Goal: Task Accomplishment & Management: Manage account settings

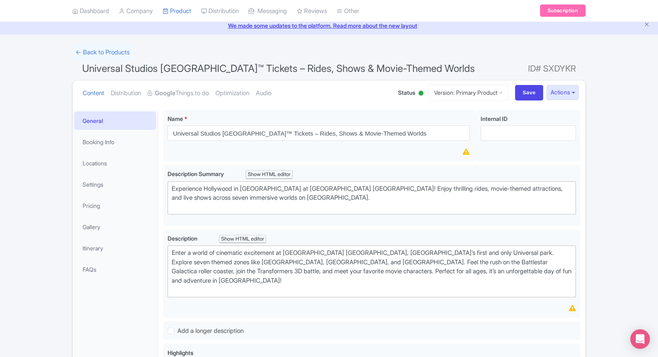
scroll to position [32, 0]
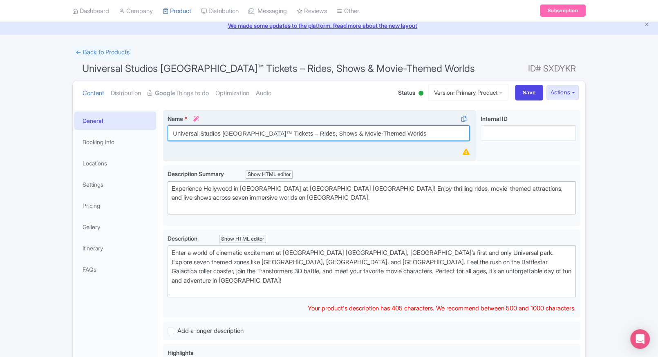
click at [255, 130] on input "Universal Studios Singapore™ Tickets – Rides, Shows & Movie-Themed Worlds" at bounding box center [319, 133] width 302 height 16
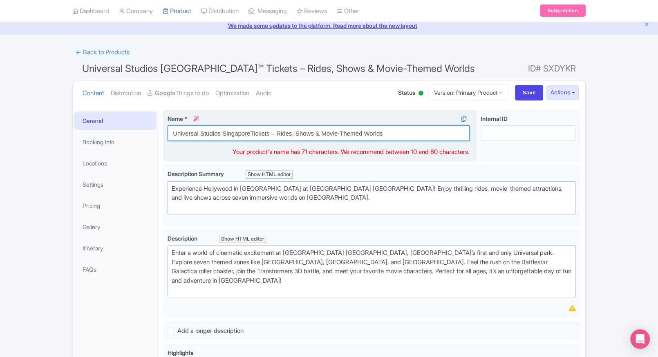
drag, startPoint x: 404, startPoint y: 134, endPoint x: 271, endPoint y: 125, distance: 132.8
click at [271, 125] on div "Name * i Universal Studios SingaporeTickets – Rides, Shows & Movie-Themed Worlds" at bounding box center [319, 127] width 302 height 27
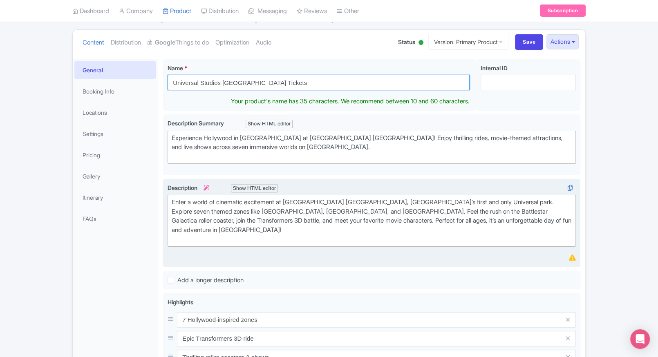
scroll to position [85, 0]
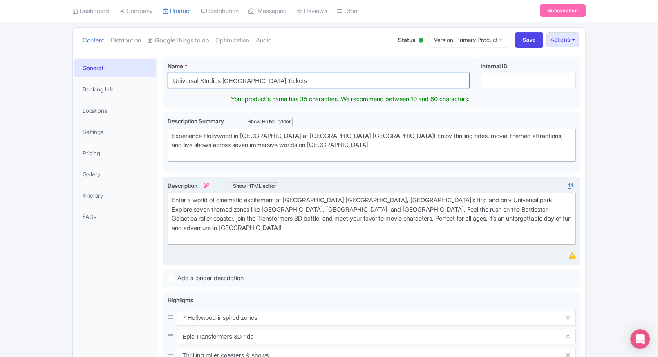
type input "Universal Studios Singapore Tickets"
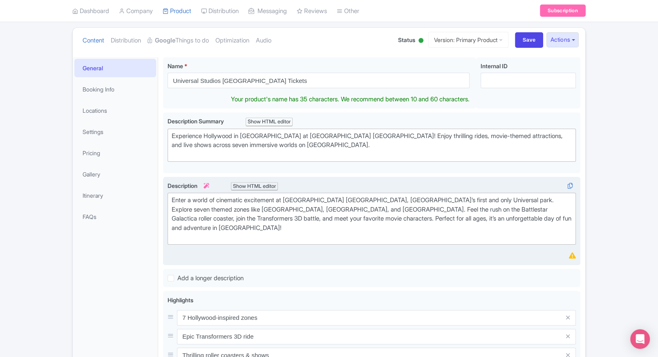
click at [291, 219] on div "Enter a world of cinematic excitement at Universal Studios Singapore, Southeast…" at bounding box center [372, 219] width 400 height 46
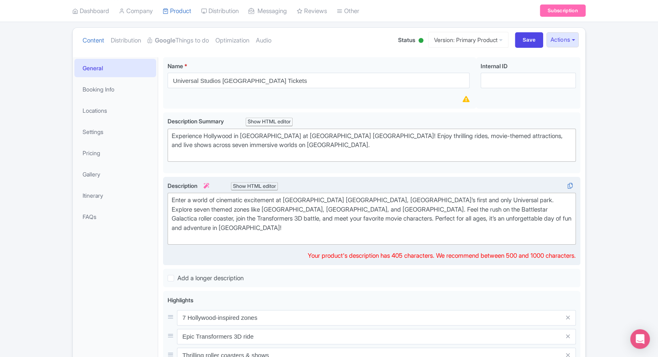
type trix-editor "<div>Enter a world of cinematic excitement at Universal Studios Singapore, Sout…"
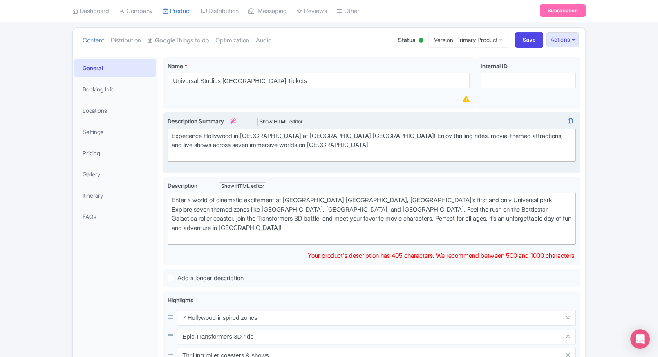
scroll to position [94, 0]
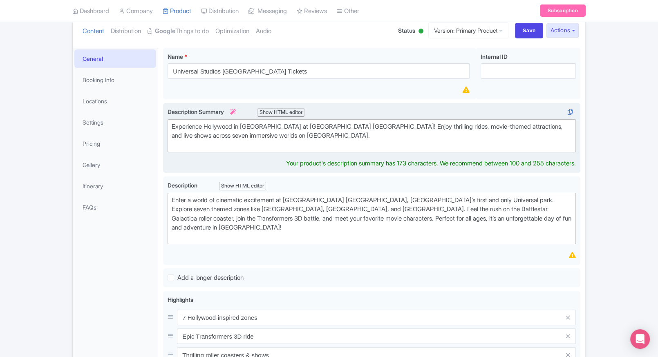
click at [233, 142] on div "Experience Hollywood in [GEOGRAPHIC_DATA] at [GEOGRAPHIC_DATA] [GEOGRAPHIC_DATA…" at bounding box center [372, 136] width 400 height 28
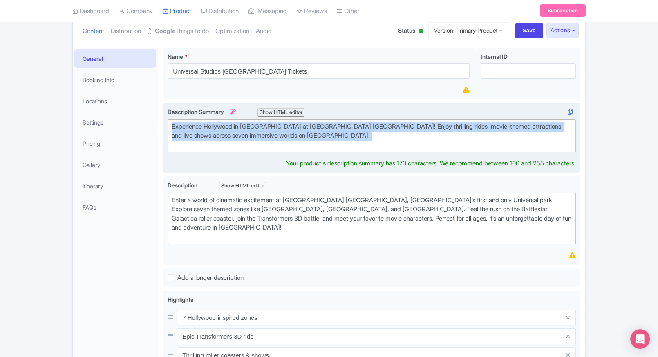
paste trix-editor "Step into the ultimate world of <strong>cinematic adventure</strong> at <strong…"
type trix-editor "<div>Experience Hollywood in Asia at Universal Studios Singapore! Enjoy thrilli…"
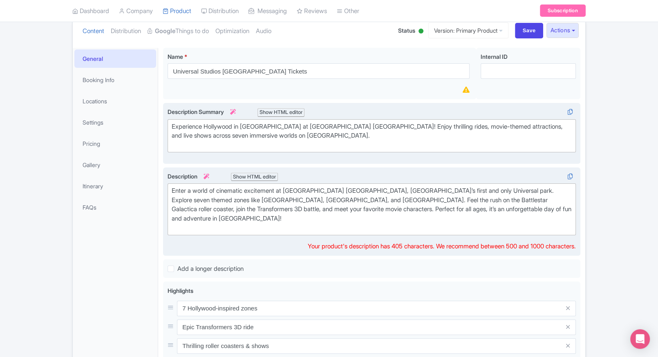
click at [260, 211] on div "Enter a world of cinematic excitement at Universal Studios Singapore, Southeast…" at bounding box center [372, 209] width 400 height 46
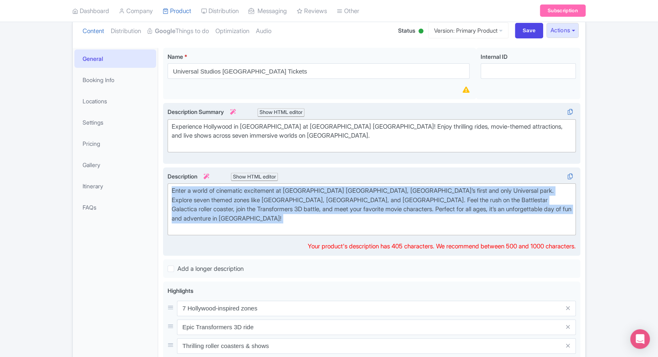
paste trix-editor "<div>Step into the ultimate world of <strong>cinematic adventure</strong> at <s…"
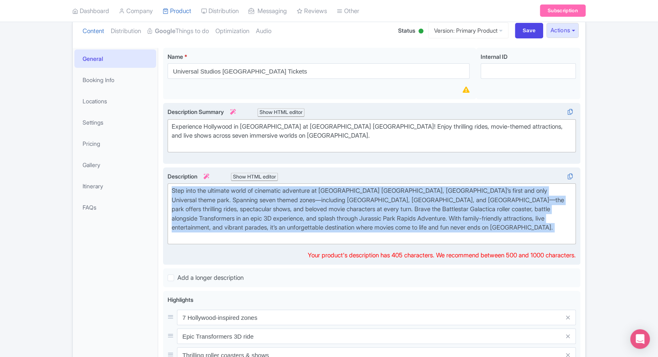
click at [454, 232] on div "Step into the ultimate world of cinematic adventure at Universal Studios Singap…" at bounding box center [372, 213] width 400 height 55
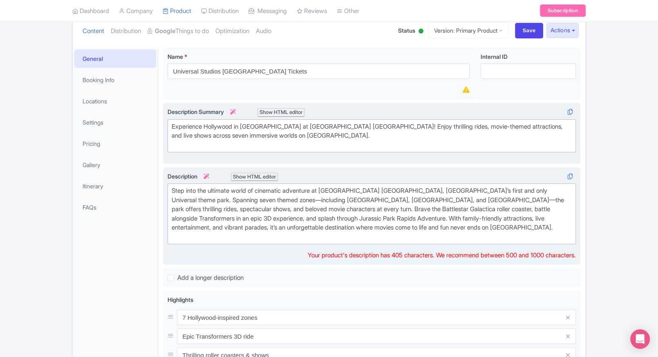
click at [418, 200] on div "Step into the ultimate world of cinematic adventure at Universal Studios Singap…" at bounding box center [372, 213] width 400 height 55
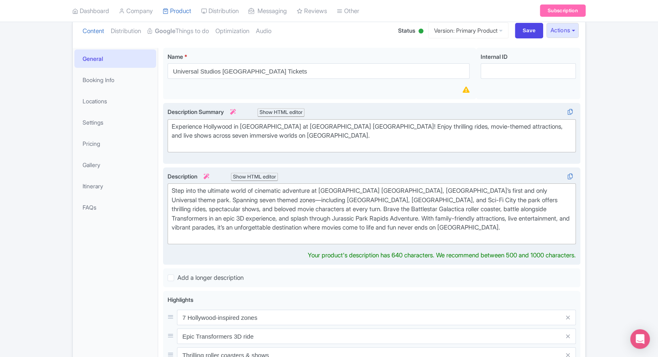
type trix-editor "<div>Step into the ultimate world of cinematic adventure at Universal Studios S…"
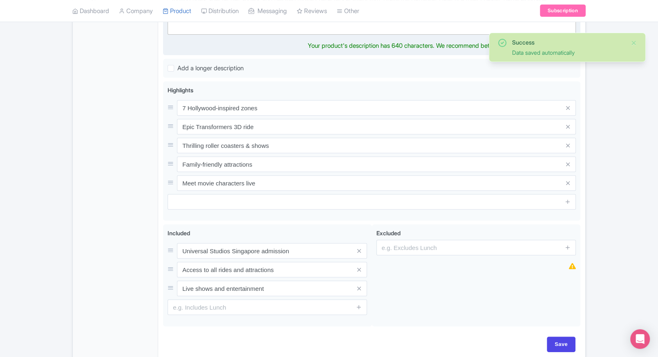
scroll to position [334, 0]
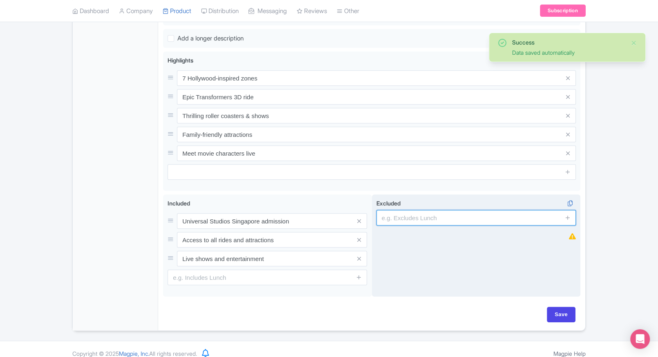
click at [410, 216] on input "text" at bounding box center [475, 218] width 199 height 16
type input "guides, audio guides"
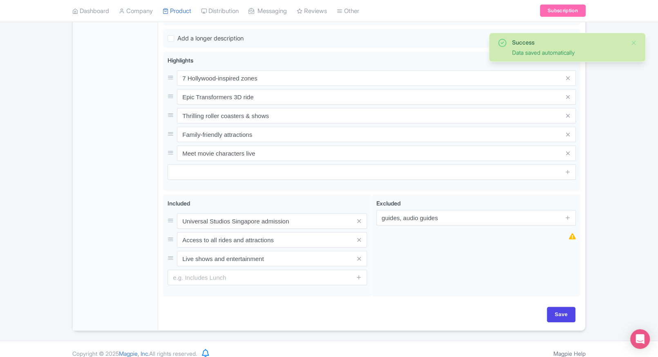
click at [602, 214] on div "Success Data saved automatically ← Back to Products Universal Studios Singapore…" at bounding box center [329, 37] width 658 height 588
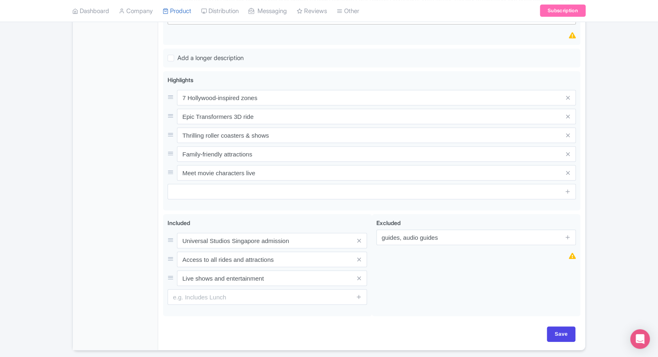
scroll to position [341, 0]
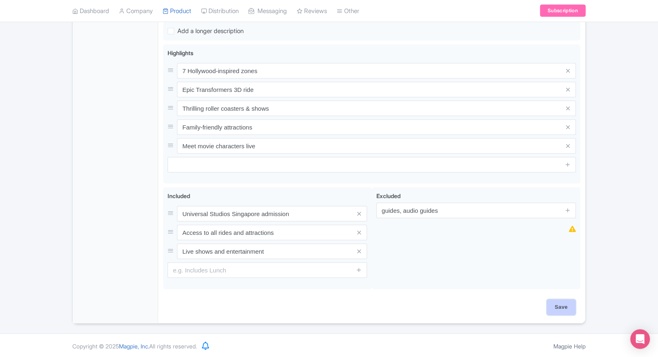
click at [569, 300] on input "Save" at bounding box center [561, 308] width 29 height 16
type input "Saving..."
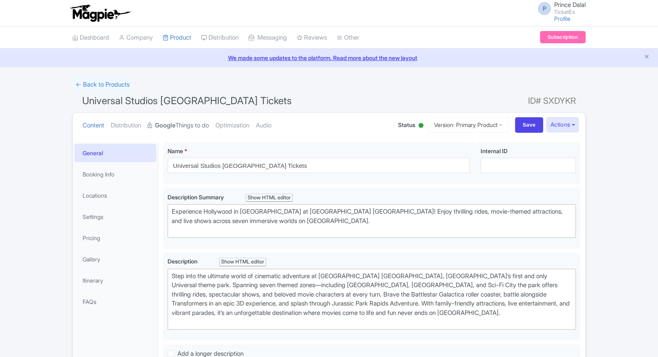
click at [184, 130] on link "Google Things to do" at bounding box center [178, 126] width 61 height 26
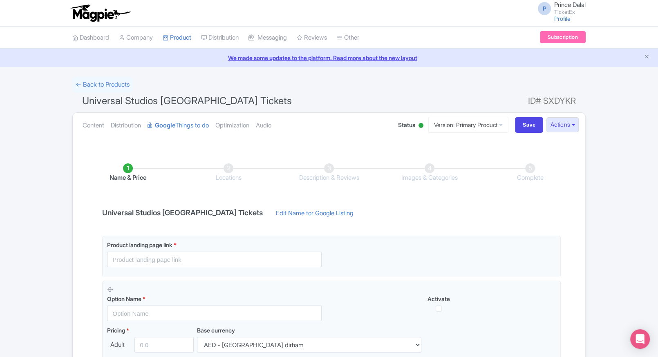
click at [217, 124] on ul "Content Distribution Google Things to do Optimization Audio" at bounding box center [232, 125] width 306 height 25
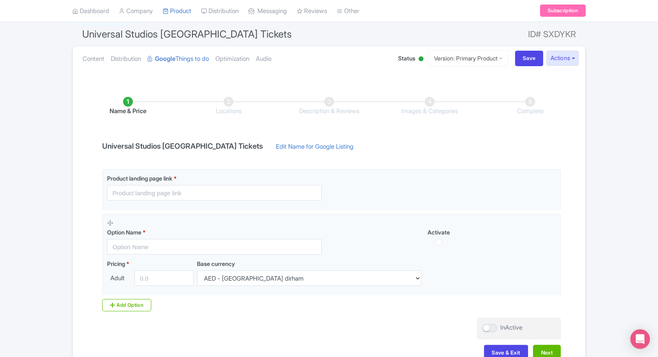
scroll to position [69, 0]
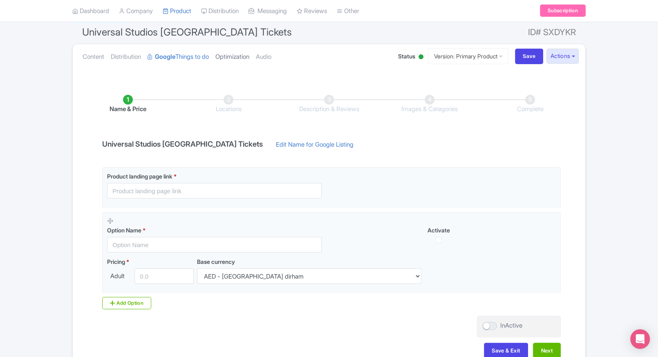
click at [245, 59] on link "Optimization" at bounding box center [232, 57] width 34 height 26
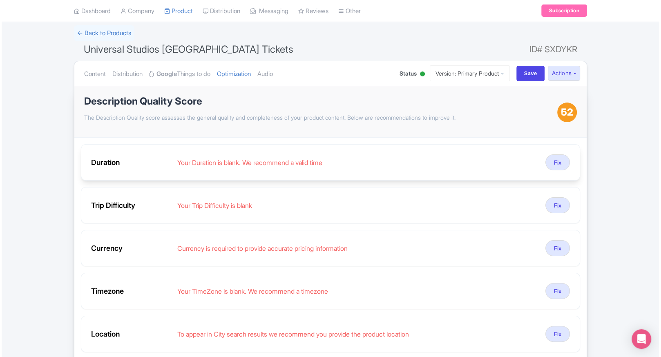
scroll to position [56, 0]
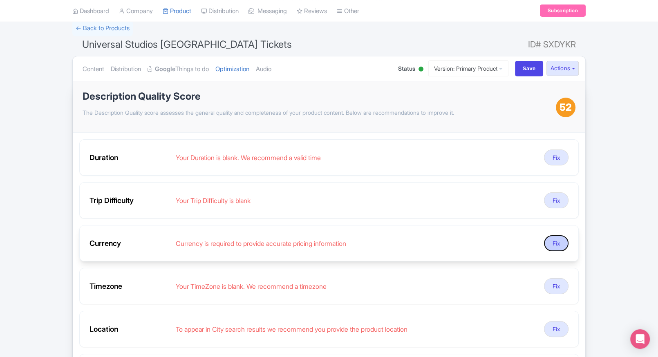
click at [547, 244] on button "Fix" at bounding box center [556, 243] width 25 height 16
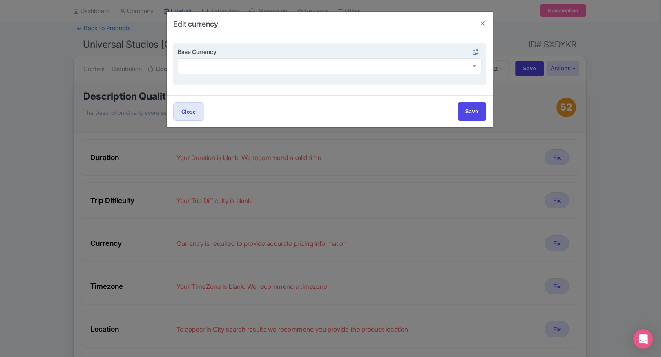
click at [268, 70] on div at bounding box center [330, 66] width 304 height 16
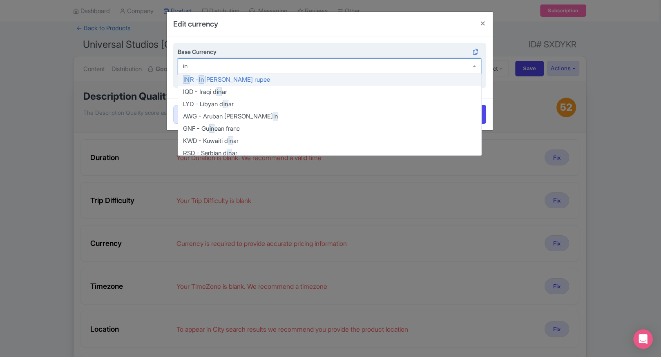
type input "inr"
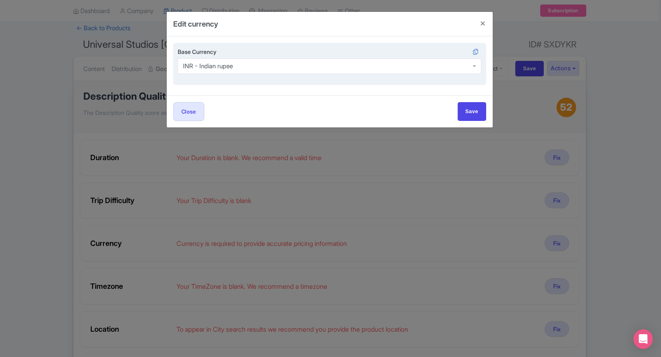
scroll to position [0, 0]
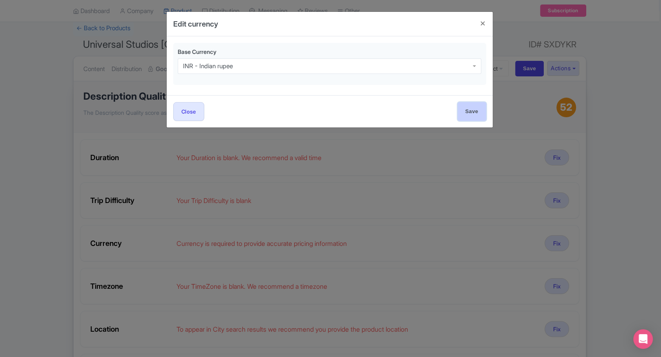
click at [471, 118] on input "Save" at bounding box center [472, 111] width 29 height 18
type input "Saving..."
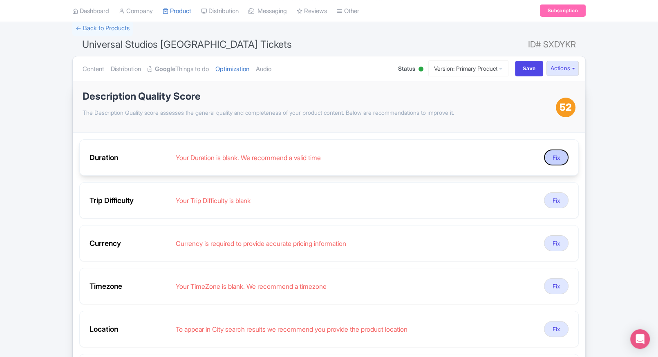
click at [549, 157] on button "Fix" at bounding box center [556, 158] width 25 height 16
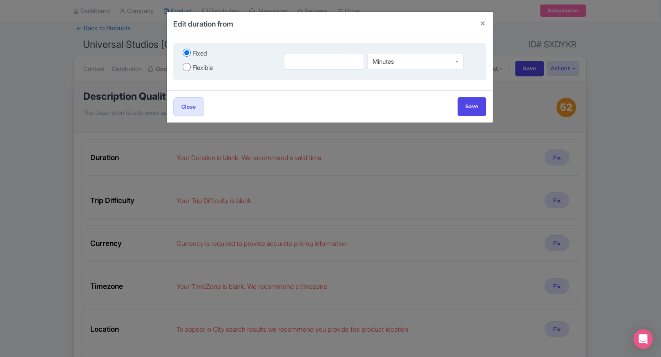
click at [208, 67] on div "Flexible" at bounding box center [203, 67] width 20 height 9
click at [191, 67] on input "Flexible" at bounding box center [187, 67] width 8 height 8
radio input "true"
click at [303, 64] on input "number" at bounding box center [304, 62] width 51 height 16
type input "7"
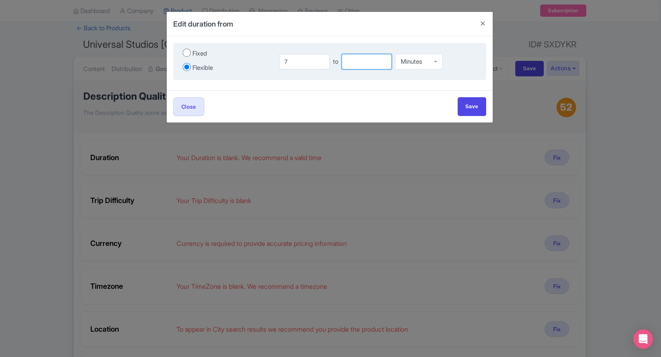
click at [359, 63] on input "number" at bounding box center [367, 62] width 51 height 16
type input "8"
click at [417, 63] on div "Minutes" at bounding box center [411, 59] width 21 height 7
click at [473, 96] on div "Close Save" at bounding box center [330, 106] width 326 height 32
click at [473, 103] on input "Save" at bounding box center [472, 106] width 29 height 18
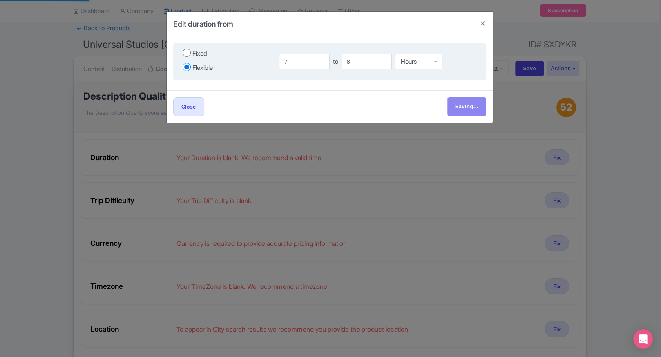
type input "Save"
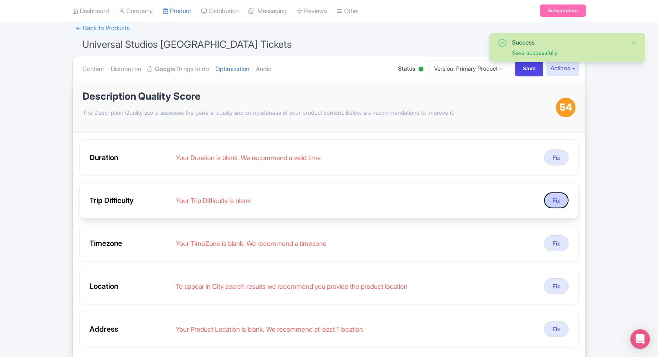
click at [551, 196] on button "Fix" at bounding box center [556, 201] width 25 height 16
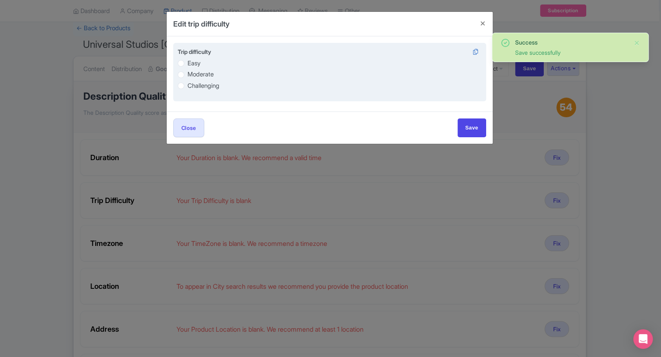
click at [189, 63] on label "Easy" at bounding box center [194, 63] width 13 height 9
radio input "true"
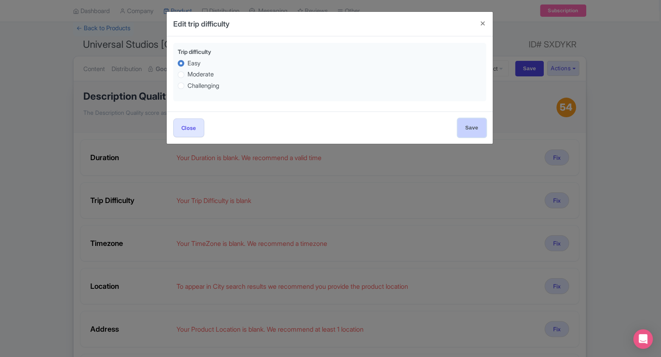
click at [475, 128] on input "Save" at bounding box center [472, 128] width 29 height 18
type input "Save"
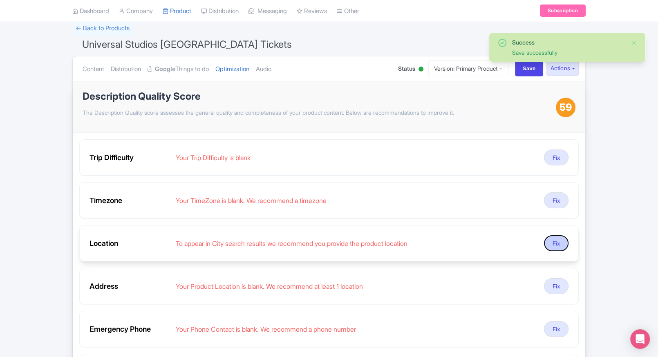
click at [553, 244] on button "Fix" at bounding box center [556, 243] width 25 height 16
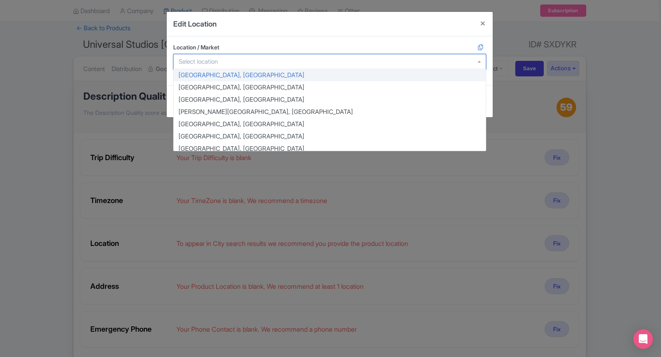
click at [215, 69] on div "Aarhus, Denmark Abaco Islands, Caribbean Abano Terme, Italy Abel Tasman Nationa…" at bounding box center [329, 63] width 313 height 18
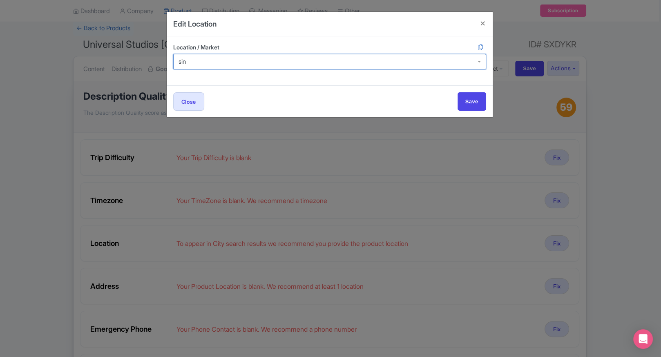
type input "sing"
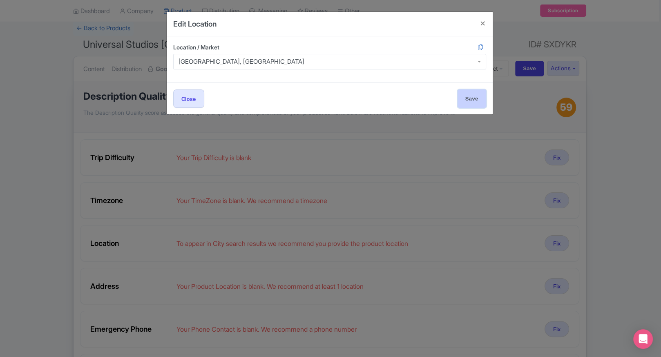
click at [458, 92] on input "Save" at bounding box center [472, 99] width 29 height 18
type input "Save"
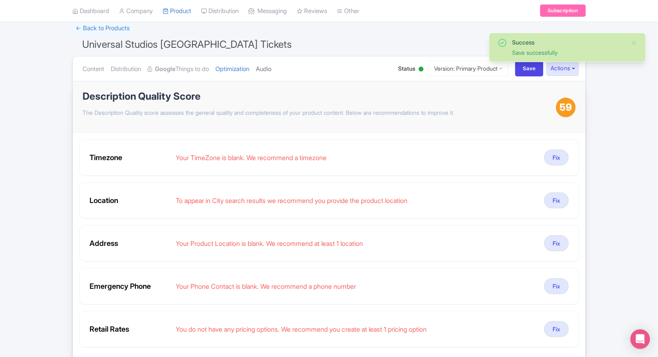
click at [271, 70] on link "Audio" at bounding box center [264, 69] width 16 height 26
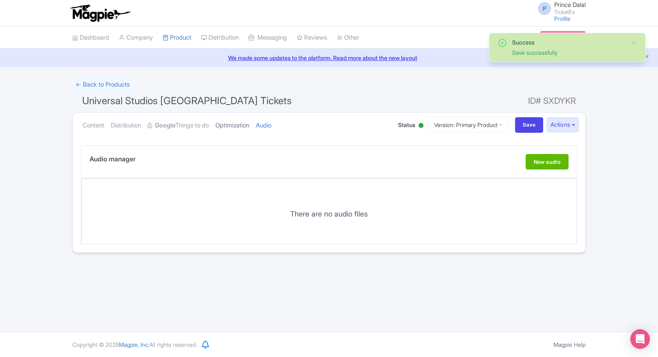
click at [239, 116] on link "Optimization" at bounding box center [232, 126] width 34 height 26
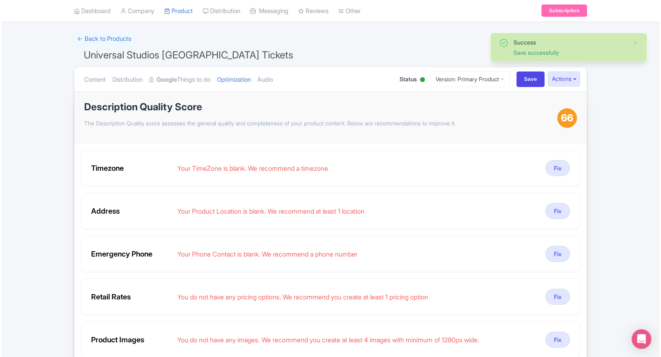
scroll to position [51, 0]
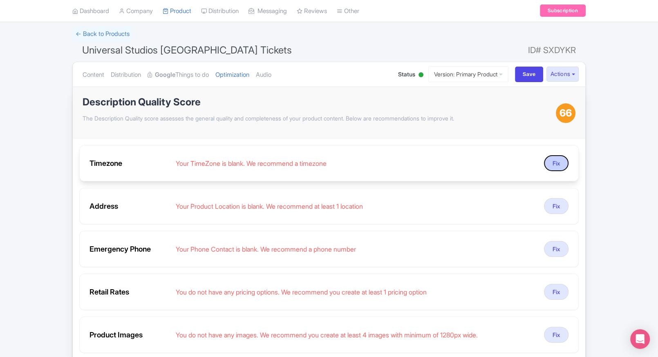
click at [552, 165] on button "Fix" at bounding box center [556, 163] width 25 height 16
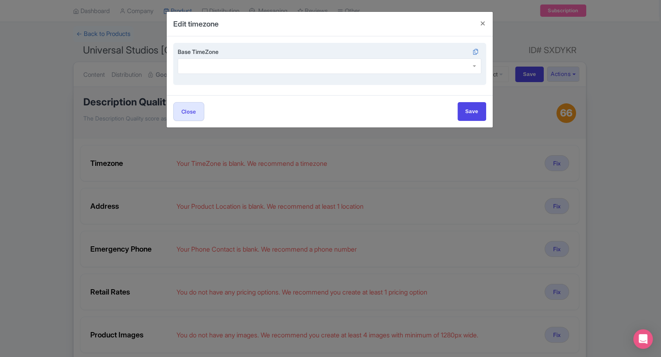
click at [303, 67] on div at bounding box center [330, 66] width 304 height 16
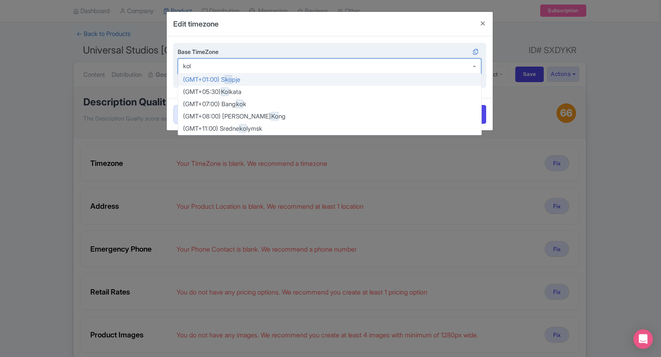
type input "kolk"
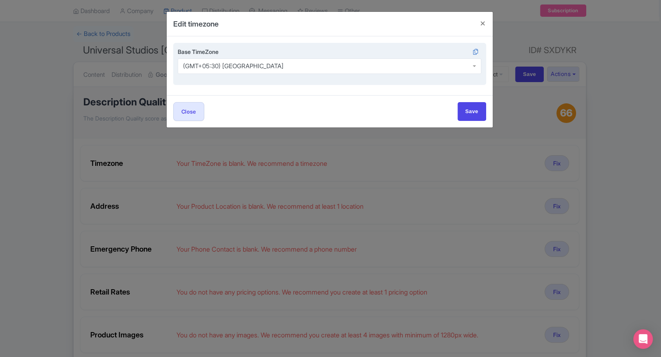
scroll to position [0, 0]
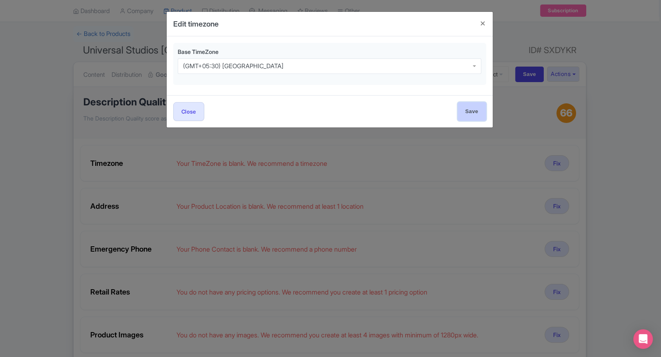
click at [471, 114] on input "Save" at bounding box center [472, 111] width 29 height 18
type input "Save"
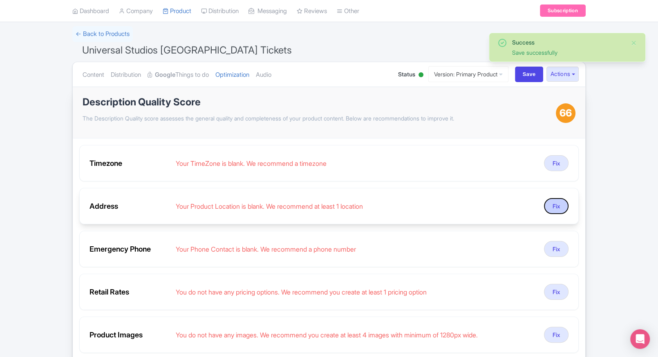
click at [552, 203] on button "Fix" at bounding box center [556, 206] width 25 height 16
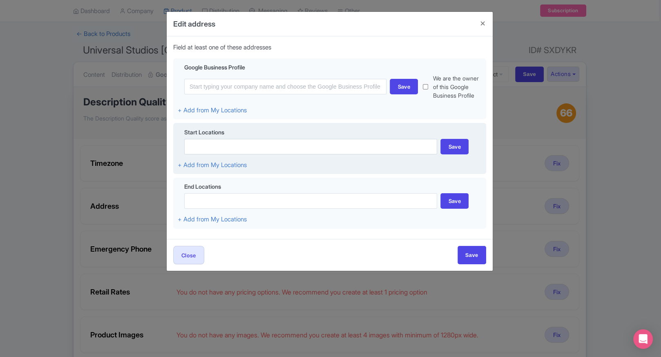
click at [326, 139] on div "Start Locations" at bounding box center [330, 133] width 304 height 11
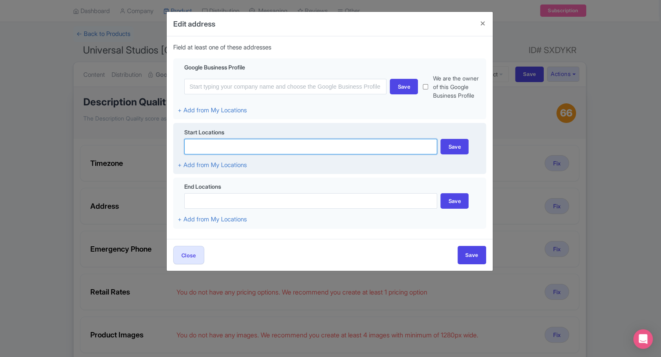
click at [326, 140] on input at bounding box center [310, 147] width 253 height 16
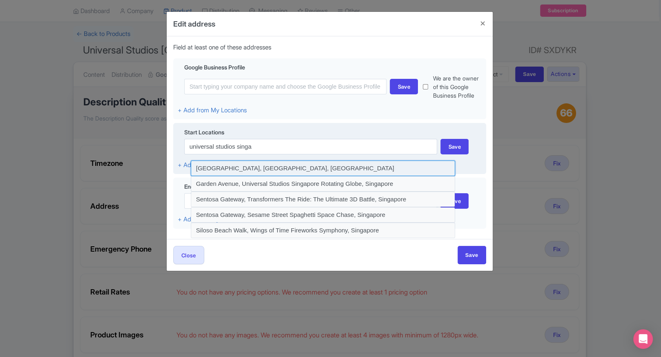
click at [353, 167] on input at bounding box center [323, 169] width 265 height 16
type input "Sentosa Gateway, Universal Studios Singapore, Singapore"
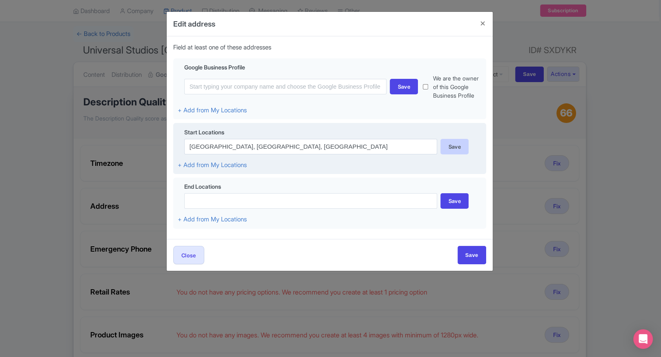
click at [462, 143] on div "Save" at bounding box center [455, 147] width 28 height 16
click at [453, 142] on div "Save" at bounding box center [455, 147] width 28 height 16
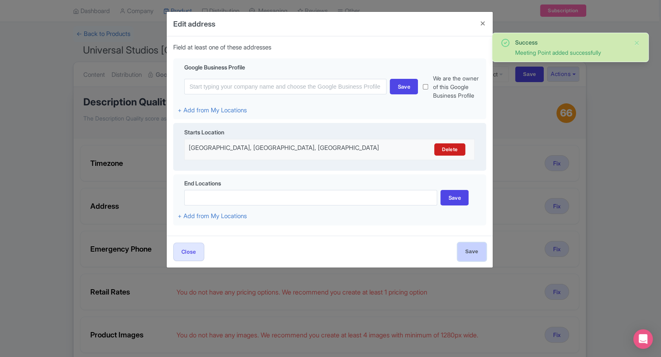
click at [465, 261] on input "Save" at bounding box center [472, 252] width 29 height 18
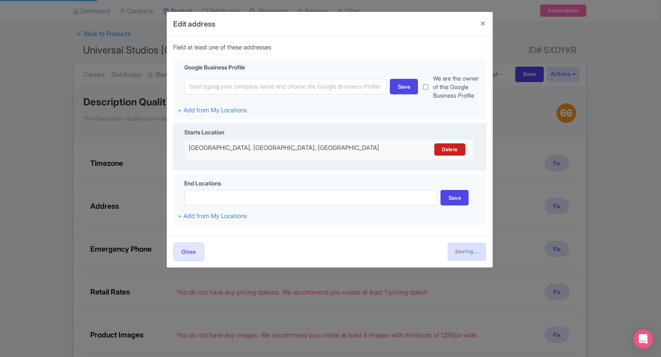
type input "Save"
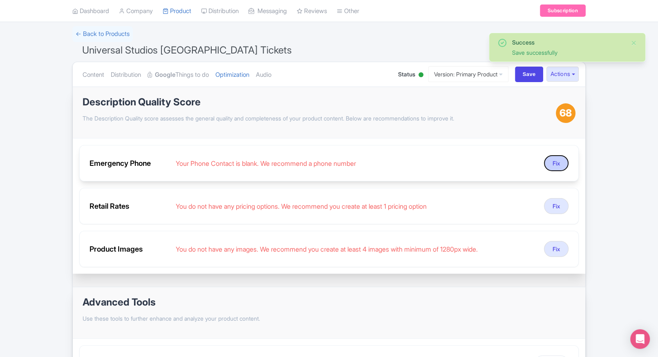
click at [553, 164] on button "Fix" at bounding box center [556, 163] width 25 height 16
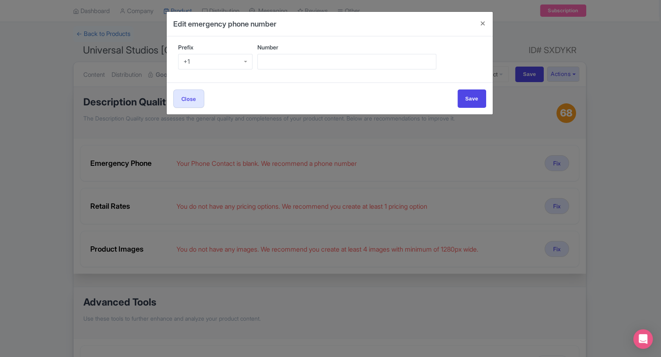
click at [212, 63] on div "+1" at bounding box center [215, 62] width 75 height 16
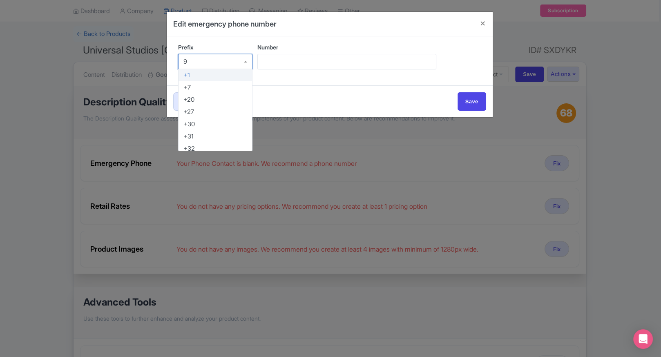
type input "91"
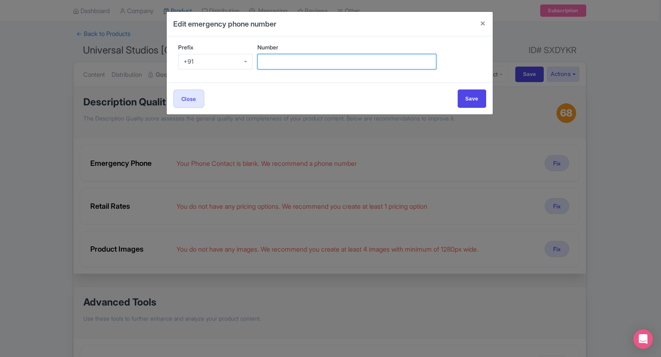
click at [265, 56] on input "Number" at bounding box center [347, 62] width 179 height 16
type input "9509989377"
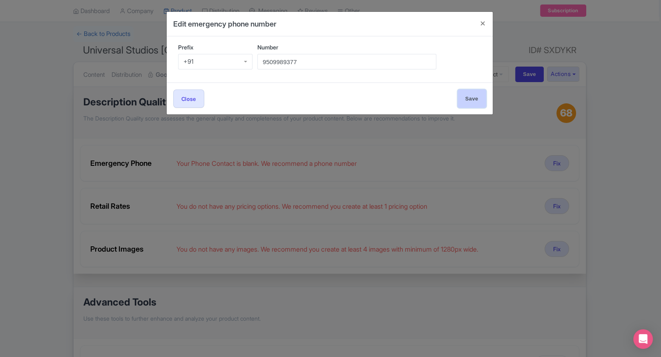
click at [477, 93] on input "Save" at bounding box center [472, 99] width 29 height 18
type input "Save"
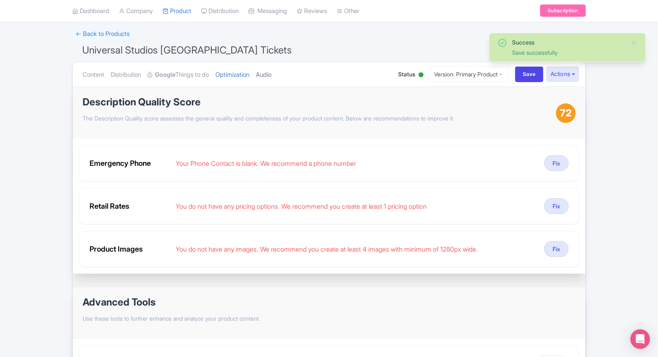
click at [267, 77] on link "Audio" at bounding box center [264, 75] width 16 height 26
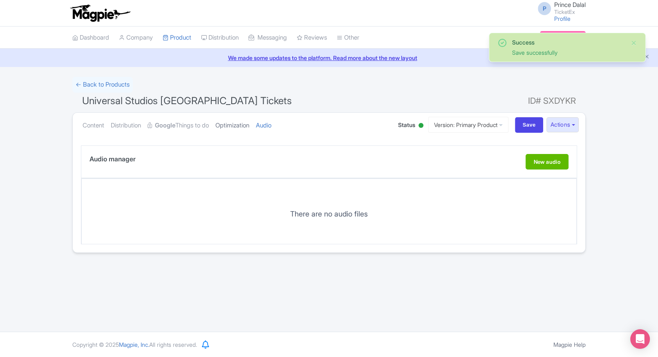
click at [242, 119] on link "Optimization" at bounding box center [232, 126] width 34 height 26
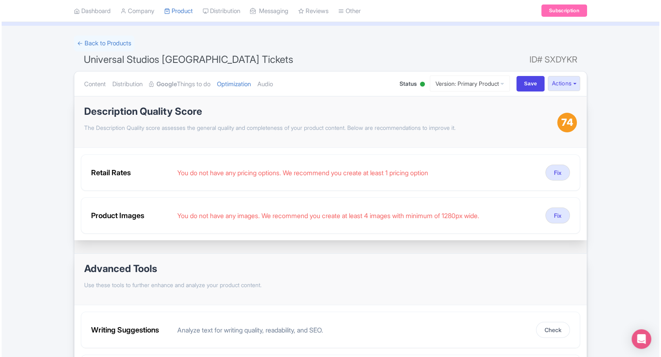
scroll to position [51, 0]
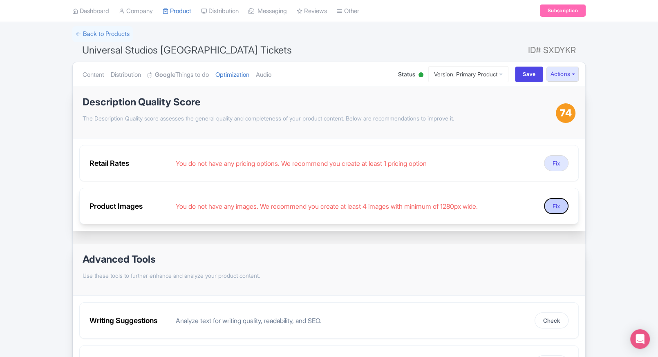
click at [561, 208] on button "Fix" at bounding box center [556, 206] width 25 height 16
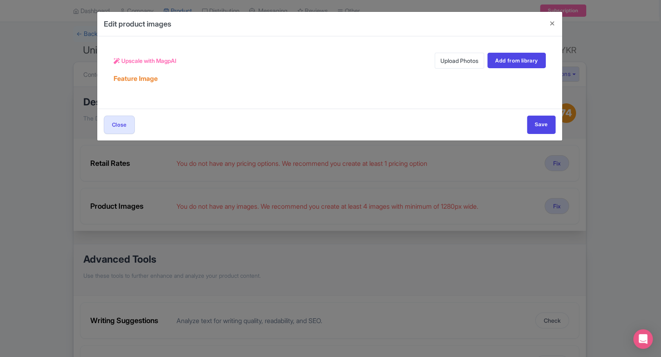
click at [446, 64] on link "Upload Photos" at bounding box center [459, 61] width 49 height 16
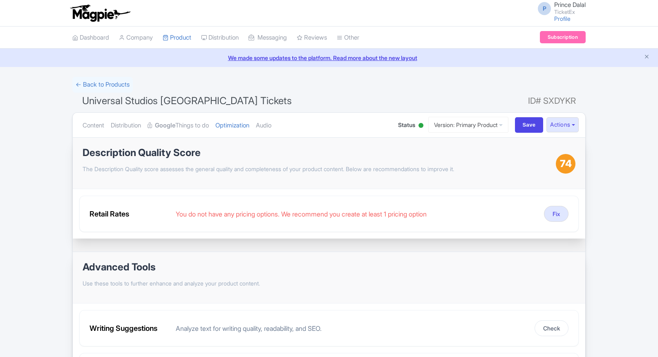
click at [269, 165] on div "Description Quality Score The Description Quality score assesses the general qu…" at bounding box center [329, 266] width 513 height 259
drag, startPoint x: 269, startPoint y: 165, endPoint x: 250, endPoint y: 152, distance: 22.7
click at [250, 152] on h1 "Description Quality Score" at bounding box center [319, 153] width 473 height 11
click at [269, 127] on link "Audio" at bounding box center [264, 126] width 16 height 26
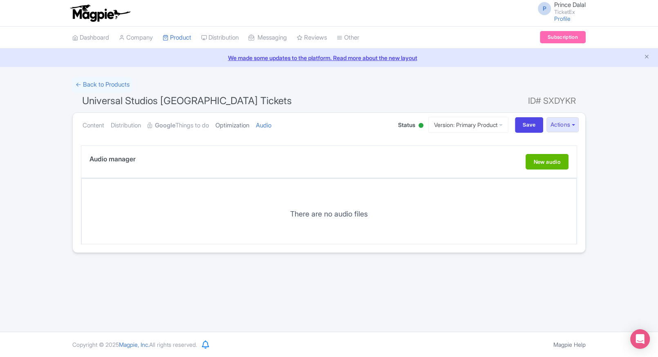
click at [246, 129] on link "Optimization" at bounding box center [232, 126] width 34 height 26
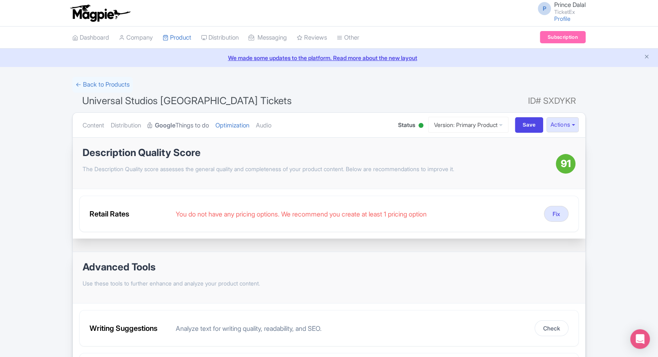
click at [184, 120] on link "Google Things to do" at bounding box center [178, 126] width 61 height 26
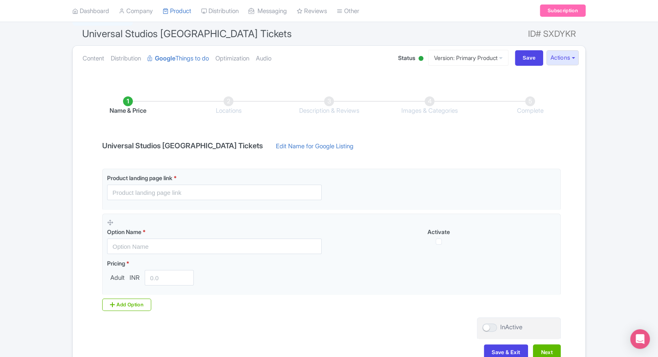
scroll to position [71, 0]
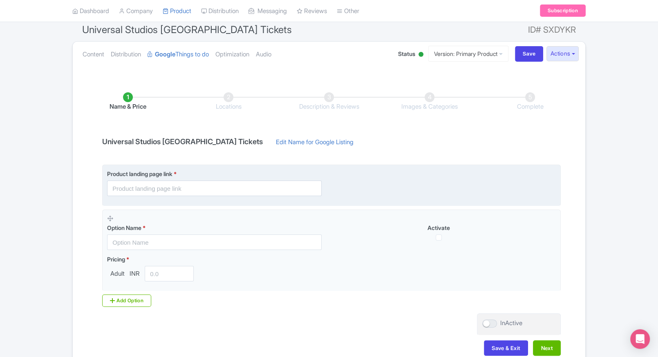
click at [168, 196] on fieldset "Product landing page link *" at bounding box center [331, 185] width 459 height 41
click at [160, 188] on input "text" at bounding box center [214, 189] width 215 height 16
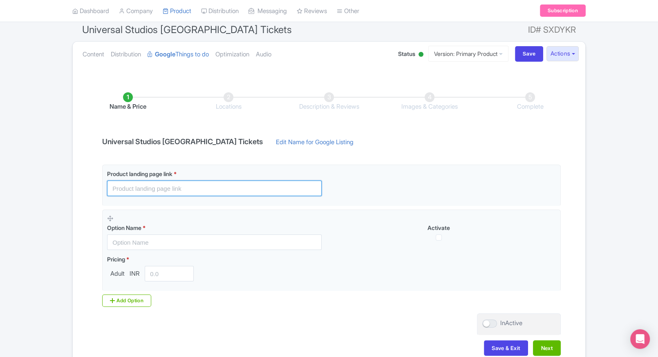
paste input "[URL][DOMAIN_NAME]"
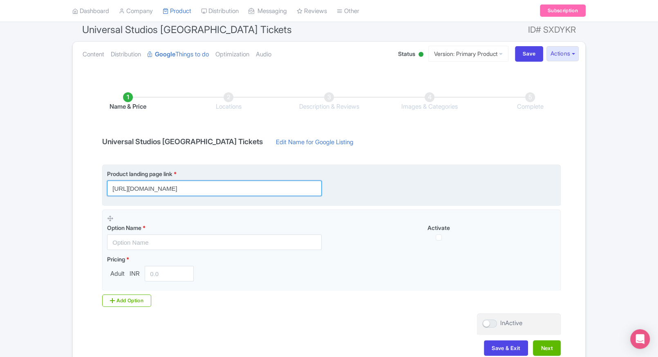
scroll to position [0, 82]
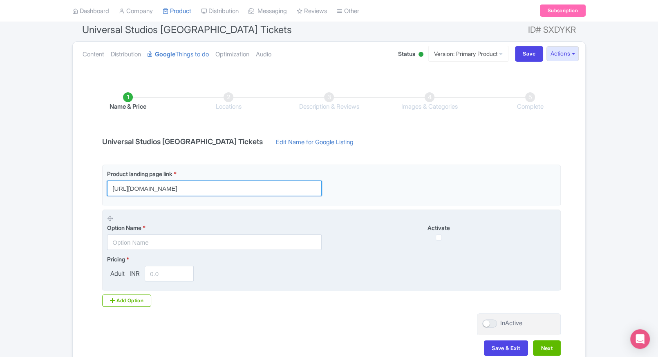
type input "[URL][DOMAIN_NAME]"
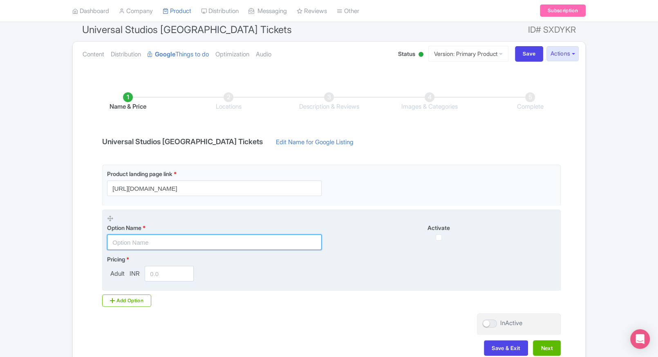
click at [160, 240] on input "text" at bounding box center [214, 243] width 215 height 16
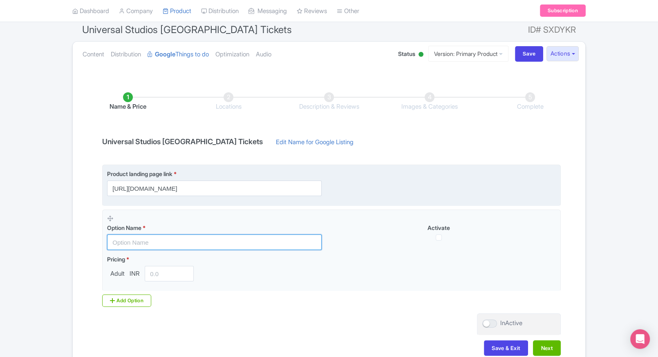
paste input "Universal Studios [GEOGRAPHIC_DATA] – 1 Day Entry Pass"
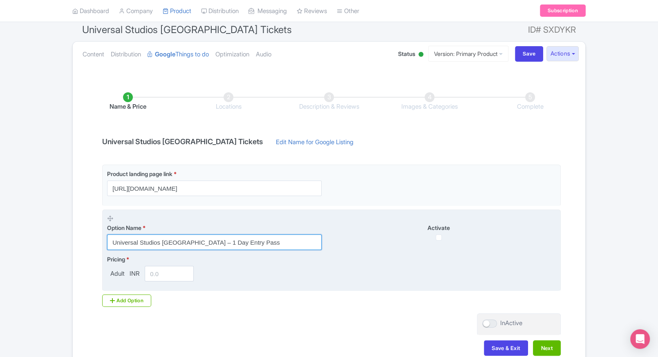
type input "Universal Studios [GEOGRAPHIC_DATA] – 1 Day Entry Pass"
click at [150, 281] on input "number" at bounding box center [169, 274] width 49 height 16
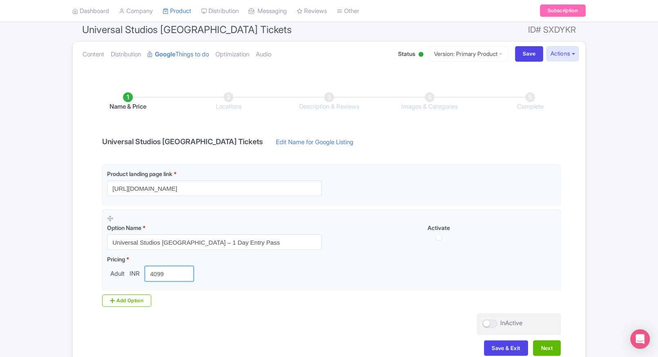
type input "4099"
click at [336, 305] on div "Product landing page link * https://www.ticketex.co/activity/385/universal-stud…" at bounding box center [329, 236] width 464 height 142
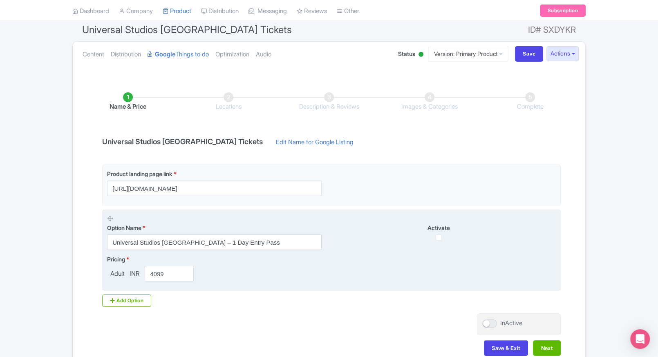
scroll to position [118, 0]
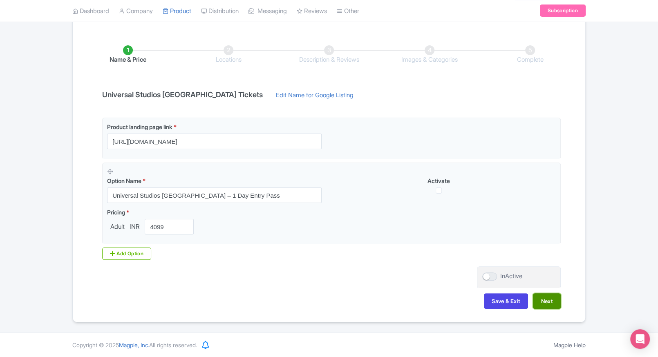
click at [551, 301] on button "Next" at bounding box center [547, 302] width 28 height 16
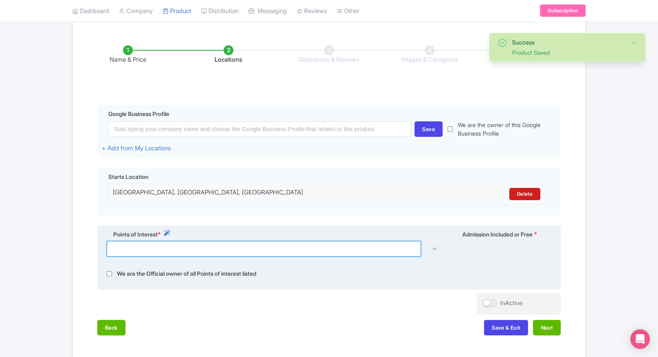
click at [344, 255] on input "text" at bounding box center [264, 249] width 314 height 16
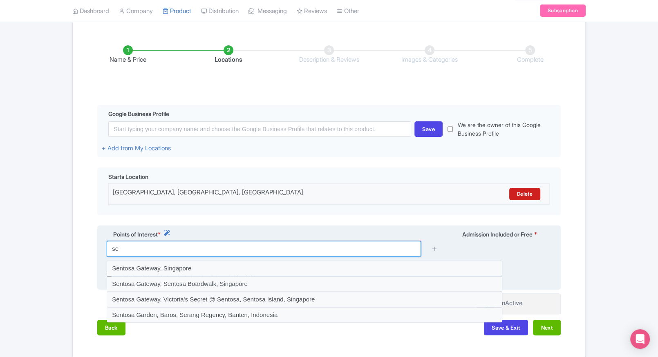
type input "s"
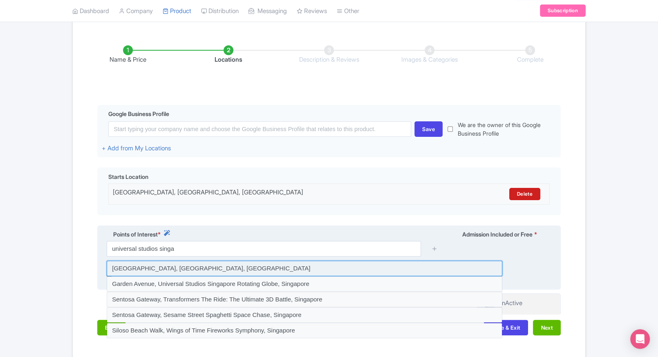
click at [221, 262] on input at bounding box center [305, 269] width 396 height 16
type input "Sentosa Gateway, Universal Studios Singapore, Singapore"
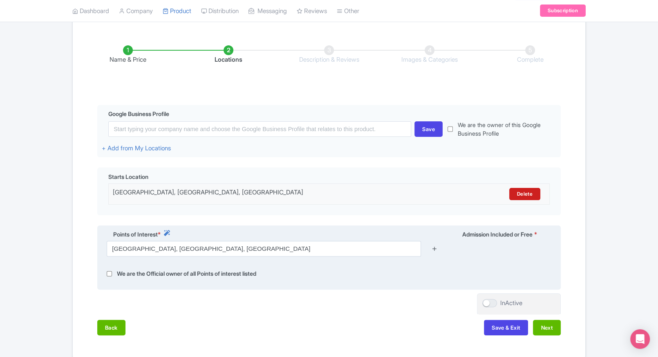
click at [432, 246] on icon at bounding box center [434, 249] width 6 height 6
click at [435, 248] on icon at bounding box center [434, 249] width 6 height 6
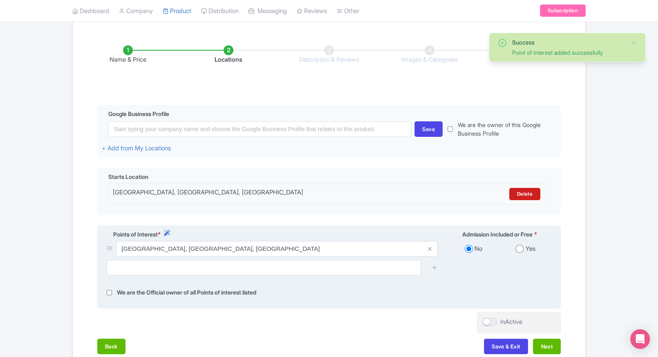
click at [522, 248] on input "radio" at bounding box center [519, 249] width 8 height 8
radio input "true"
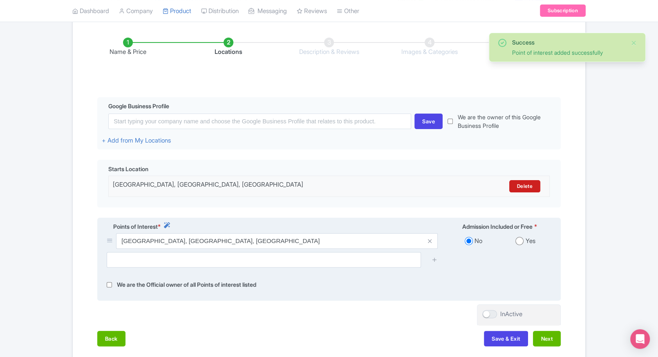
scroll to position [176, 0]
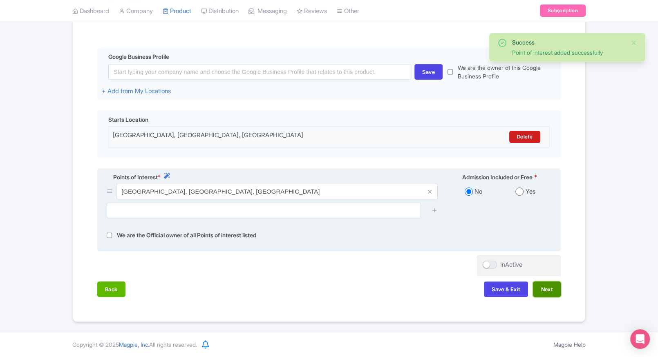
click at [549, 291] on button "Next" at bounding box center [547, 290] width 28 height 16
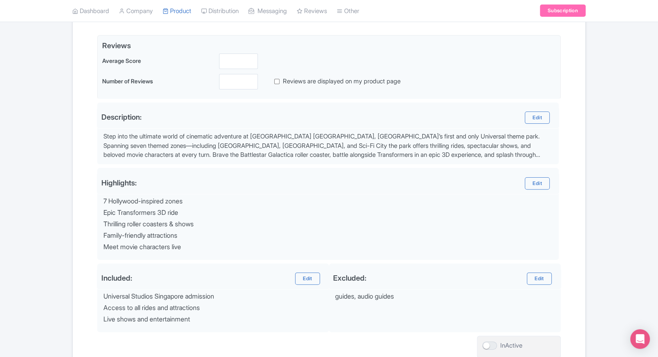
scroll to position [188, 0]
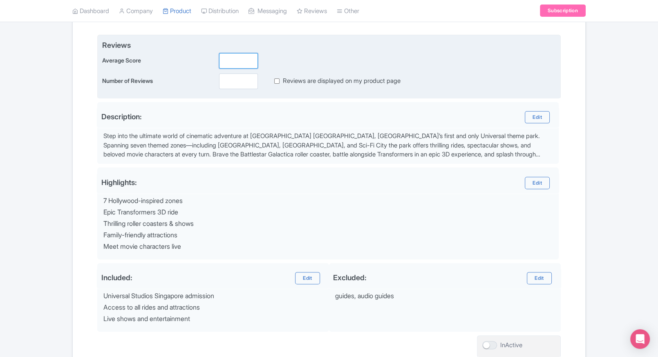
click at [228, 58] on input "number" at bounding box center [238, 61] width 39 height 16
type input "2"
click at [232, 83] on input "number" at bounding box center [238, 82] width 39 height 16
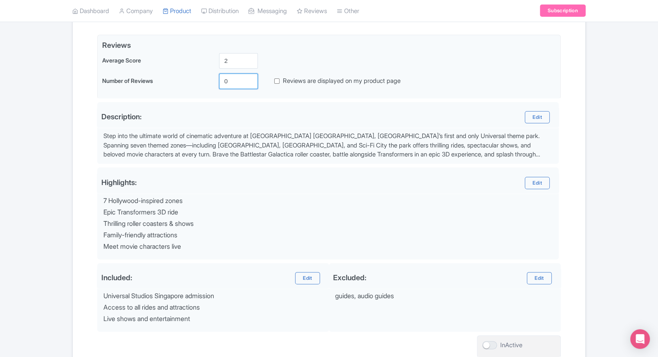
type input "0"
click at [608, 147] on div "Success Product Saved ← Back to Products Universal Studios Singapore Tickets ID…" at bounding box center [329, 139] width 658 height 503
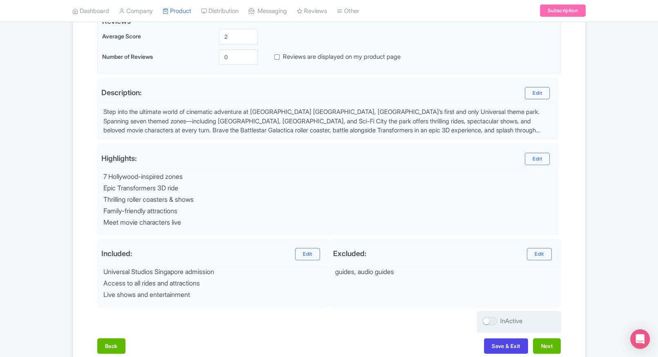
scroll to position [248, 0]
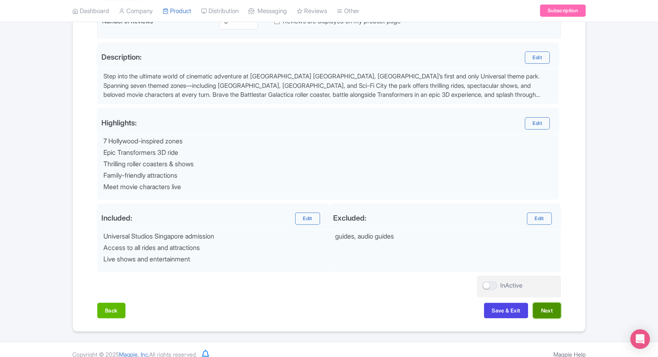
click at [551, 308] on button "Next" at bounding box center [547, 311] width 28 height 16
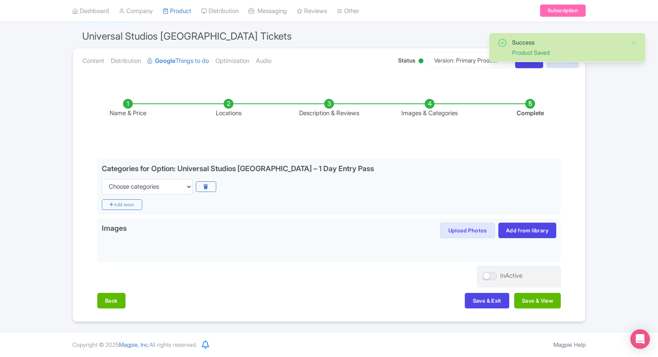
scroll to position [64, 0]
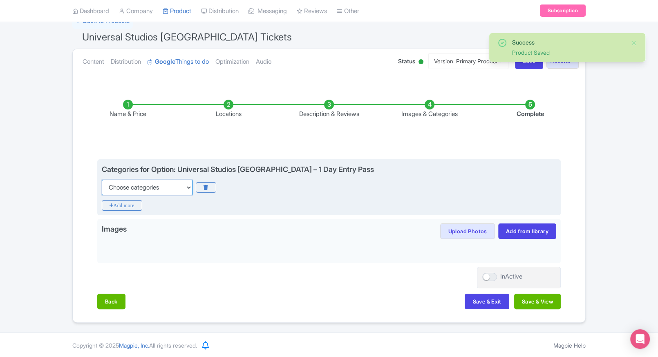
click at [173, 189] on select "Choose categories Adults Only Animals Audio Guide Beaches Bike Tours Boat Tours…" at bounding box center [147, 188] width 91 height 16
select select "family-friendly"
click at [102, 180] on select "Choose categories Adults Only Animals Audio Guide Beaches Bike Tours Boat Tours…" at bounding box center [147, 188] width 91 height 16
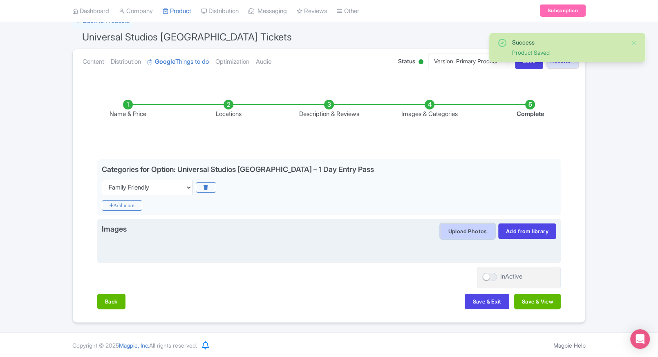
click at [459, 231] on button "Upload Photos" at bounding box center [467, 232] width 54 height 16
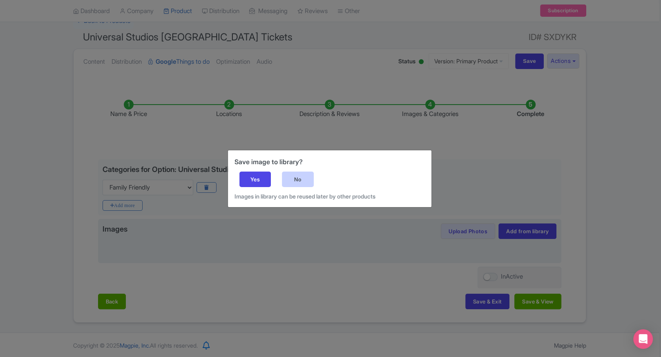
click at [302, 184] on div "No" at bounding box center [298, 180] width 32 height 16
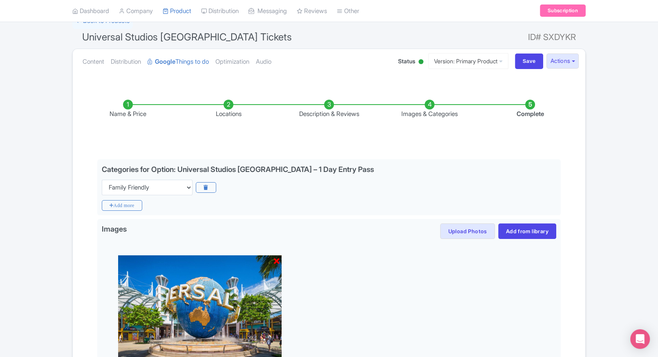
scroll to position [179, 0]
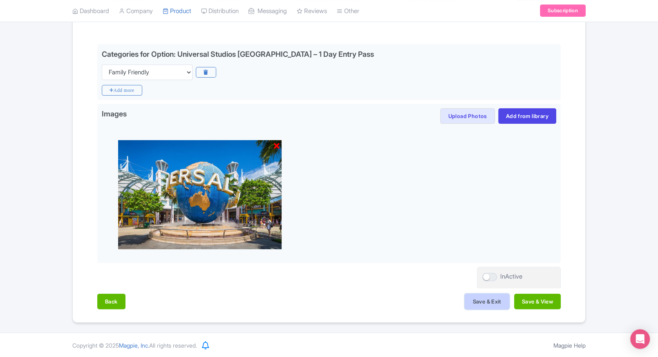
click at [479, 302] on button "Save & Exit" at bounding box center [487, 302] width 44 height 16
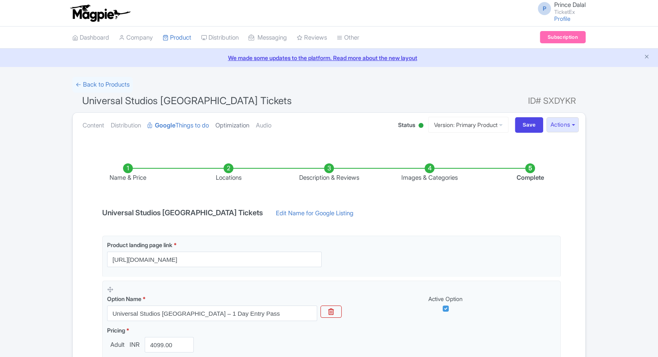
click at [234, 130] on link "Optimization" at bounding box center [232, 126] width 34 height 26
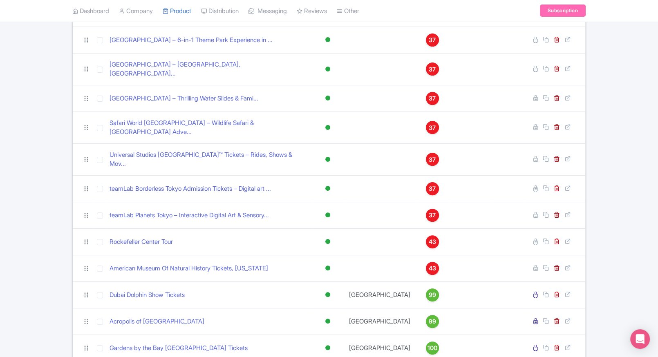
scroll to position [184, 0]
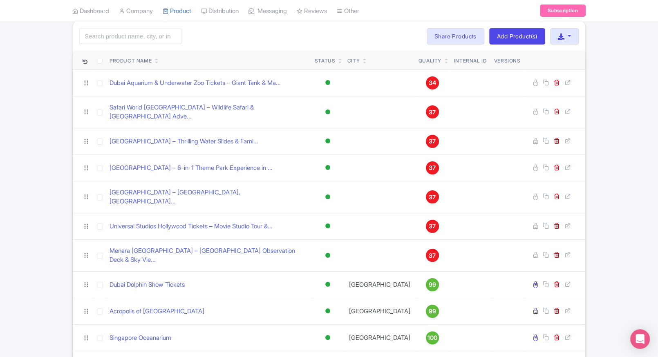
scroll to position [57, 0]
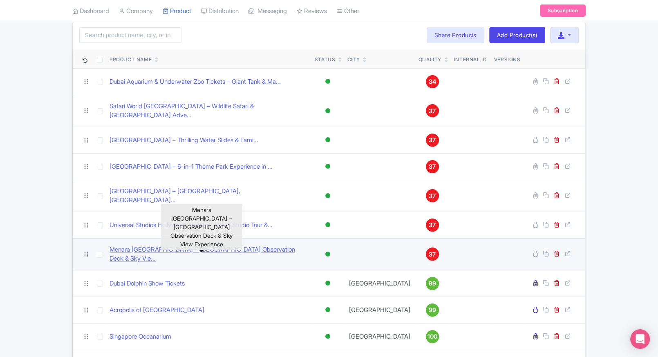
click at [202, 245] on link "Menara [GEOGRAPHIC_DATA] – [GEOGRAPHIC_DATA] Observation Deck & Sky Vie..." at bounding box center [209, 254] width 199 height 18
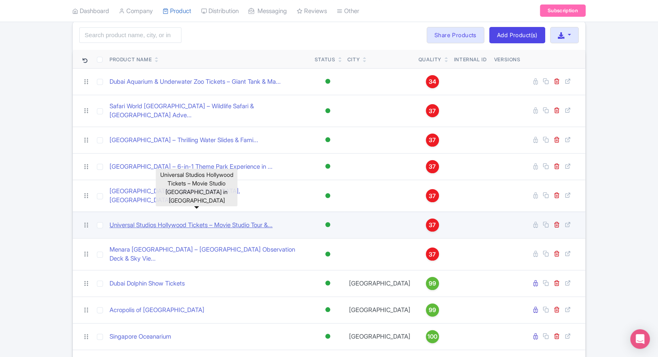
click at [128, 221] on link "Universal Studios Hollywood Tickets – Movie Studio Tour &..." at bounding box center [191, 225] width 163 height 9
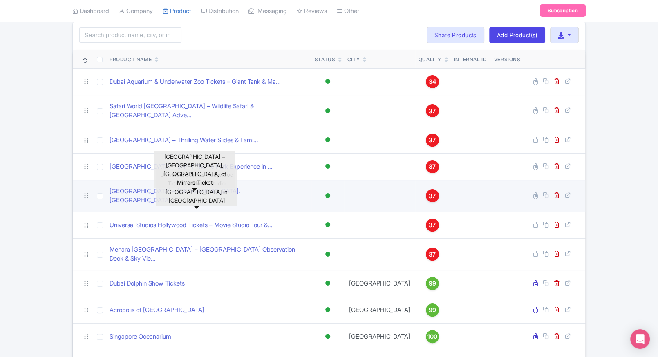
click at [132, 188] on link "[GEOGRAPHIC_DATA] – [GEOGRAPHIC_DATA], [GEOGRAPHIC_DATA]..." at bounding box center [209, 196] width 199 height 18
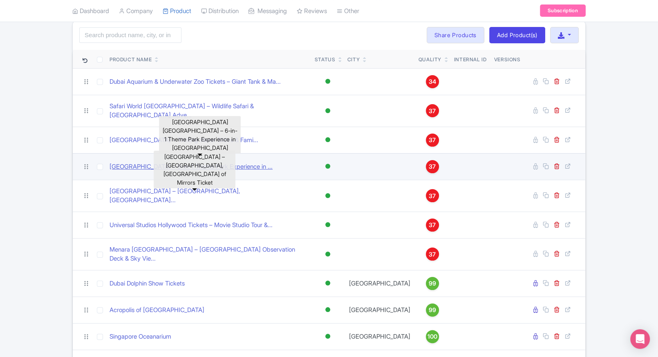
click at [140, 162] on link "[GEOGRAPHIC_DATA] – 6-in-1 Theme Park Experience in ..." at bounding box center [191, 166] width 163 height 9
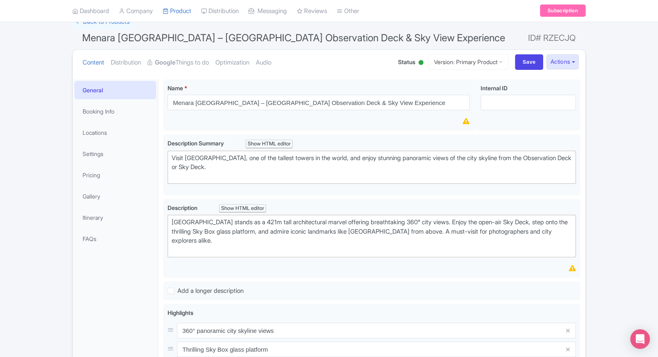
scroll to position [68, 0]
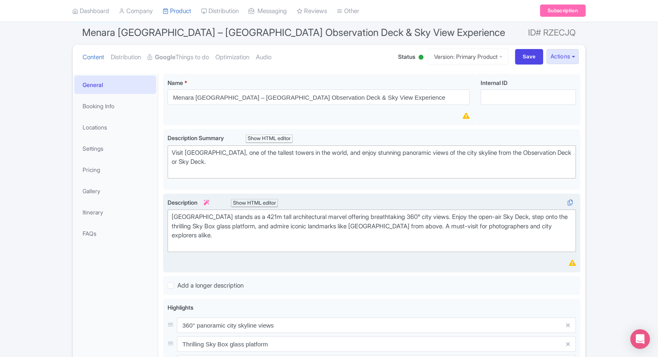
click at [237, 231] on div "Menara Kuala Lumpur stands as a 421m tall architectural marvel offering breatht…" at bounding box center [372, 231] width 400 height 37
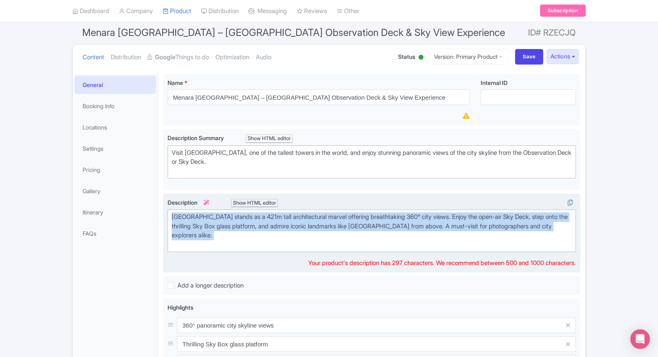
copy div "Menara Kuala Lumpur stands as a 421m tall architectural marvel offering breatht…"
paste trix-editor "<div>&nbsp;Standing 421 meters tall, <strong>Menara Kuala Lumpur</strong> is on…"
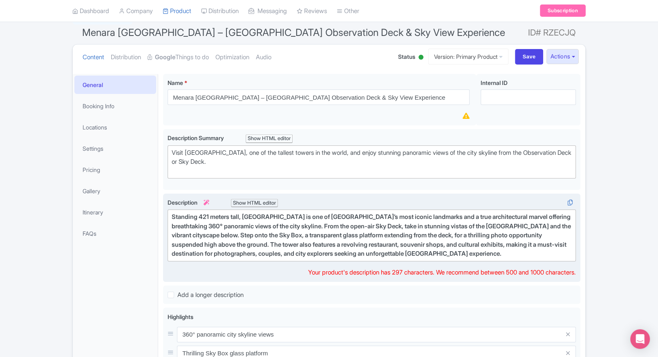
type trix-editor "<div>&nbsp;Standing 421 meters tall, Menara Kuala Lumpur is one of Malaysia’s m…"
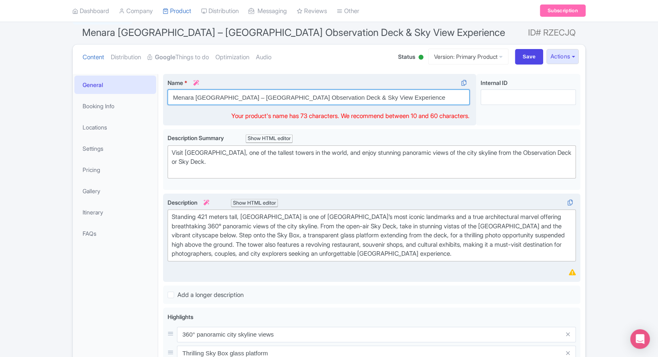
click at [393, 96] on input "Menara Kuala Lumpur – KL Tower Observation Deck & Sky View Experience" at bounding box center [319, 98] width 302 height 16
drag, startPoint x: 393, startPoint y: 96, endPoint x: 235, endPoint y: 92, distance: 158.7
click at [235, 92] on input "Menara Kuala Lumpur – KL Tower Observation Deck & Sky View Experience" at bounding box center [319, 98] width 302 height 16
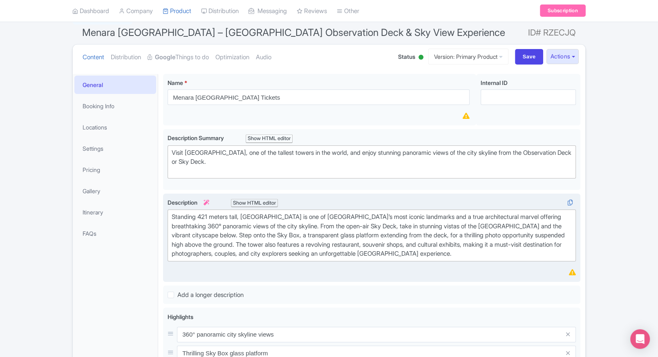
click at [599, 141] on div "← Back to Products Menara Kuala Lumpur – KL Tower Observation Deck & Sky View E…" at bounding box center [329, 298] width 658 height 579
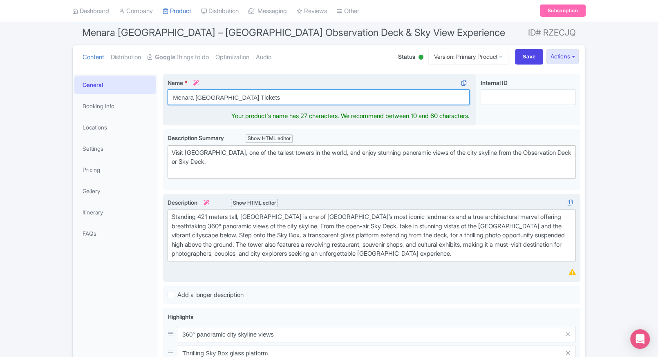
click at [238, 99] on input "Menara [GEOGRAPHIC_DATA] Tickets" at bounding box center [319, 98] width 302 height 16
type input "Menara [GEOGRAPHIC_DATA] Tickets"
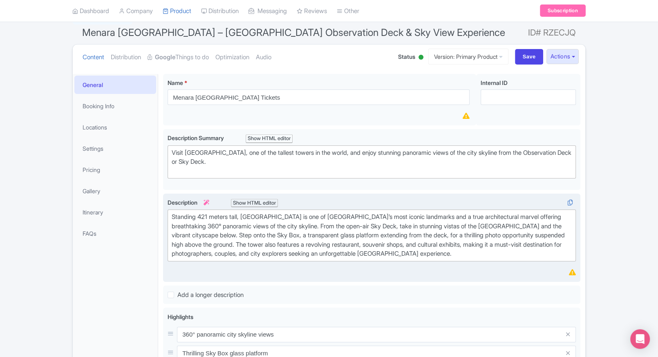
click at [591, 161] on div "← Back to Products Menara Kuala Lumpur – KL Tower Observation Deck & Sky View E…" at bounding box center [329, 298] width 658 height 579
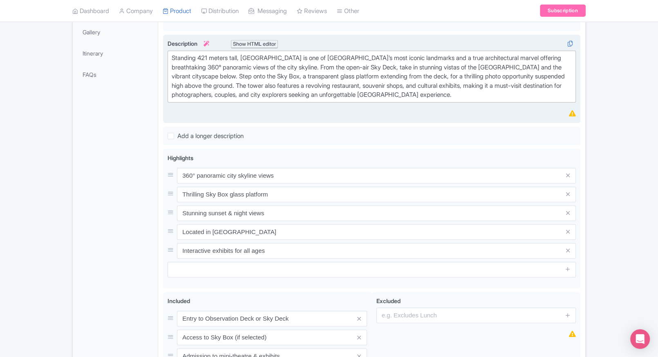
scroll to position [332, 0]
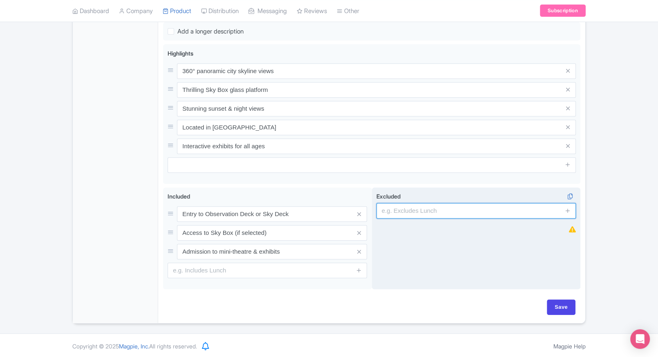
click at [428, 208] on input "text" at bounding box center [475, 211] width 199 height 16
type input "guides, audio guides"
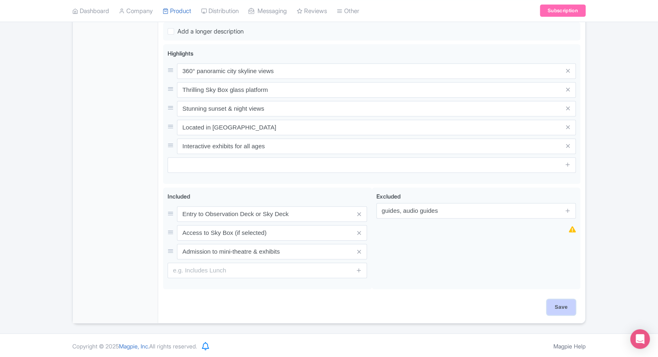
click at [569, 300] on input "Save" at bounding box center [561, 308] width 29 height 16
type input "Saving..."
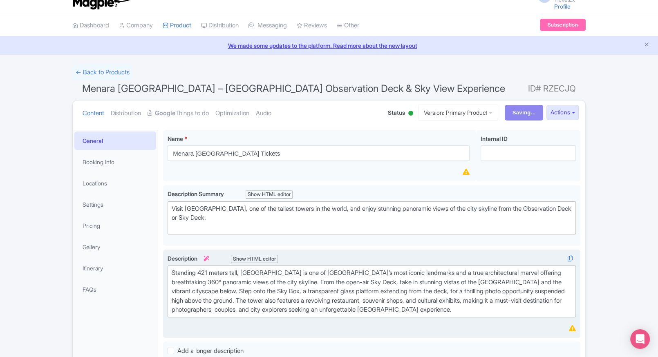
scroll to position [0, 0]
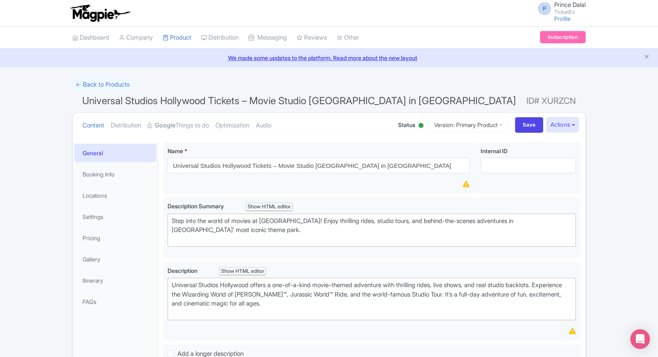
click at [13, 178] on div "← Back to Products Universal Studios Hollywood Tickets – Movie Studio [GEOGRAPH…" at bounding box center [329, 362] width 658 height 570
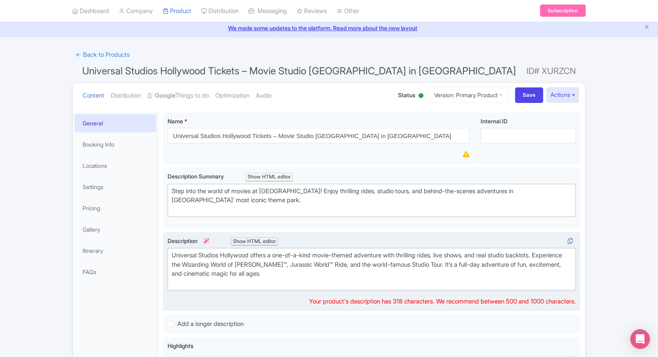
click at [194, 251] on div "Universal Studios Hollywood offers a one-of-a-kind movie-themed adventure with …" at bounding box center [372, 269] width 400 height 37
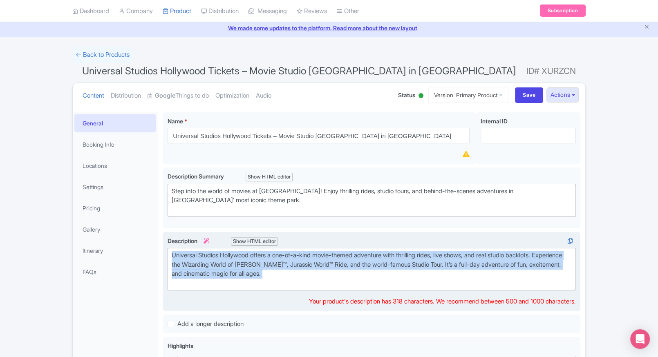
copy div "Universal Studios Hollywood offers a one-of-a-kind movie-themed adventure with …"
paste trix-editor "<div>Experience the magic of movies come to life at <strong>Universal Studios H…"
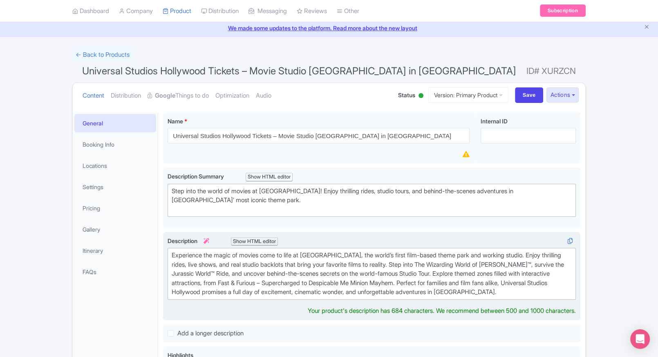
type trix-editor "<div>Experience the magic of movies come to life at Universal Studios Hollywood…"
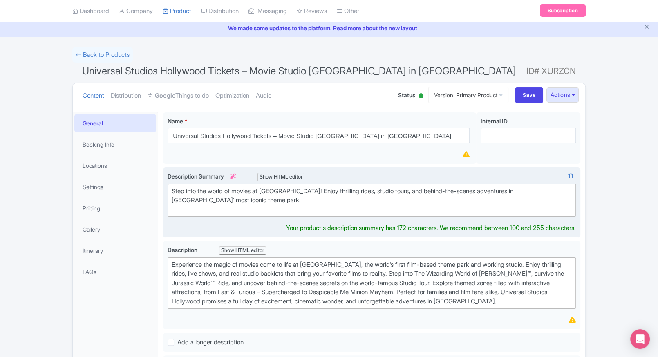
scroll to position [39, 0]
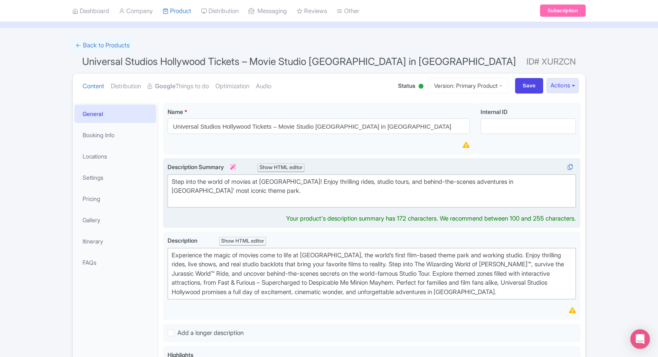
click at [290, 200] on div "Step into the world of movies at Universal Studios Hollywood! Enjoy thrilling r…" at bounding box center [372, 191] width 400 height 28
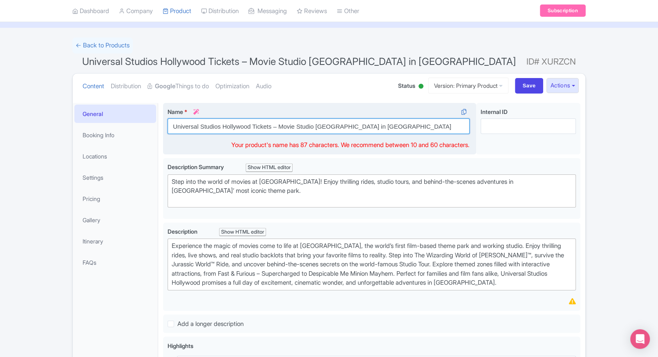
drag, startPoint x: 418, startPoint y: 127, endPoint x: 273, endPoint y: 128, distance: 144.3
click at [273, 128] on input "Universal Studios Hollywood Tickets – Movie Studio Tour & Theme Park in Los Ang…" at bounding box center [319, 127] width 302 height 16
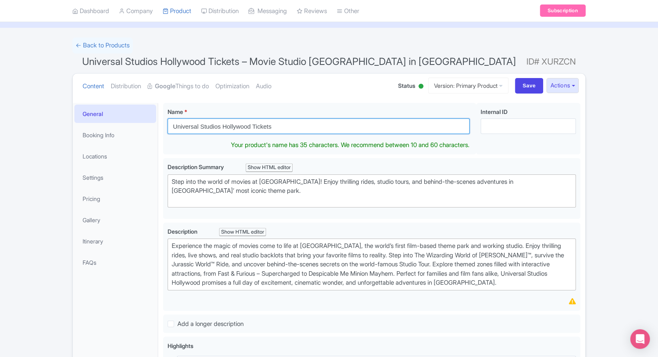
type input "Universal Studios Hollywood Tickets"
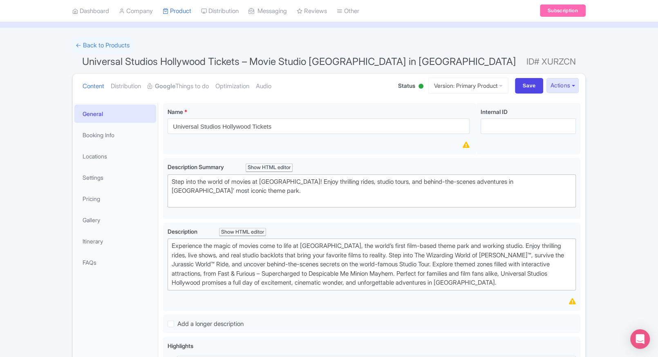
click at [620, 184] on div "← Back to Products Universal Studios Hollywood Tickets – Movie Studio Tour & Th…" at bounding box center [329, 327] width 658 height 579
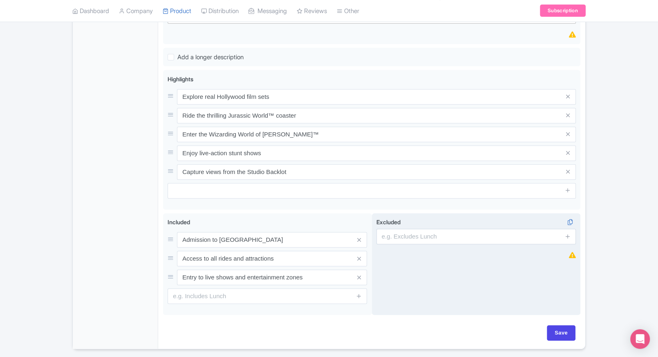
scroll to position [307, 0]
drag, startPoint x: 449, startPoint y: 239, endPoint x: 422, endPoint y: 239, distance: 26.6
click at [448, 239] on input "text" at bounding box center [475, 236] width 199 height 16
type input "guides, audio guides"
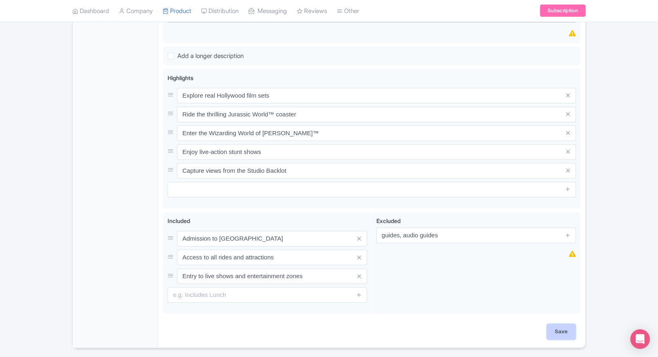
click at [556, 336] on input "Save" at bounding box center [561, 332] width 29 height 16
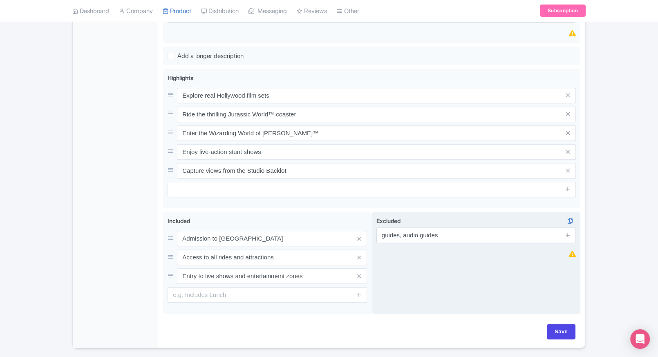
type input "Saving..."
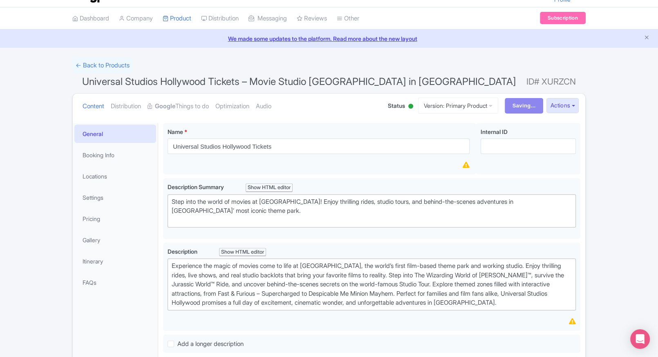
scroll to position [0, 0]
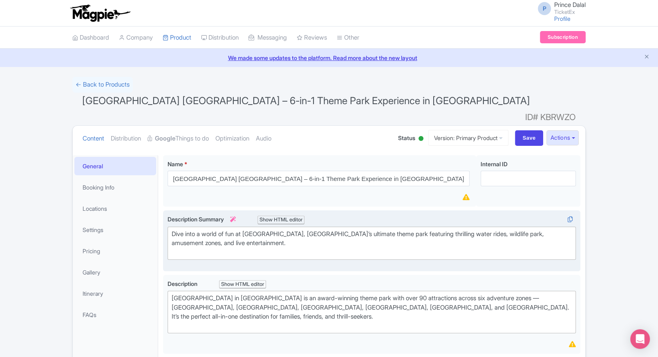
scroll to position [40, 0]
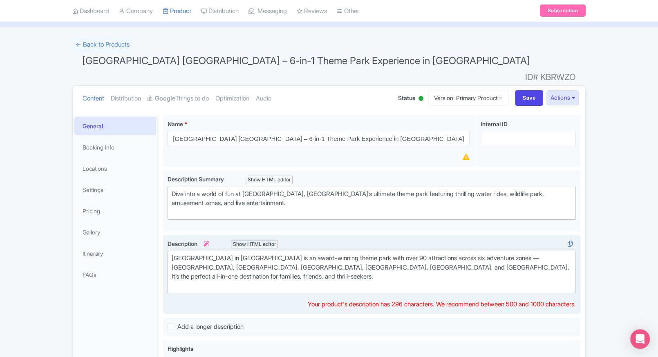
click at [268, 254] on div "[GEOGRAPHIC_DATA] in [GEOGRAPHIC_DATA] is an award-winning theme park with over…" at bounding box center [372, 272] width 400 height 37
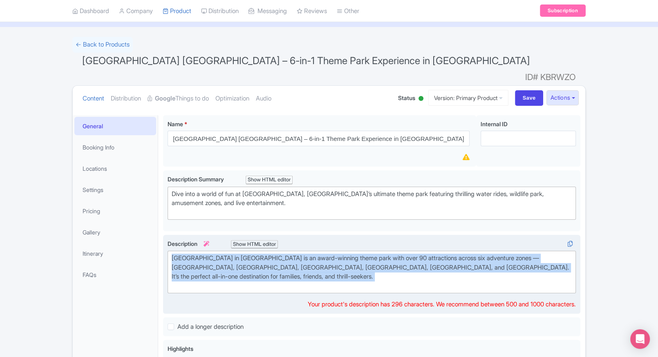
copy div "[GEOGRAPHIC_DATA] in [GEOGRAPHIC_DATA] is an award-winning theme park with over…"
paste trix-editor "<div>Dive into non-stop fun at <strong>[GEOGRAPHIC_DATA]</strong>, [GEOGRAPHIC_…"
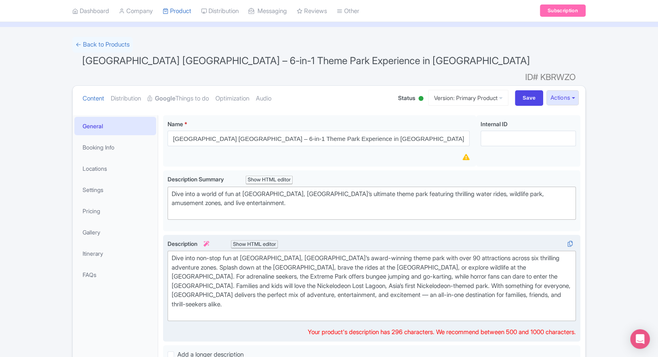
click at [388, 292] on div "Dive into non-stop fun at [GEOGRAPHIC_DATA], [GEOGRAPHIC_DATA]’s award-winning …" at bounding box center [372, 286] width 400 height 65
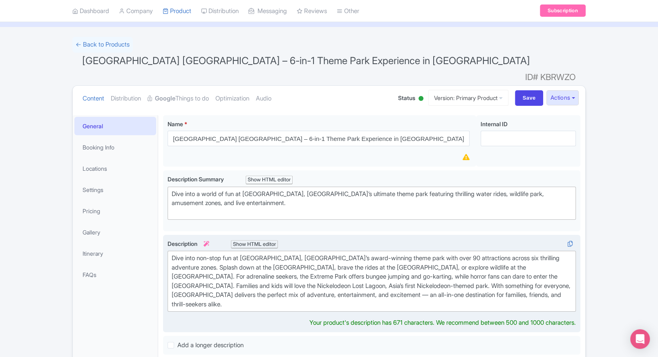
type trix-editor "<div>Dive into non-stop fun at [GEOGRAPHIC_DATA], [GEOGRAPHIC_DATA]’s award-win…"
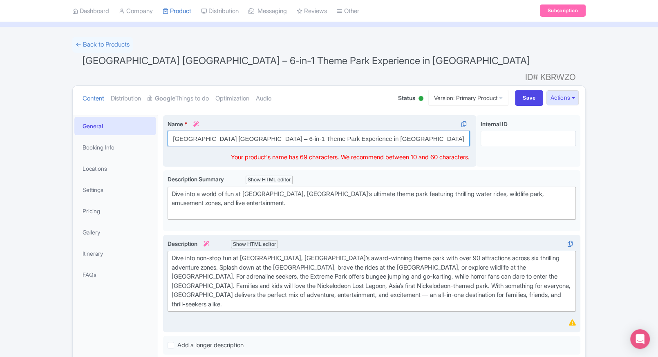
drag, startPoint x: 381, startPoint y: 127, endPoint x: 244, endPoint y: 128, distance: 136.9
click at [244, 131] on input "[GEOGRAPHIC_DATA] [GEOGRAPHIC_DATA] – 6-in-1 Theme Park Experience in [GEOGRAPH…" at bounding box center [319, 139] width 302 height 16
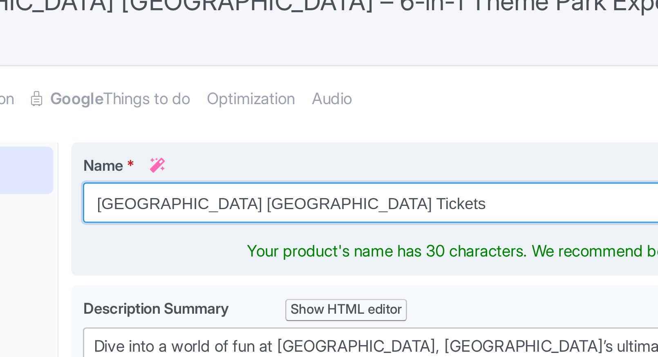
click at [244, 131] on input "Sunway Lagoon Malaysia Tickets" at bounding box center [319, 139] width 302 height 16
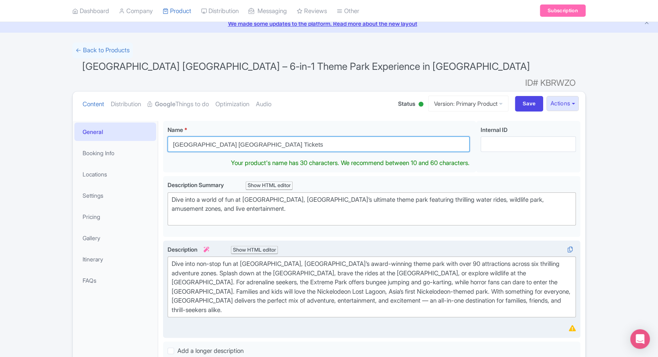
type input "Sunway Lagoon Malaysia Tickets"
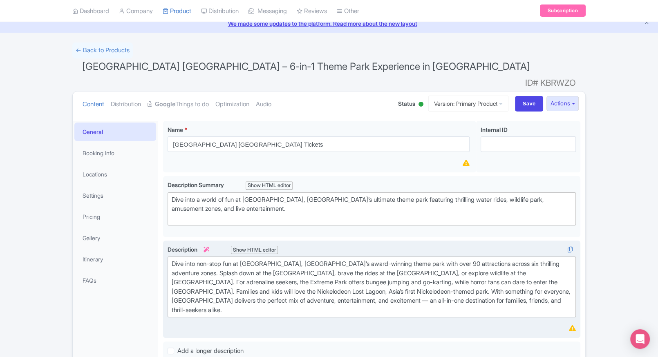
click at [599, 168] on div "← Back to Products Sunway Lagoon Malaysia – 6-in-1 Theme Park Experience in Kua…" at bounding box center [329, 343] width 658 height 601
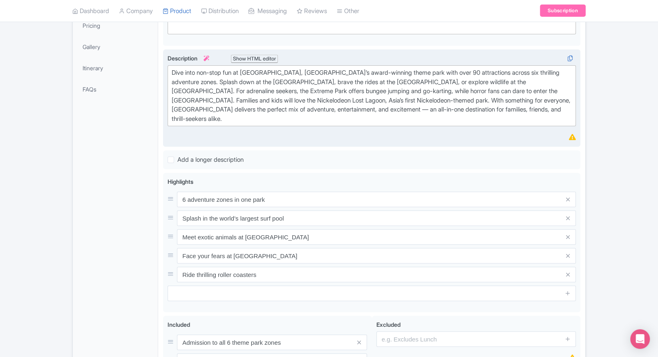
scroll to position [332, 0]
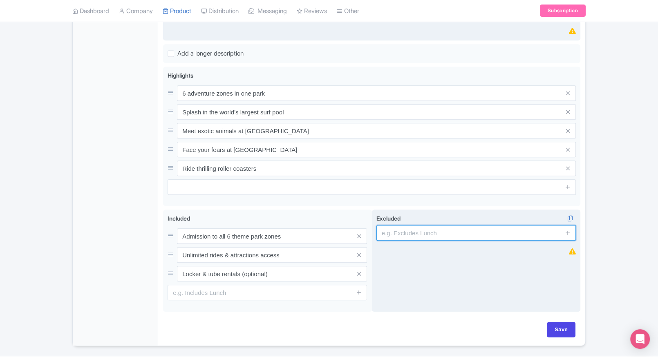
click at [416, 225] on input "text" at bounding box center [475, 233] width 199 height 16
type input "guides, audio guides"
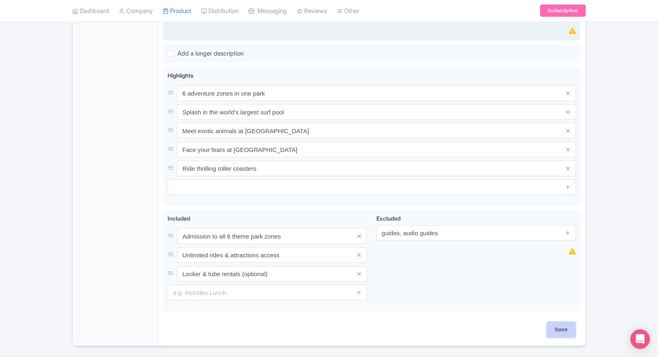
click at [553, 322] on input "Save" at bounding box center [561, 330] width 29 height 16
type input "Saving..."
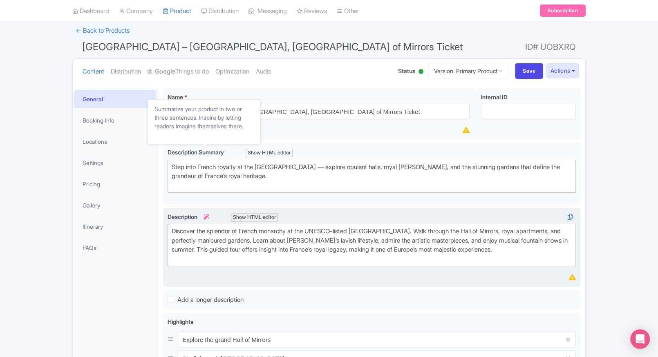
scroll to position [54, 0]
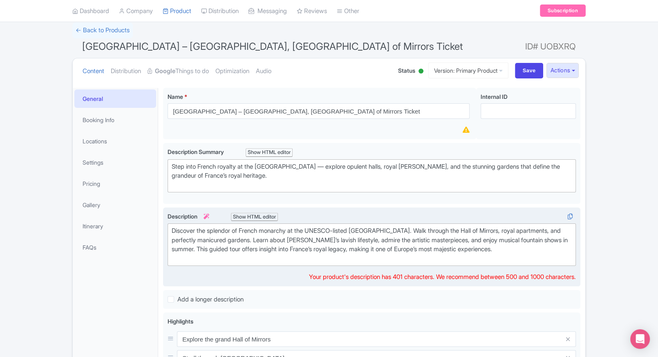
click at [233, 244] on div "Discover the splendor of French monarchy at the UNESCO-listed [GEOGRAPHIC_DATA]…" at bounding box center [372, 244] width 400 height 37
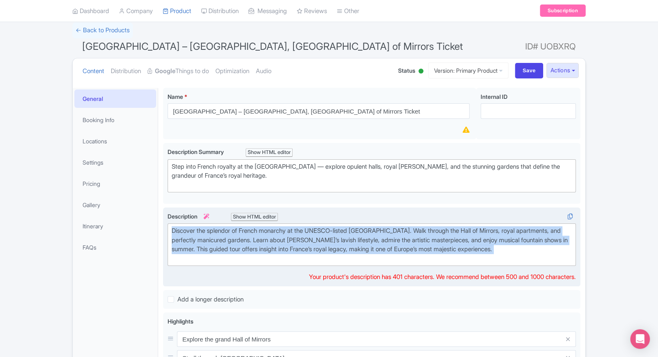
copy div "Discover the splendor of French monarchy at the UNESCO-listed [GEOGRAPHIC_DATA]…"
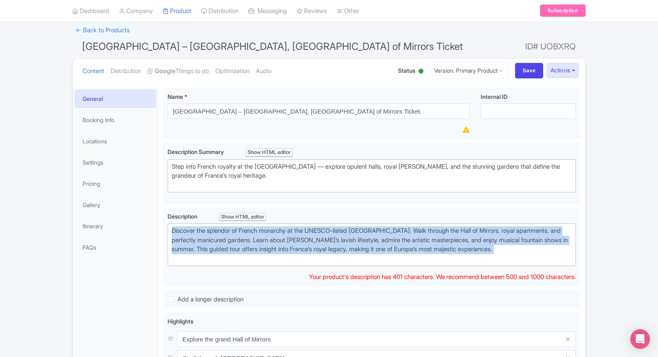
paste trix-editor "<div>Step into royal grandeur at the <strong>[GEOGRAPHIC_DATA]</strong>, a <str…"
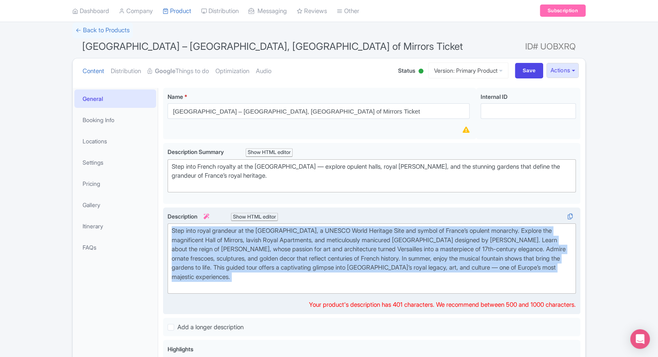
click at [268, 280] on div "Step into royal grandeur at the [GEOGRAPHIC_DATA], a UNESCO World Heritage Site…" at bounding box center [372, 258] width 400 height 65
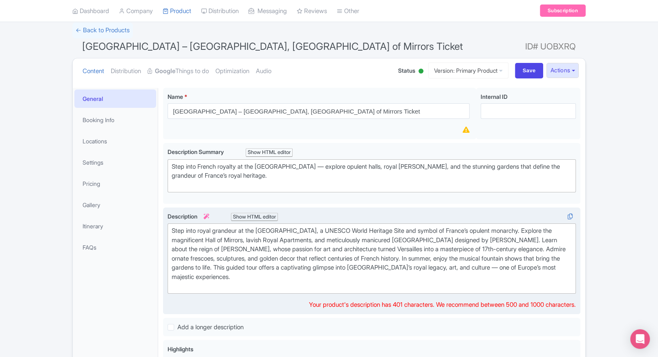
type trix-editor "<div>Step into royal grandeur at the [GEOGRAPHIC_DATA], a UNESCO World Heritage…"
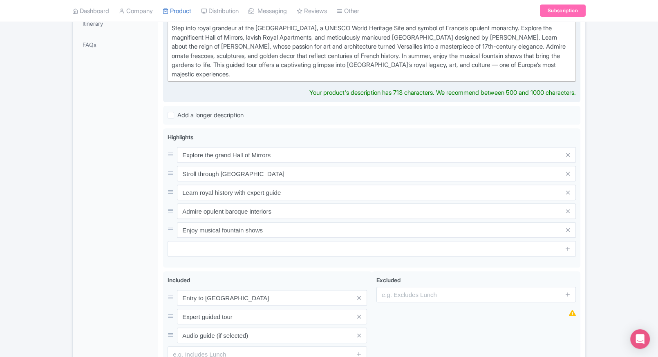
scroll to position [262, 0]
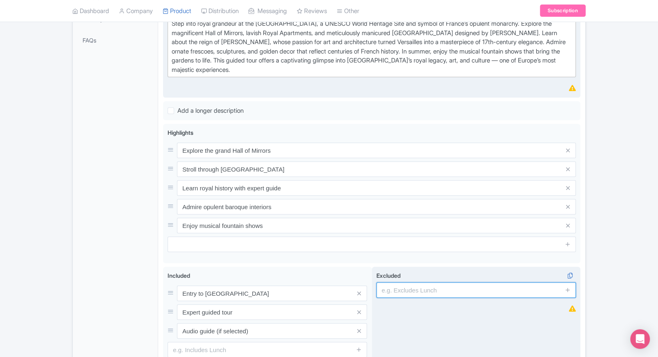
click at [402, 288] on input "text" at bounding box center [475, 290] width 199 height 16
type input "guides, audio guides"
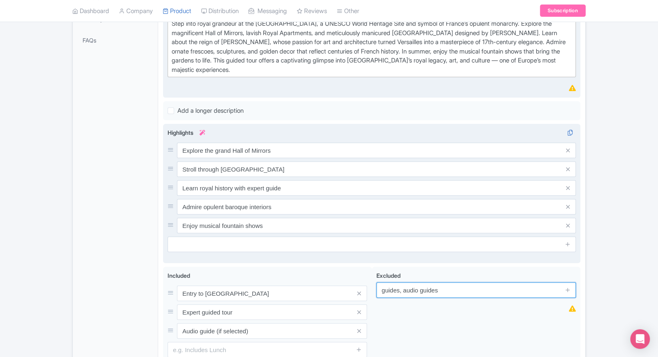
scroll to position [0, 0]
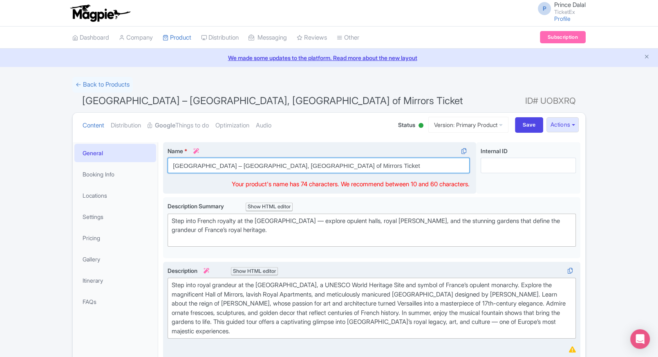
drag, startPoint x: 373, startPoint y: 164, endPoint x: 229, endPoint y: 164, distance: 144.7
click at [229, 164] on input "[GEOGRAPHIC_DATA] – [GEOGRAPHIC_DATA], [GEOGRAPHIC_DATA] of Mirrors Ticket" at bounding box center [319, 166] width 302 height 16
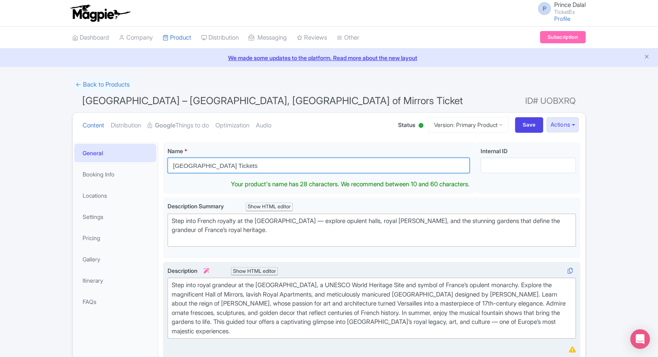
type input "[GEOGRAPHIC_DATA] Tickets"
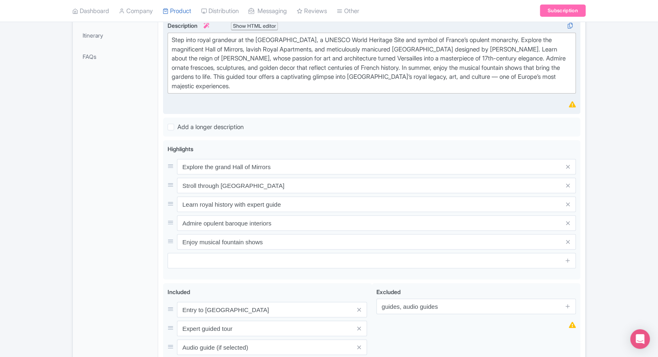
scroll to position [308, 0]
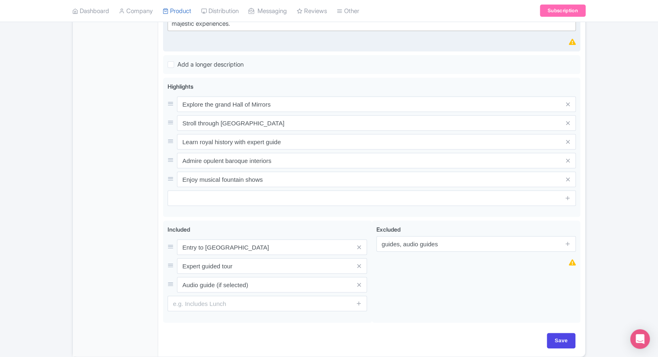
click at [554, 347] on div "Save" at bounding box center [371, 345] width 417 height 24
click at [562, 342] on input "Save" at bounding box center [561, 341] width 29 height 16
type input "Saving..."
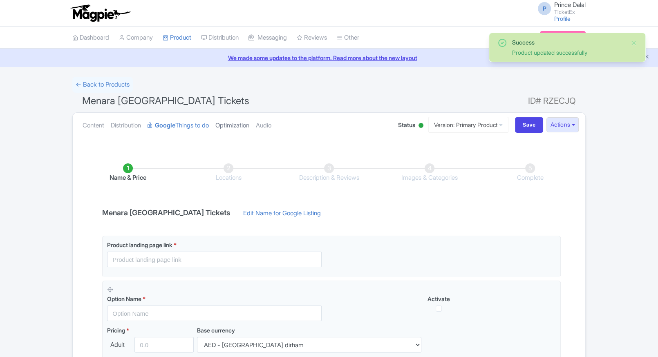
click at [226, 127] on link "Optimization" at bounding box center [232, 126] width 34 height 26
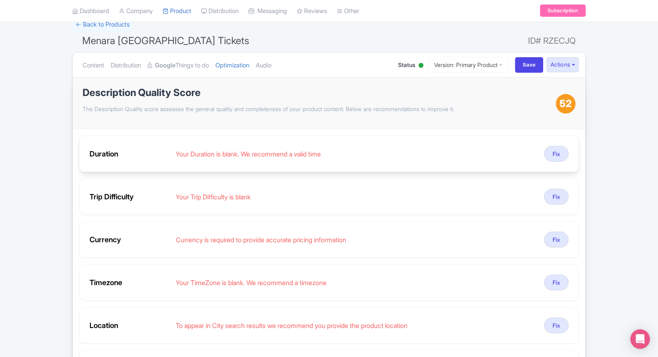
scroll to position [61, 0]
click at [553, 147] on button "Fix" at bounding box center [556, 153] width 25 height 16
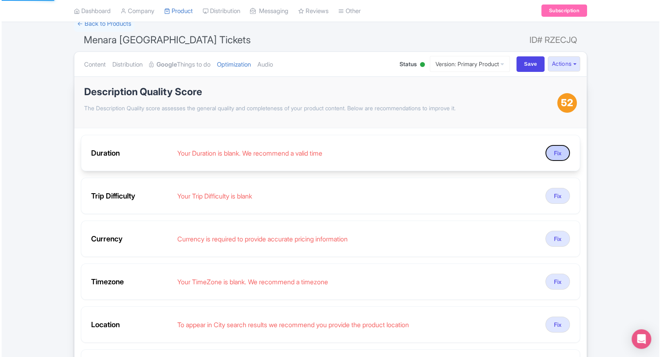
scroll to position [41, 0]
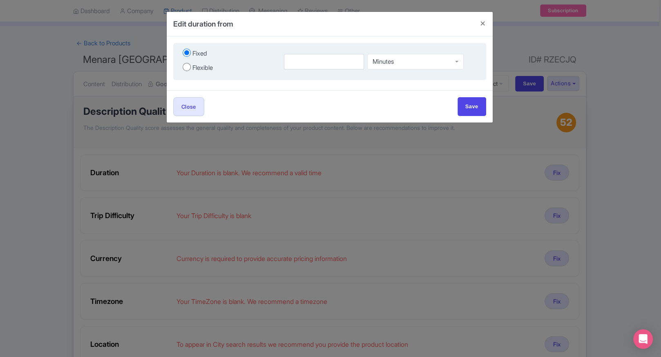
click at [183, 66] on input "Flexible" at bounding box center [187, 67] width 8 height 8
radio input "true"
click at [313, 52] on div "to Minutes Minutes" at bounding box center [380, 61] width 203 height 28
click at [309, 57] on input "1" at bounding box center [304, 62] width 51 height 16
type input "1"
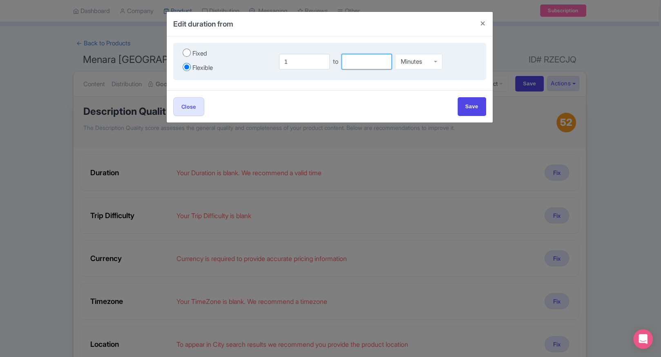
click at [370, 62] on input "number" at bounding box center [367, 62] width 51 height 16
type input "2"
click at [415, 65] on div "Minutes" at bounding box center [418, 60] width 47 height 16
click at [454, 103] on div "Close Save" at bounding box center [329, 106] width 313 height 18
click at [461, 106] on input "Save" at bounding box center [472, 106] width 29 height 18
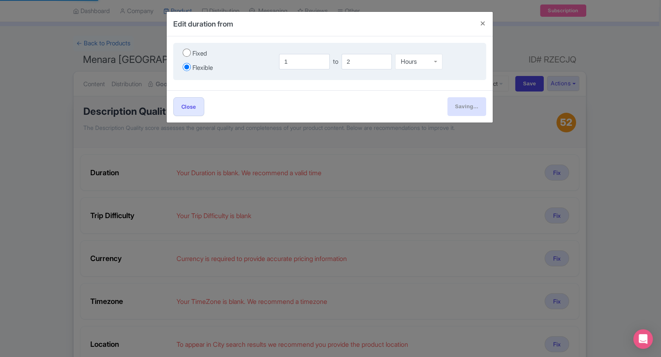
type input "Save"
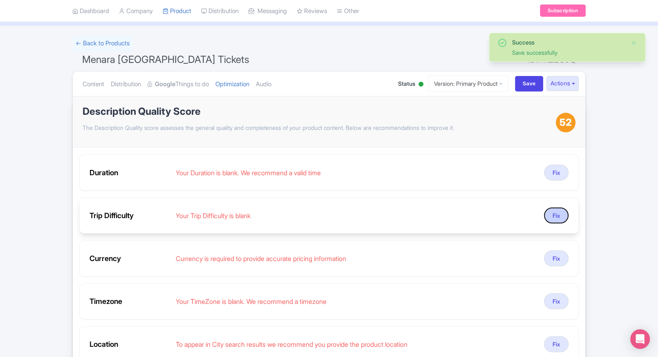
click at [549, 211] on button "Fix" at bounding box center [556, 216] width 25 height 16
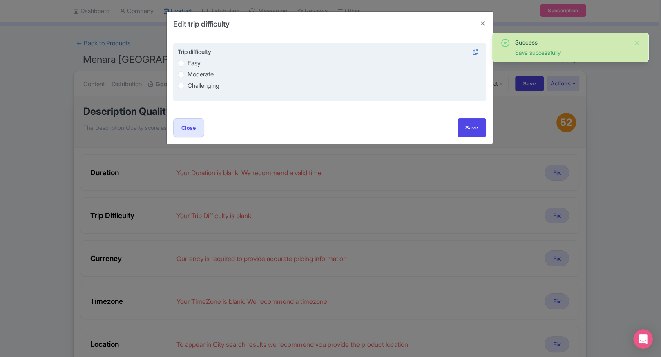
click at [189, 60] on label "Easy" at bounding box center [194, 63] width 13 height 9
radio input "true"
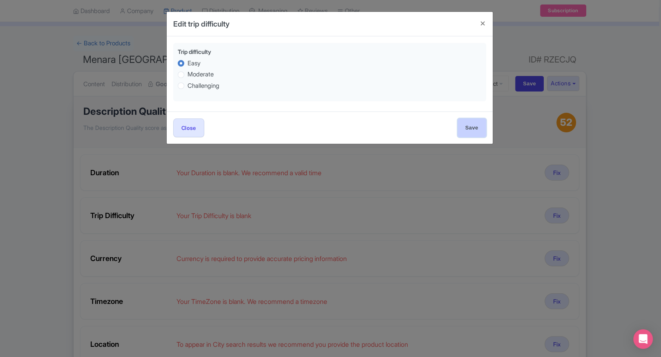
click at [468, 123] on input "Save" at bounding box center [472, 128] width 29 height 18
type input "Save"
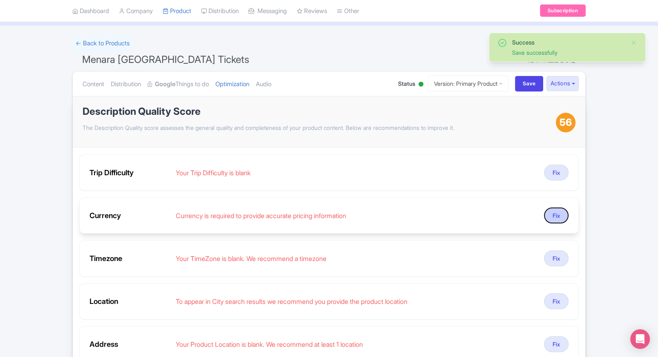
click at [546, 217] on button "Fix" at bounding box center [556, 216] width 25 height 16
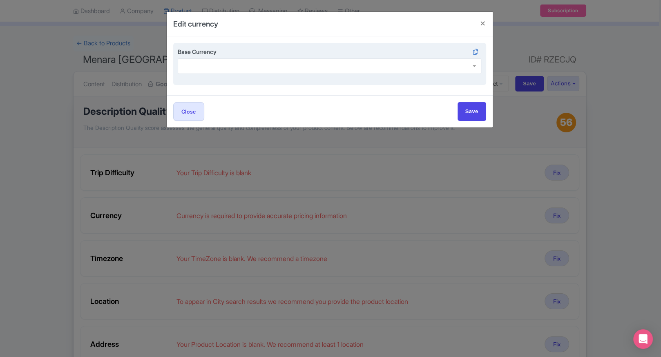
click at [272, 65] on div at bounding box center [330, 66] width 304 height 16
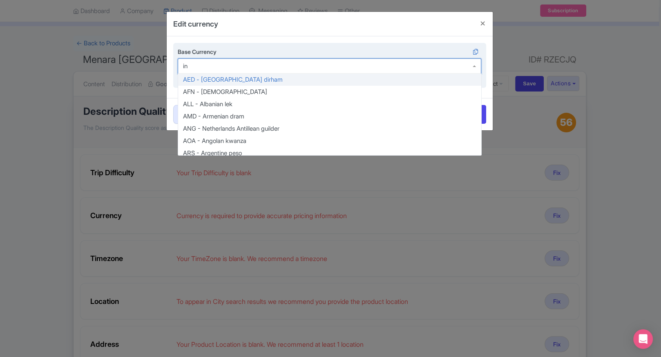
type input "inr"
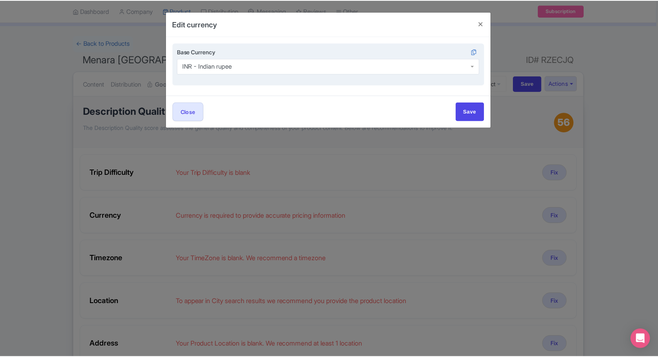
scroll to position [0, 0]
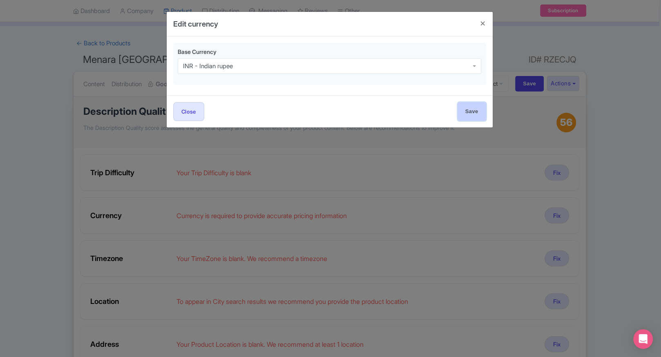
click at [482, 117] on input "Save" at bounding box center [472, 111] width 29 height 18
type input "Save"
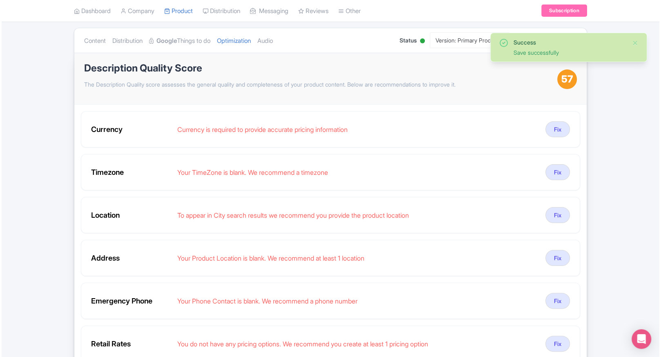
scroll to position [85, 0]
click at [561, 174] on button "Fix" at bounding box center [556, 172] width 25 height 16
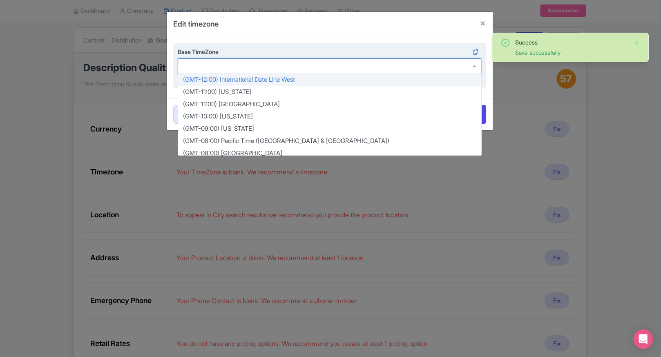
click at [275, 70] on div at bounding box center [330, 66] width 304 height 16
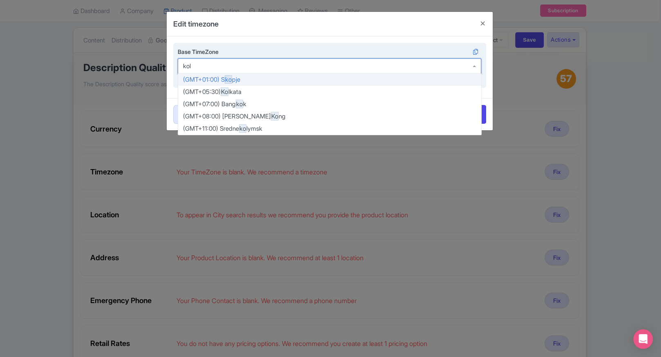
type input "kolk"
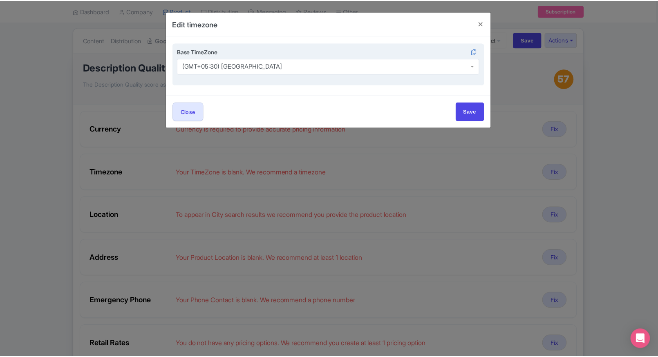
scroll to position [0, 0]
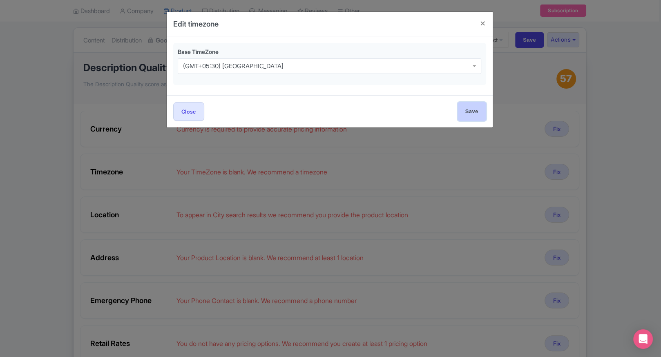
click at [464, 114] on input "Save" at bounding box center [472, 111] width 29 height 18
type input "Save"
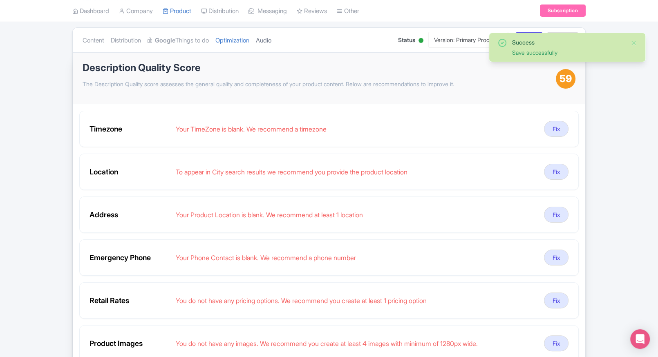
click at [271, 41] on link "Audio" at bounding box center [264, 41] width 16 height 26
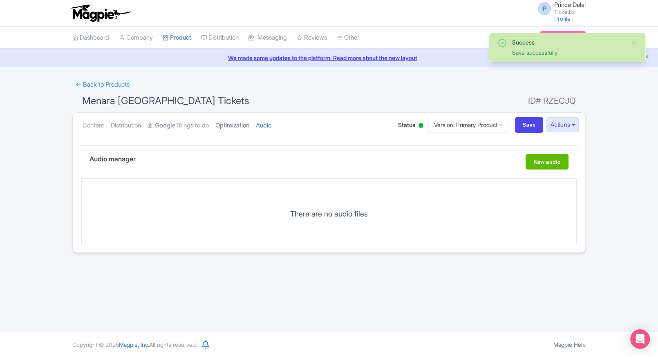
click at [236, 128] on link "Optimization" at bounding box center [232, 126] width 34 height 26
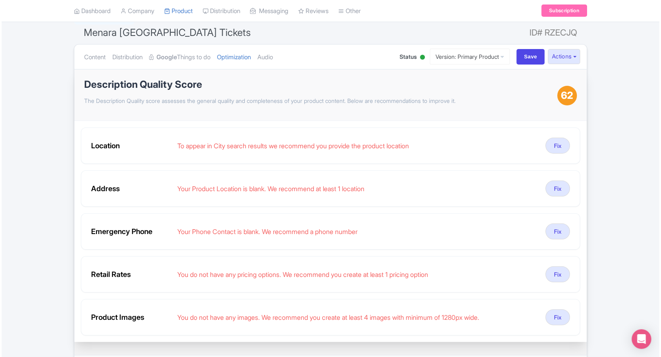
scroll to position [54, 0]
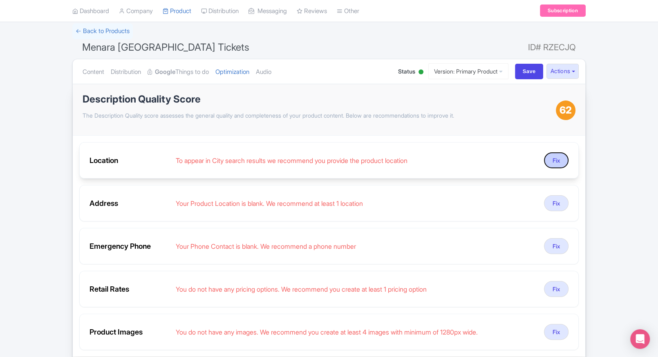
click at [555, 165] on button "Fix" at bounding box center [556, 160] width 25 height 16
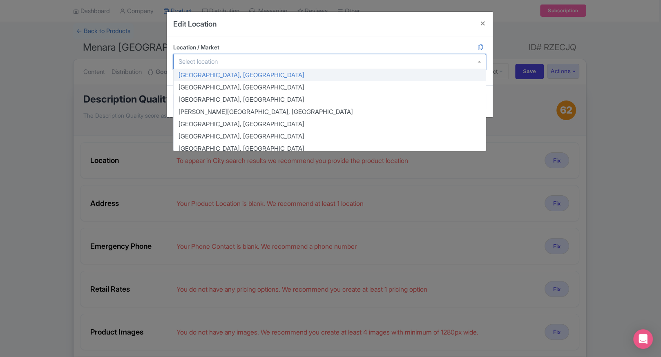
click at [221, 58] on input "Location / Market" at bounding box center [201, 61] width 44 height 7
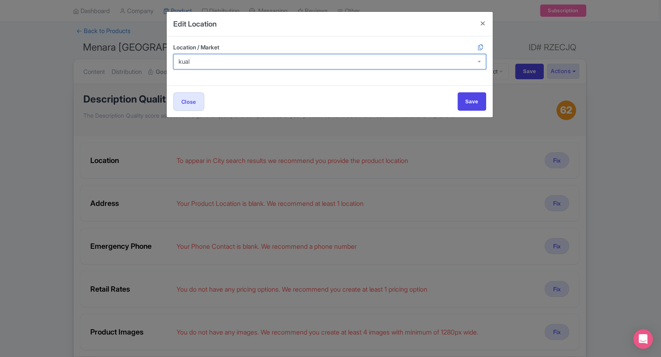
type input "kuala"
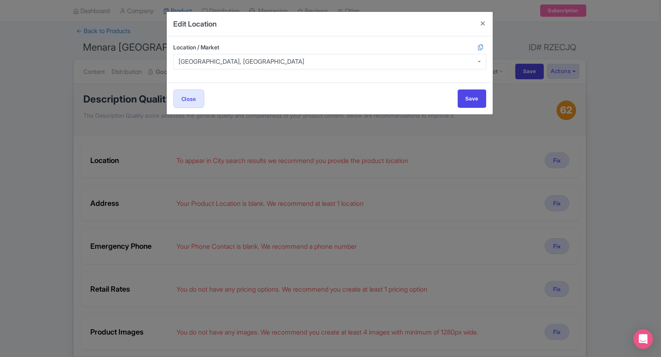
scroll to position [0, 0]
click at [471, 94] on input "Save" at bounding box center [472, 99] width 29 height 18
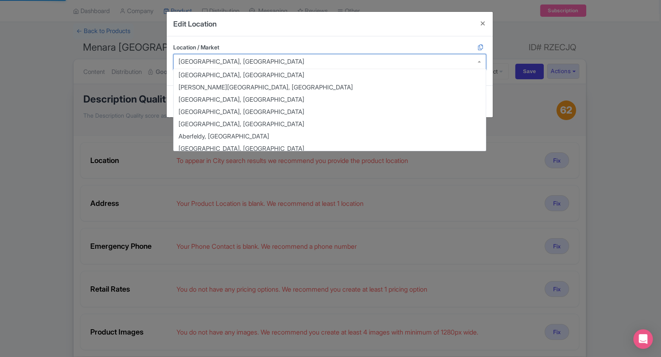
type input "Save"
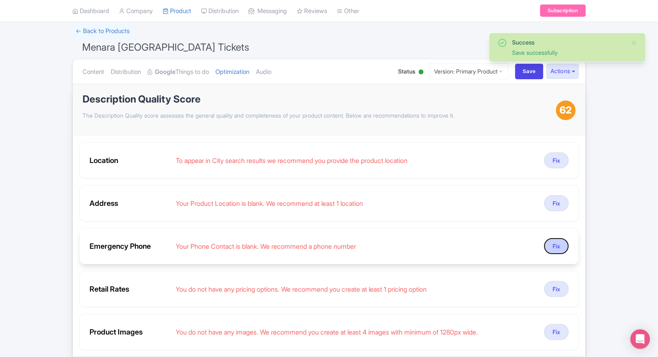
click at [553, 245] on button "Fix" at bounding box center [556, 246] width 25 height 16
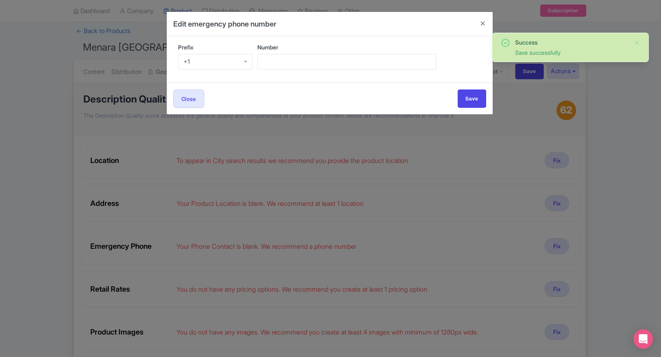
click at [189, 64] on div "+1" at bounding box center [187, 61] width 7 height 7
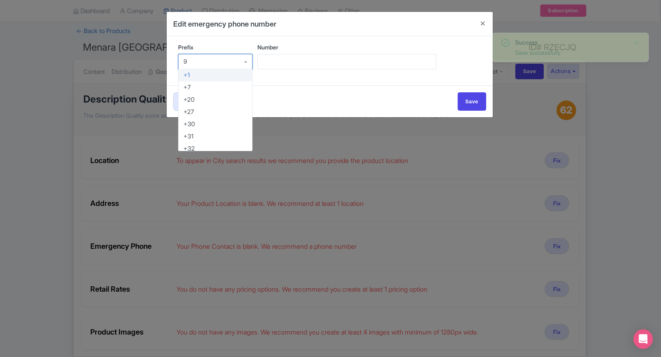
type input "91"
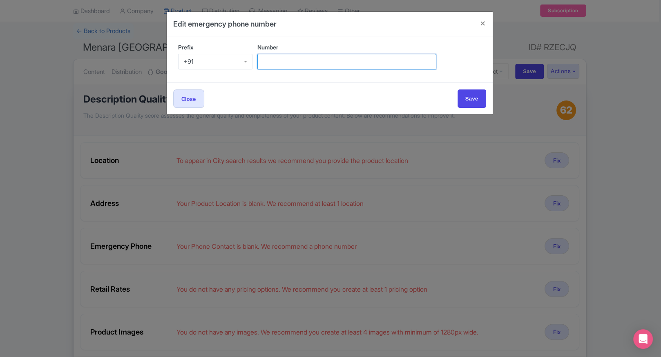
click at [324, 56] on input "Number" at bounding box center [347, 62] width 179 height 16
type input "9509989377"
click at [448, 101] on div "Close Save" at bounding box center [329, 99] width 313 height 18
click at [455, 101] on div "Close Save" at bounding box center [329, 99] width 313 height 18
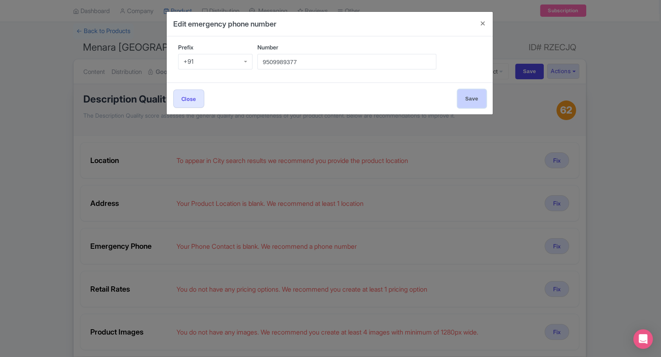
click at [459, 101] on input "Save" at bounding box center [472, 99] width 29 height 18
type input "Save"
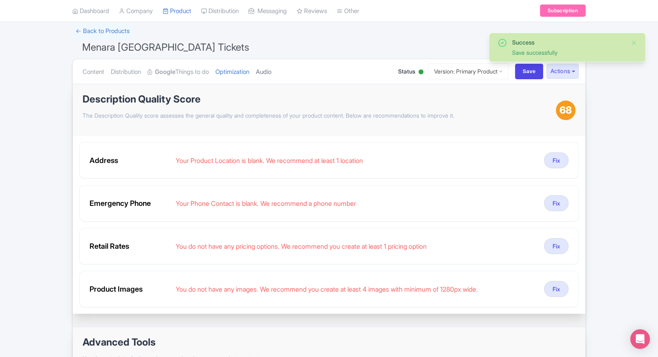
click at [265, 73] on link "Audio" at bounding box center [264, 72] width 16 height 26
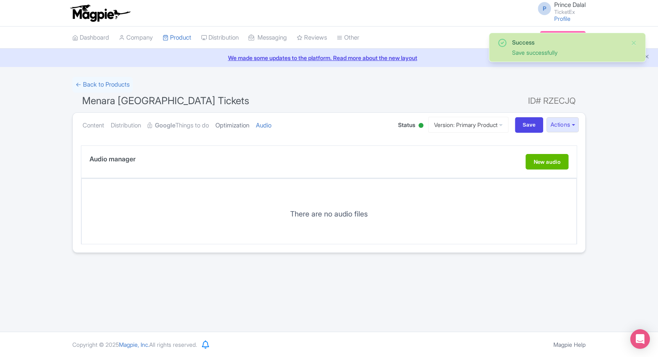
click at [244, 126] on link "Optimization" at bounding box center [232, 126] width 34 height 26
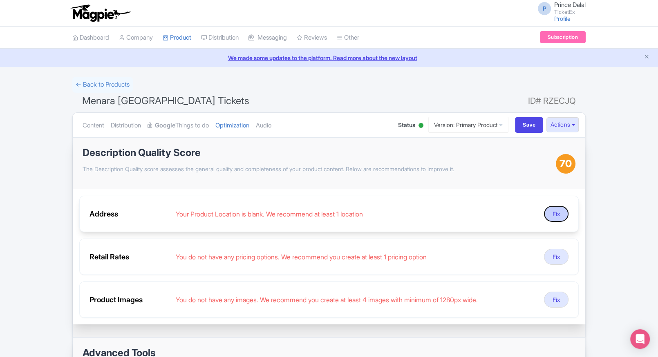
click at [551, 213] on button "Fix" at bounding box center [556, 214] width 25 height 16
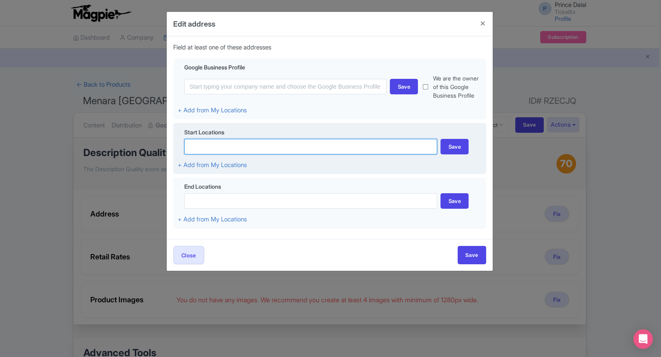
click at [258, 148] on input at bounding box center [310, 147] width 253 height 16
type input "kl tower"
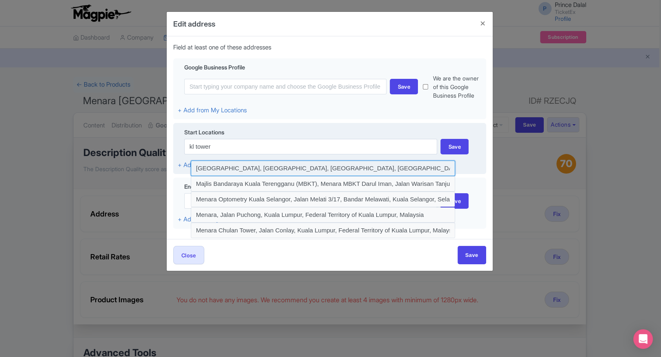
click at [271, 170] on input at bounding box center [323, 169] width 265 height 16
type input "Menara Kuala Lumpur, Jalan P. Ramlee, Kuala Lumpur, Federal Territory of Kuala …"
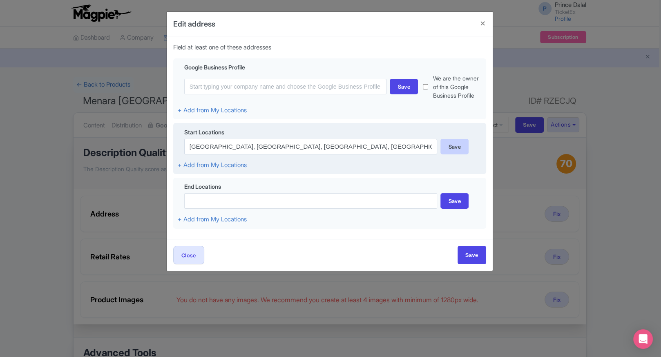
click at [456, 147] on div "Save" at bounding box center [455, 147] width 28 height 16
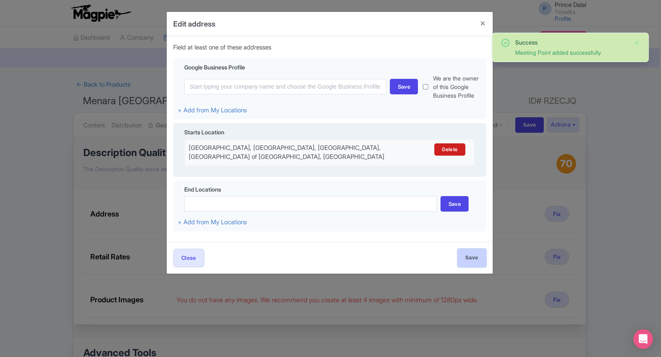
click at [460, 266] on input "Save" at bounding box center [472, 258] width 29 height 18
type input "Save"
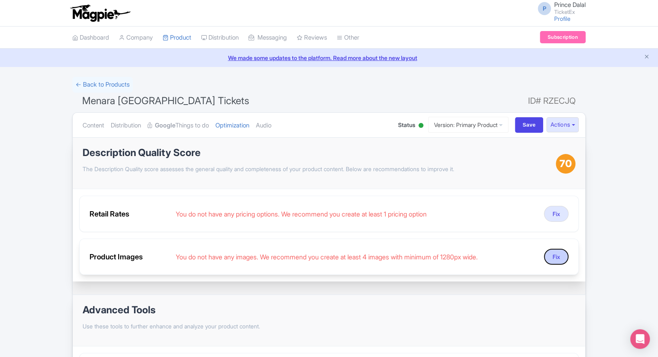
click at [559, 258] on button "Fix" at bounding box center [556, 257] width 25 height 16
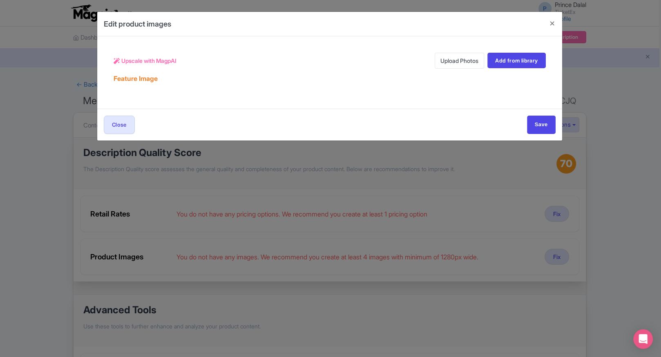
click at [442, 61] on link "Upload Photos" at bounding box center [459, 61] width 49 height 16
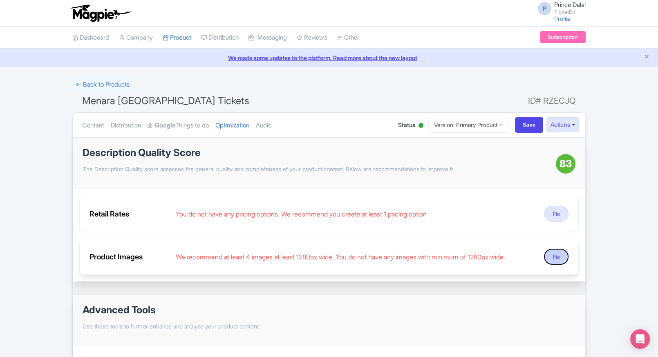
click at [555, 255] on button "Fix" at bounding box center [556, 257] width 25 height 16
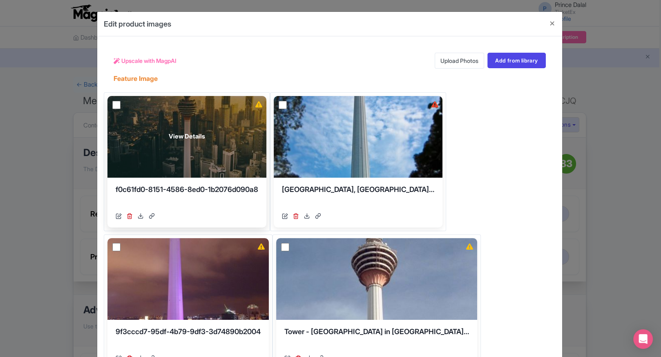
click at [114, 104] on input "checkbox" at bounding box center [116, 105] width 8 height 8
checkbox input "true"
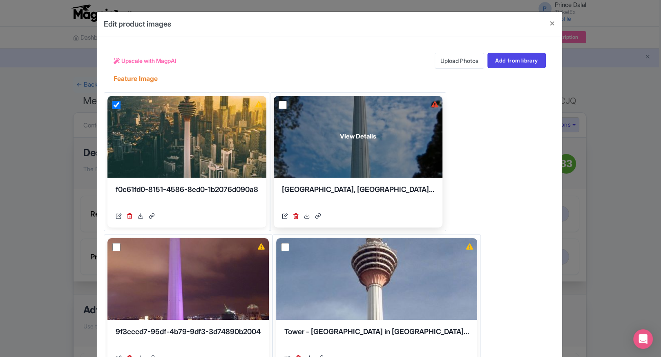
click at [285, 103] on input "checkbox" at bounding box center [283, 105] width 8 height 8
checkbox input "true"
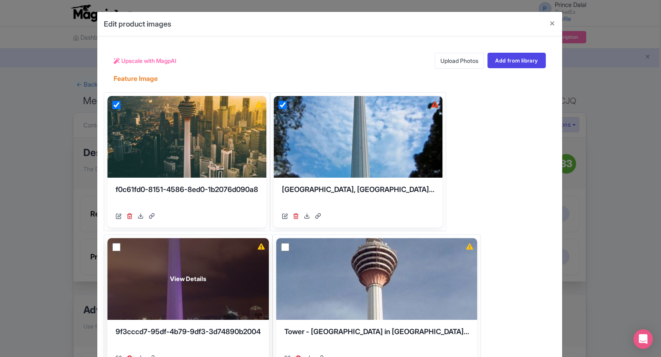
click at [113, 246] on input "checkbox" at bounding box center [116, 247] width 8 height 8
checkbox input "true"
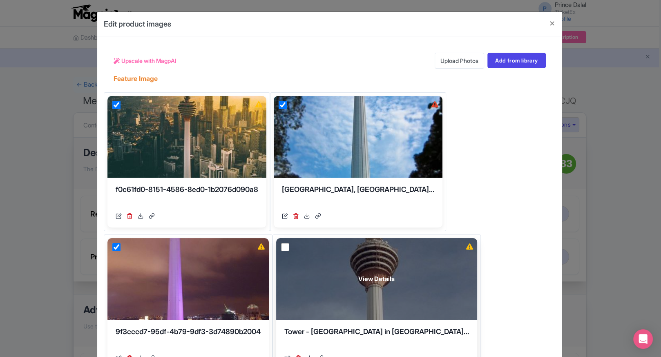
click at [288, 248] on input "checkbox" at bounding box center [285, 247] width 8 height 8
checkbox input "true"
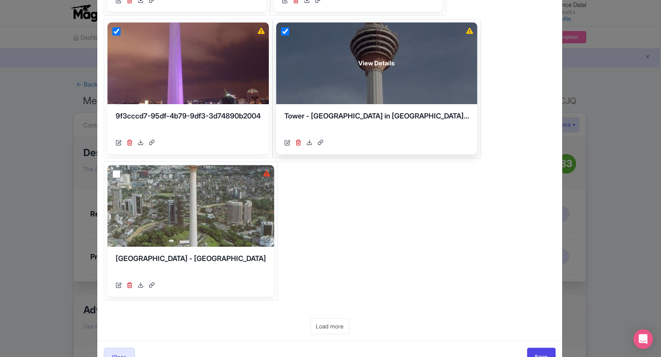
scroll to position [238, 0]
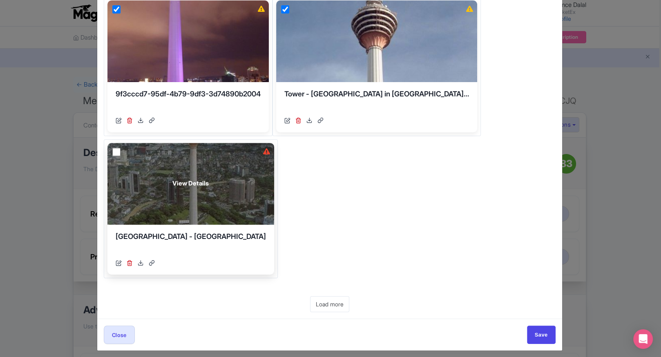
click at [114, 152] on input "checkbox" at bounding box center [116, 152] width 8 height 8
checkbox input "true"
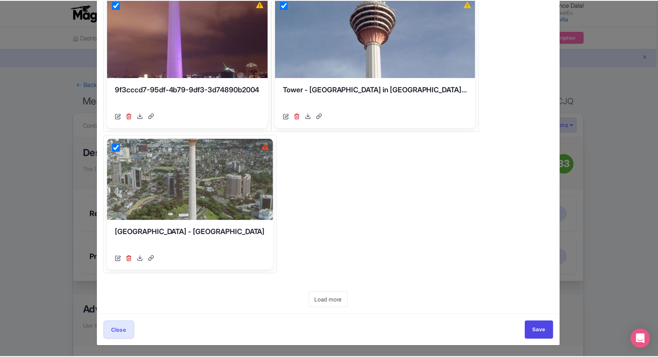
scroll to position [0, 0]
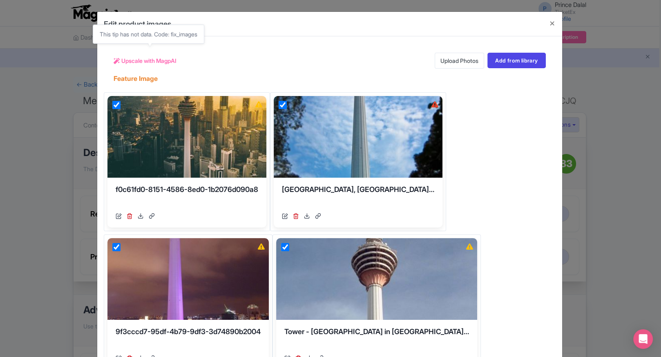
click at [148, 64] on span "Upscale with MagpAI" at bounding box center [148, 60] width 55 height 9
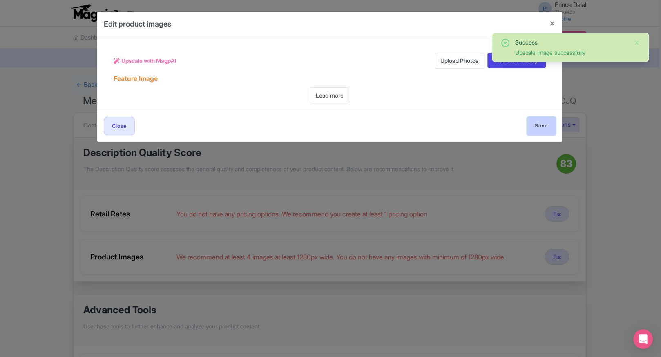
click at [538, 123] on input "Save" at bounding box center [541, 126] width 29 height 18
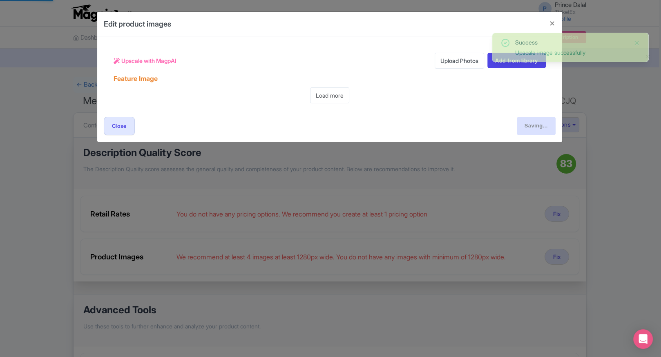
type input "Save"
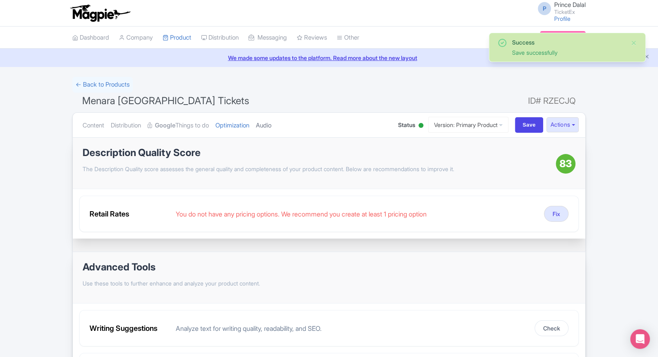
click at [271, 122] on link "Audio" at bounding box center [264, 126] width 16 height 26
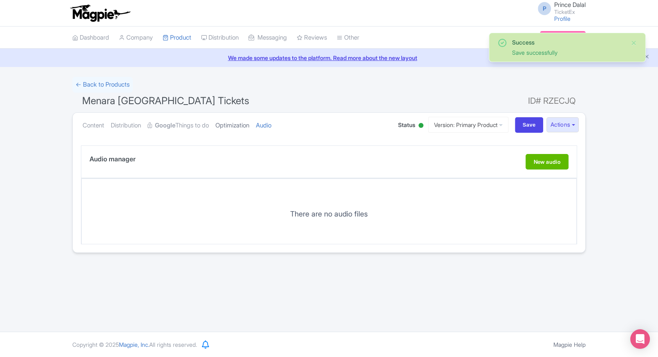
click at [249, 126] on link "Optimization" at bounding box center [232, 126] width 34 height 26
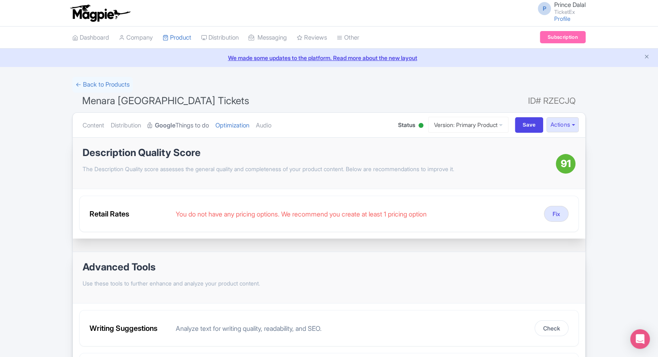
click at [190, 124] on link "Google Things to do" at bounding box center [178, 126] width 61 height 26
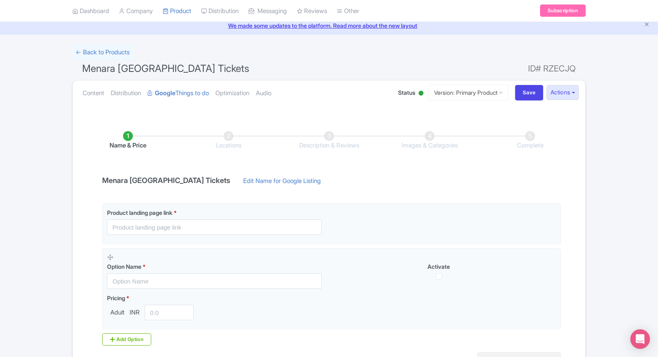
scroll to position [34, 0]
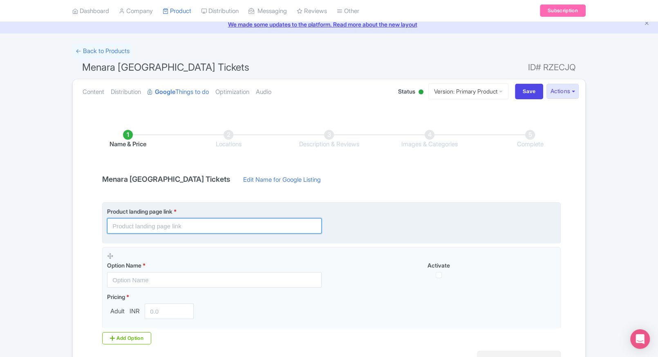
click at [183, 222] on input "text" at bounding box center [214, 226] width 215 height 16
paste input "https://www.ticketex.co/activity/428/menara-kuala-lumpur-kl-tower-observation-d…"
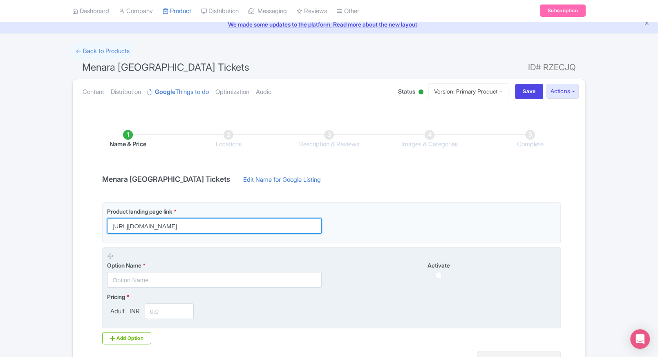
type input "https://www.ticketex.co/activity/428/menara-kuala-lumpur-kl-tower-observation-d…"
click at [124, 277] on input "text" at bounding box center [214, 280] width 215 height 16
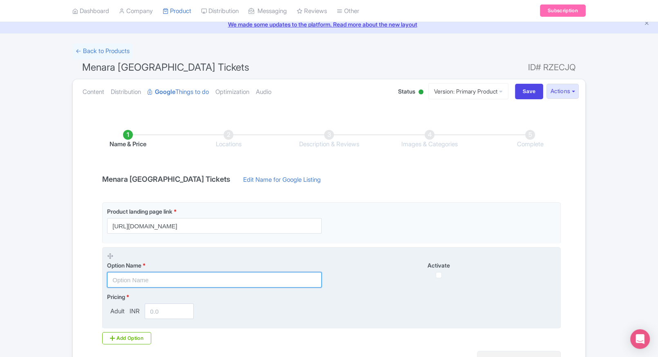
paste input "Kuala Lumpur Tower - Observation Deck Ticket (Malaysian Citizens)"
type input "Kuala Lumpur Tower - Observation Deck Ticket (Malaysian Citizens)"
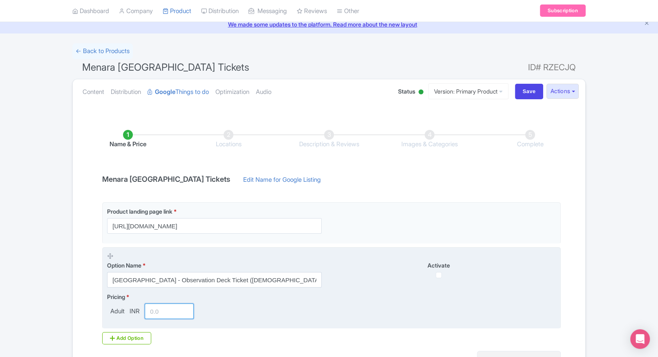
click at [166, 307] on input "number" at bounding box center [169, 312] width 49 height 16
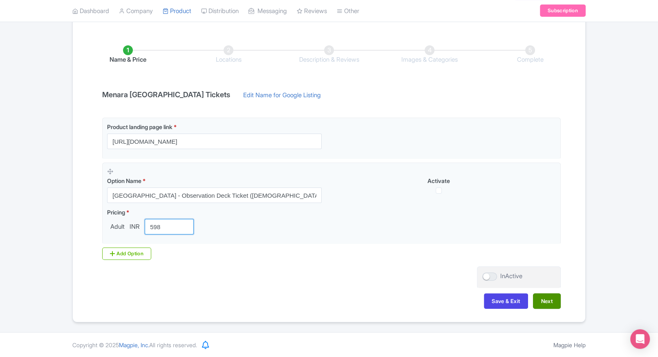
type input "598"
click at [544, 296] on button "Next" at bounding box center [547, 302] width 28 height 16
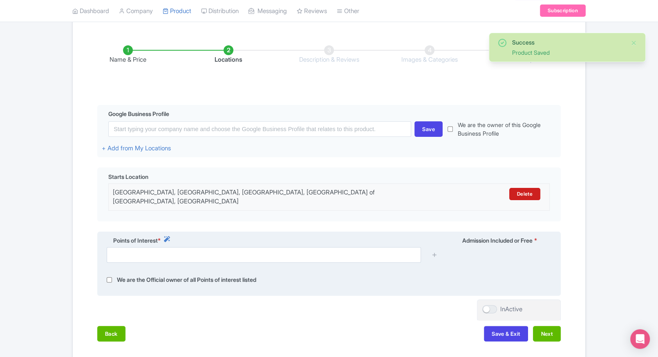
click at [240, 239] on div "Points of Interest *" at bounding box center [272, 241] width 341 height 11
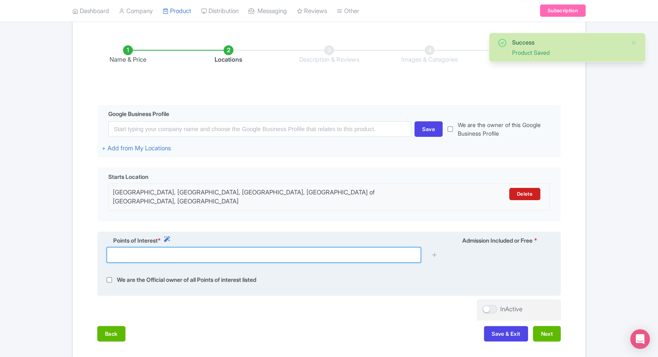
click at [233, 247] on input "text" at bounding box center [264, 255] width 314 height 16
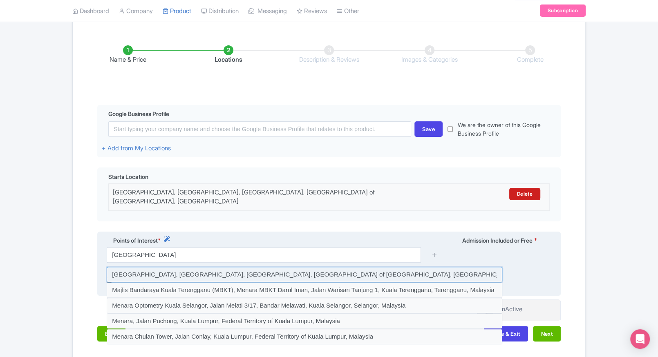
click at [213, 267] on input at bounding box center [305, 275] width 396 height 16
type input "Menara Kuala Lumpur, Jalan P. Ramlee, Kuala Lumpur, Federal Territory of Kuala …"
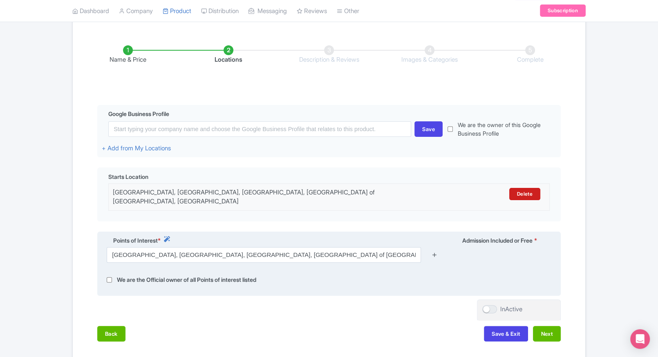
click at [437, 252] on icon at bounding box center [434, 255] width 6 height 6
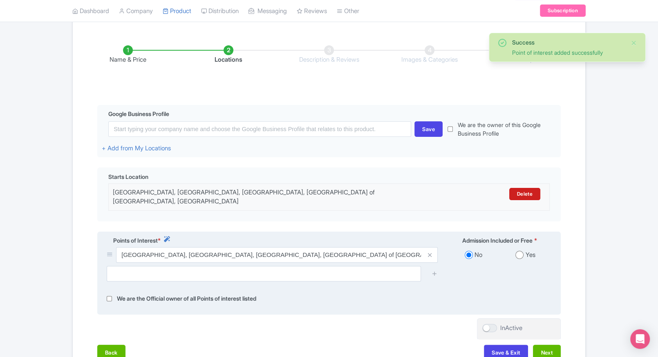
click at [513, 251] on div "Yes" at bounding box center [526, 255] width 52 height 9
click at [528, 252] on label "Yes" at bounding box center [530, 255] width 10 height 9
click at [524, 251] on div "Yes" at bounding box center [526, 255] width 52 height 9
click at [520, 251] on input "radio" at bounding box center [519, 255] width 8 height 8
radio input "true"
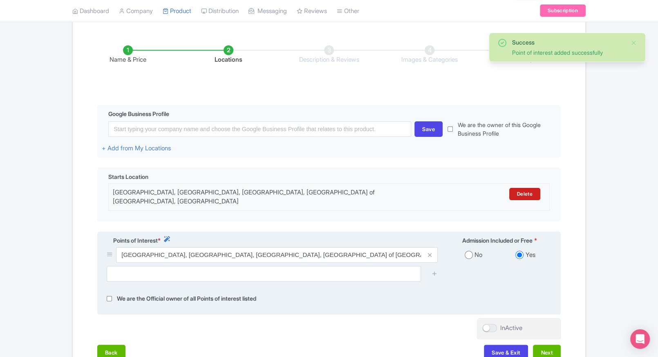
scroll to position [176, 0]
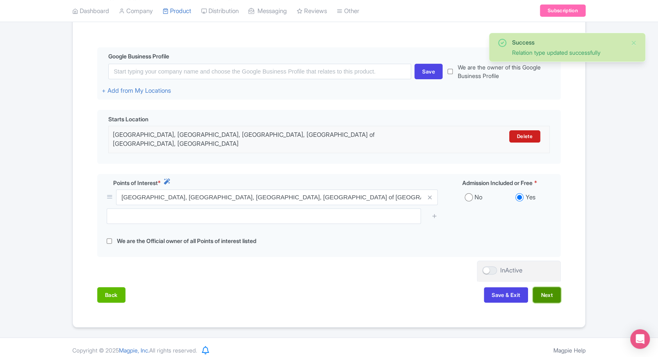
click at [546, 292] on button "Next" at bounding box center [547, 295] width 28 height 16
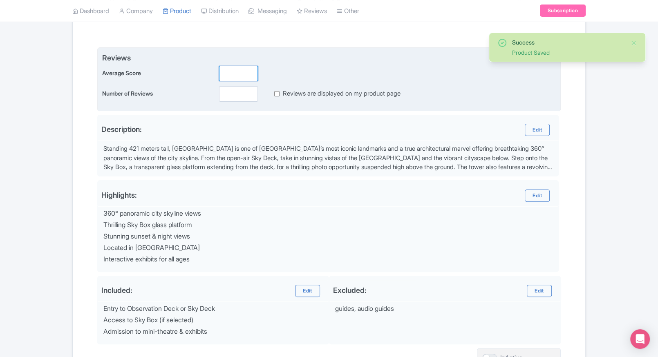
click at [232, 78] on input "number" at bounding box center [238, 74] width 39 height 16
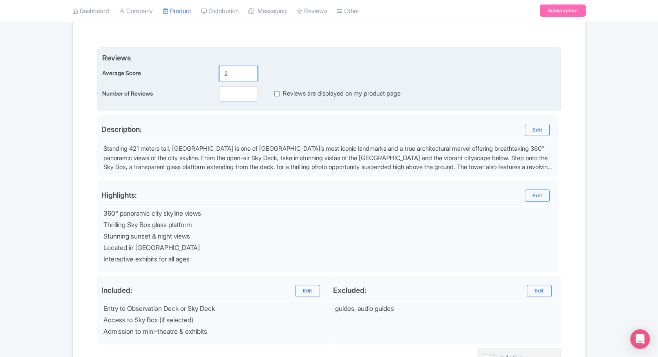
type input "2"
click at [230, 92] on input "number" at bounding box center [238, 94] width 39 height 16
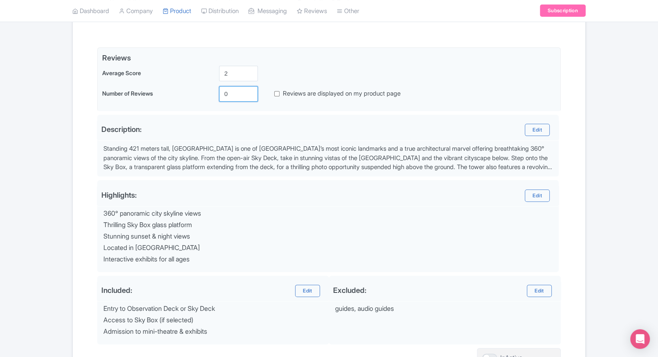
type input "0"
click at [576, 145] on div "Name & Price Locations Description & Reviews Images & Categories Complete Edit …" at bounding box center [329, 185] width 503 height 428
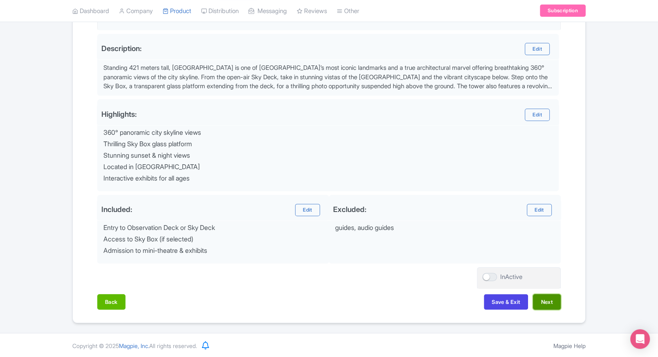
click at [546, 296] on button "Next" at bounding box center [547, 302] width 28 height 16
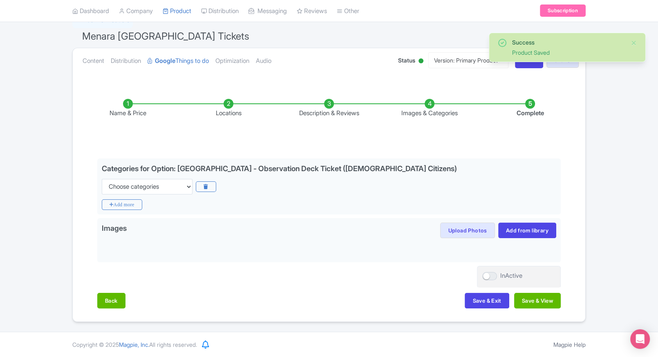
scroll to position [64, 0]
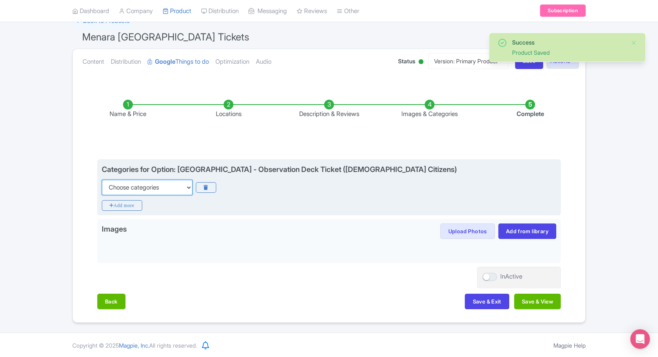
click at [186, 192] on select "Choose categories Adults Only Animals Audio Guide Beaches Bike Tours Boat Tours…" at bounding box center [147, 188] width 91 height 16
select select "family-friendly"
click at [102, 180] on select "Choose categories Adults Only Animals Audio Guide Beaches Bike Tours Boat Tours…" at bounding box center [147, 188] width 91 height 16
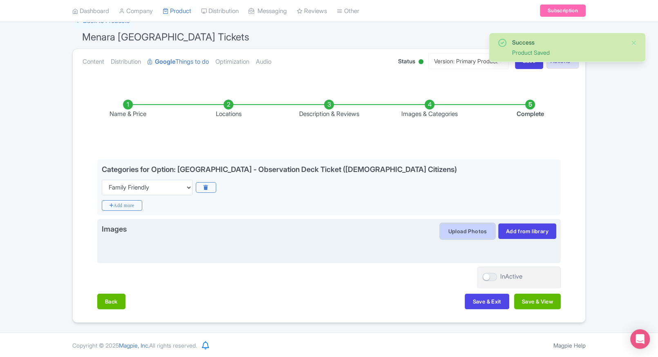
click at [486, 232] on button "Upload Photos" at bounding box center [467, 232] width 54 height 16
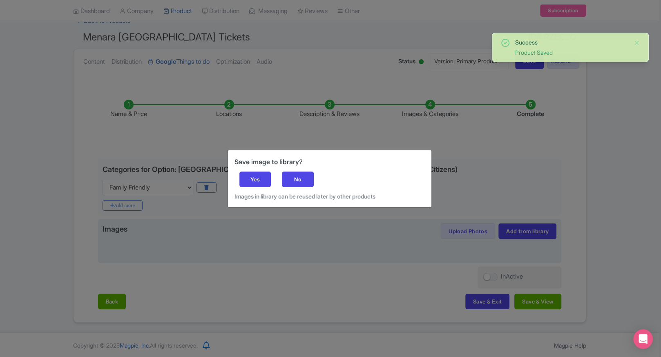
click at [288, 170] on div "Save image to library? Yes No Images in library can be reused later by other pr…" at bounding box center [330, 178] width 204 height 57
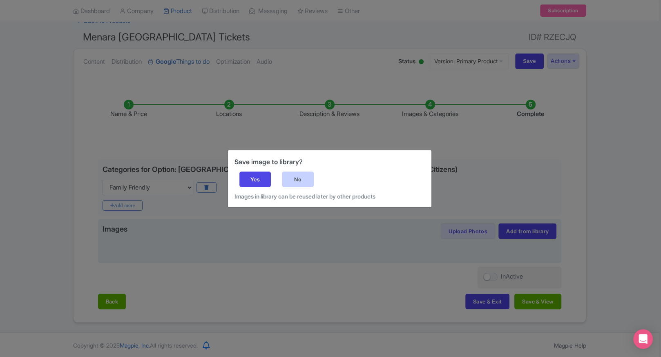
click at [299, 177] on div "No" at bounding box center [298, 180] width 32 height 16
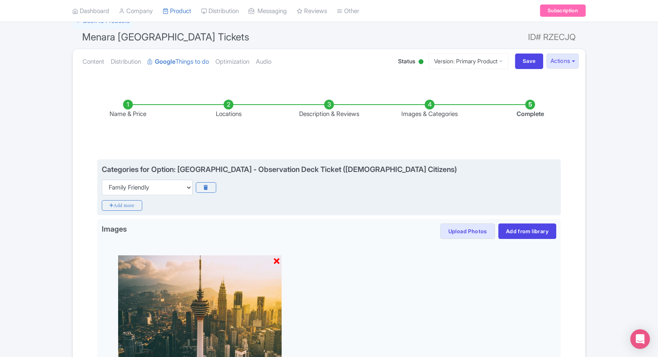
scroll to position [179, 0]
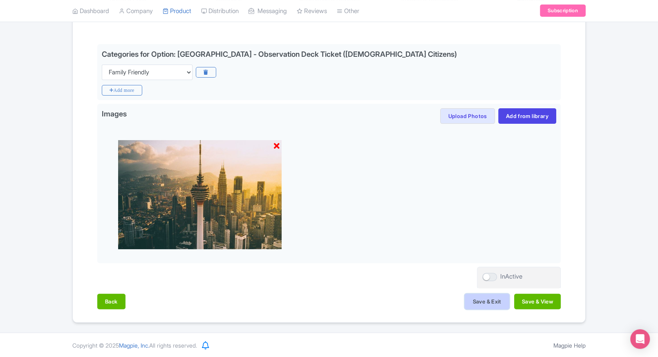
click at [486, 296] on button "Save & Exit" at bounding box center [487, 302] width 44 height 16
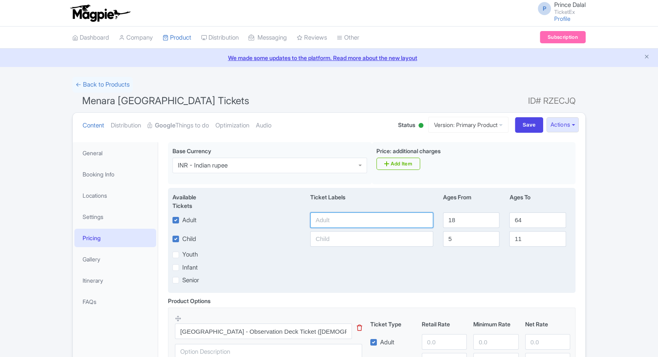
click at [347, 226] on input "text" at bounding box center [371, 221] width 123 height 16
type input "599"
paste input "599"
click at [337, 240] on input "599" at bounding box center [371, 239] width 123 height 16
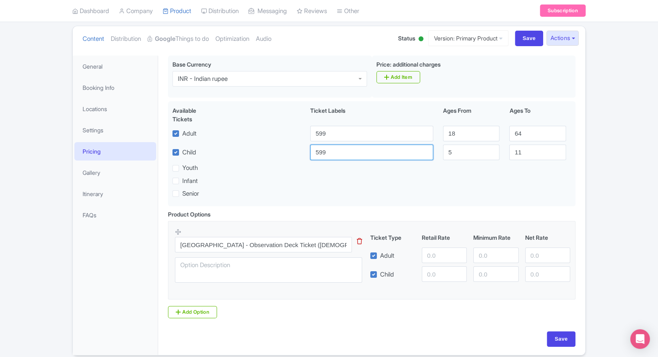
scroll to position [88, 0]
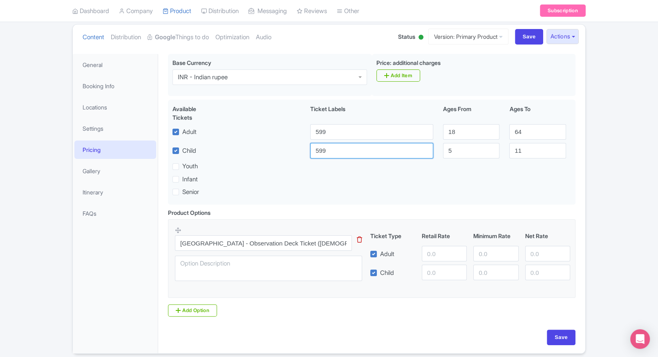
type input "599"
paste input "599"
drag, startPoint x: 436, startPoint y: 251, endPoint x: 430, endPoint y: 273, distance: 22.8
click at [430, 273] on div "Ticket Type Retail Rate Minimum Rate Net Rate Adult 599 Child This tip has not …" at bounding box center [470, 256] width 197 height 49
type input "599"
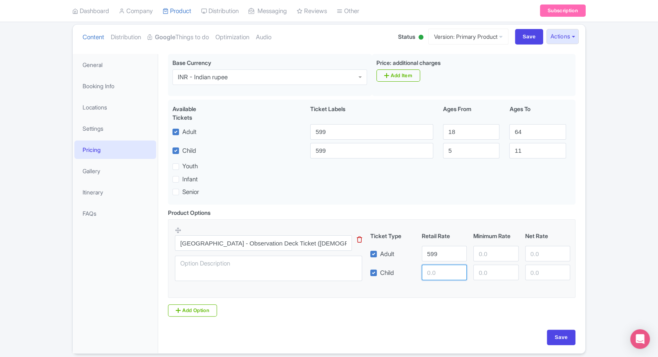
paste input "599"
drag, startPoint x: 430, startPoint y: 273, endPoint x: 470, endPoint y: 260, distance: 42.1
click at [470, 260] on div "Ticket Type Retail Rate Minimum Rate Net Rate Adult 599 Child 599 This tip has …" at bounding box center [470, 256] width 197 height 49
type input "599"
paste input "599"
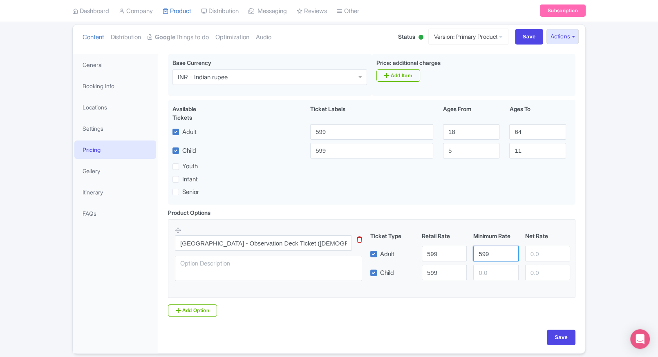
drag, startPoint x: 481, startPoint y: 256, endPoint x: 486, endPoint y: 266, distance: 10.6
click at [486, 266] on div "Ticket Type Retail Rate Minimum Rate Net Rate Adult 599 599 Child 599 This tip …" at bounding box center [470, 256] width 197 height 49
type input "599"
click at [486, 266] on input "number" at bounding box center [495, 273] width 45 height 16
paste input "599"
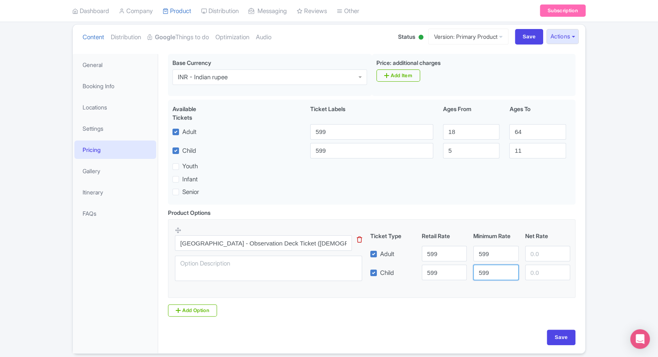
type input "599"
drag, startPoint x: 523, startPoint y: 257, endPoint x: 528, endPoint y: 256, distance: 4.6
click at [528, 256] on div at bounding box center [548, 254] width 52 height 16
click at [528, 256] on input "number" at bounding box center [547, 254] width 45 height 16
paste input "599"
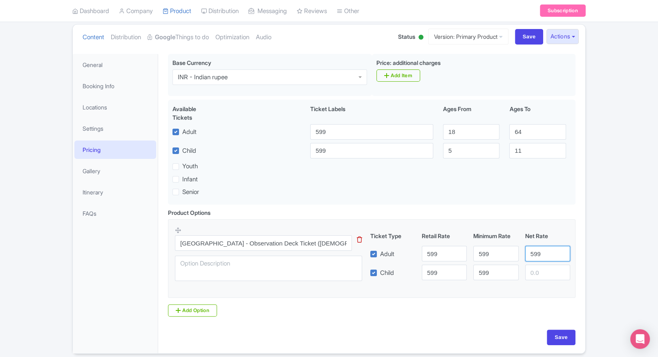
click at [528, 256] on input "599" at bounding box center [547, 254] width 45 height 16
type input "599"
paste input "599"
click at [536, 270] on input "599" at bounding box center [547, 273] width 45 height 16
type input "599"
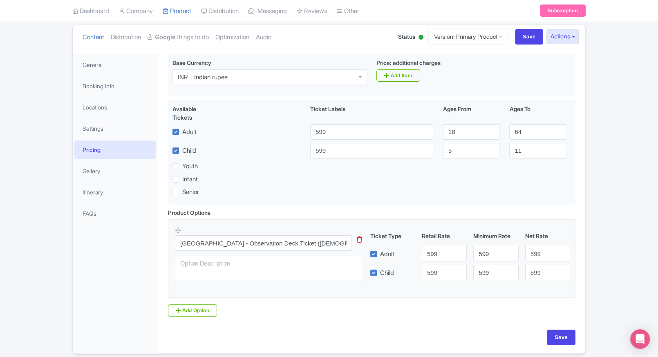
click at [563, 348] on div "Save" at bounding box center [371, 342] width 417 height 24
click at [565, 343] on input "Save" at bounding box center [561, 338] width 29 height 16
type input "Saving..."
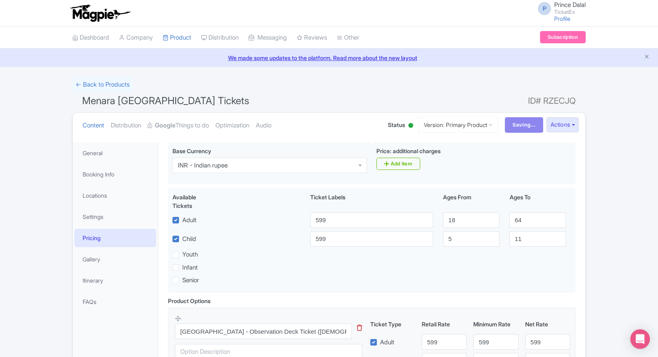
scroll to position [0, 0]
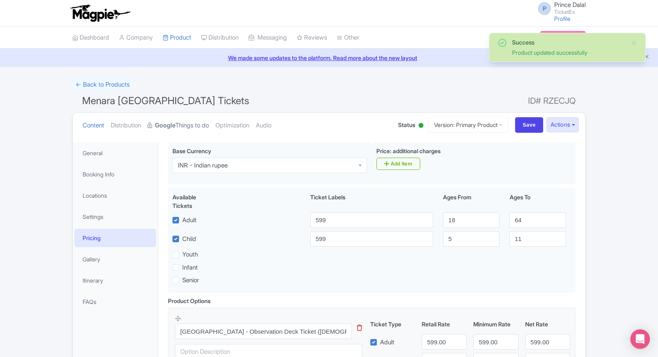
click at [180, 125] on link "Google Things to do" at bounding box center [178, 126] width 61 height 26
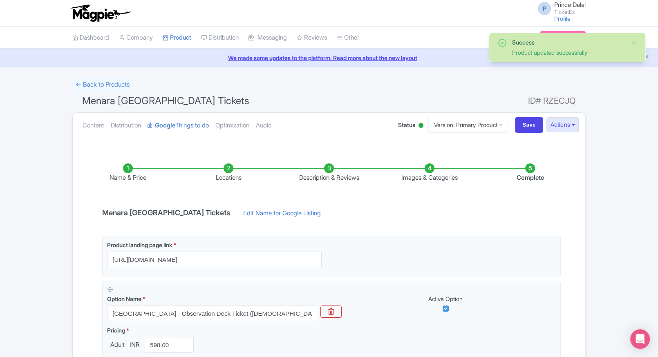
scroll to position [118, 0]
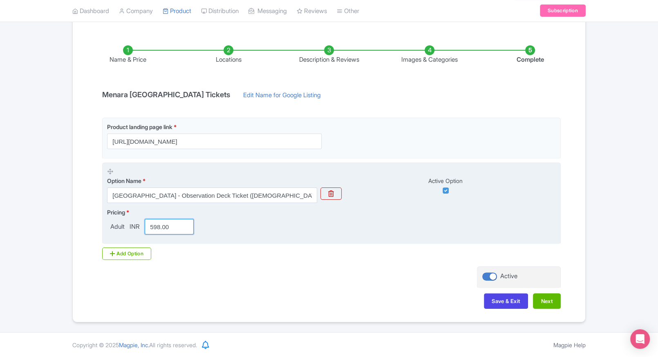
click at [157, 228] on input "598.00" at bounding box center [169, 227] width 49 height 16
type input "599"
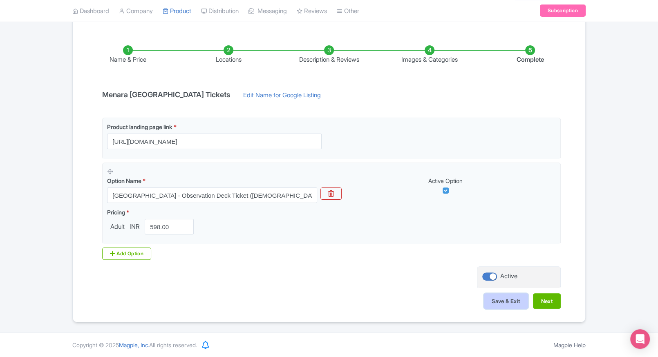
click at [498, 298] on button "Save & Exit" at bounding box center [506, 302] width 44 height 16
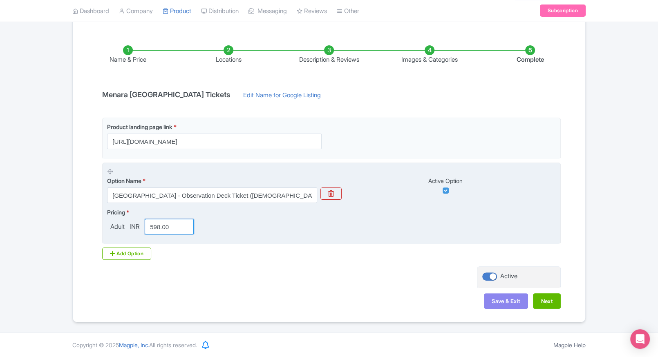
click at [157, 228] on input "598.00" at bounding box center [169, 227] width 49 height 16
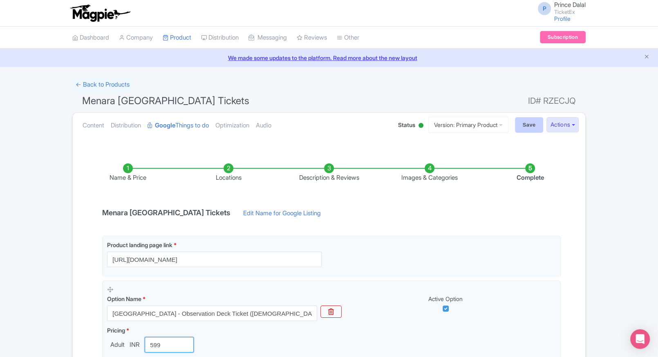
type input "599"
click at [524, 119] on input "Save" at bounding box center [529, 125] width 29 height 16
type input "Saving..."
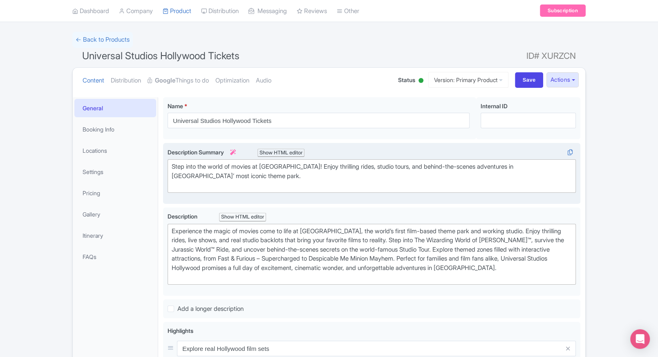
scroll to position [39, 0]
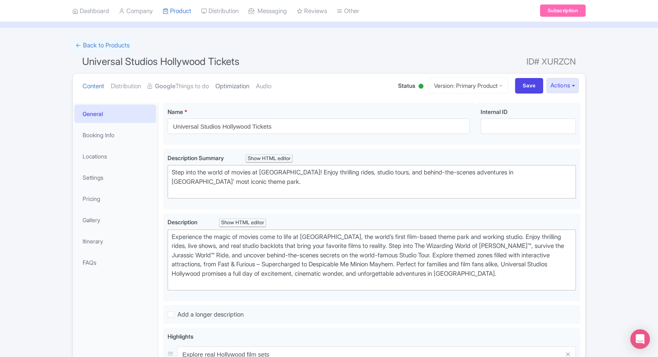
click at [229, 87] on link "Optimization" at bounding box center [232, 87] width 34 height 26
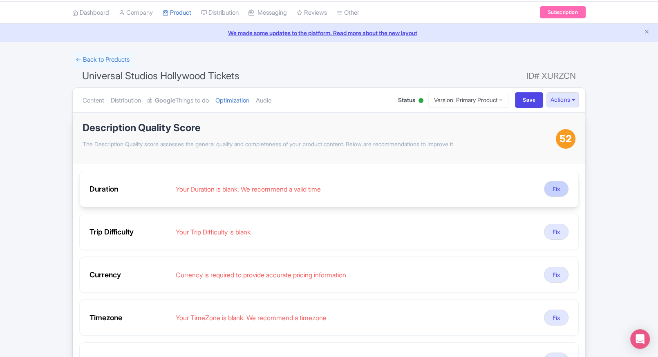
scroll to position [30, 0]
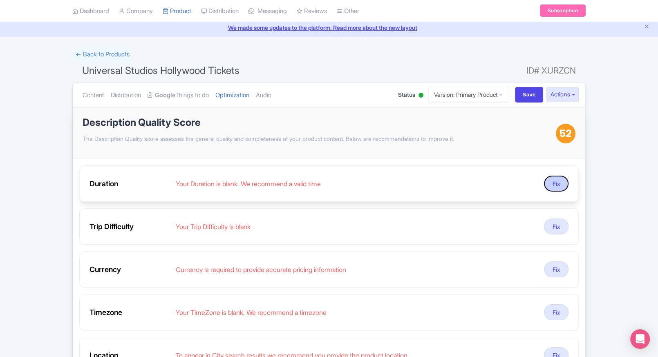
click at [560, 178] on button "Fix" at bounding box center [556, 184] width 25 height 16
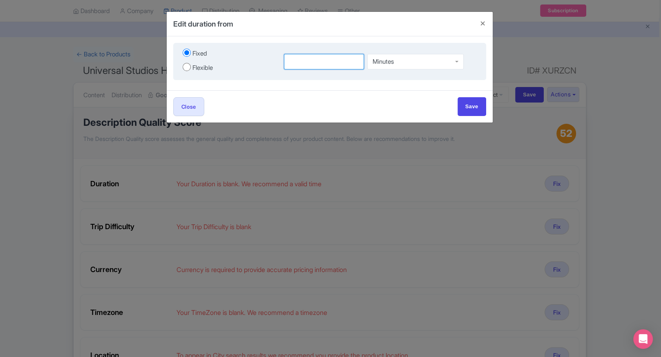
click at [330, 68] on input "number" at bounding box center [324, 62] width 81 height 16
type input "1"
click at [412, 60] on div "Minutes" at bounding box center [415, 60] width 96 height 16
click at [460, 100] on input "Save" at bounding box center [472, 106] width 29 height 18
type input "Save"
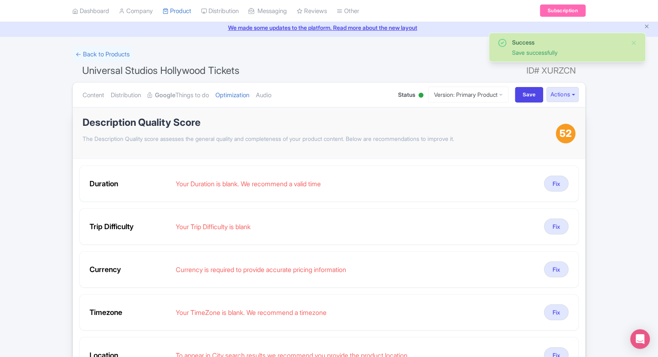
click at [283, 94] on ul "Content Distribution Google Things to do Optimization Audio" at bounding box center [232, 95] width 306 height 25
click at [552, 227] on button "Fix" at bounding box center [556, 227] width 25 height 16
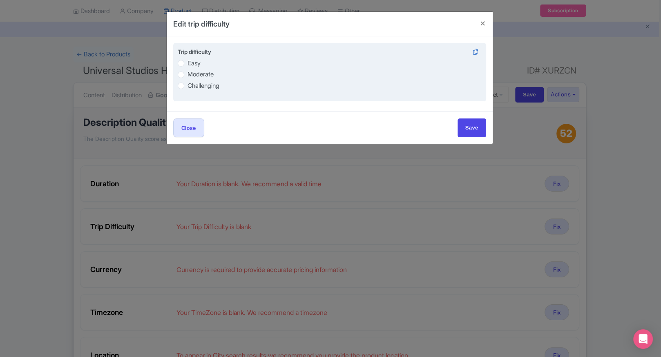
click at [189, 61] on label "Easy" at bounding box center [194, 63] width 13 height 9
radio input "true"
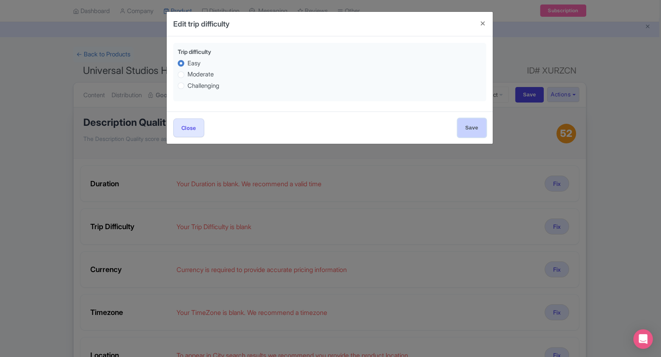
click at [475, 132] on input "Save" at bounding box center [472, 128] width 29 height 18
type input "Save"
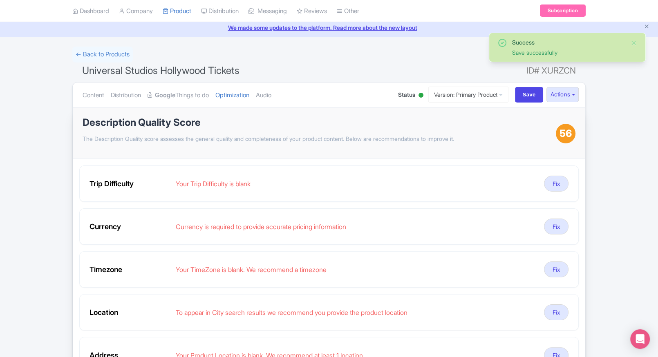
click at [264, 91] on ul "Content Distribution Google Things to do Optimization Audio" at bounding box center [232, 95] width 306 height 25
click at [271, 93] on link "Audio" at bounding box center [264, 96] width 16 height 26
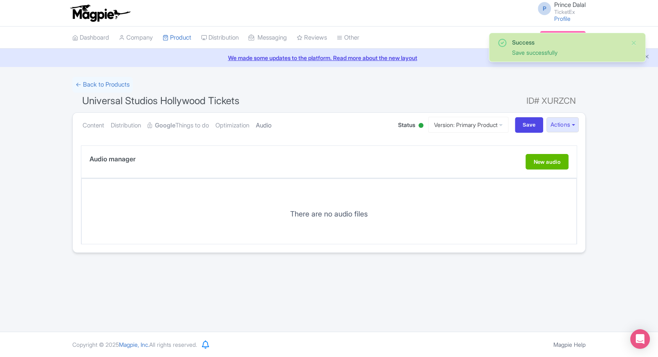
scroll to position [0, 0]
click at [228, 123] on link "Optimization" at bounding box center [232, 126] width 34 height 26
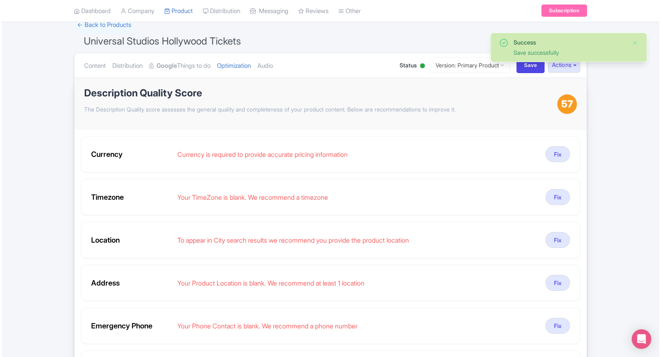
scroll to position [65, 0]
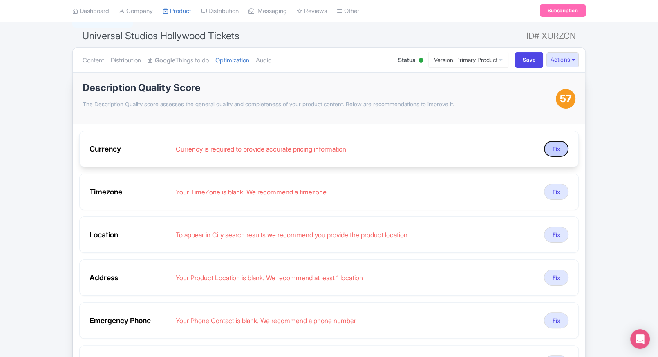
click at [551, 149] on button "Fix" at bounding box center [556, 149] width 25 height 16
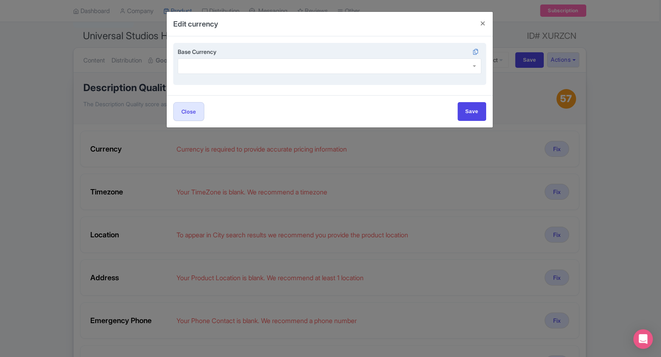
click at [279, 67] on div at bounding box center [330, 66] width 304 height 16
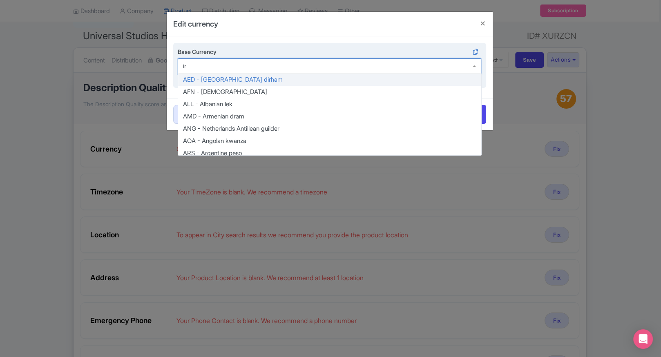
type input "inr"
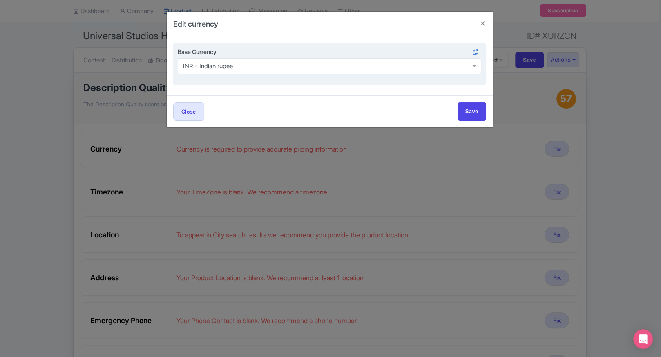
scroll to position [0, 0]
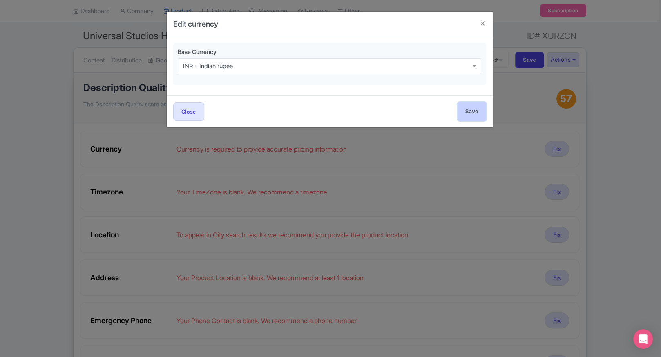
click at [464, 116] on input "Save" at bounding box center [472, 111] width 29 height 18
type input "Save"
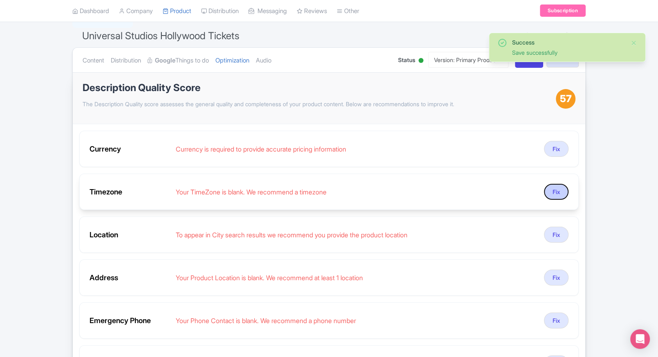
click at [558, 186] on button "Fix" at bounding box center [556, 192] width 25 height 16
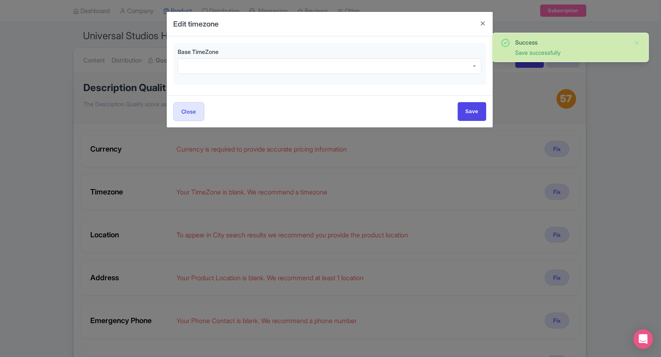
click at [295, 74] on div "Base TimeZone" at bounding box center [329, 64] width 313 height 43
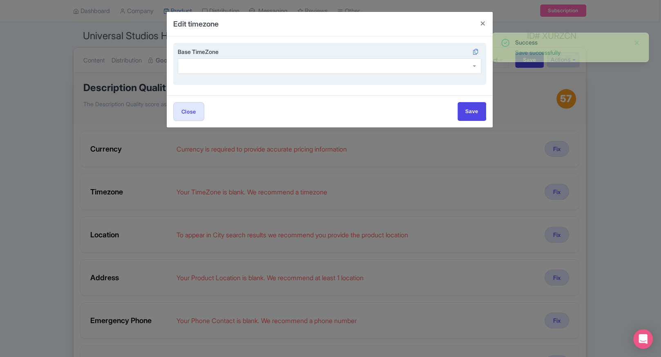
click at [300, 70] on div at bounding box center [330, 66] width 304 height 16
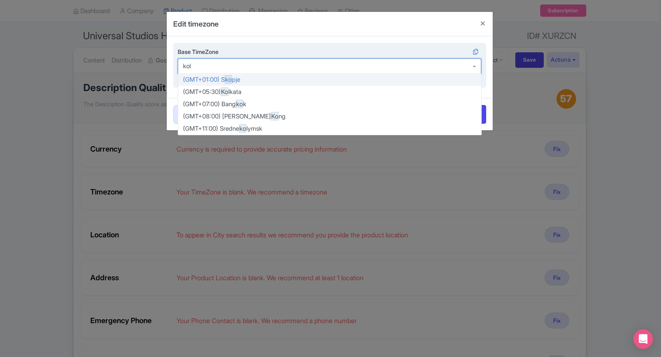
type input "kolk"
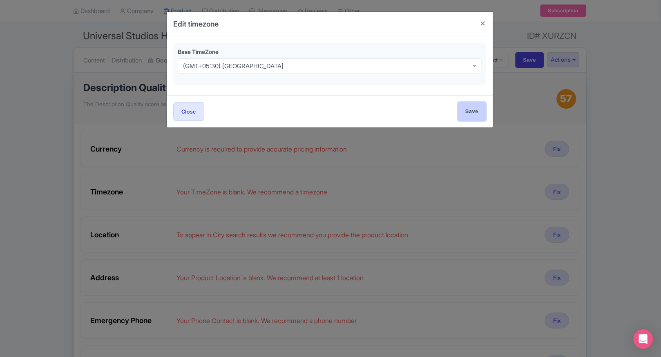
click at [474, 114] on input "Save" at bounding box center [472, 111] width 29 height 18
type input "Save"
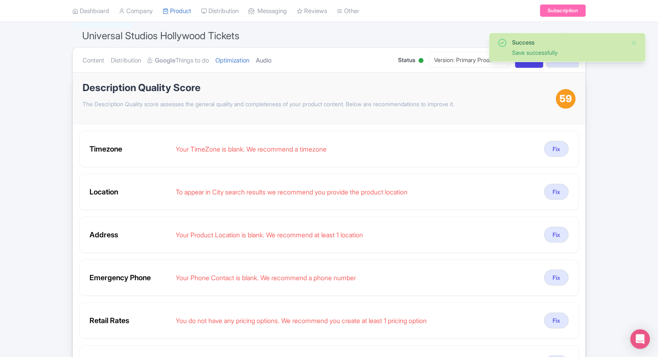
click at [271, 54] on link "Audio" at bounding box center [264, 61] width 16 height 26
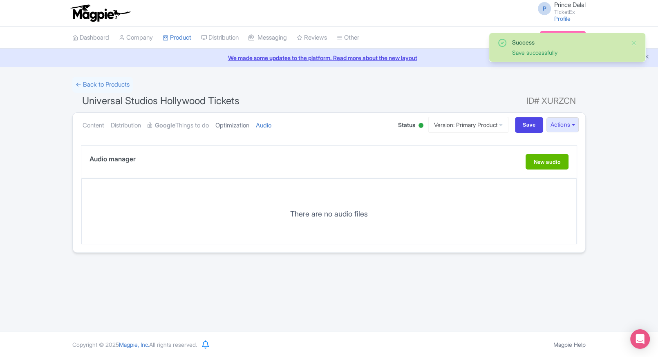
click at [231, 123] on link "Optimization" at bounding box center [232, 126] width 34 height 26
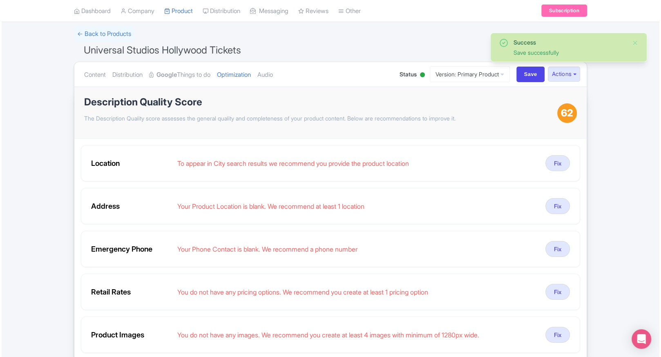
scroll to position [51, 0]
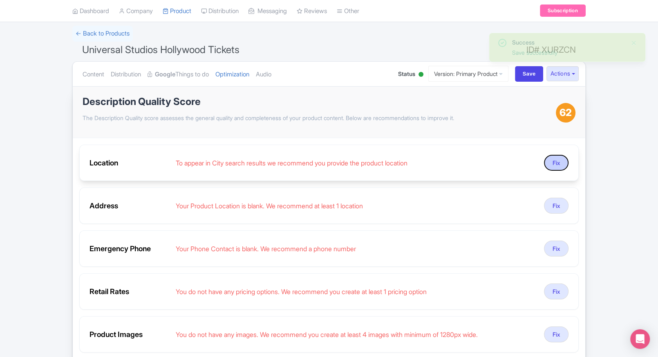
click at [554, 160] on button "Fix" at bounding box center [556, 163] width 25 height 16
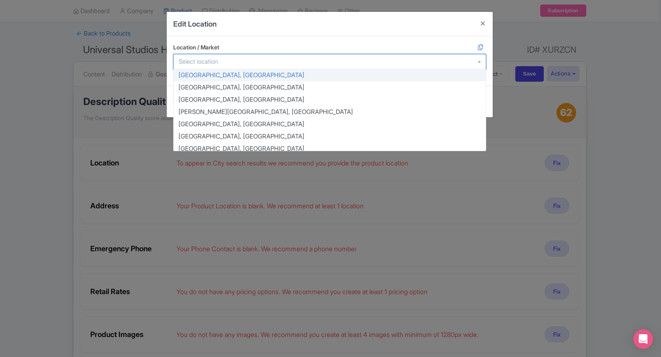
click at [291, 62] on div at bounding box center [329, 62] width 313 height 16
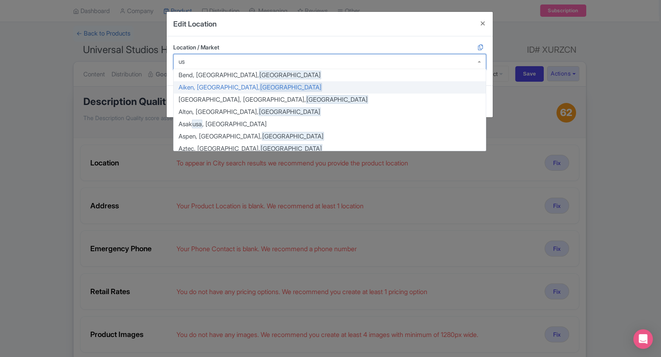
type input "u"
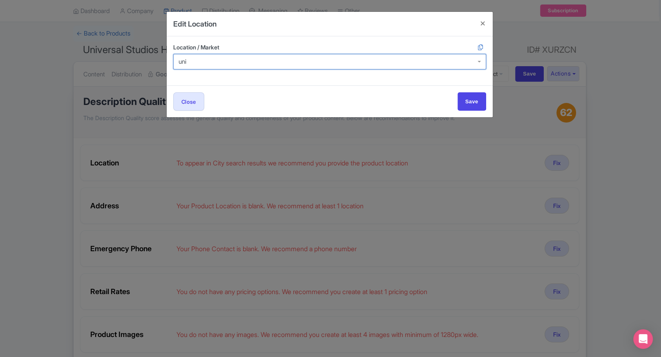
scroll to position [0, 0]
type input "united sta"
click at [232, 61] on div at bounding box center [329, 62] width 313 height 16
type input "los an"
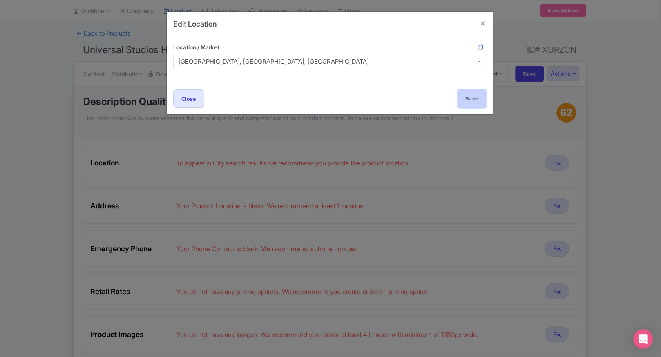
click at [464, 101] on input "Save" at bounding box center [472, 99] width 29 height 18
type input "Saving..."
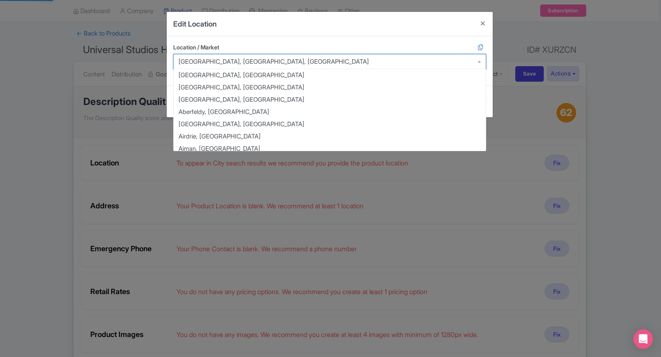
scroll to position [1766, 0]
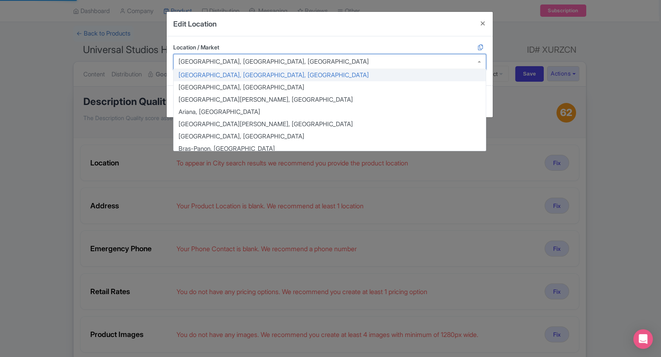
click at [349, 74] on div "Location / Market Los Angeles, CA, USA Los Angeles, CA, USA Aberdeen, United Ki…" at bounding box center [330, 60] width 326 height 49
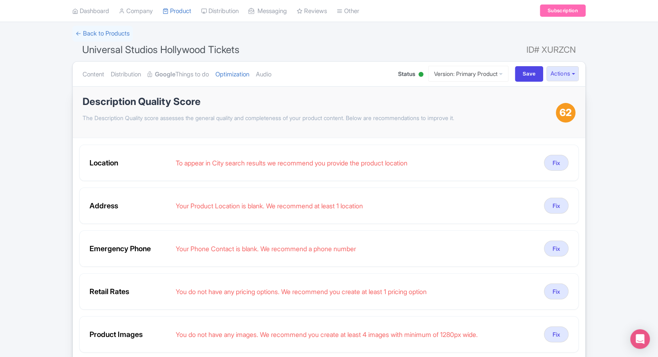
click at [620, 66] on div "Success Save successfully ← Back to Products Universal Studios Hollywood Ticket…" at bounding box center [329, 271] width 658 height 491
click at [549, 209] on button "Fix" at bounding box center [556, 206] width 25 height 16
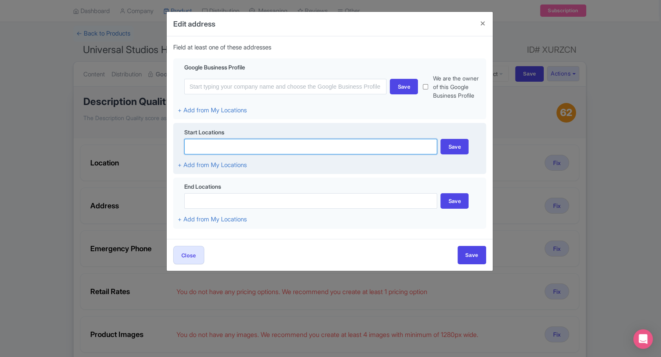
click at [258, 149] on input at bounding box center [310, 147] width 253 height 16
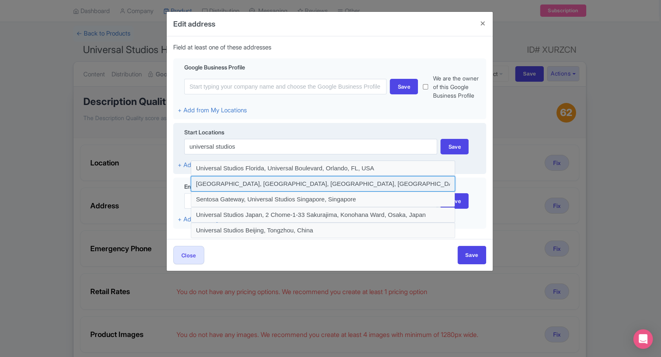
click at [287, 181] on input at bounding box center [323, 184] width 265 height 16
type input "Universal Studios Hollywood, Universal City Plaza, Universal City, CA, USA"
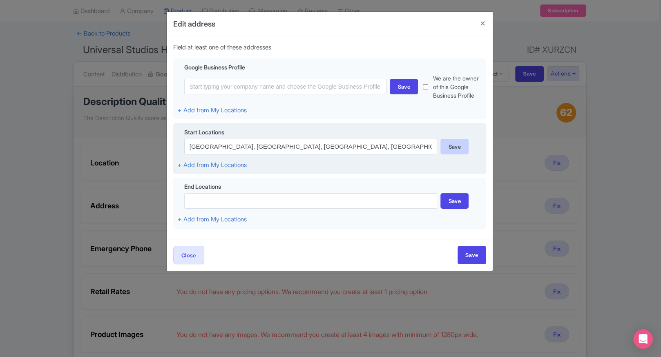
click at [452, 150] on div "Save" at bounding box center [455, 147] width 28 height 16
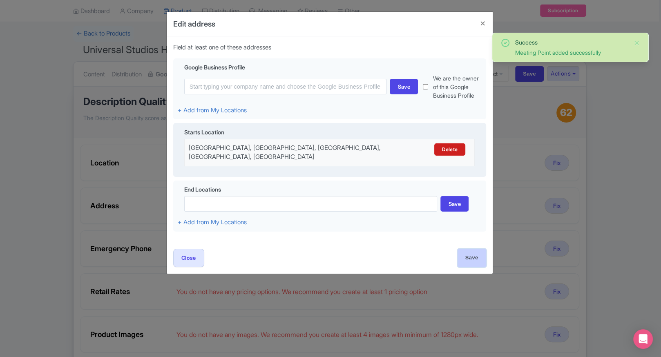
click at [473, 257] on input "Save" at bounding box center [472, 258] width 29 height 18
type input "Save"
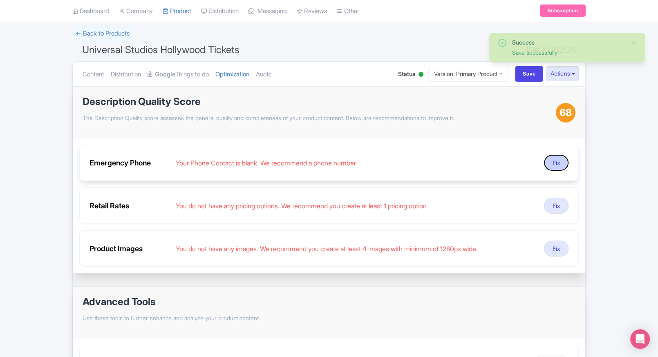
click at [558, 164] on button "Fix" at bounding box center [556, 163] width 25 height 16
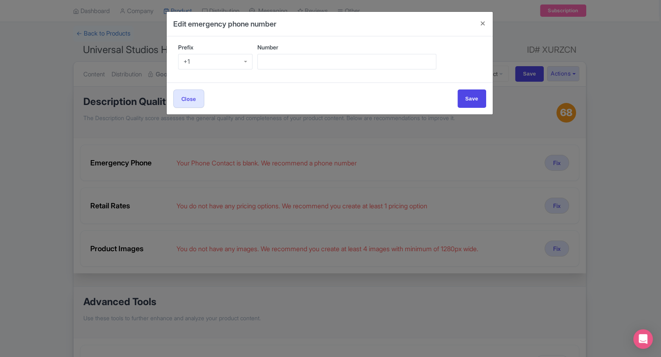
click at [217, 66] on div "+1" at bounding box center [215, 62] width 75 height 16
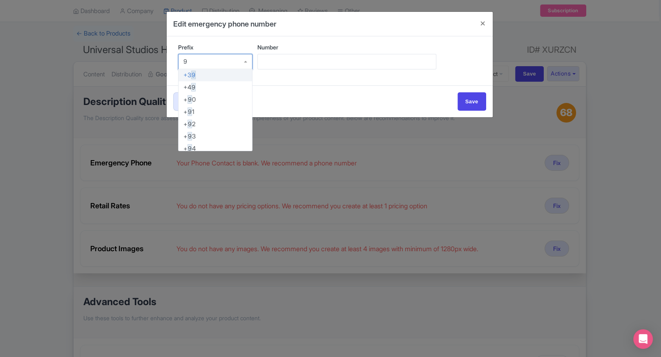
type input "91"
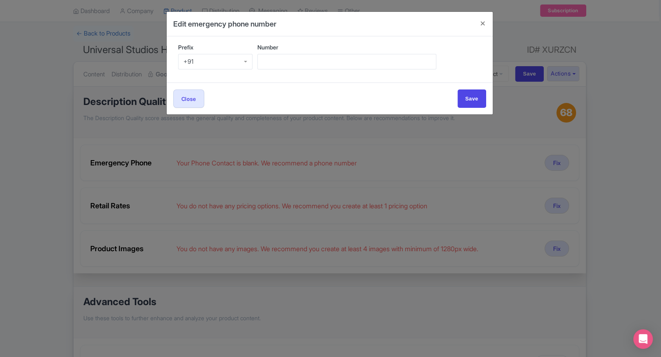
scroll to position [0, 0]
click at [276, 66] on input "Number" at bounding box center [347, 62] width 179 height 16
type input "9509989377"
click at [469, 93] on input "Save" at bounding box center [472, 99] width 29 height 18
type input "Save"
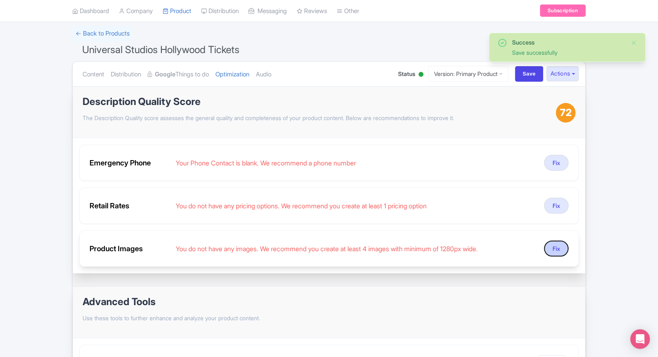
click at [551, 253] on button "Fix" at bounding box center [556, 249] width 25 height 16
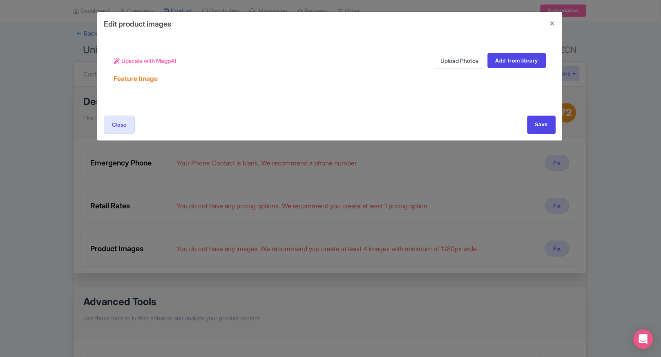
click at [450, 58] on link "Upload Photos" at bounding box center [459, 61] width 49 height 16
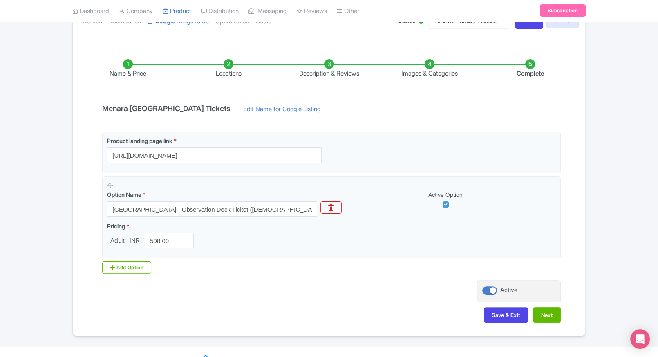
scroll to position [104, 0]
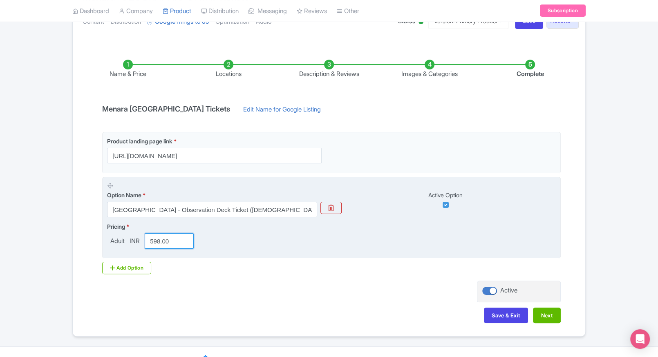
click at [170, 240] on input "598.00" at bounding box center [169, 241] width 49 height 16
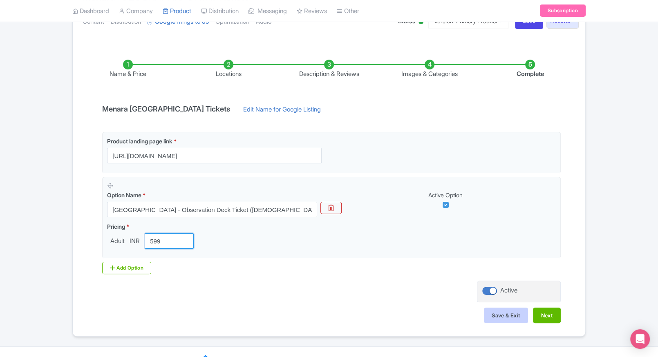
type input "599"
click at [491, 311] on button "Save & Exit" at bounding box center [506, 316] width 44 height 16
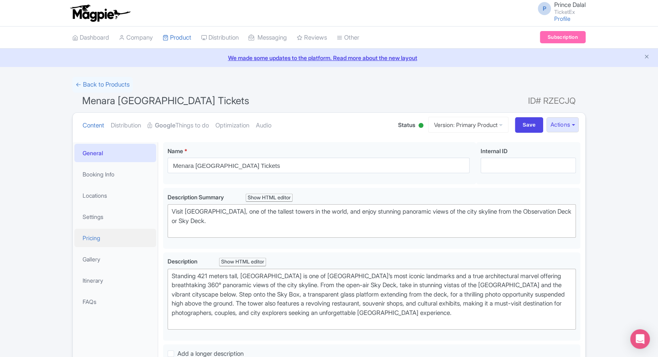
click at [92, 244] on link "Pricing" at bounding box center [115, 238] width 82 height 18
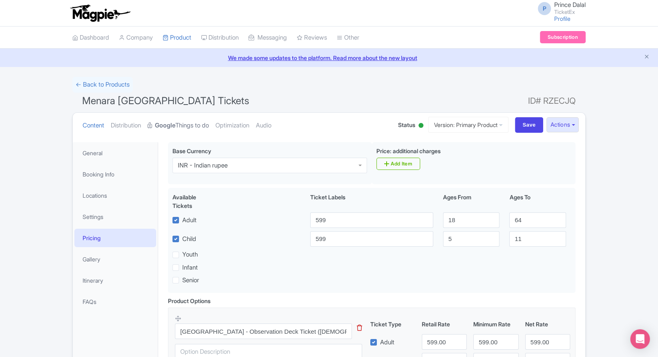
click at [166, 124] on strong "Google" at bounding box center [165, 125] width 20 height 9
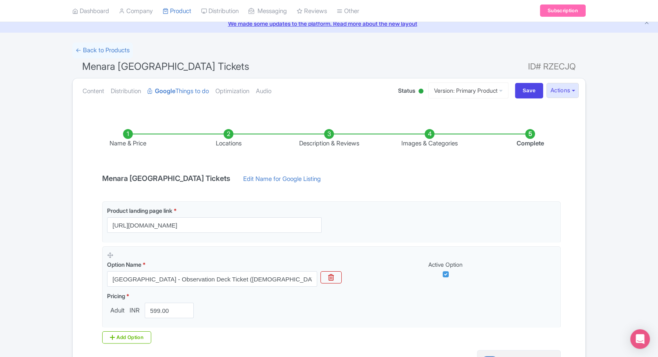
scroll to position [33, 0]
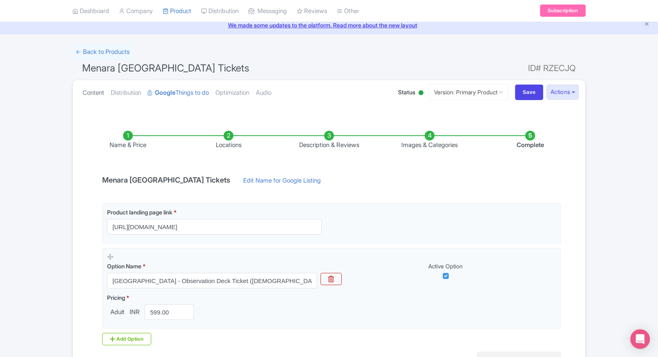
click at [92, 100] on link "Content" at bounding box center [94, 93] width 22 height 26
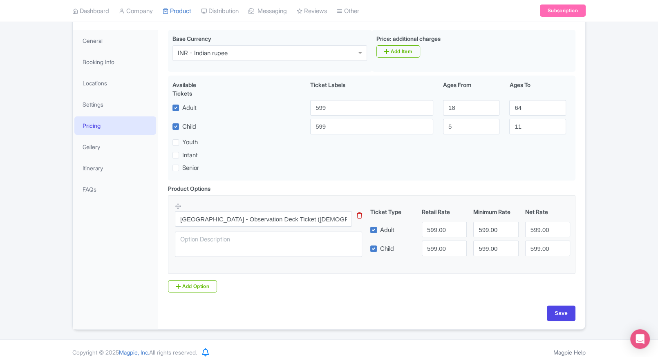
scroll to position [0, 0]
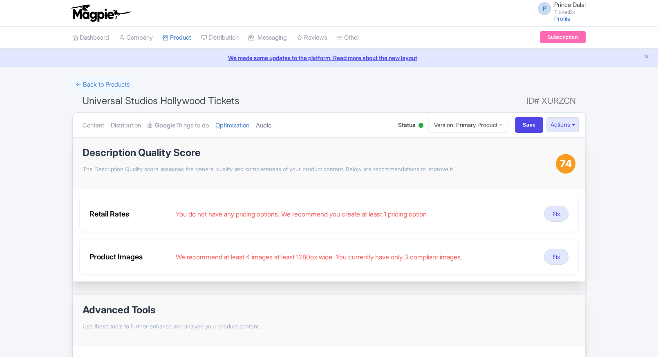
click at [271, 126] on link "Audio" at bounding box center [264, 126] width 16 height 26
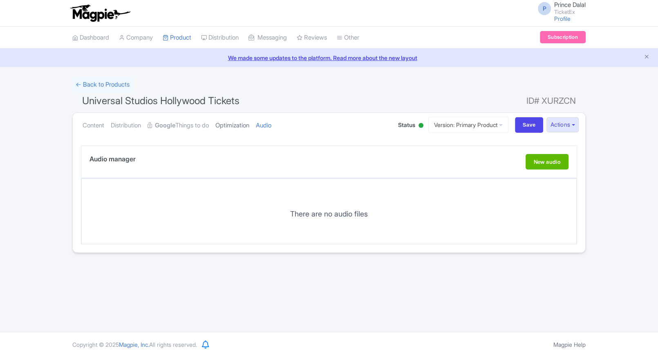
click at [247, 127] on link "Optimization" at bounding box center [232, 126] width 34 height 26
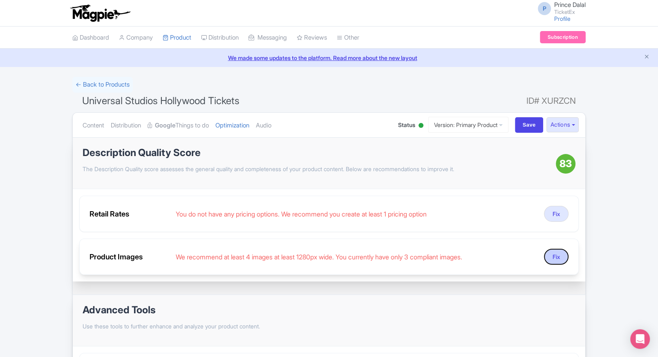
click at [552, 255] on button "Fix" at bounding box center [556, 257] width 25 height 16
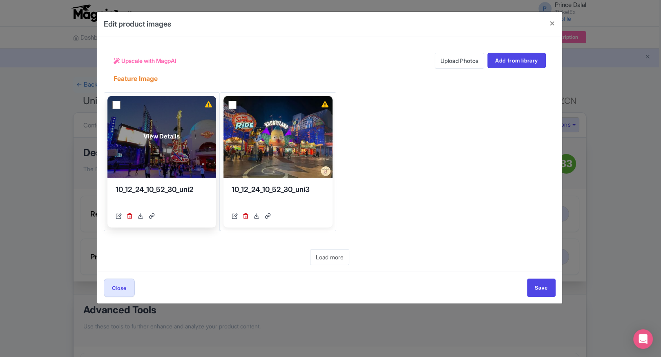
click at [117, 106] on input "checkbox" at bounding box center [116, 105] width 8 height 8
checkbox input "true"
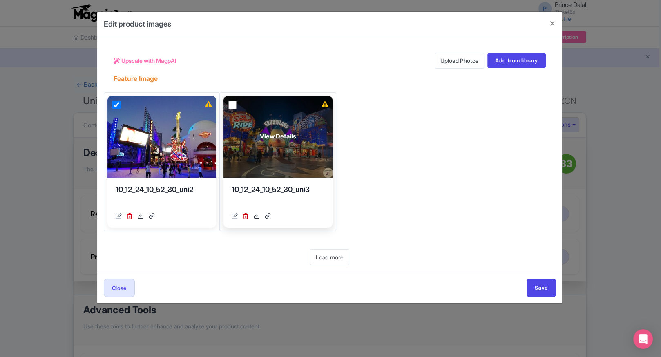
click at [230, 103] on input "checkbox" at bounding box center [233, 105] width 8 height 8
checkbox input "true"
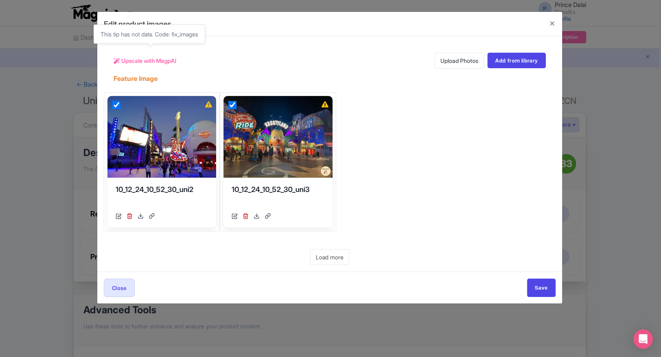
click at [177, 56] on span "Upscale with MagpAI" at bounding box center [148, 60] width 55 height 9
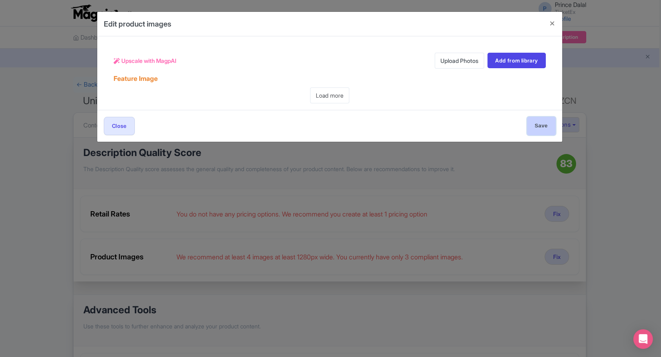
click at [542, 131] on input "Save" at bounding box center [541, 126] width 29 height 18
type input "Save"
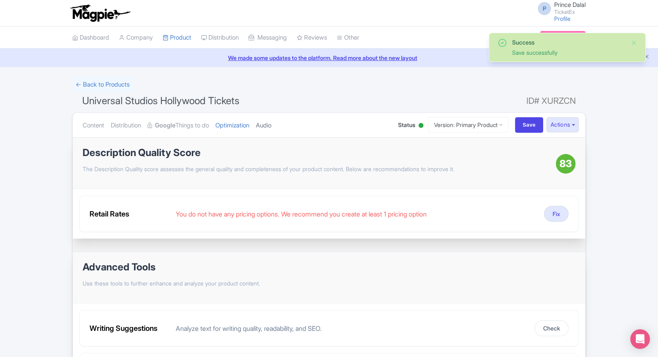
click at [271, 129] on link "Audio" at bounding box center [264, 126] width 16 height 26
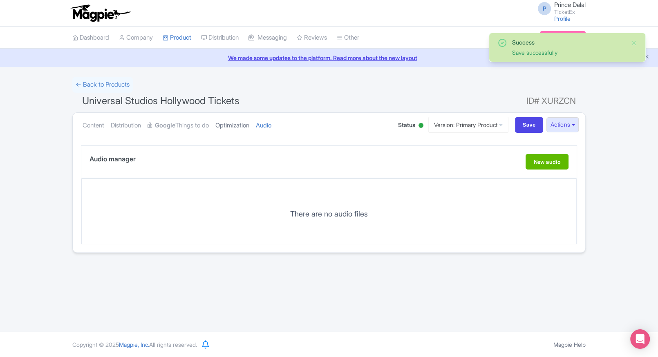
click at [234, 129] on link "Optimization" at bounding box center [232, 126] width 34 height 26
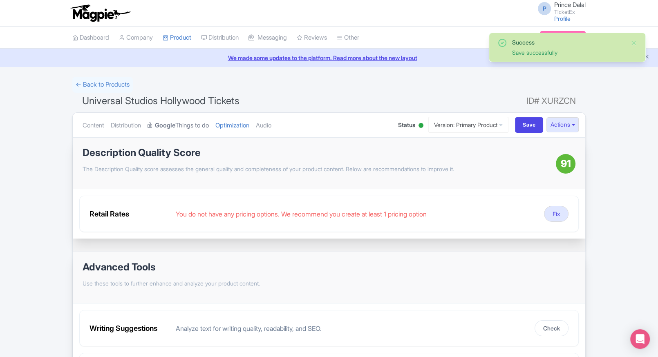
click at [191, 131] on link "Google Things to do" at bounding box center [178, 126] width 61 height 26
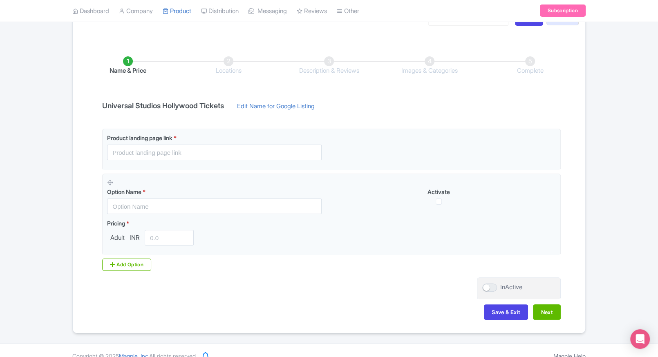
scroll to position [109, 0]
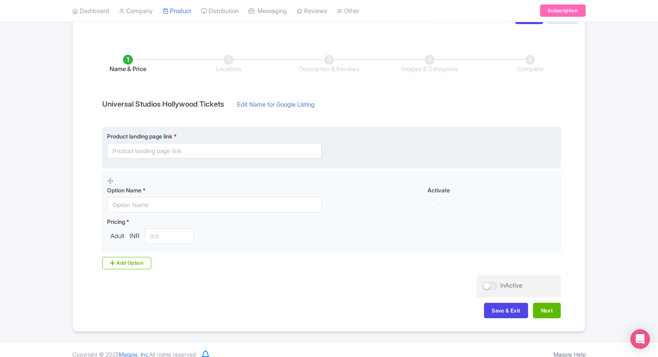
drag, startPoint x: 165, startPoint y: 159, endPoint x: 183, endPoint y: 149, distance: 20.7
click at [183, 149] on fieldset "Product landing page link *" at bounding box center [331, 147] width 459 height 41
click at [183, 149] on input "text" at bounding box center [214, 151] width 215 height 16
paste input "[URL][DOMAIN_NAME]"
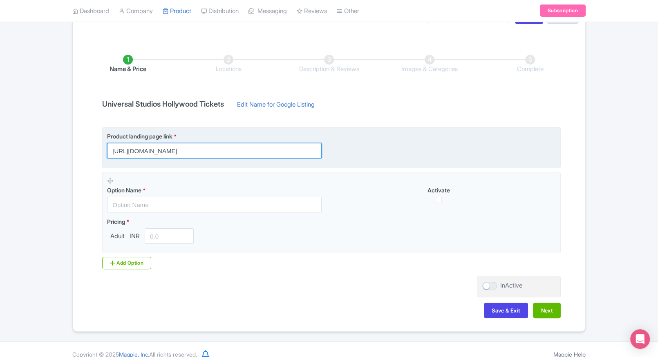
scroll to position [0, 109]
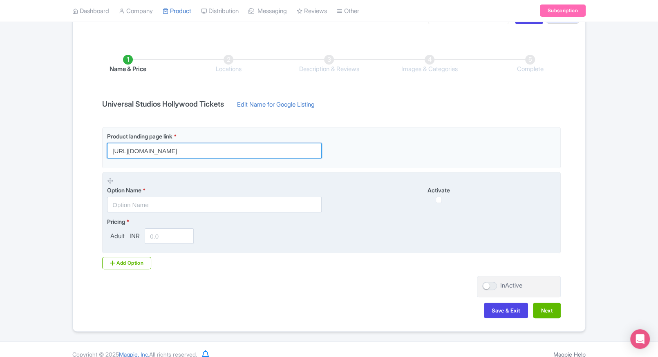
type input "[URL][DOMAIN_NAME]"
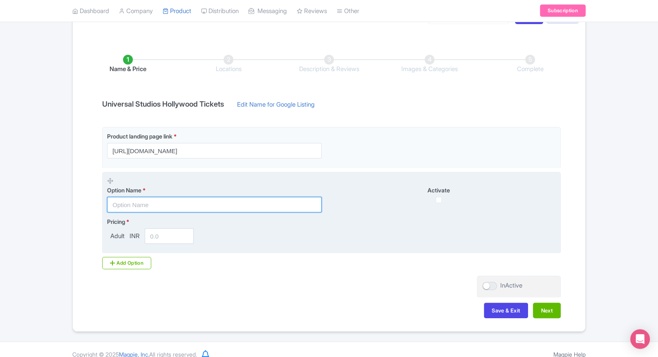
scroll to position [0, 0]
click at [220, 200] on input "text" at bounding box center [214, 205] width 215 height 16
paste input "Universal Studios Hollywood Tickets, [GEOGRAPHIC_DATA]"
type input "Universal Studios Hollywood Tickets, [GEOGRAPHIC_DATA]"
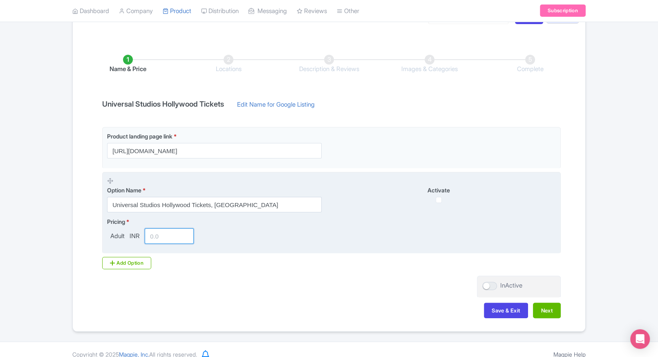
click at [150, 241] on input "number" at bounding box center [169, 237] width 49 height 16
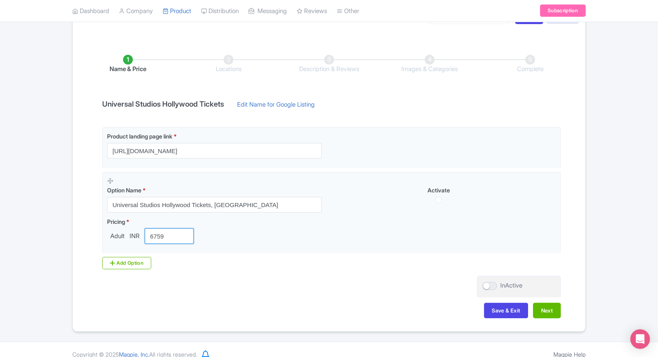
type input "6759"
click at [47, 242] on div "Success Save successfully ← Back to Products Universal Studios Hollywood Ticket…" at bounding box center [329, 150] width 658 height 364
click at [546, 314] on button "Next" at bounding box center [547, 311] width 28 height 16
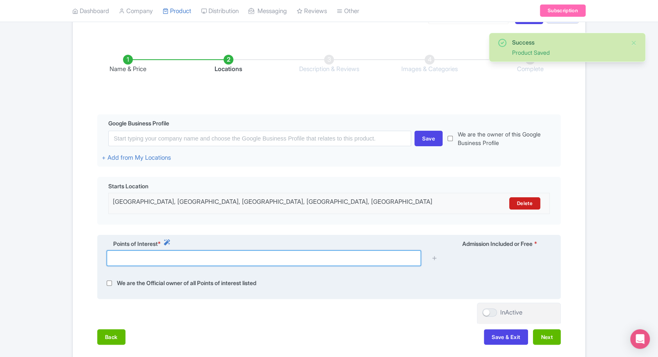
click at [310, 260] on input "text" at bounding box center [264, 259] width 314 height 16
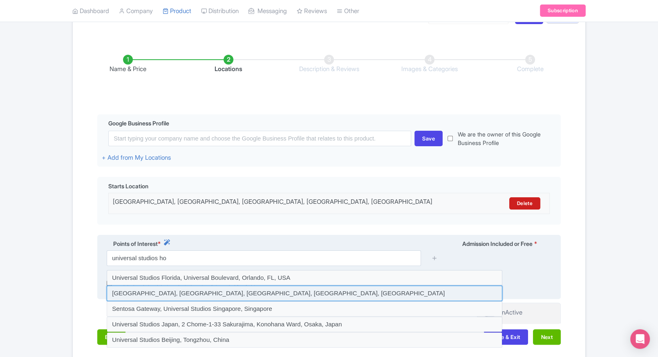
click at [241, 293] on input at bounding box center [305, 294] width 396 height 16
type input "Universal Studios Hollywood, Universal City Plaza, Universal City, CA, USA"
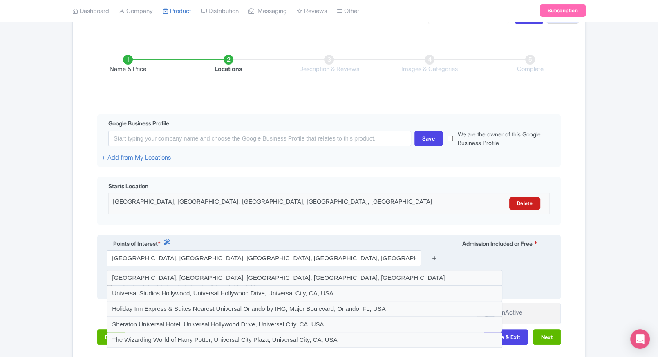
click at [435, 261] on icon at bounding box center [434, 258] width 6 height 6
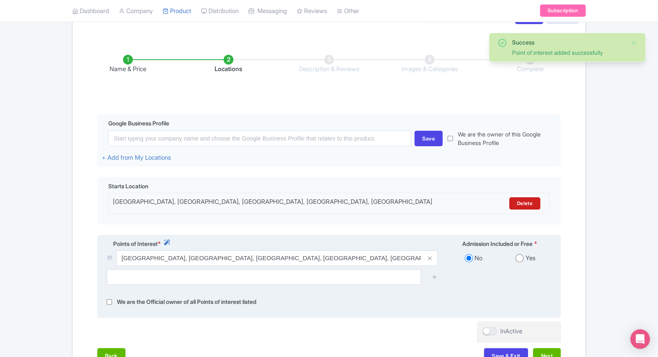
click at [518, 262] on input "radio" at bounding box center [519, 258] width 8 height 8
radio input "true"
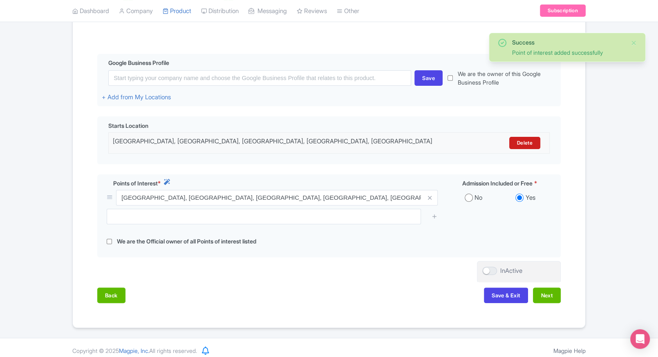
scroll to position [170, 0]
click at [547, 296] on button "Next" at bounding box center [547, 295] width 28 height 16
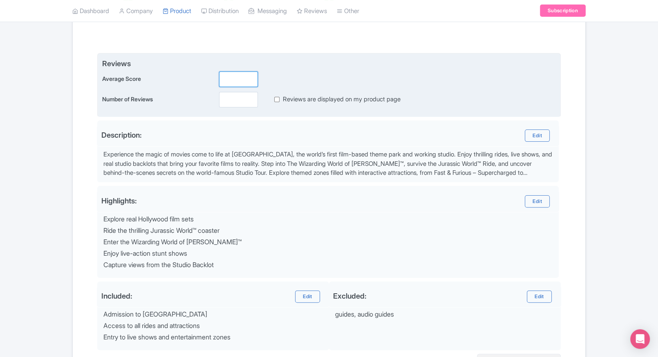
click at [230, 76] on input "number" at bounding box center [238, 80] width 39 height 16
type input "2"
click at [234, 105] on input "number" at bounding box center [238, 100] width 39 height 16
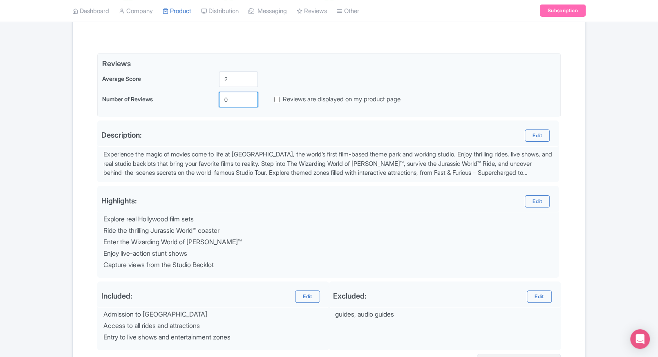
type input "0"
click at [592, 211] on div "Success Product Saved ← Back to Products Universal Studios Hollywood Tickets ID…" at bounding box center [329, 158] width 658 height 503
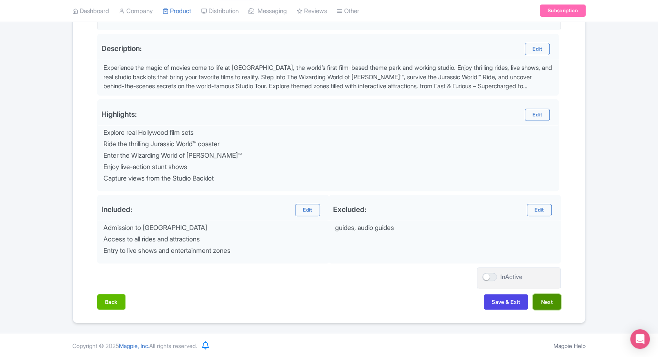
click at [552, 306] on button "Next" at bounding box center [547, 302] width 28 height 16
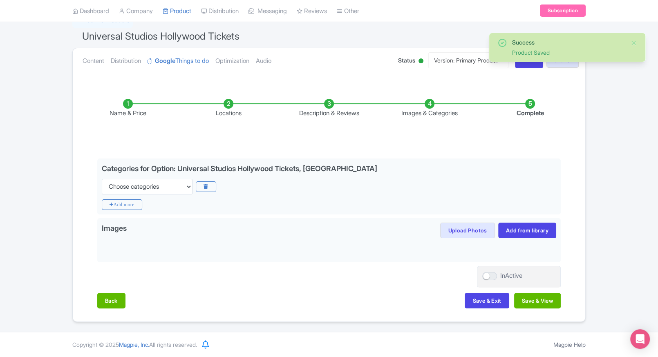
scroll to position [64, 0]
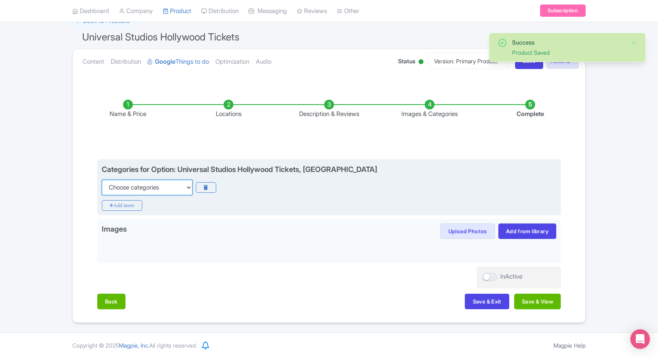
click at [159, 190] on select "Choose categories Adults Only Animals Audio Guide Beaches Bike Tours Boat Tours…" at bounding box center [147, 188] width 91 height 16
select select "family-friendly"
click at [102, 180] on select "Choose categories Adults Only Animals Audio Guide Beaches Bike Tours Boat Tours…" at bounding box center [147, 188] width 91 height 16
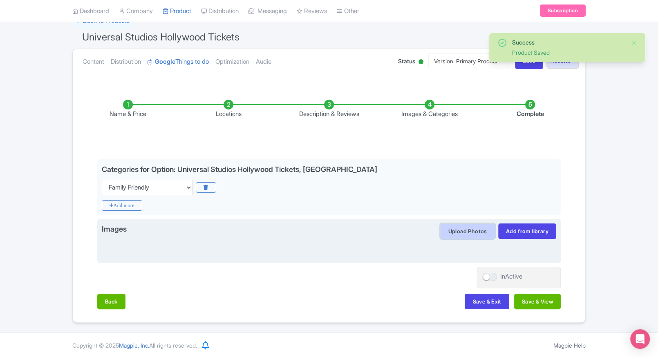
click at [447, 226] on button "Upload Photos" at bounding box center [467, 232] width 54 height 16
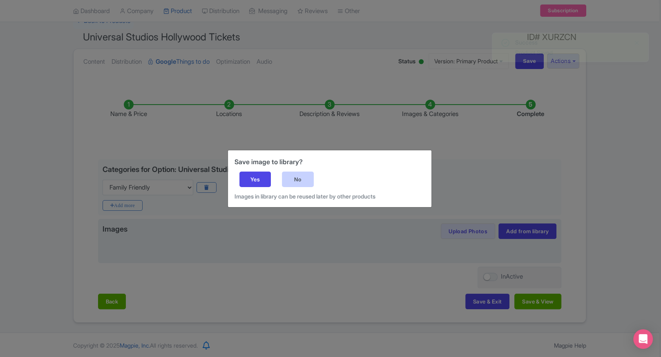
drag, startPoint x: 289, startPoint y: 168, endPoint x: 298, endPoint y: 175, distance: 11.9
click at [298, 175] on div "Save image to library? Yes No Images in library can be reused later by other pr…" at bounding box center [330, 178] width 204 height 57
click at [298, 179] on div "No" at bounding box center [298, 180] width 32 height 16
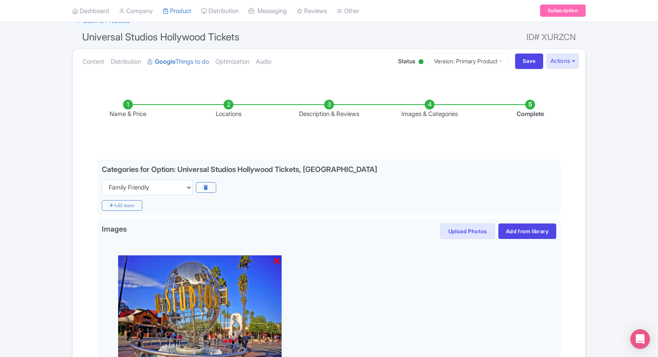
scroll to position [179, 0]
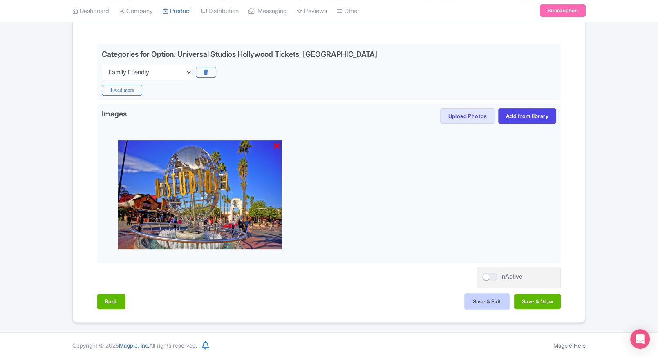
click at [465, 294] on button "Save & Exit" at bounding box center [487, 302] width 44 height 16
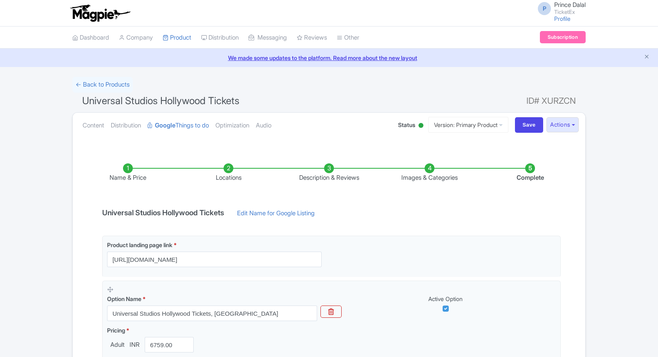
click at [223, 127] on link "Optimization" at bounding box center [232, 126] width 34 height 26
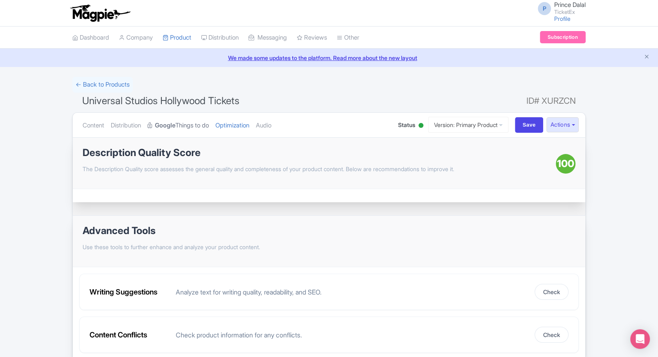
click at [197, 123] on link "Google Things to do" at bounding box center [178, 126] width 61 height 26
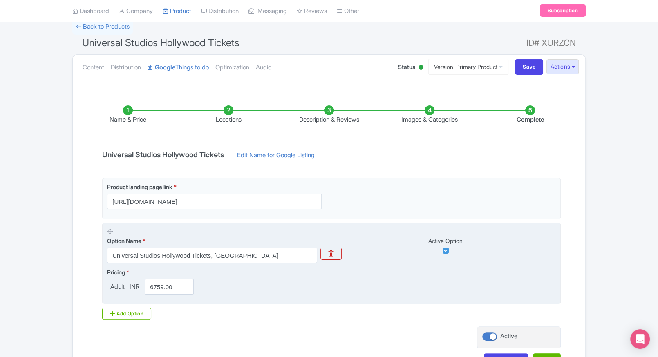
scroll to position [68, 0]
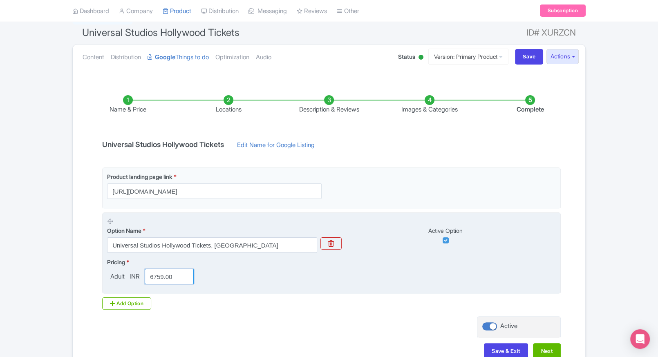
click at [157, 280] on input "6759.00" at bounding box center [169, 277] width 49 height 16
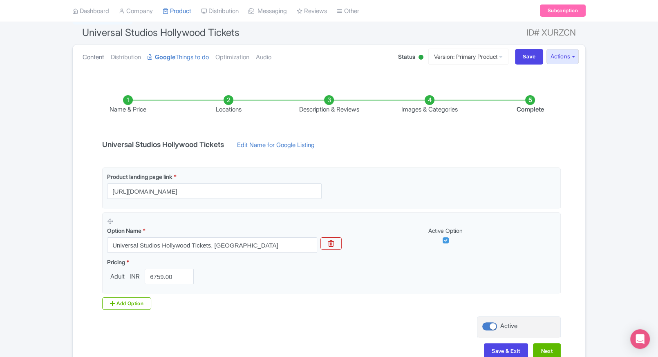
click at [91, 51] on link "Content" at bounding box center [94, 58] width 22 height 26
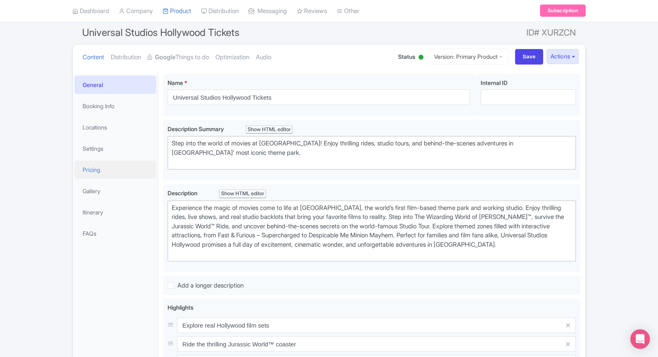
click at [108, 168] on link "Pricing" at bounding box center [115, 170] width 82 height 18
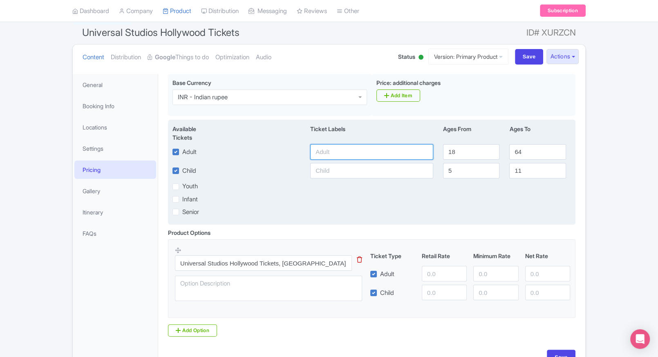
click at [343, 152] on input "text" at bounding box center [371, 152] width 123 height 16
paste input "6759.00"
type input "6759.00"
paste input "6759.00"
click at [332, 168] on input "text" at bounding box center [371, 171] width 123 height 16
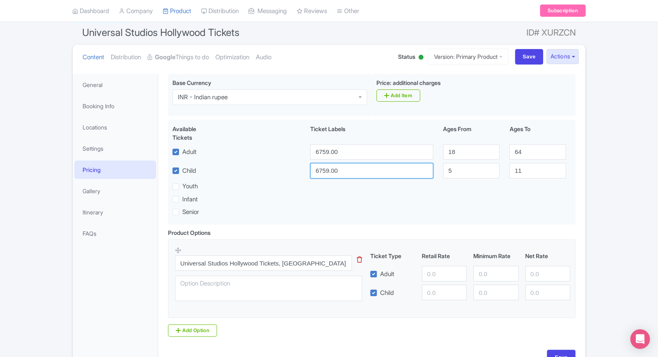
type input "6759.00"
click at [429, 271] on input "number" at bounding box center [444, 274] width 45 height 16
paste input "6759.00"
type input "6759.00"
paste input "6759.00"
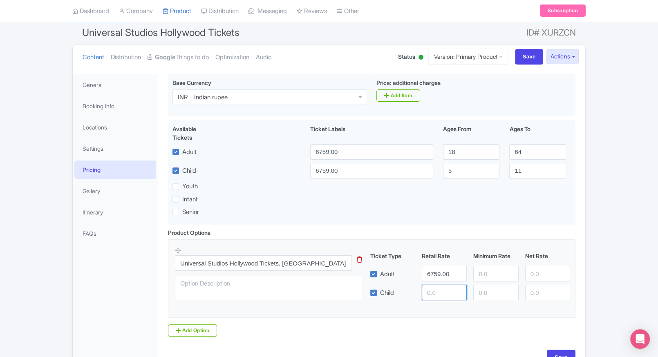
click at [434, 285] on input "number" at bounding box center [444, 293] width 45 height 16
type input "6759.00"
paste input "6759.00"
click at [486, 280] on input "number" at bounding box center [495, 274] width 45 height 16
type input "6759.00"
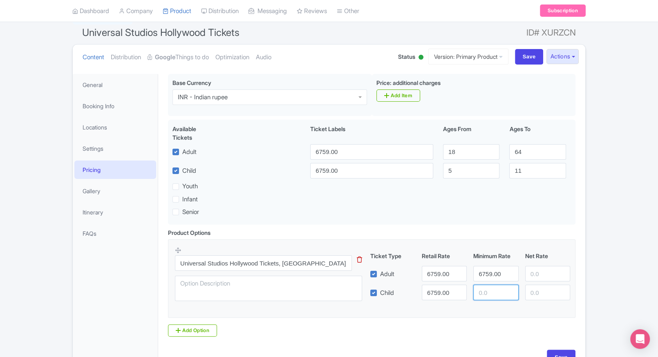
paste input "6759.00"
click at [487, 291] on input "6759.00" at bounding box center [495, 293] width 45 height 16
type input "6759.00"
click at [523, 279] on div at bounding box center [548, 274] width 52 height 16
paste input "6759.00"
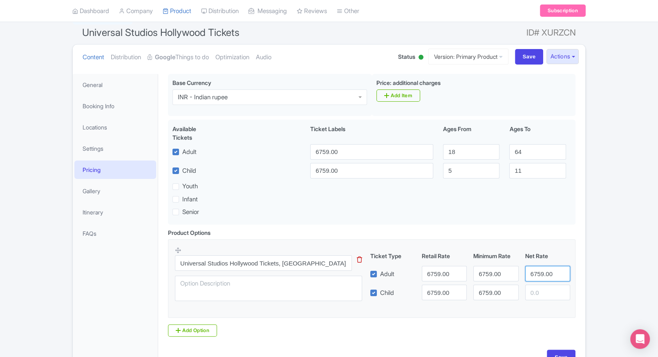
click at [532, 277] on input "6759.00" at bounding box center [547, 274] width 45 height 16
type input "6759.00"
paste input "6759.00"
click at [536, 287] on input "6759.00" at bounding box center [547, 293] width 45 height 16
type input "6759.00"
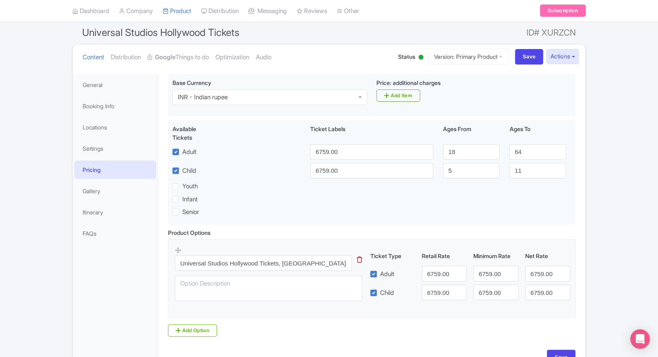
click at [606, 277] on div "← Back to Products Universal Studios Hollywood Tickets ID# XURZCN Content Distr…" at bounding box center [329, 191] width 658 height 365
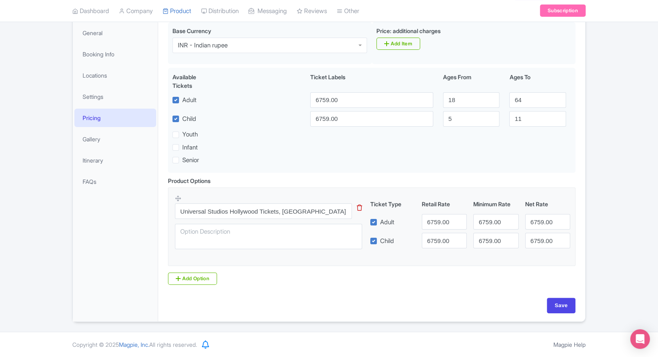
click at [552, 298] on div "Base Currency i INR - Indian rupee INR - Indian rupee Price: additional charges…" at bounding box center [371, 160] width 417 height 276
click at [557, 303] on input "Save" at bounding box center [561, 306] width 29 height 16
type input "Saving..."
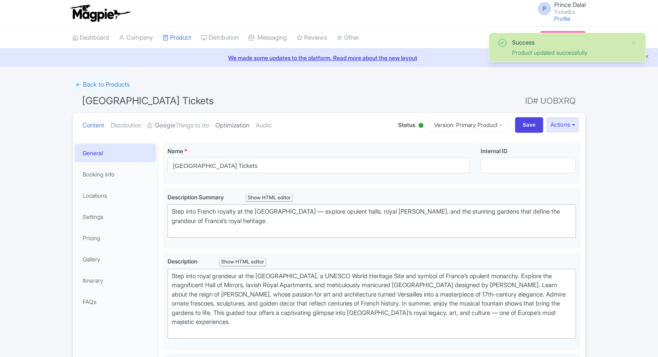
click at [229, 125] on link "Optimization" at bounding box center [232, 126] width 34 height 26
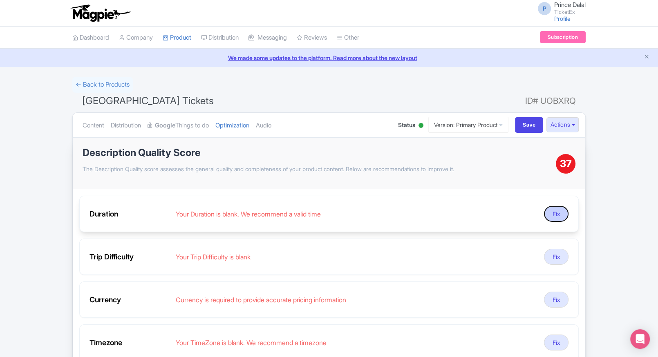
click at [551, 208] on button "Fix" at bounding box center [556, 214] width 25 height 16
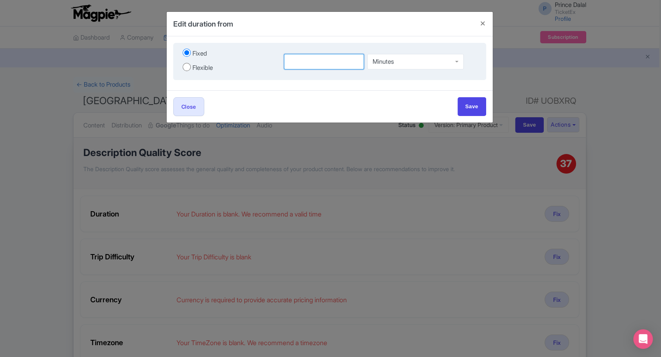
click at [304, 59] on input "number" at bounding box center [324, 62] width 81 height 16
type input "3"
click at [394, 67] on div "Minutes Minutes Hours Days" at bounding box center [415, 61] width 96 height 18
click at [462, 103] on input "Save" at bounding box center [472, 106] width 29 height 18
type input "Save"
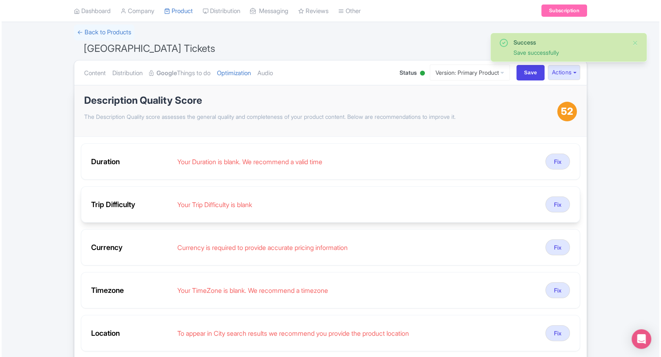
scroll to position [52, 0]
click at [554, 206] on button "Fix" at bounding box center [556, 205] width 25 height 16
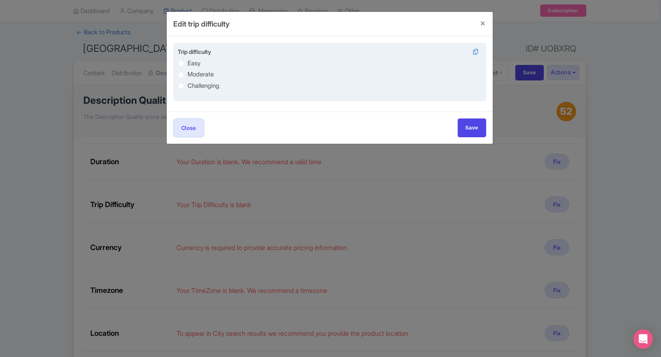
click at [188, 62] on label "Easy" at bounding box center [194, 63] width 13 height 9
radio input "true"
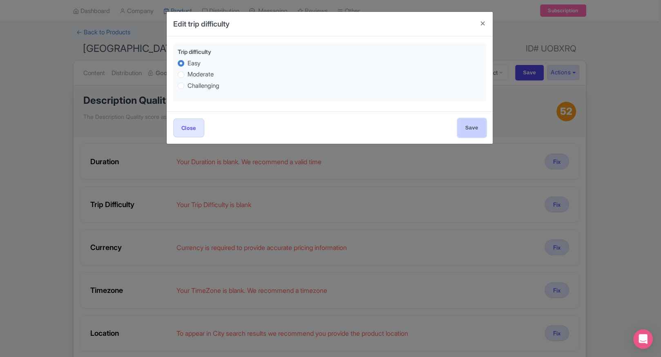
click at [476, 129] on input "Save" at bounding box center [472, 128] width 29 height 18
type input "Save"
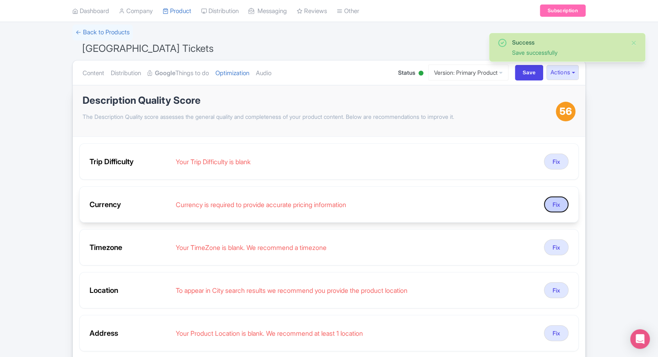
click at [556, 203] on button "Fix" at bounding box center [556, 205] width 25 height 16
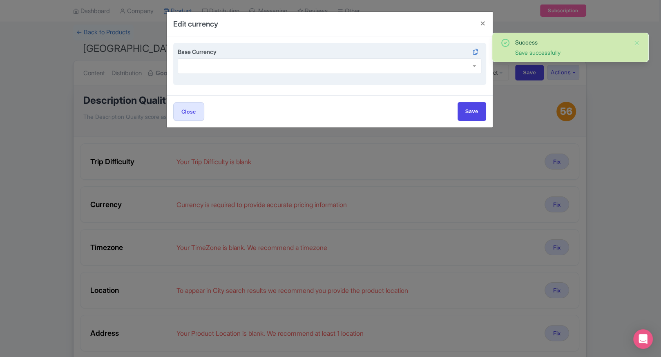
click at [238, 65] on div at bounding box center [330, 66] width 304 height 16
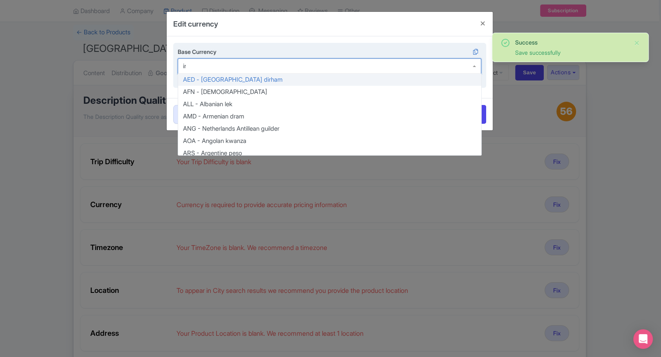
type input "inr"
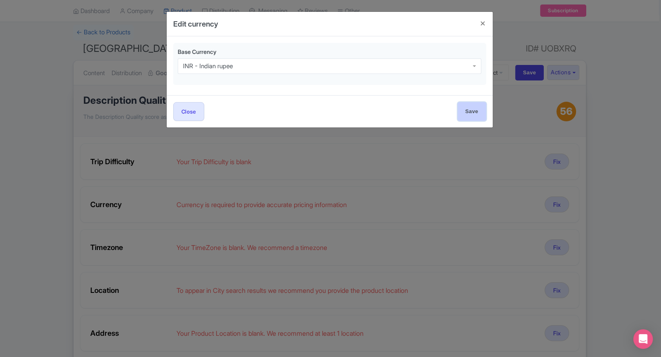
click at [467, 113] on input "Save" at bounding box center [472, 111] width 29 height 18
type input "Save"
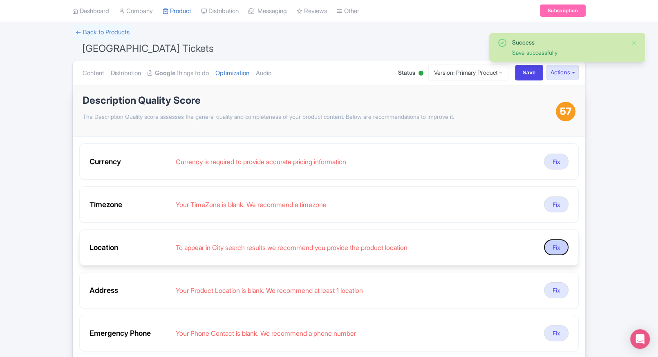
click at [562, 243] on button "Fix" at bounding box center [556, 248] width 25 height 16
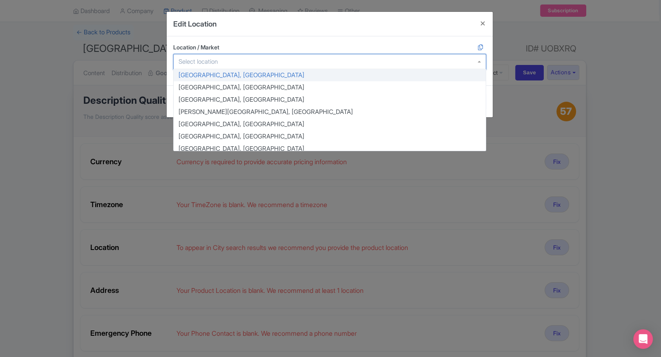
click at [320, 56] on div at bounding box center [329, 62] width 313 height 16
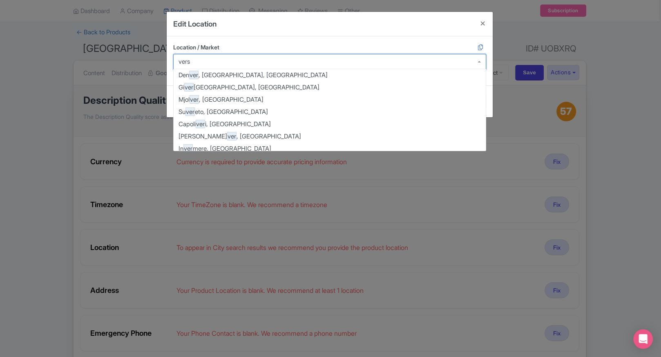
scroll to position [127, 0]
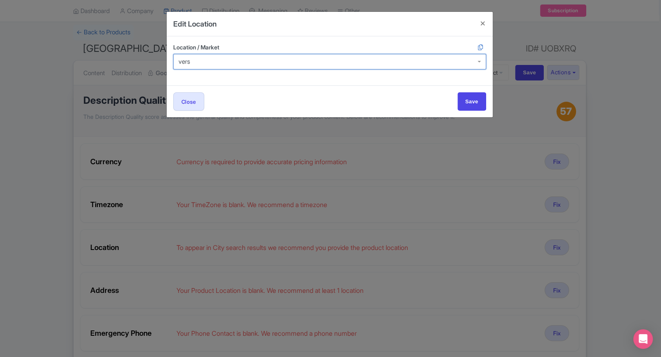
type input "versa"
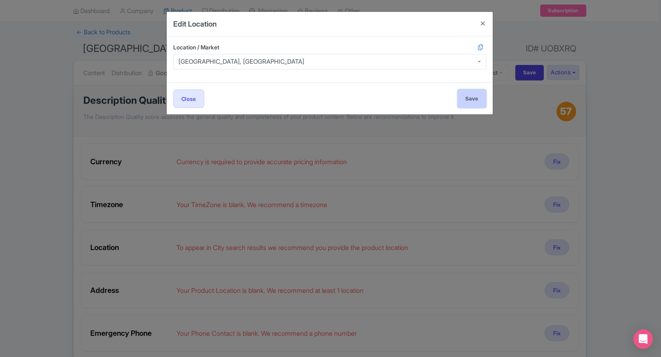
click at [472, 100] on input "Save" at bounding box center [472, 99] width 29 height 18
type input "Save"
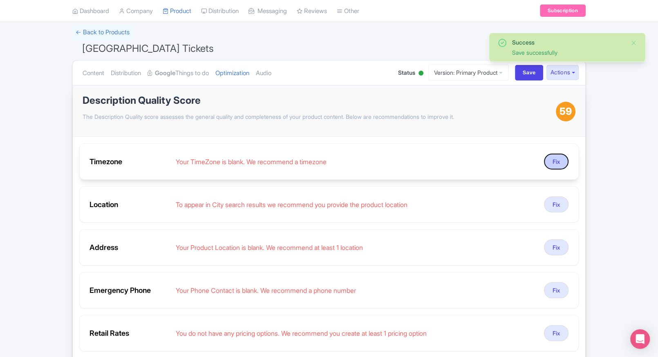
click at [559, 162] on button "Fix" at bounding box center [556, 162] width 25 height 16
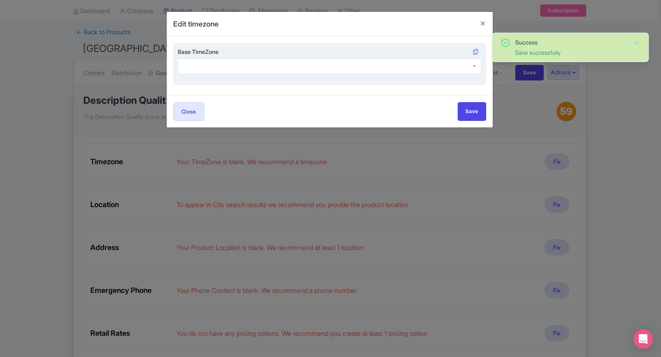
click at [338, 75] on div "Base TimeZone" at bounding box center [329, 64] width 313 height 43
click at [344, 70] on div at bounding box center [330, 66] width 304 height 16
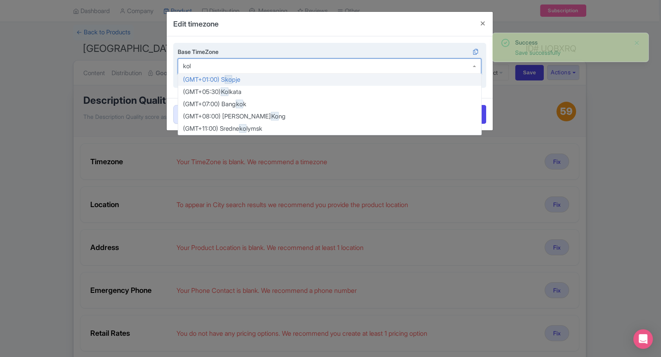
type input "kolk"
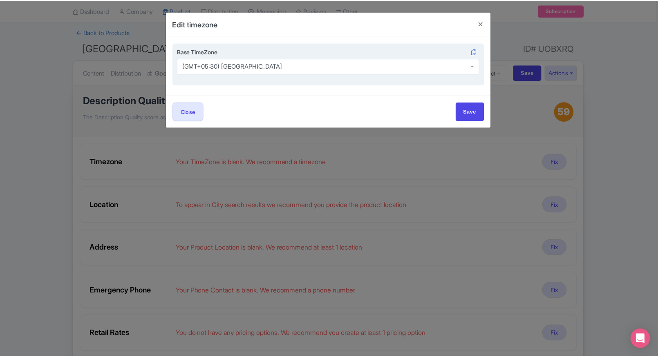
scroll to position [0, 0]
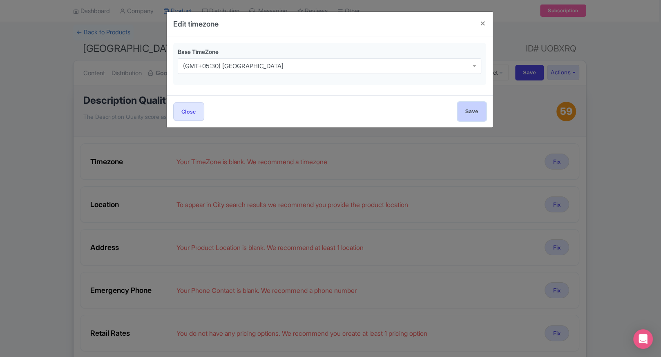
click at [471, 111] on input "Save" at bounding box center [472, 111] width 29 height 18
type input "Save"
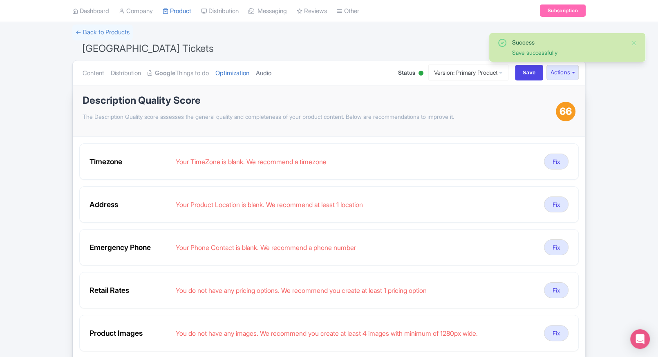
click at [271, 73] on link "Audio" at bounding box center [264, 73] width 16 height 26
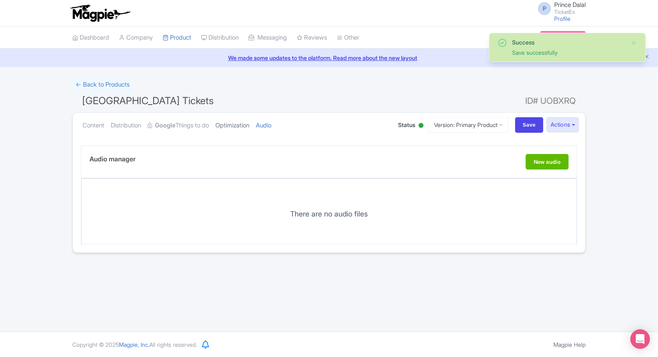
click at [242, 123] on link "Optimization" at bounding box center [232, 126] width 34 height 26
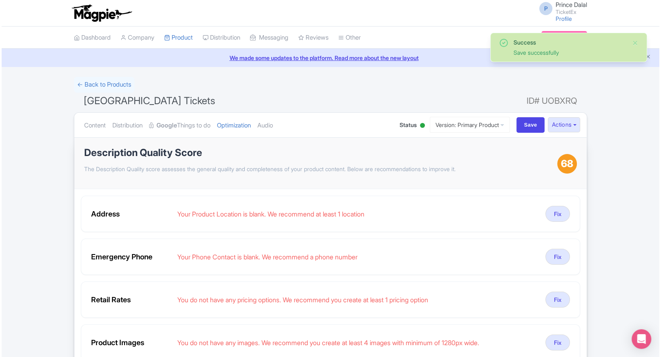
scroll to position [36, 0]
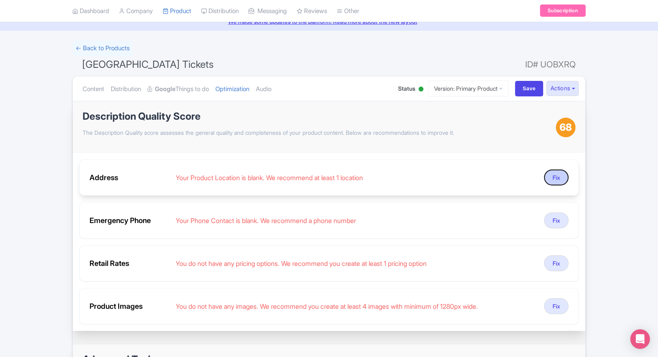
click at [565, 175] on button "Fix" at bounding box center [556, 178] width 25 height 16
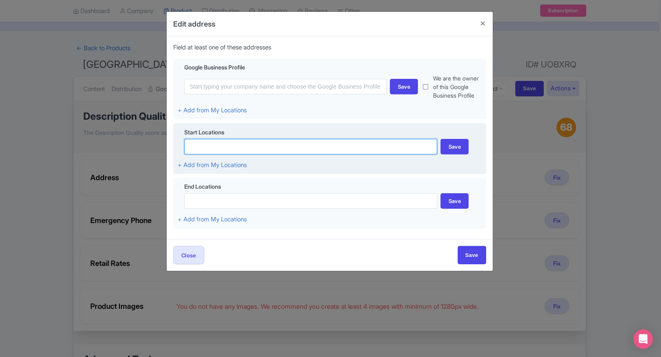
click at [324, 151] on input at bounding box center [310, 147] width 253 height 16
type input "a"
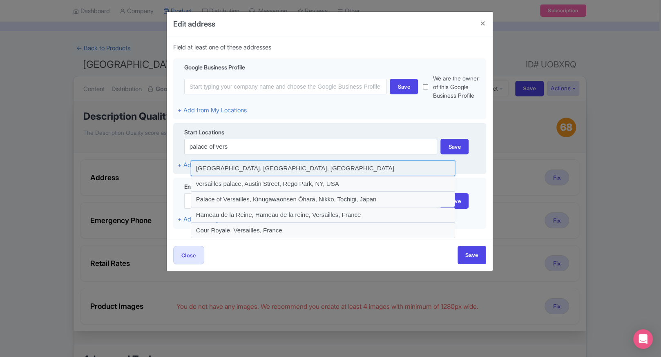
click at [293, 168] on input at bounding box center [323, 169] width 265 height 16
type input "Palace of Versailles, Versailles, France"
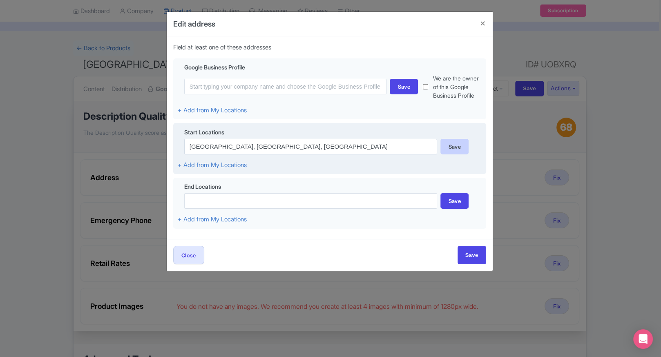
click at [462, 147] on div "Save" at bounding box center [455, 147] width 28 height 16
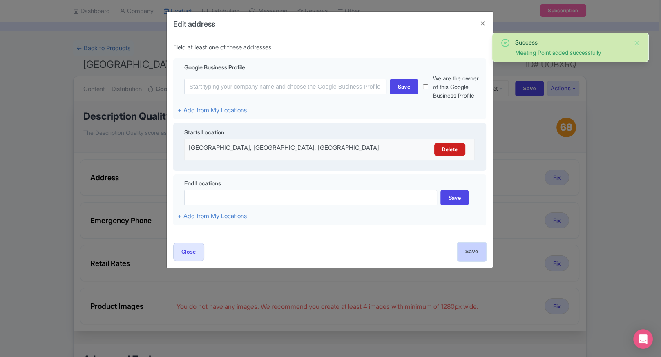
click at [476, 253] on input "Save" at bounding box center [472, 252] width 29 height 18
type input "Save"
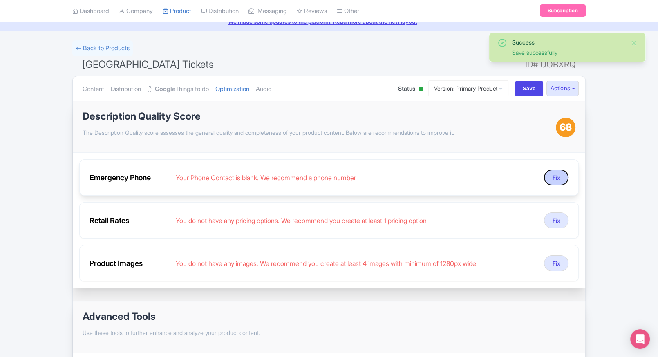
click at [560, 181] on button "Fix" at bounding box center [556, 178] width 25 height 16
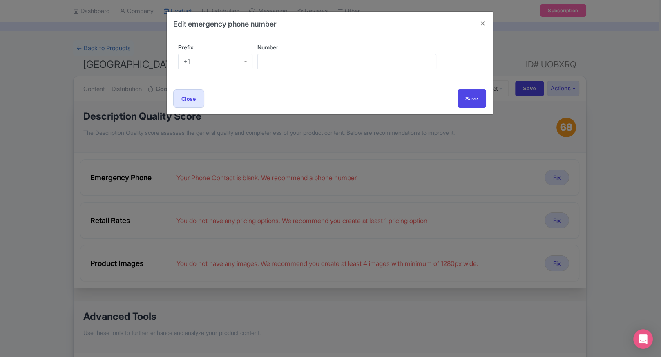
click at [201, 59] on div "+1" at bounding box center [215, 62] width 75 height 16
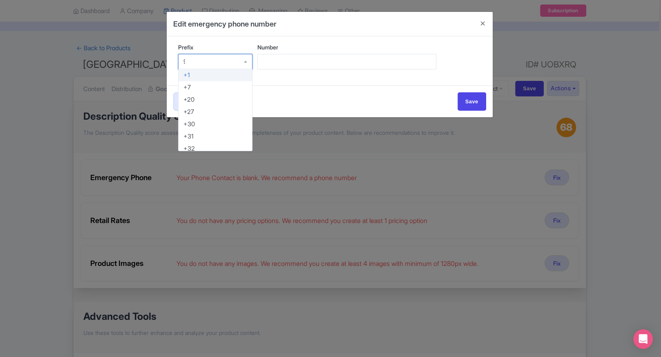
type input "91"
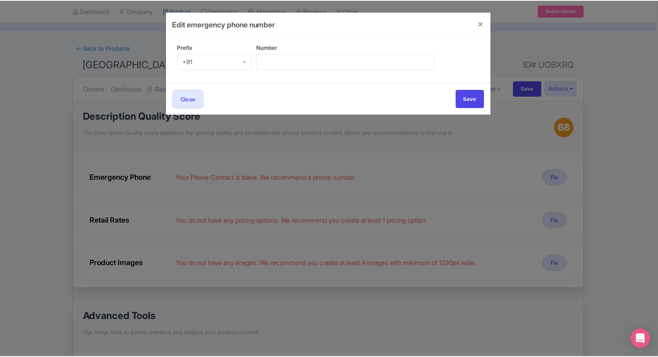
scroll to position [0, 0]
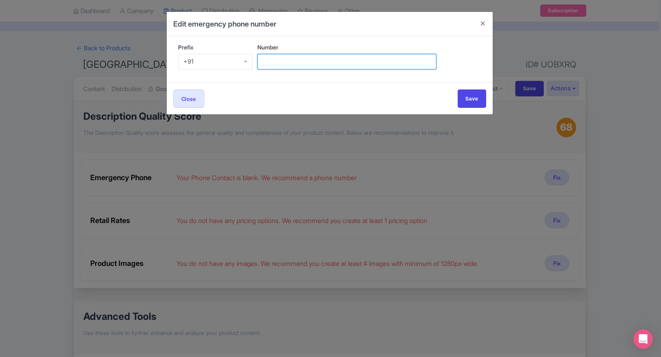
click at [305, 58] on input "Number" at bounding box center [347, 62] width 179 height 16
type input "9509989377"
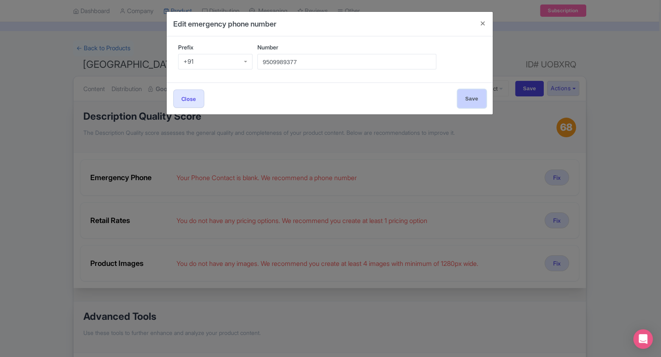
click at [461, 96] on input "Save" at bounding box center [472, 99] width 29 height 18
type input "Save"
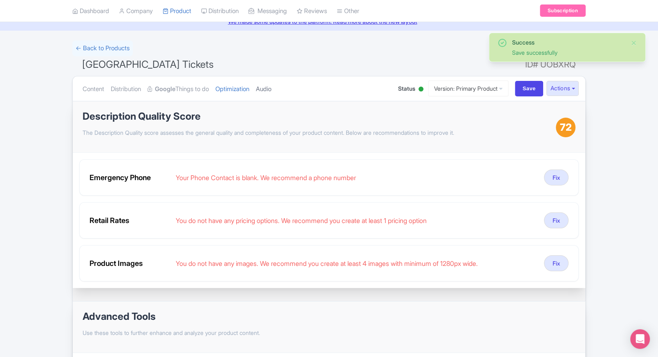
click at [271, 90] on link "Audio" at bounding box center [264, 89] width 16 height 26
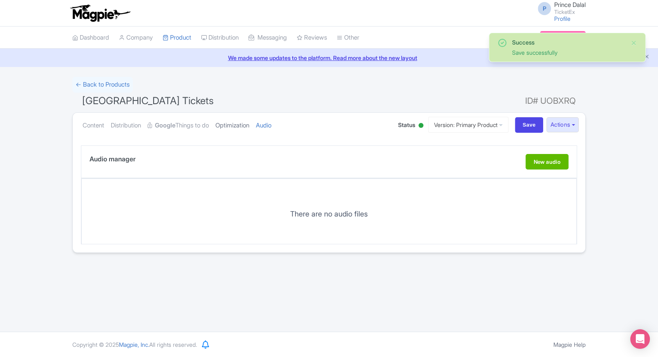
click at [243, 117] on link "Optimization" at bounding box center [232, 126] width 34 height 26
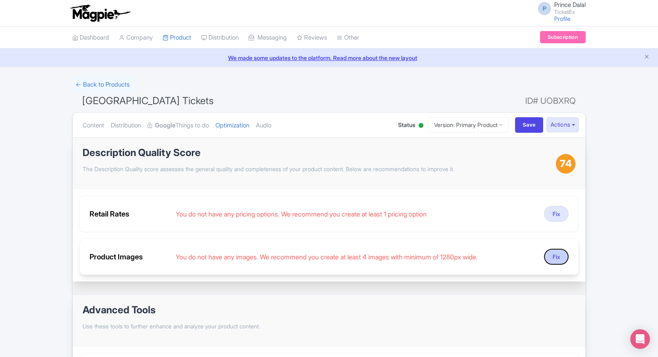
click at [548, 263] on button "Fix" at bounding box center [556, 257] width 25 height 16
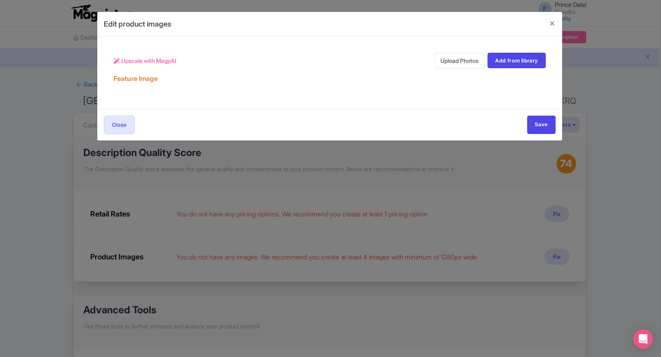
click at [452, 65] on link "Upload Photos" at bounding box center [459, 61] width 49 height 16
click at [456, 59] on link "Upload Photos" at bounding box center [459, 61] width 49 height 16
click at [549, 24] on button "Close" at bounding box center [553, 23] width 20 height 23
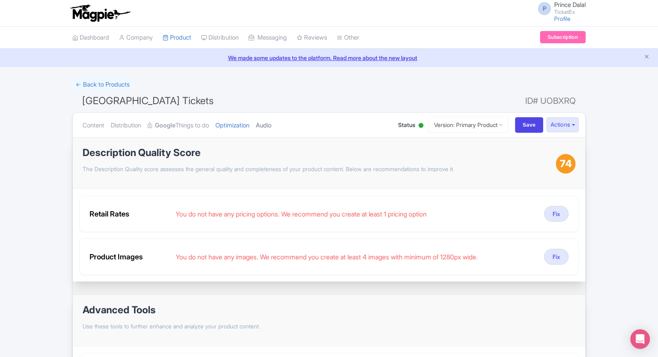
click at [269, 121] on link "Audio" at bounding box center [264, 126] width 16 height 26
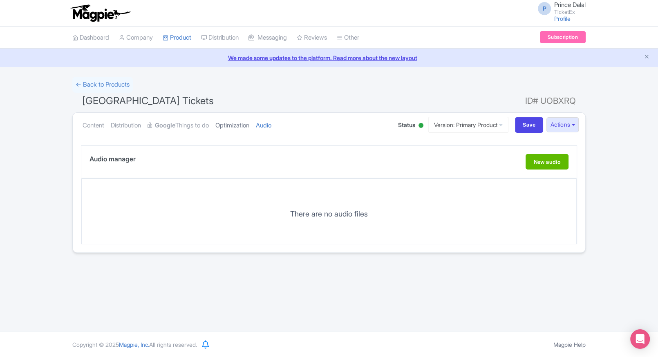
click at [229, 125] on link "Optimization" at bounding box center [232, 126] width 34 height 26
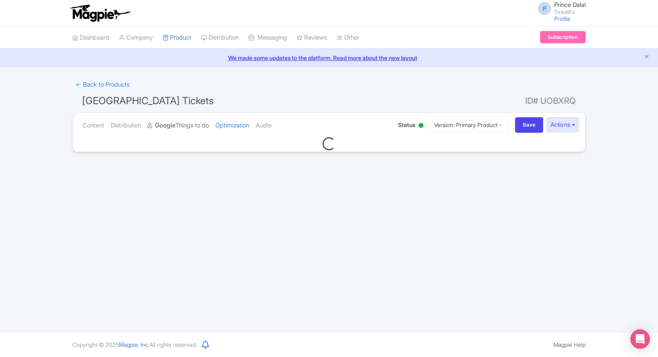
click at [175, 125] on strong "Google" at bounding box center [165, 125] width 20 height 9
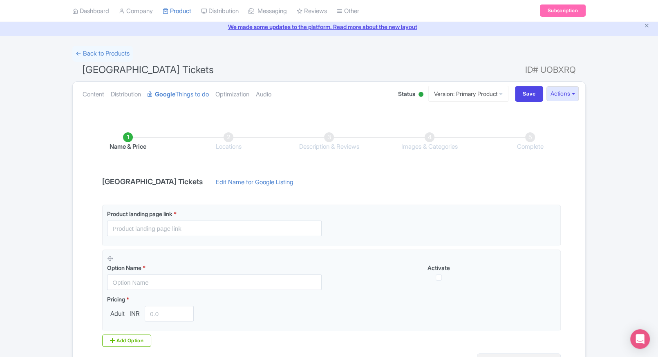
scroll to position [83, 0]
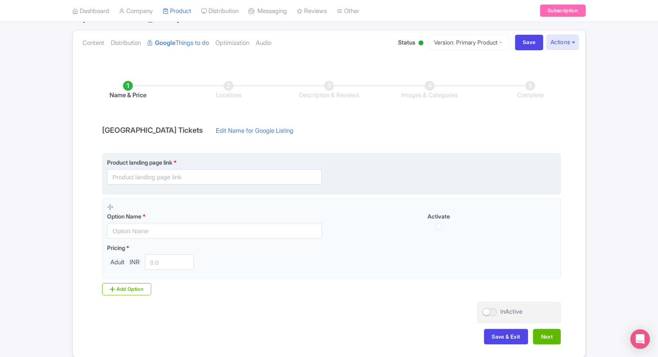
click at [130, 177] on input "text" at bounding box center [214, 177] width 215 height 16
paste input "https://www.ticketex.co/activity/31/palace-of-versailles-royal-ch-teau-gardens-…"
type input "https://www.ticketex.co/activity/31/palace-of-versailles-royal-ch-teau-gardens-…"
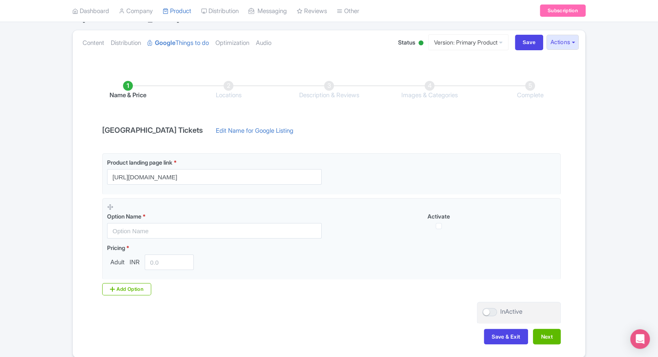
scroll to position [0, 0]
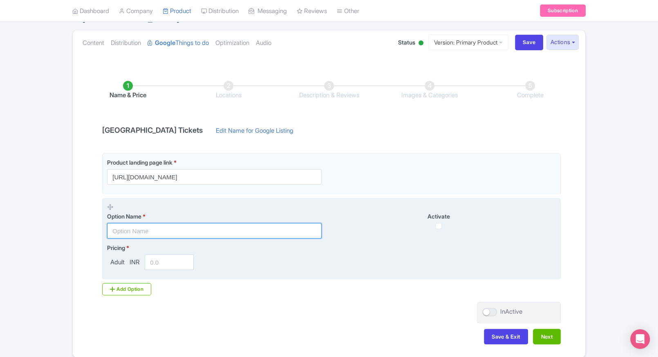
paste input "Palace of Versailles General Admission Tickets"
click at [215, 231] on input "Palace of Versailles General Admission Tickets" at bounding box center [214, 231] width 215 height 16
type input "Palace of Versailles General Admission Tickets"
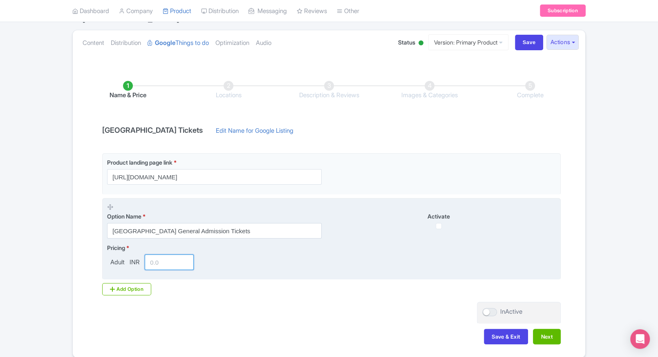
click at [163, 267] on input "number" at bounding box center [169, 263] width 49 height 16
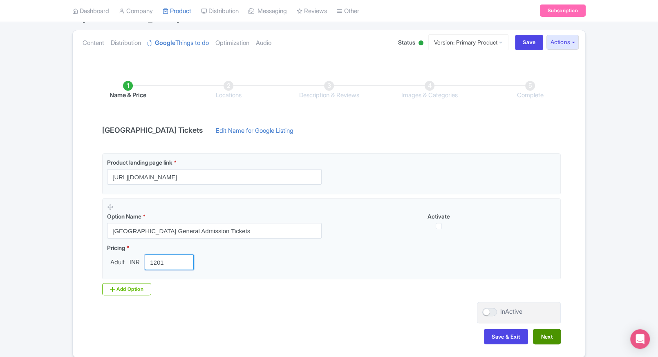
type input "1201"
click at [546, 336] on button "Next" at bounding box center [547, 337] width 28 height 16
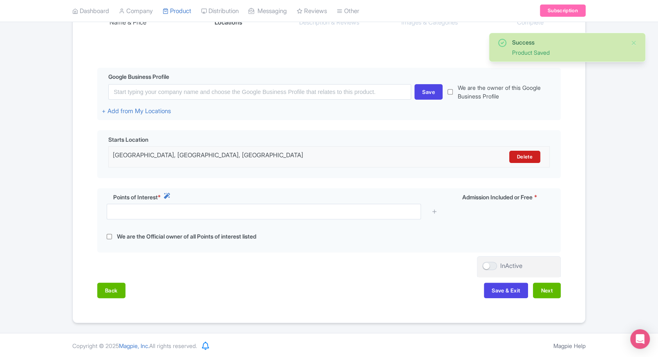
scroll to position [156, 0]
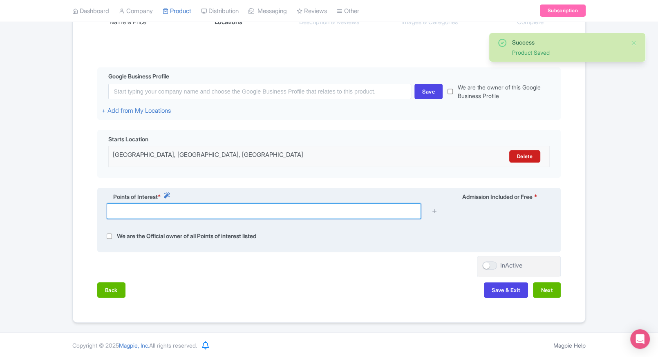
click at [262, 217] on input "text" at bounding box center [264, 212] width 314 height 16
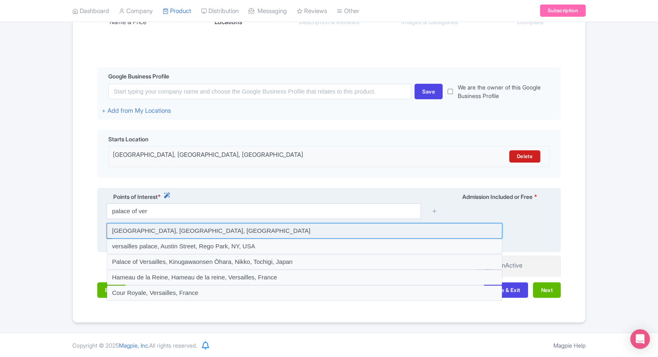
click at [222, 232] on input at bounding box center [305, 231] width 396 height 16
type input "Palace of Versailles, Versailles, France"
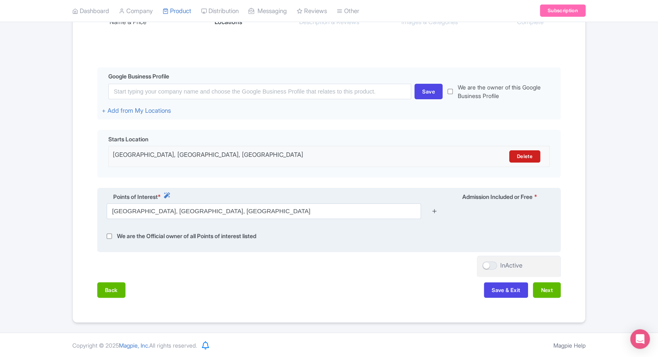
click at [432, 215] on link at bounding box center [434, 211] width 6 height 9
click at [435, 212] on icon at bounding box center [434, 211] width 6 height 6
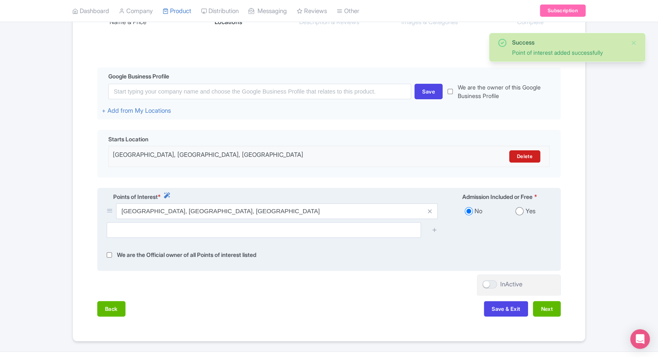
click at [517, 215] on input "radio" at bounding box center [519, 211] width 8 height 8
radio input "true"
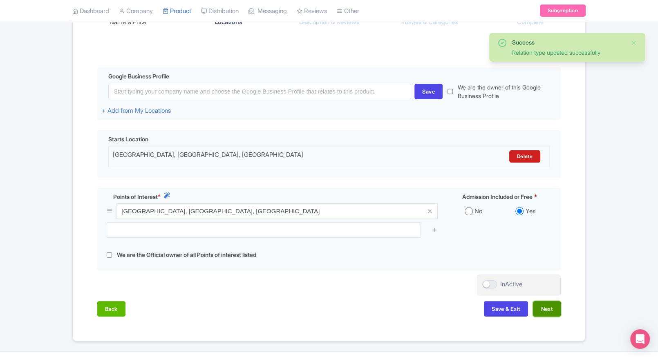
click at [549, 309] on button "Next" at bounding box center [547, 309] width 28 height 16
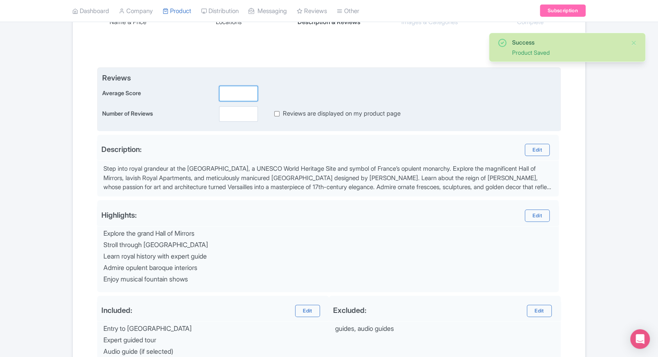
click at [238, 96] on input "number" at bounding box center [238, 94] width 39 height 16
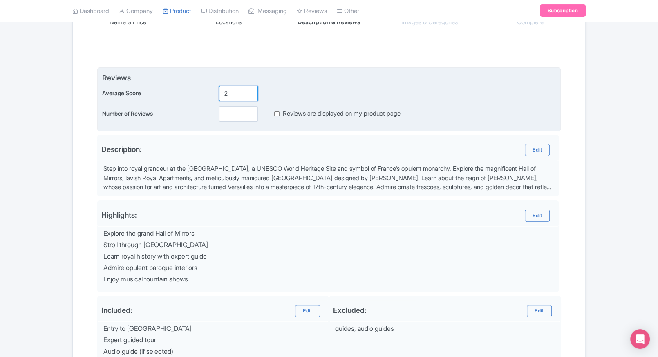
type input "2"
click at [231, 114] on input "number" at bounding box center [238, 114] width 39 height 16
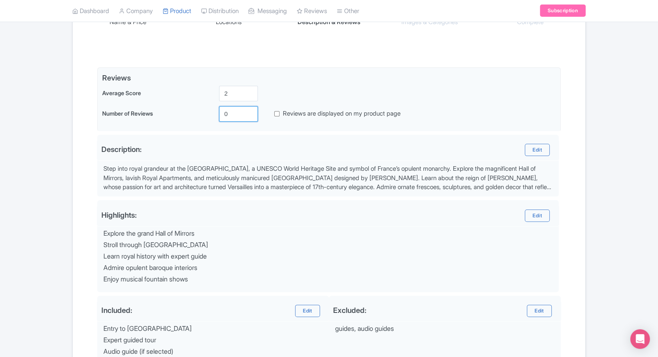
type input "0"
click at [622, 134] on div "Success Product Saved ← Back to Products Palace of Versailles Tickets ID# UOBXR…" at bounding box center [329, 172] width 658 height 503
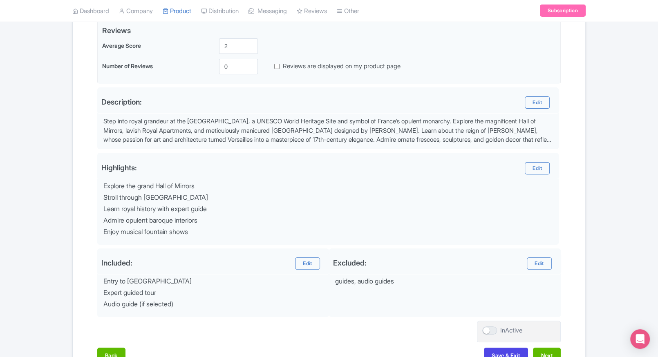
scroll to position [257, 0]
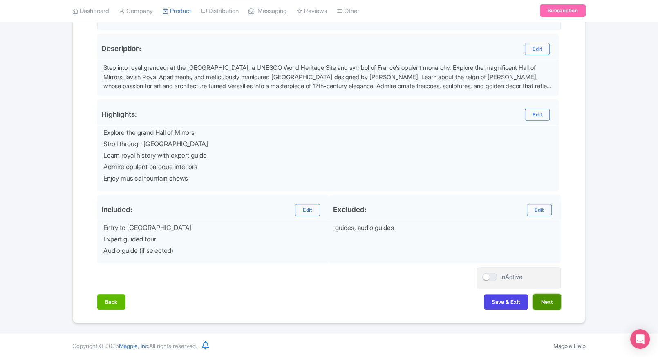
click at [552, 302] on button "Next" at bounding box center [547, 302] width 28 height 16
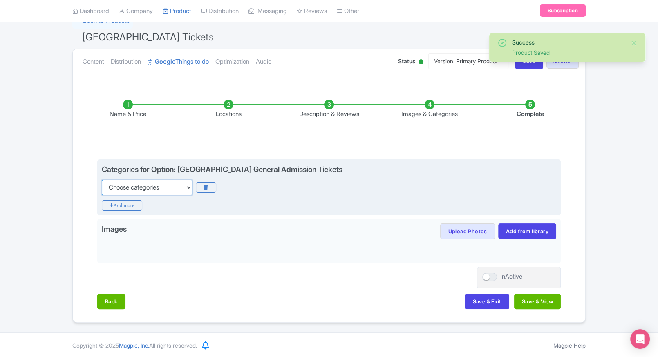
click at [152, 185] on select "Choose categories Adults Only Animals Audio Guide Beaches Bike Tours Boat Tours…" at bounding box center [147, 188] width 91 height 16
select select "family-friendly"
click at [102, 180] on select "Choose categories Adults Only Animals Audio Guide Beaches Bike Tours Boat Tours…" at bounding box center [147, 188] width 91 height 16
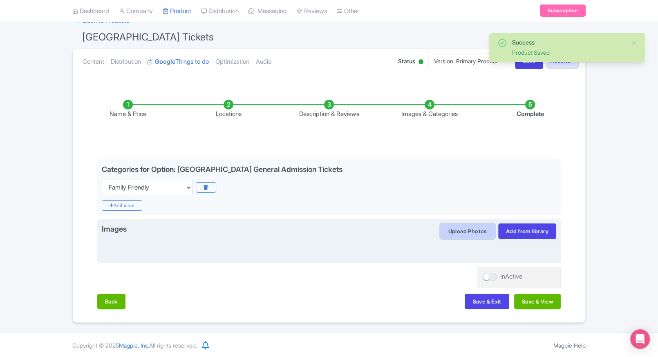
click at [468, 233] on button "Upload Photos" at bounding box center [467, 232] width 54 height 16
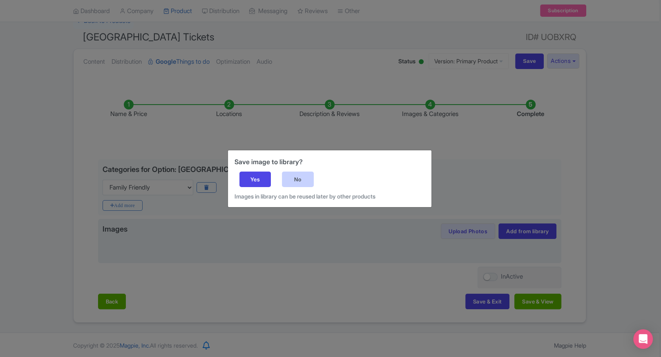
click at [305, 180] on div "No" at bounding box center [298, 180] width 32 height 16
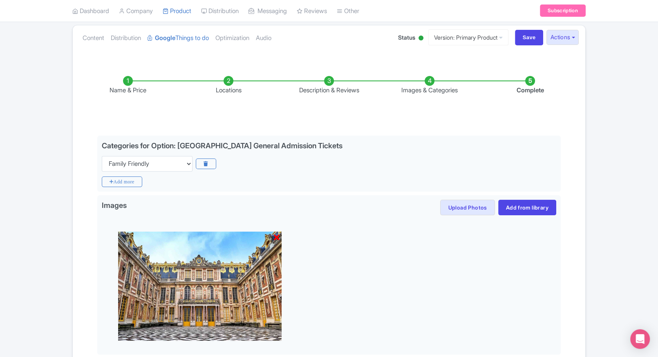
scroll to position [179, 0]
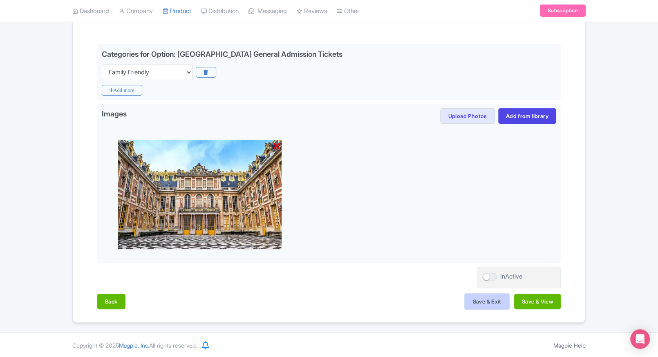
click at [477, 301] on button "Save & Exit" at bounding box center [487, 302] width 44 height 16
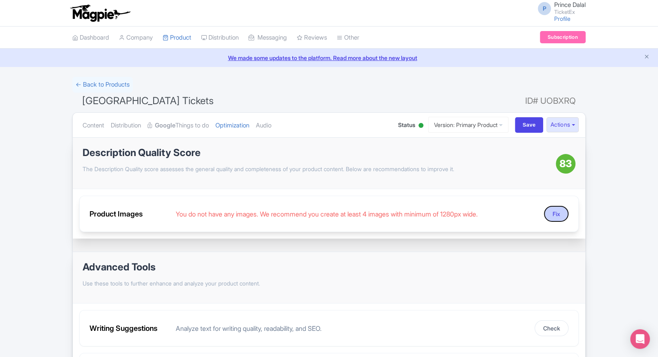
click at [553, 209] on button "Fix" at bounding box center [556, 214] width 25 height 16
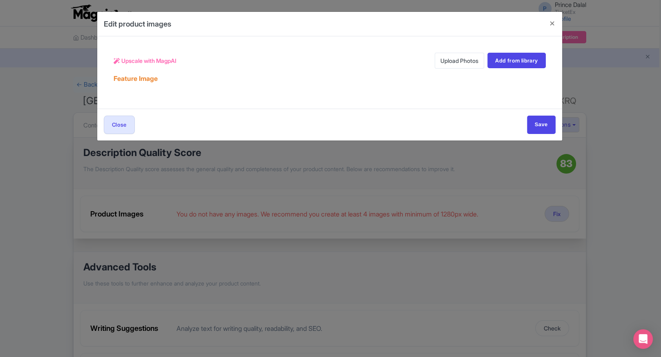
click at [459, 58] on link "Upload Photos" at bounding box center [459, 61] width 49 height 16
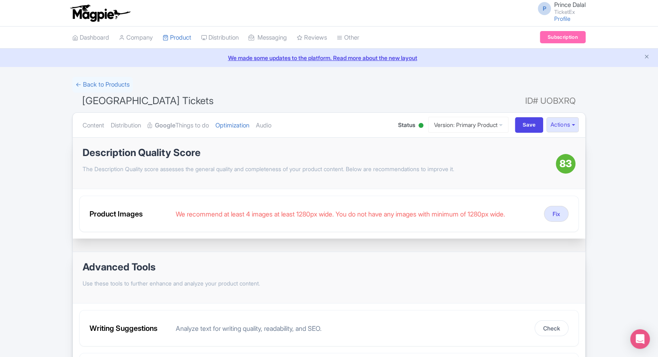
click at [283, 128] on ul "Content Distribution Google Things to do Optimization Audio" at bounding box center [232, 125] width 306 height 25
click at [271, 127] on link "Audio" at bounding box center [264, 126] width 16 height 26
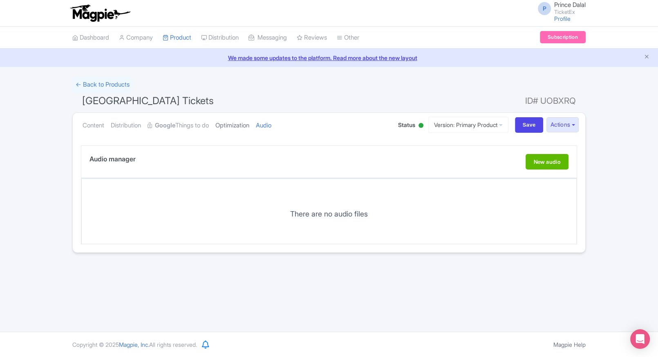
click at [249, 130] on link "Optimization" at bounding box center [232, 126] width 34 height 26
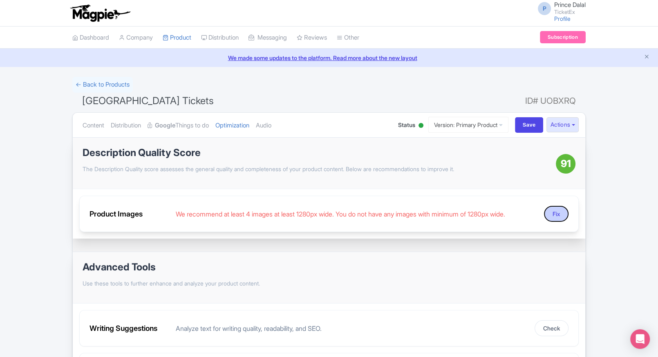
click at [561, 212] on button "Fix" at bounding box center [556, 214] width 25 height 16
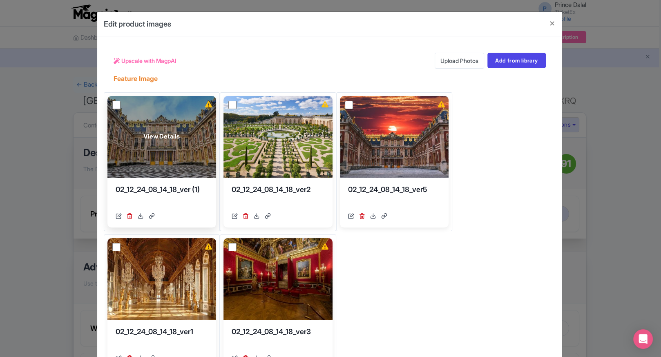
click at [114, 105] on input "checkbox" at bounding box center [116, 105] width 8 height 8
checkbox input "true"
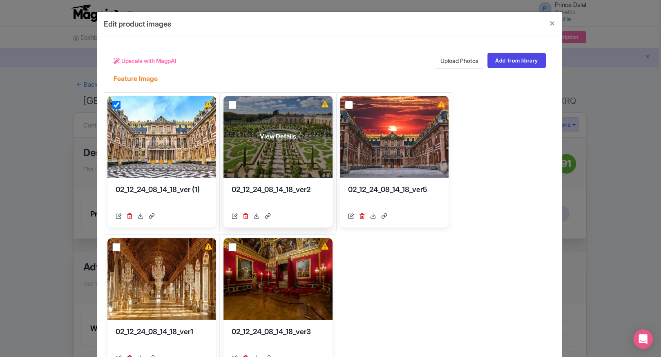
click at [230, 106] on input "checkbox" at bounding box center [233, 105] width 8 height 8
checkbox input "true"
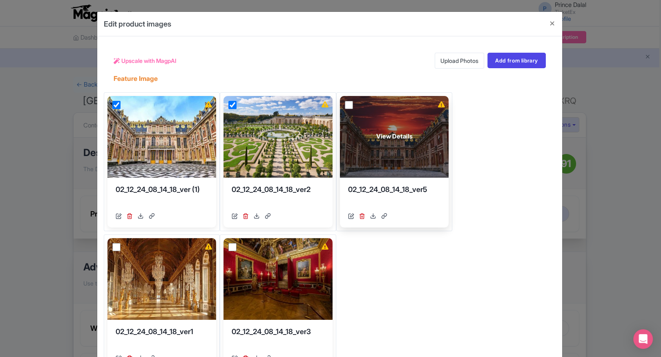
click at [345, 103] on input "checkbox" at bounding box center [349, 105] width 8 height 8
checkbox input "true"
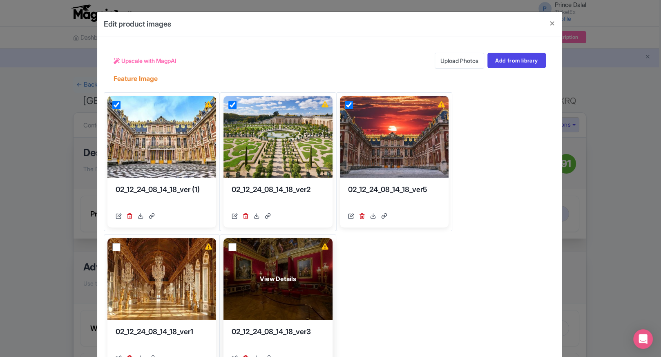
click at [232, 248] on input "checkbox" at bounding box center [233, 247] width 8 height 8
checkbox input "true"
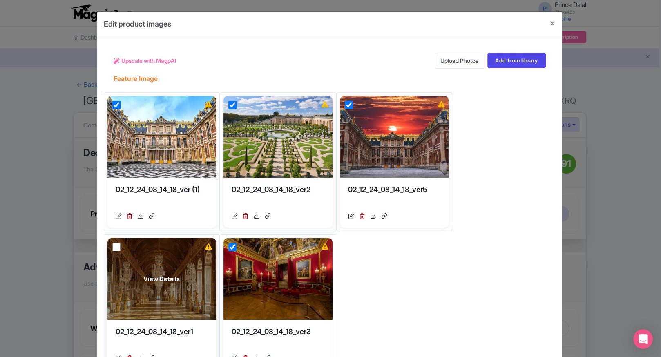
click at [116, 246] on input "checkbox" at bounding box center [116, 247] width 8 height 8
checkbox input "true"
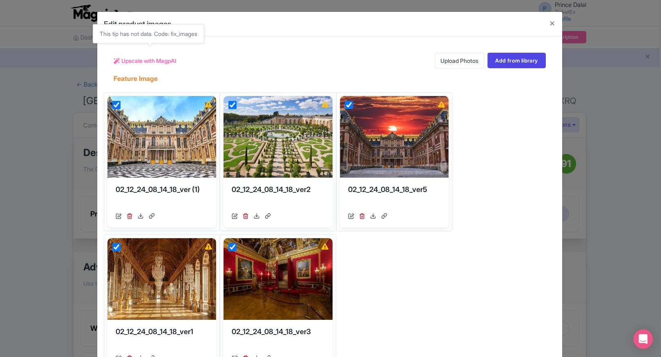
click at [125, 58] on span "Upscale with MagpAI" at bounding box center [148, 60] width 55 height 9
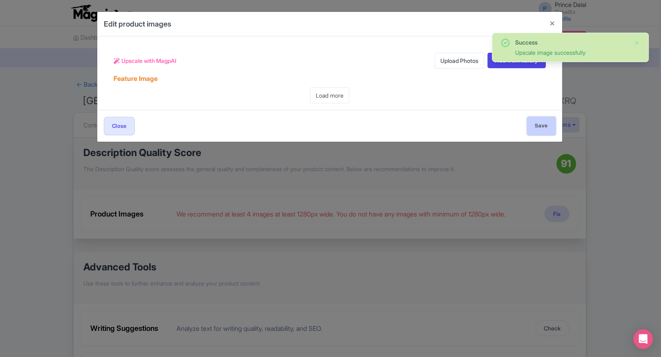
click at [545, 132] on input "Save" at bounding box center [541, 126] width 29 height 18
type input "Save"
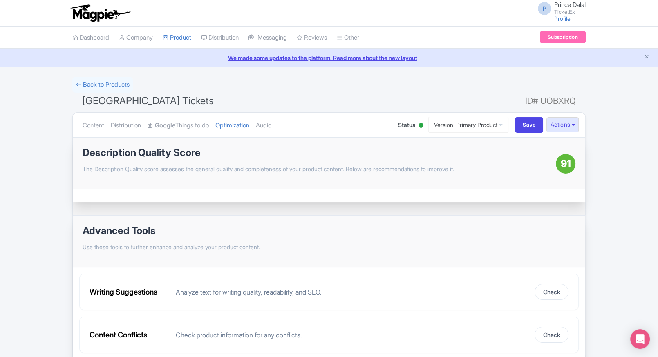
click at [282, 130] on ul "Content Distribution Google Things to do Optimization Audio" at bounding box center [232, 125] width 306 height 25
click at [271, 126] on link "Audio" at bounding box center [264, 126] width 16 height 26
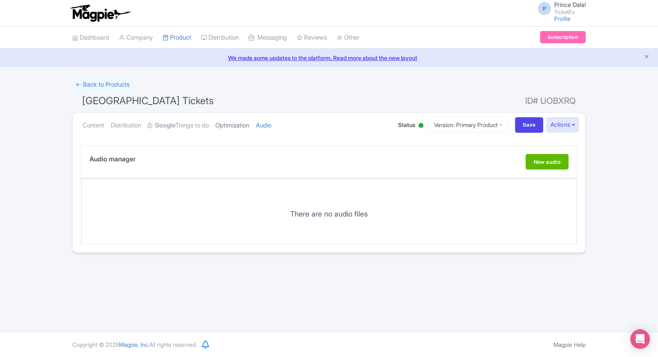
click at [243, 128] on link "Optimization" at bounding box center [232, 126] width 34 height 26
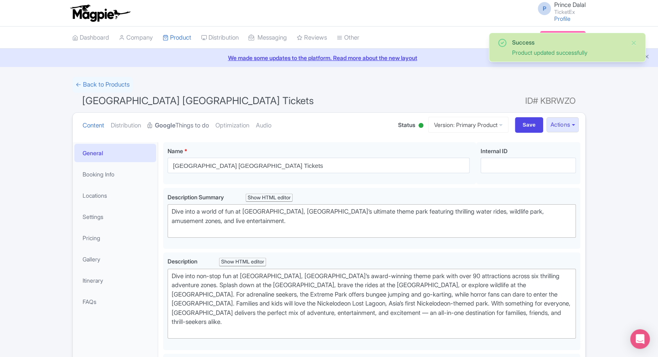
click at [182, 126] on link "Google Things to do" at bounding box center [178, 126] width 61 height 26
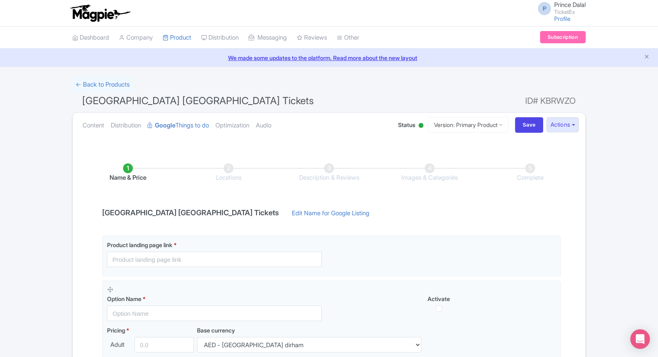
click at [332, 234] on div "Name & Price Locations Description & Reviews Images & Categories Complete Sunwa…" at bounding box center [329, 291] width 503 height 288
click at [238, 122] on link "Optimization" at bounding box center [232, 126] width 34 height 26
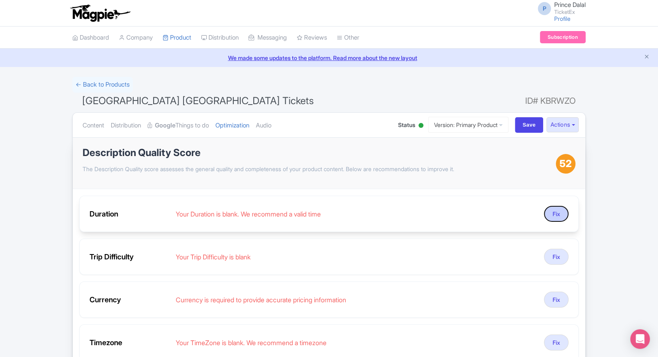
click at [558, 215] on button "Fix" at bounding box center [556, 214] width 25 height 16
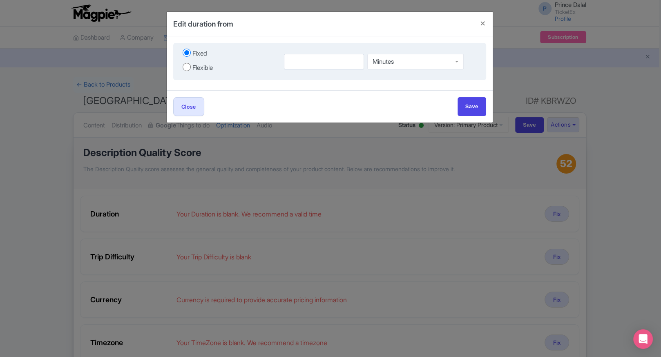
drag, startPoint x: 174, startPoint y: 72, endPoint x: 188, endPoint y: 66, distance: 15.9
click at [188, 66] on div "Fixed Flexible Minutes Minutes to Minutes Minutes" at bounding box center [329, 62] width 313 height 38
click at [188, 66] on input "Flexible" at bounding box center [187, 67] width 8 height 8
radio input "true"
click at [293, 61] on input "number" at bounding box center [304, 62] width 51 height 16
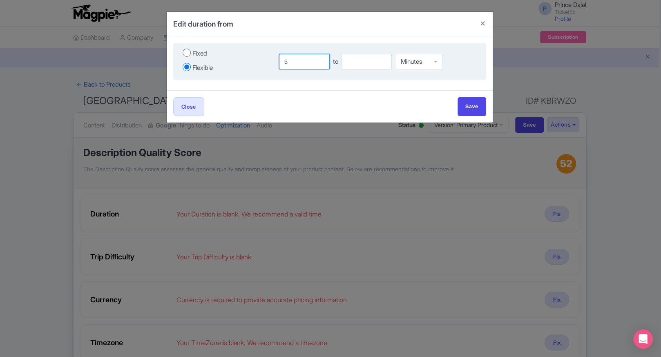
type input "5"
click at [374, 59] on input "number" at bounding box center [367, 62] width 51 height 16
type input "6"
click at [435, 61] on div "Minutes" at bounding box center [418, 60] width 47 height 16
click at [474, 100] on input "Save" at bounding box center [472, 106] width 29 height 18
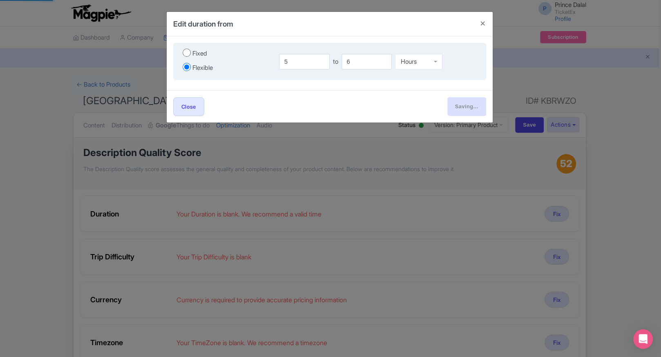
type input "Save"
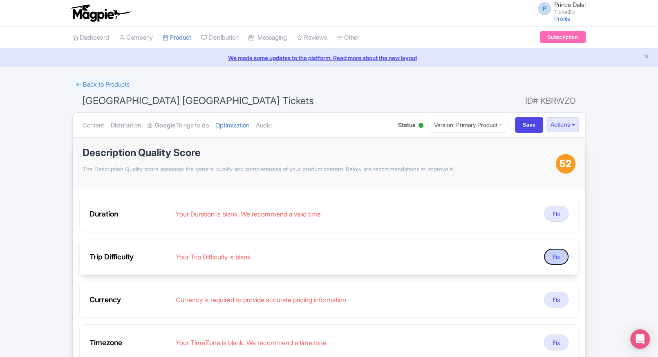
click at [556, 257] on button "Fix" at bounding box center [556, 257] width 25 height 16
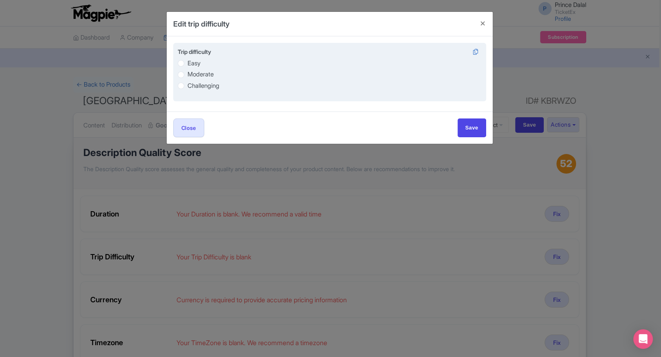
click at [189, 65] on label "Easy" at bounding box center [194, 63] width 13 height 9
radio input "true"
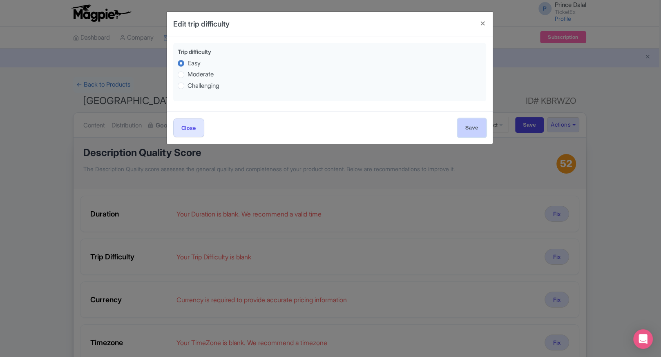
click at [465, 124] on input "Save" at bounding box center [472, 128] width 29 height 18
type input "Save"
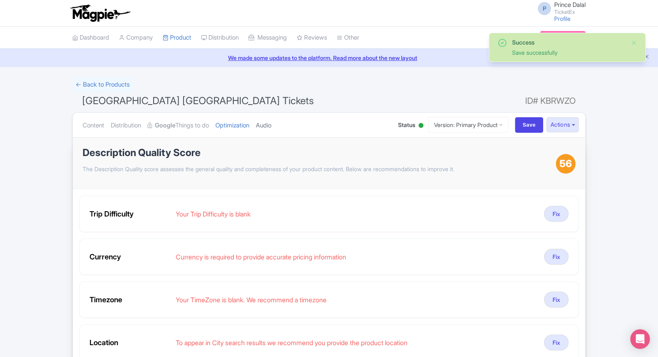
click at [265, 125] on link "Audio" at bounding box center [264, 126] width 16 height 26
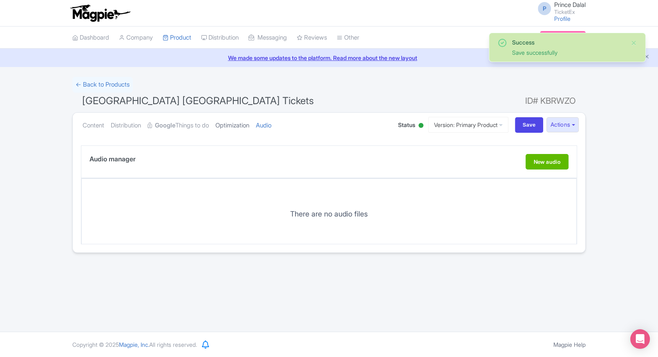
click at [242, 130] on link "Optimization" at bounding box center [232, 126] width 34 height 26
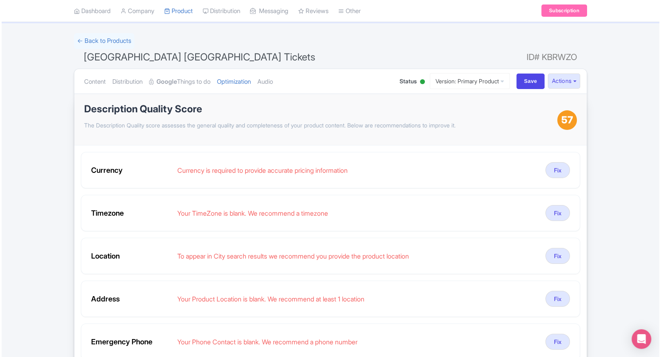
scroll to position [46, 0]
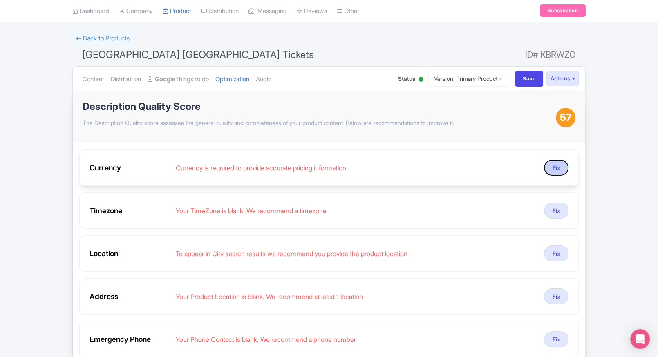
click at [551, 160] on button "Fix" at bounding box center [556, 168] width 25 height 16
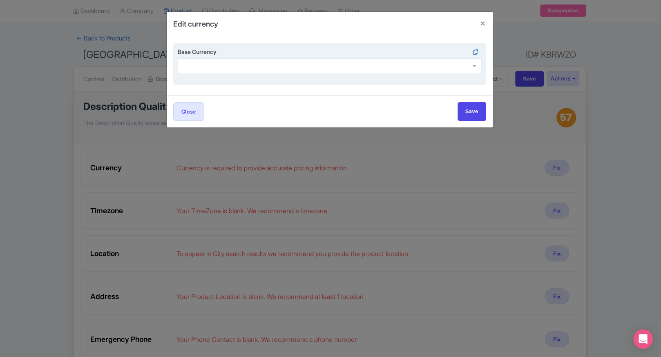
click at [227, 67] on div at bounding box center [330, 66] width 304 height 16
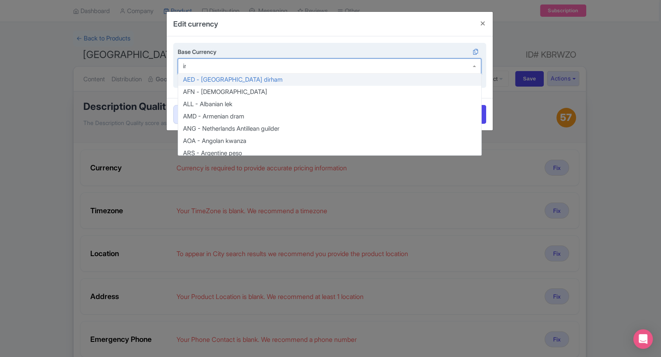
type input "inr"
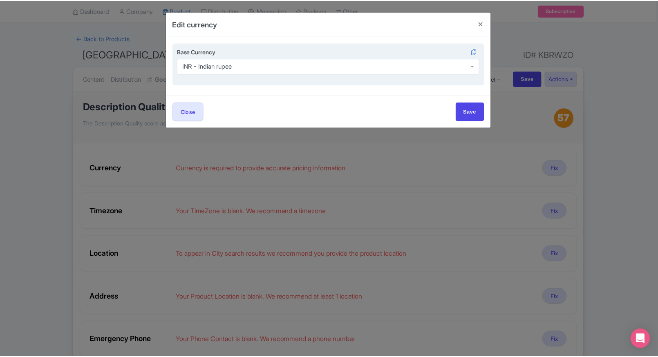
scroll to position [0, 0]
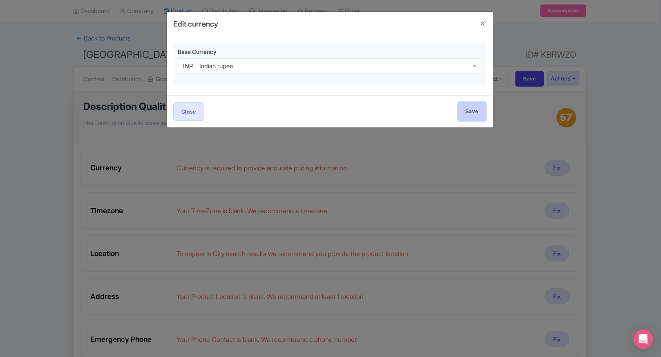
click at [478, 112] on input "Save" at bounding box center [472, 111] width 29 height 18
type input "Save"
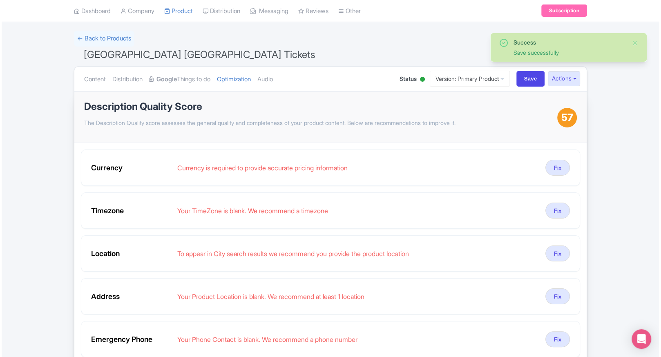
scroll to position [63, 0]
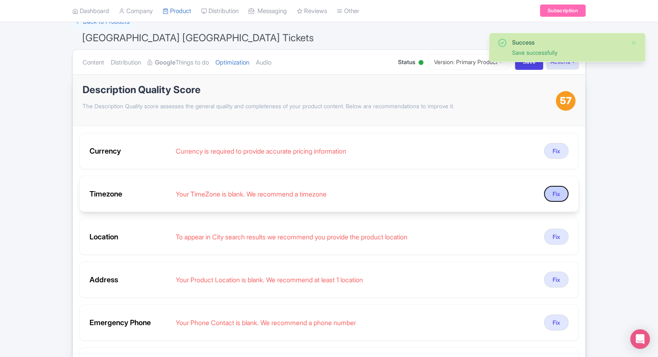
click at [544, 191] on button "Fix" at bounding box center [556, 194] width 25 height 16
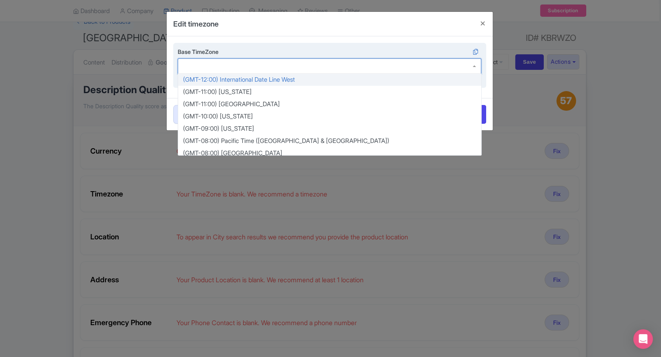
click at [297, 70] on div at bounding box center [330, 66] width 304 height 16
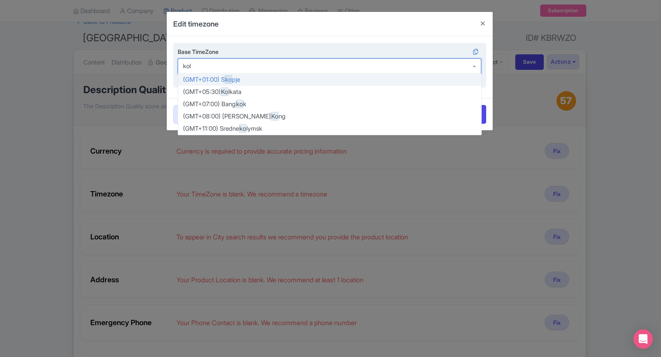
type input "kolk"
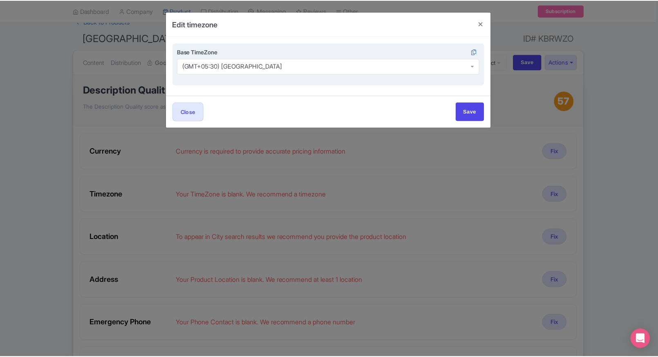
scroll to position [0, 0]
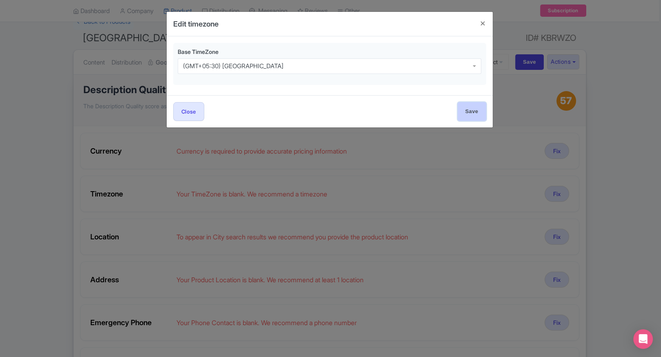
click at [474, 117] on input "Save" at bounding box center [472, 111] width 29 height 18
type input "Save"
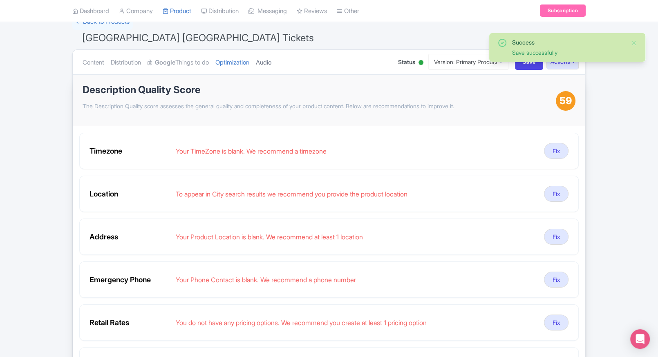
click at [271, 60] on link "Audio" at bounding box center [264, 63] width 16 height 26
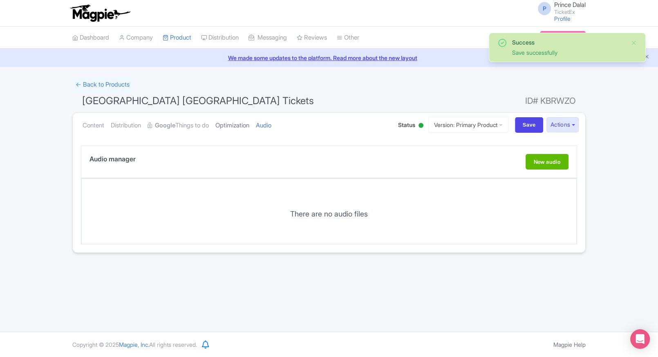
click at [235, 119] on link "Optimization" at bounding box center [232, 126] width 34 height 26
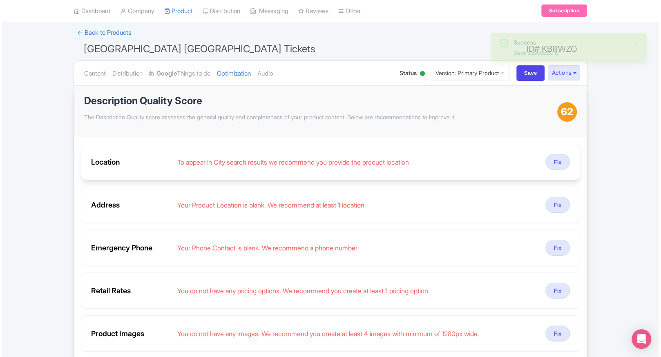
scroll to position [52, 0]
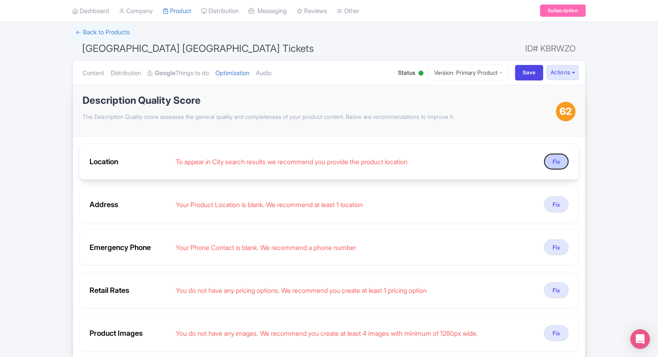
click at [555, 159] on button "Fix" at bounding box center [556, 162] width 25 height 16
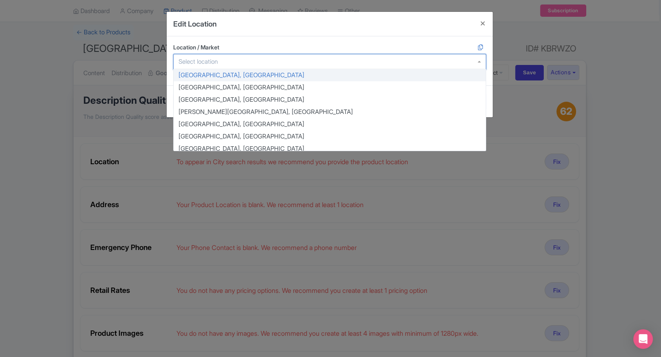
click at [217, 57] on div at bounding box center [329, 62] width 313 height 16
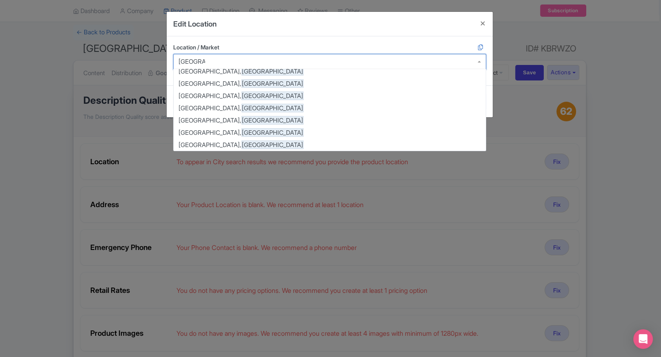
scroll to position [0, 0]
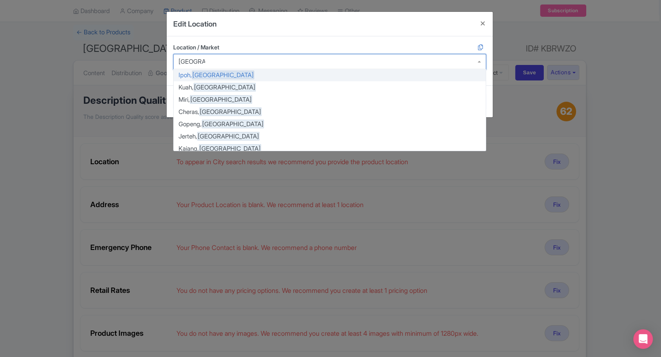
type input "malaysia"
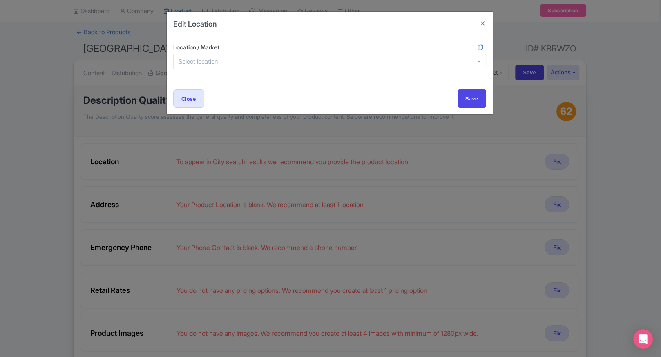
click at [28, 83] on div "Edit Location Location / Market Ipoh, Malaysia Kuah, Malaysia Miri, Malaysia Ch…" at bounding box center [330, 178] width 661 height 357
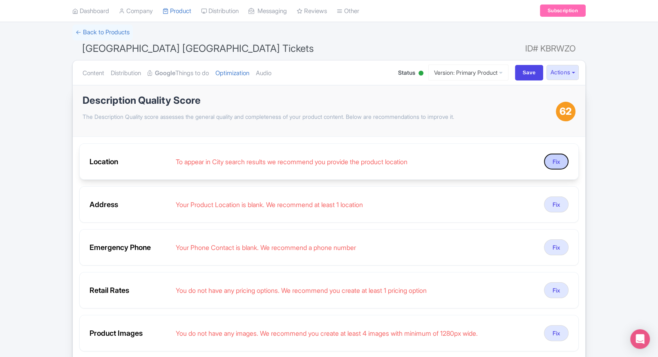
click at [558, 154] on button "Fix" at bounding box center [556, 162] width 25 height 16
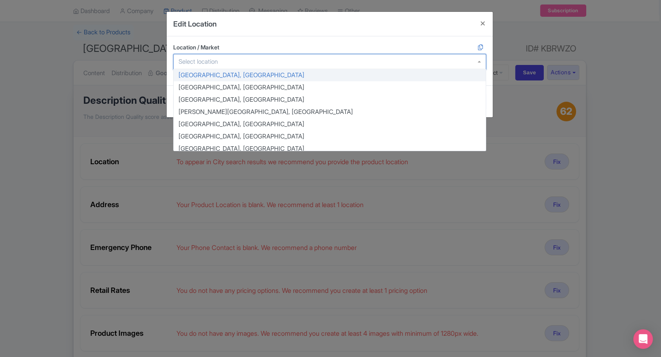
click at [221, 65] on input "Location / Market" at bounding box center [201, 61] width 44 height 7
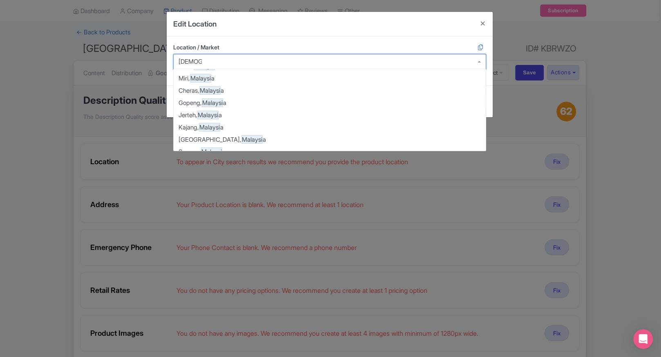
scroll to position [0, 0]
type input "malaysi"
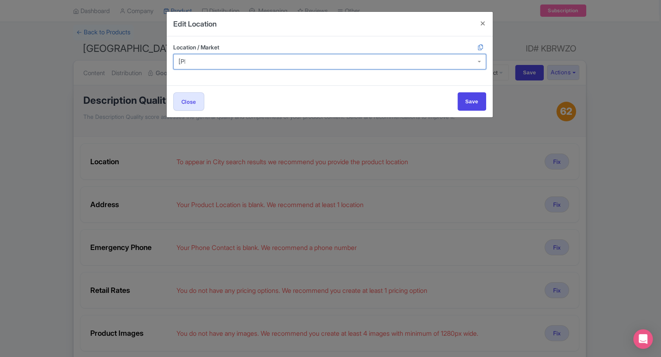
type input "jaya"
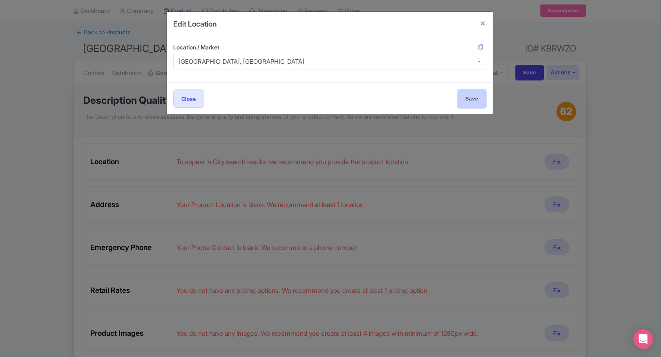
click at [469, 94] on input "Save" at bounding box center [472, 99] width 29 height 18
type input "Save"
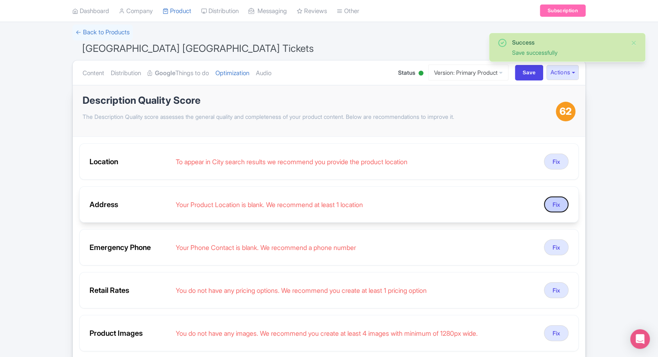
click at [560, 207] on button "Fix" at bounding box center [556, 205] width 25 height 16
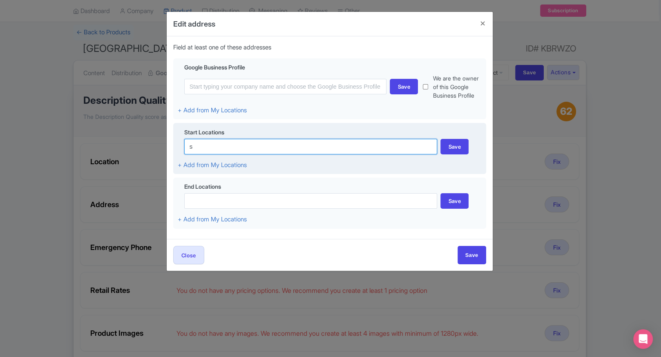
click at [247, 146] on input "s" at bounding box center [310, 147] width 253 height 16
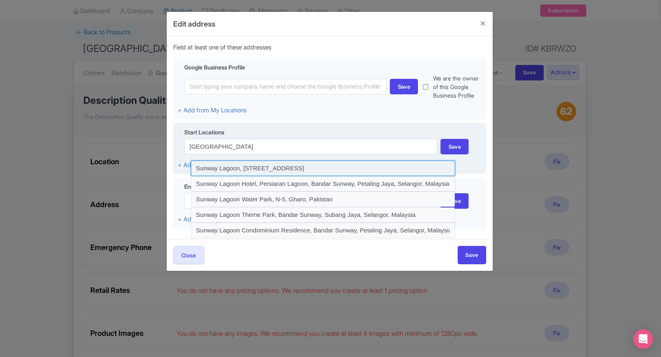
click at [259, 168] on input at bounding box center [323, 169] width 265 height 16
type input "Sunway Lagoon, Jalan PJS 11/11, Bandar Sunway, Subang Jaya, Selangor, Malaysia"
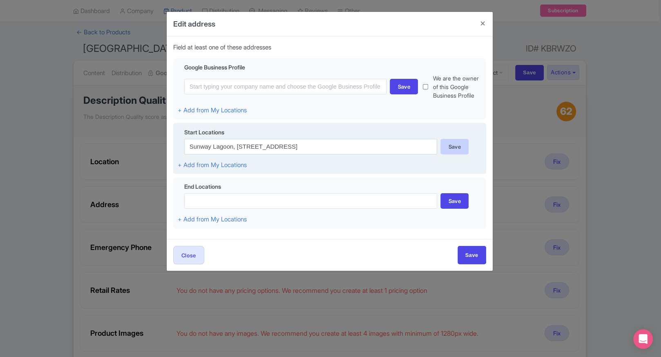
click at [441, 143] on div "Save" at bounding box center [455, 147] width 28 height 16
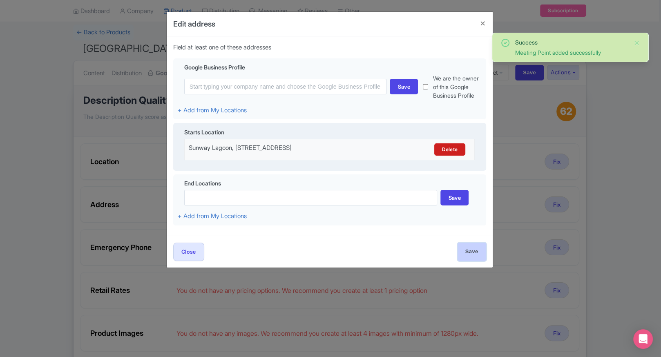
click at [477, 261] on input "Save" at bounding box center [472, 252] width 29 height 18
type input "Save"
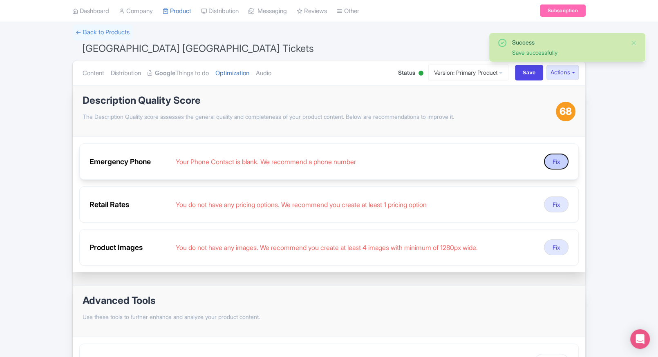
click at [556, 165] on button "Fix" at bounding box center [556, 162] width 25 height 16
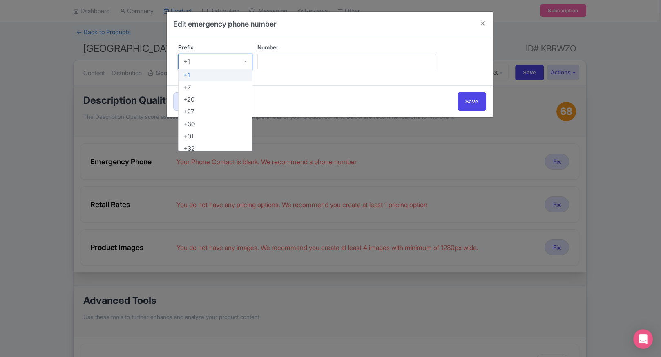
click at [241, 59] on div "+1" at bounding box center [215, 62] width 75 height 16
type input "91"
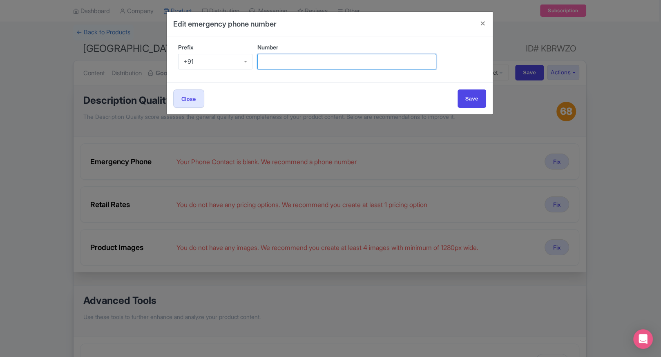
click at [271, 65] on input "Number" at bounding box center [347, 62] width 179 height 16
type input "9509989377"
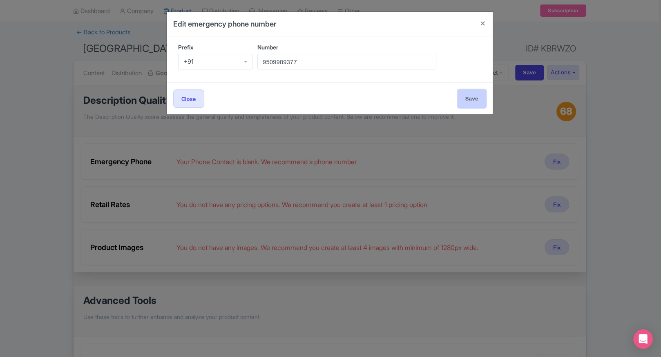
click at [466, 94] on input "Save" at bounding box center [472, 99] width 29 height 18
type input "Save"
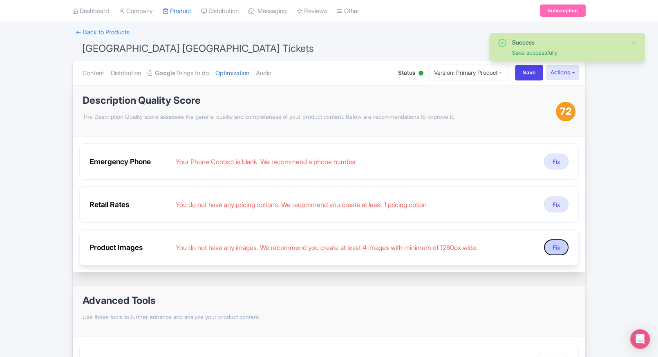
click at [554, 246] on button "Fix" at bounding box center [556, 248] width 25 height 16
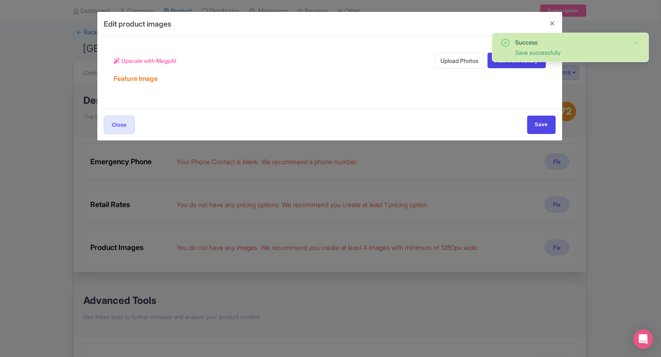
click at [448, 61] on link "Upload Photos" at bounding box center [459, 61] width 49 height 16
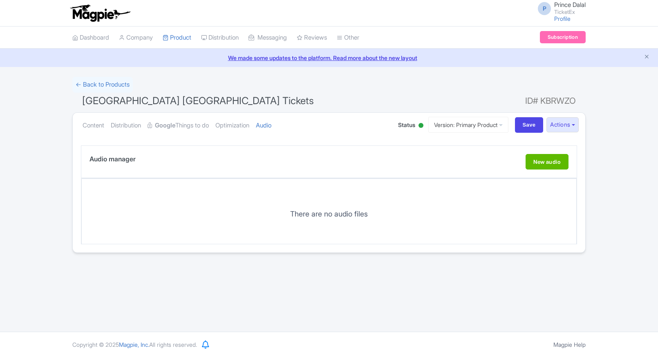
click at [240, 125] on link "Optimization" at bounding box center [232, 126] width 34 height 26
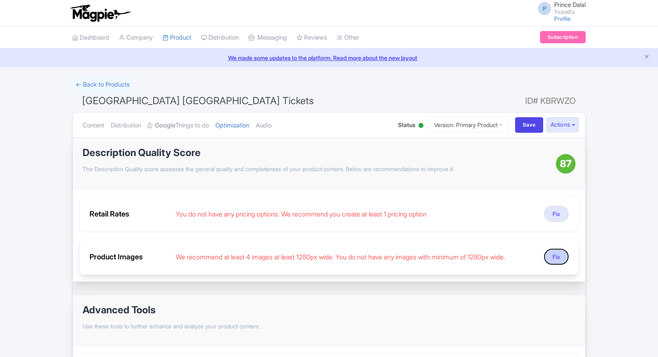
click at [558, 253] on button "Fix" at bounding box center [556, 257] width 25 height 16
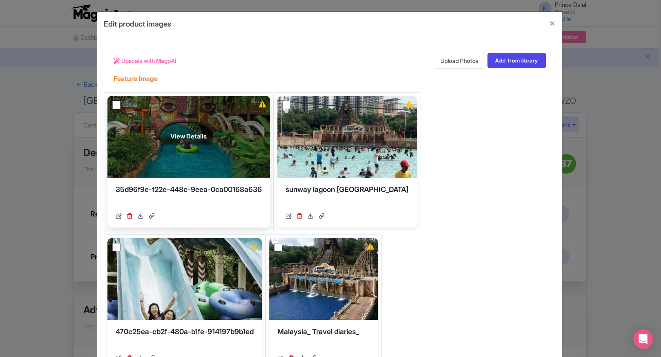
click at [112, 104] on input "checkbox" at bounding box center [116, 105] width 8 height 8
checkbox input "true"
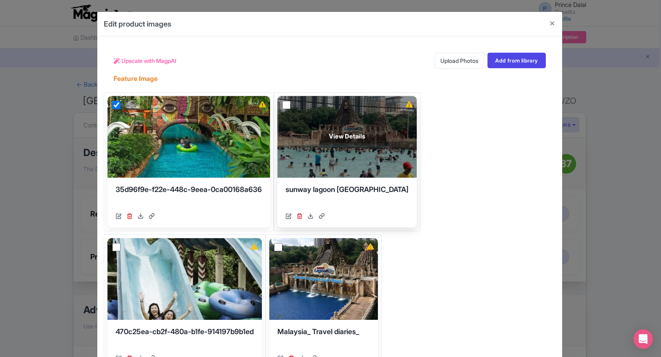
click at [288, 105] on input "checkbox" at bounding box center [286, 105] width 8 height 8
checkbox input "true"
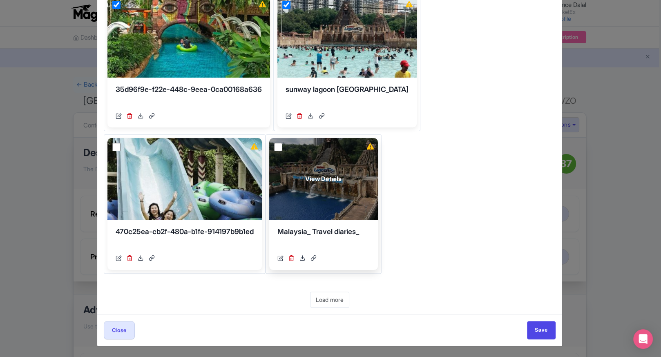
click at [282, 148] on input "checkbox" at bounding box center [278, 147] width 8 height 8
checkbox input "true"
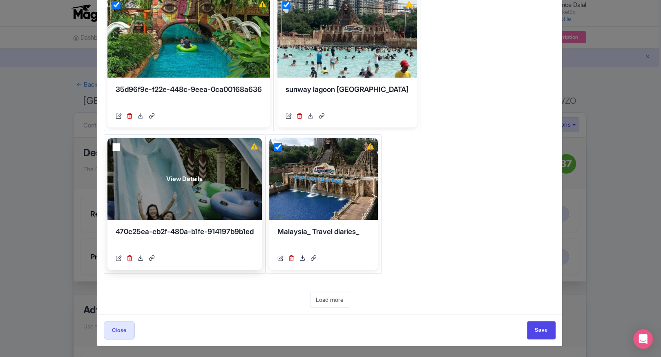
click at [114, 146] on input "checkbox" at bounding box center [116, 147] width 8 height 8
checkbox input "true"
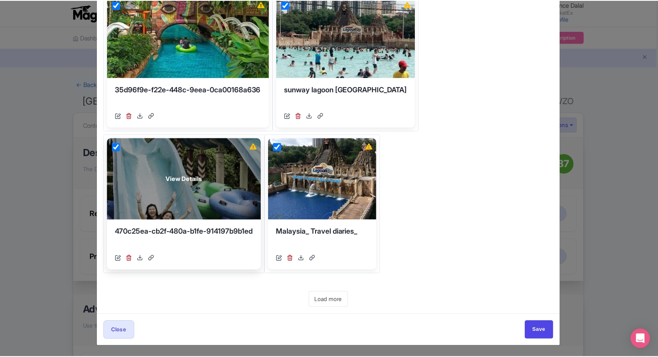
scroll to position [0, 0]
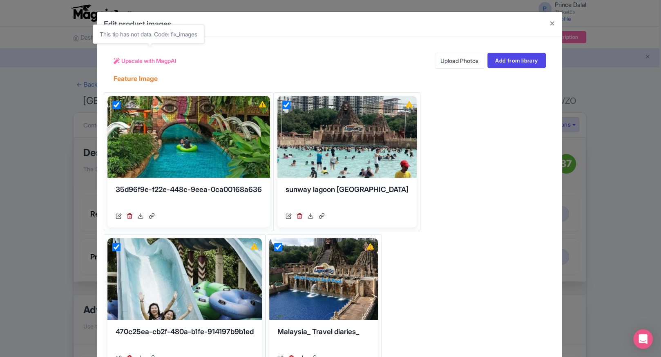
click at [143, 60] on span "Upscale with MagpAI" at bounding box center [148, 60] width 55 height 9
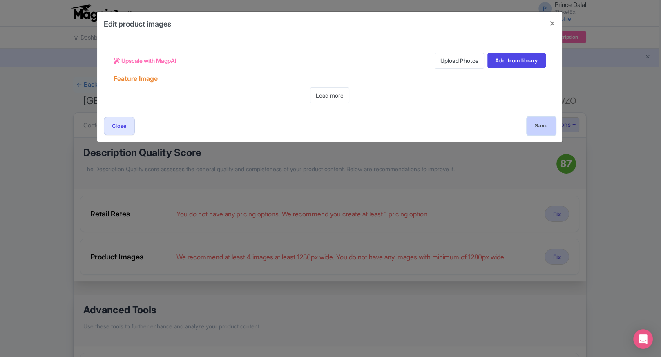
click at [533, 118] on input "Save" at bounding box center [541, 126] width 29 height 18
type input "Save"
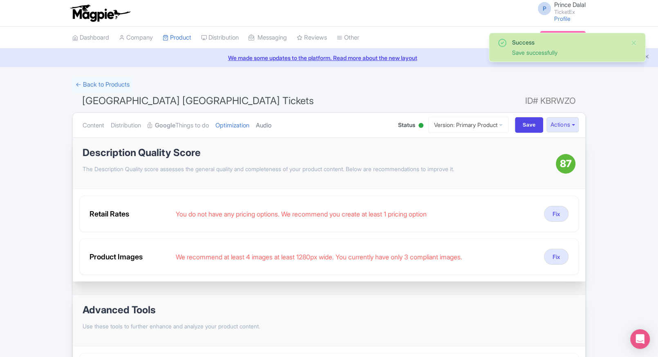
click at [271, 129] on link "Audio" at bounding box center [264, 126] width 16 height 26
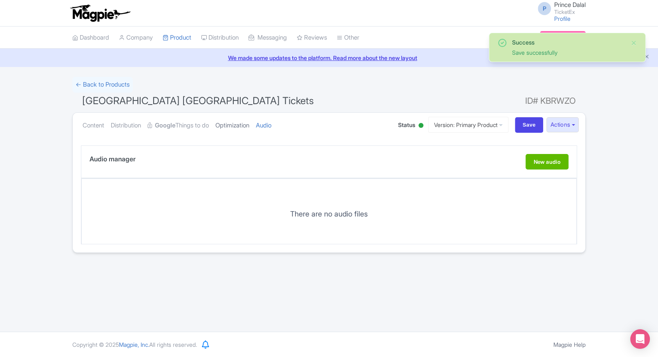
click at [244, 126] on link "Optimization" at bounding box center [232, 126] width 34 height 26
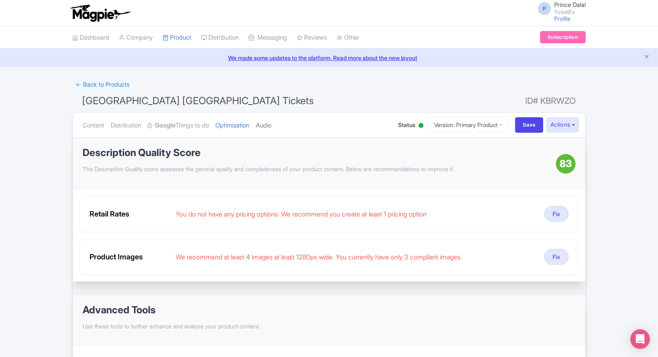
click at [271, 125] on link "Audio" at bounding box center [264, 126] width 16 height 26
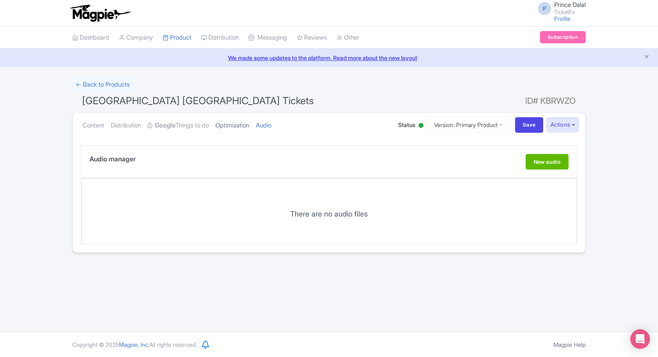
click at [249, 126] on link "Optimization" at bounding box center [232, 126] width 34 height 26
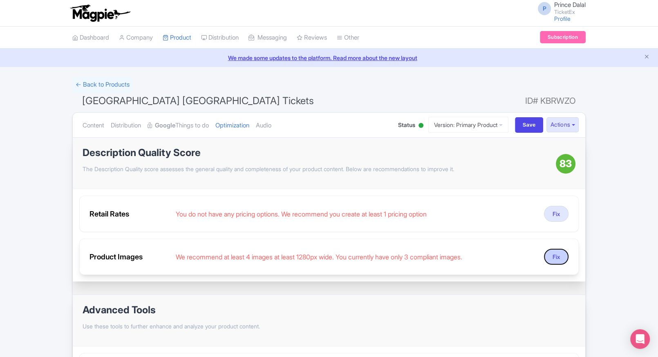
click at [558, 258] on button "Fix" at bounding box center [556, 257] width 25 height 16
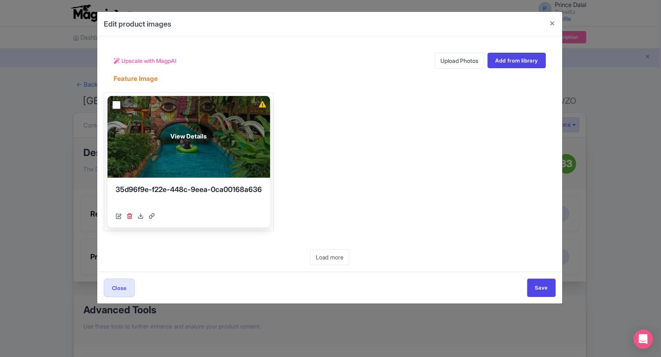
click at [119, 106] on input "checkbox" at bounding box center [116, 105] width 8 height 8
checkbox input "true"
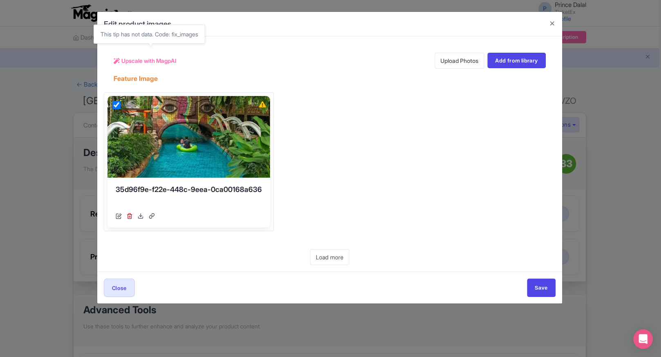
click at [165, 59] on span "Upscale with MagpAI" at bounding box center [148, 60] width 55 height 9
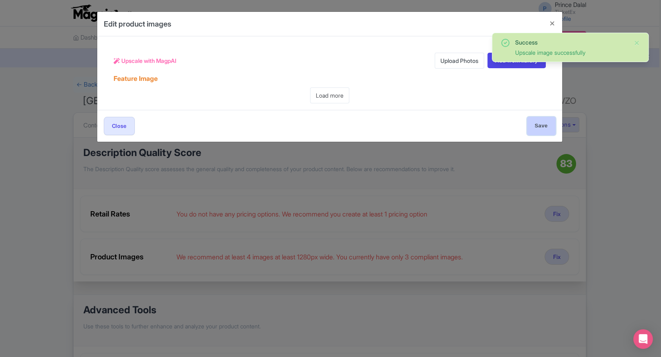
click at [540, 117] on input "Save" at bounding box center [541, 126] width 29 height 18
type input "Save"
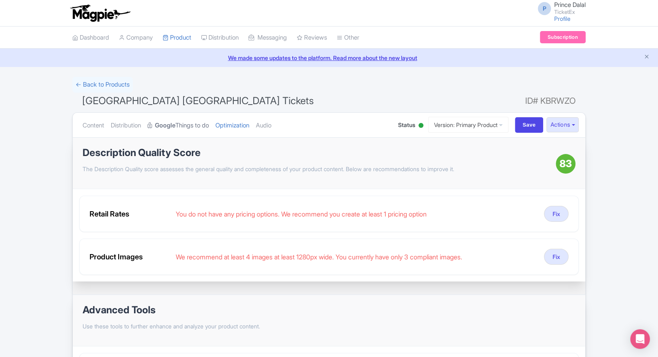
click at [188, 131] on link "Google Things to do" at bounding box center [178, 126] width 61 height 26
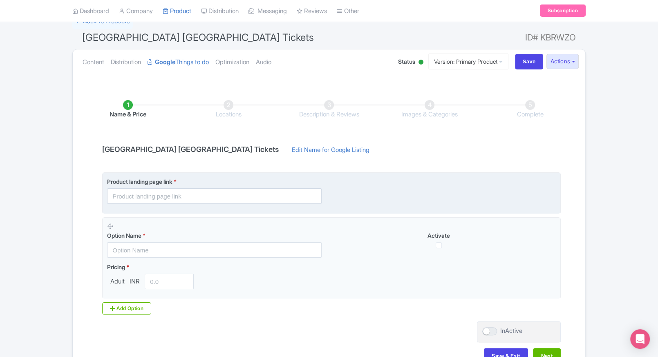
scroll to position [72, 0]
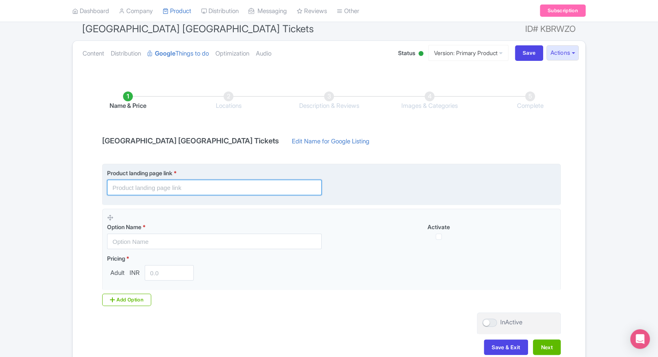
click at [210, 186] on input "text" at bounding box center [214, 188] width 215 height 16
paste input "[URL][DOMAIN_NAME]"
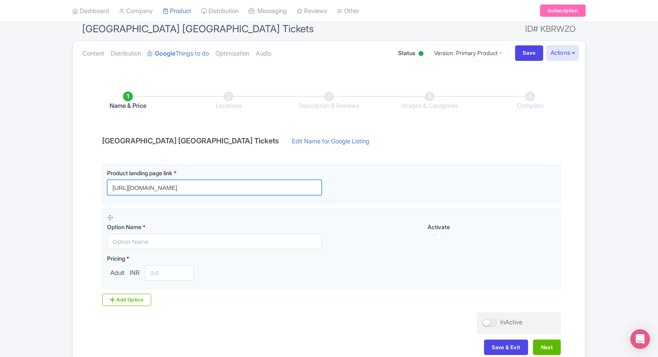
type input "[URL][DOMAIN_NAME]"
click at [90, 217] on div "Name & Price Locations Description & Reviews Images & Categories Complete [GEOG…" at bounding box center [329, 219] width 503 height 288
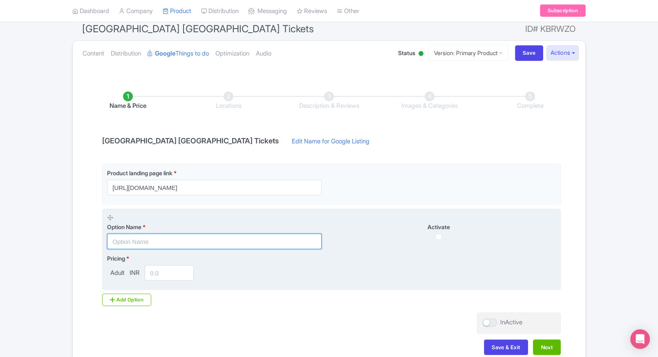
paste input "[GEOGRAPHIC_DATA] Night Entry Pass"
drag, startPoint x: 133, startPoint y: 236, endPoint x: 154, endPoint y: 268, distance: 37.8
click at [133, 236] on input "text" at bounding box center [214, 242] width 215 height 16
type input "[GEOGRAPHIC_DATA] Night Entry Pass"
click at [161, 269] on input "number" at bounding box center [169, 273] width 49 height 16
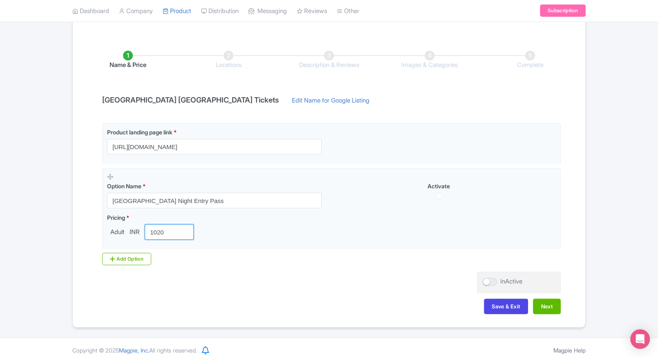
scroll to position [114, 0]
type input "1020"
click at [426, 302] on div "Save & Exit Next" at bounding box center [329, 310] width 464 height 24
click at [549, 304] on button "Next" at bounding box center [547, 306] width 28 height 16
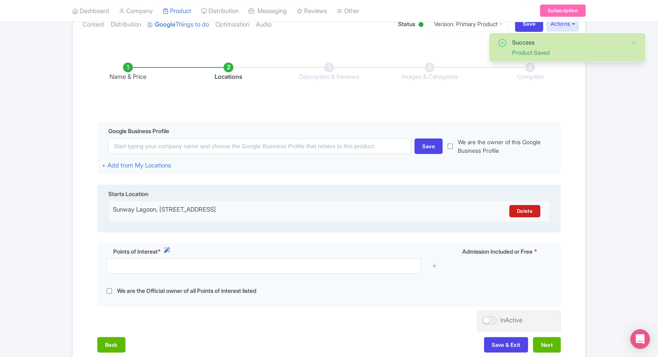
scroll to position [101, 0]
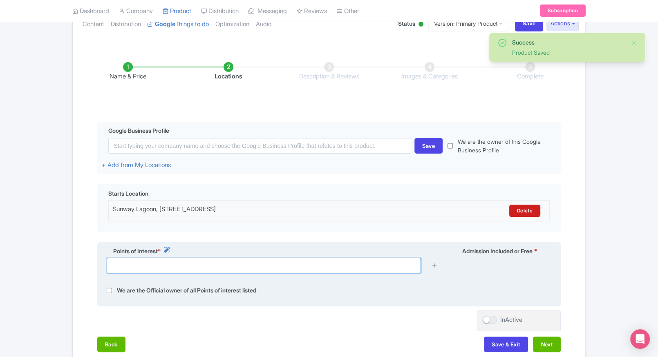
click at [355, 264] on input "text" at bounding box center [264, 266] width 314 height 16
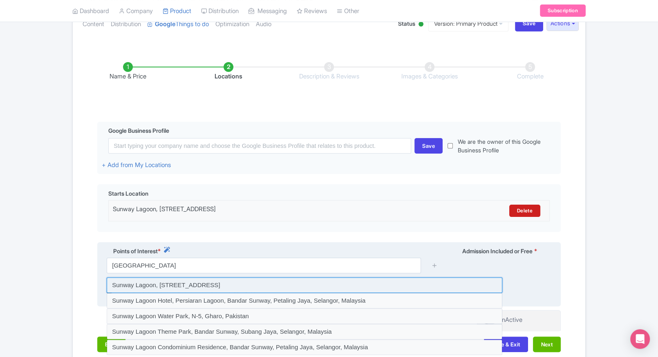
click at [235, 285] on input at bounding box center [305, 286] width 396 height 16
type input "Sunway Lagoon, [STREET_ADDRESS]"
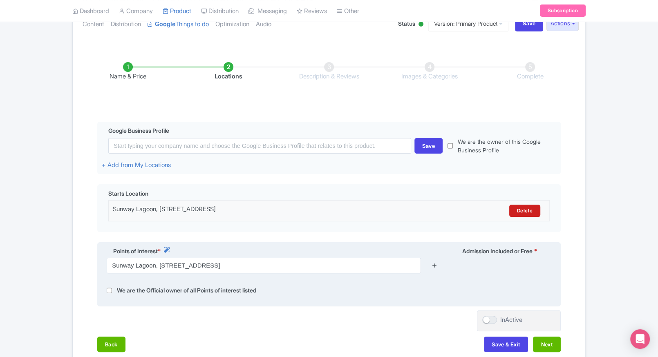
click at [433, 270] on link at bounding box center [434, 265] width 6 height 9
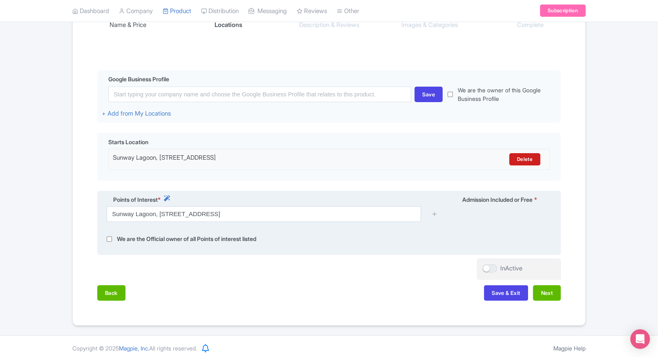
scroll to position [157, 0]
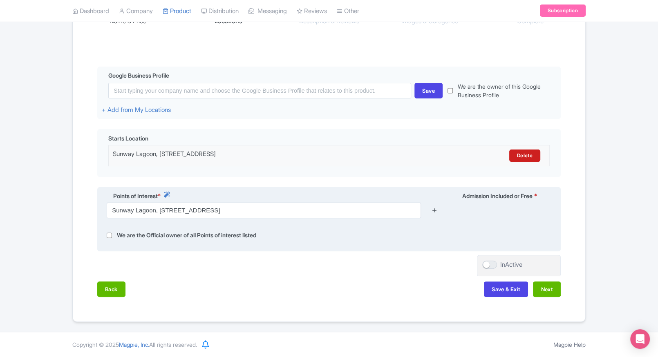
click at [435, 211] on icon at bounding box center [434, 210] width 6 height 6
click at [458, 247] on div "Points of Interest * Admission Included or Free * [STREET_ADDRESS] We are the O…" at bounding box center [329, 219] width 464 height 65
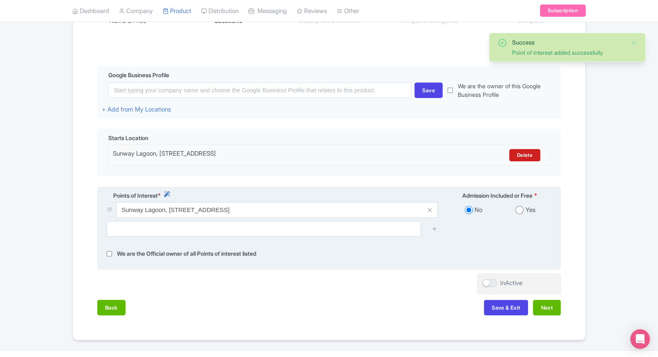
click at [518, 209] on input "radio" at bounding box center [519, 210] width 8 height 8
radio input "true"
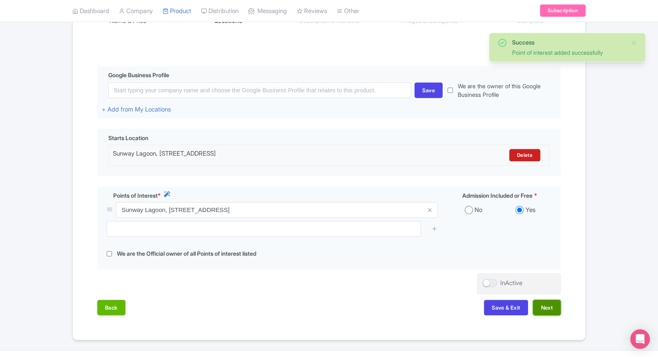
click at [540, 309] on button "Next" at bounding box center [547, 308] width 28 height 16
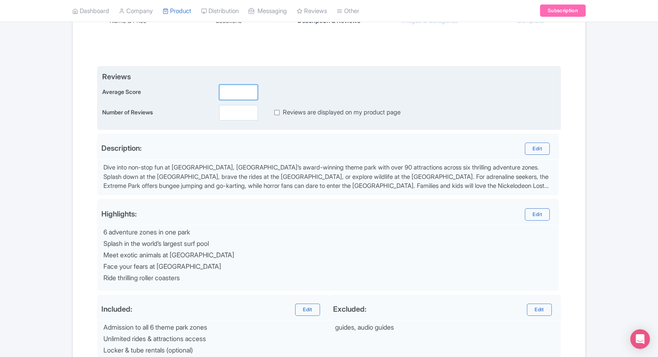
click at [234, 92] on input "number" at bounding box center [238, 93] width 39 height 16
type input "2"
click at [229, 108] on input "number" at bounding box center [238, 113] width 39 height 16
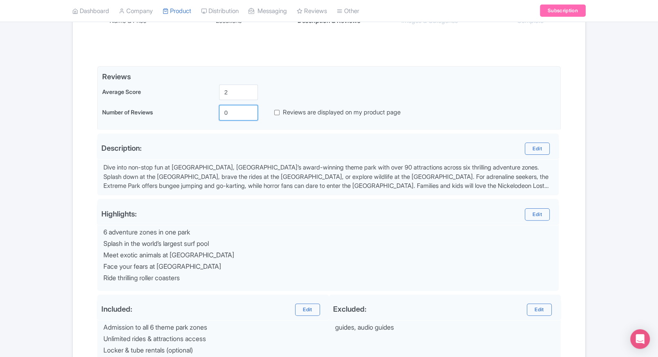
type input "0"
click at [628, 118] on div "Success Product Saved ← Back to Products [GEOGRAPHIC_DATA] [GEOGRAPHIC_DATA] Ti…" at bounding box center [329, 171] width 658 height 503
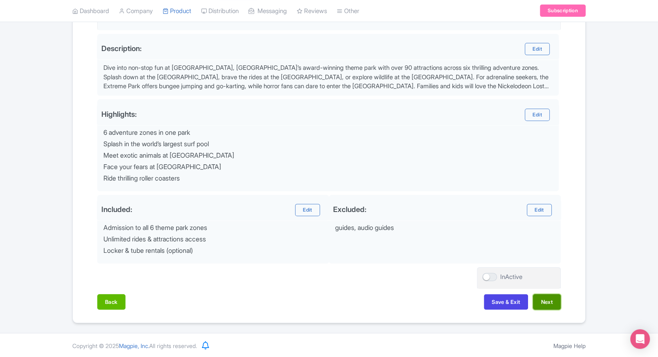
click at [549, 306] on button "Next" at bounding box center [547, 302] width 28 height 16
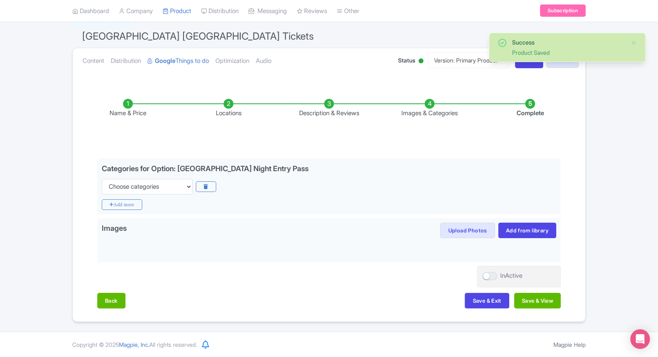
scroll to position [64, 0]
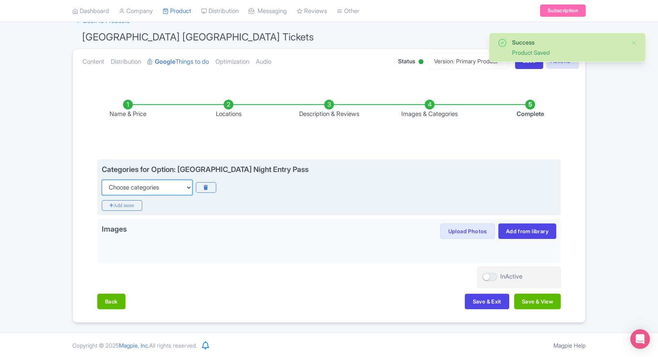
click at [160, 181] on select "Choose categories Adults Only Animals Audio Guide Beaches Bike Tours Boat Tours…" at bounding box center [147, 188] width 91 height 16
select select "family-friendly"
click at [102, 180] on select "Choose categories Adults Only Animals Audio Guide Beaches Bike Tours Boat Tours…" at bounding box center [147, 188] width 91 height 16
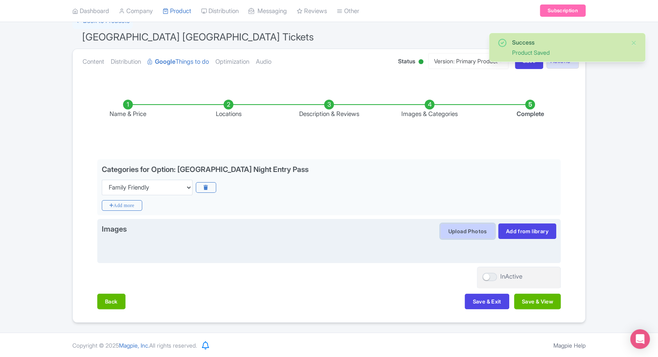
click at [450, 227] on button "Upload Photos" at bounding box center [467, 232] width 54 height 16
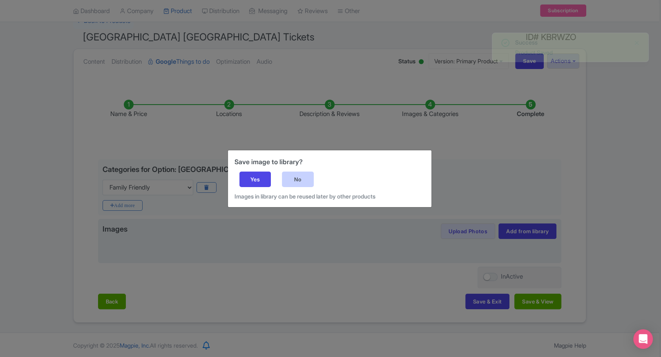
click at [302, 175] on div "No" at bounding box center [298, 180] width 32 height 16
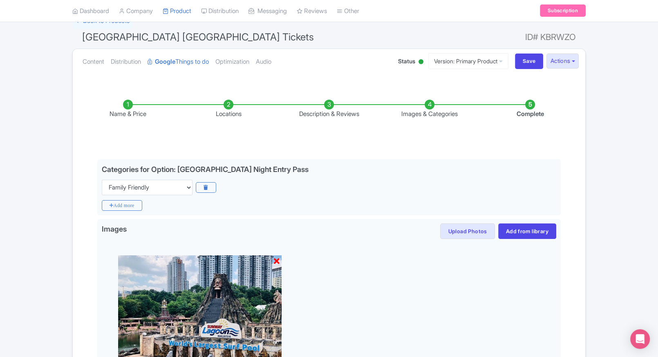
scroll to position [179, 0]
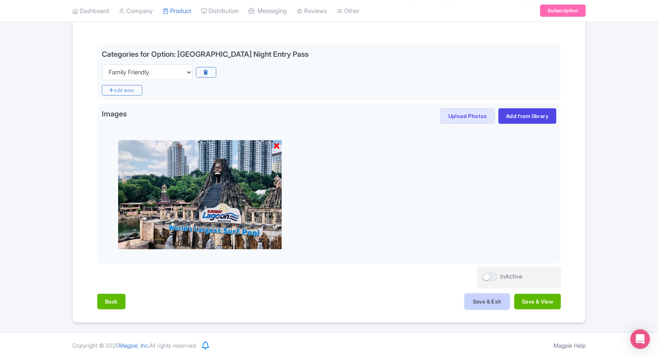
click at [476, 298] on button "Save & Exit" at bounding box center [487, 302] width 44 height 16
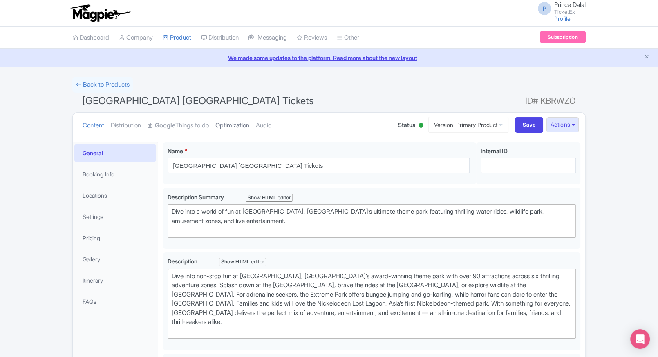
click at [232, 122] on link "Optimization" at bounding box center [232, 126] width 34 height 26
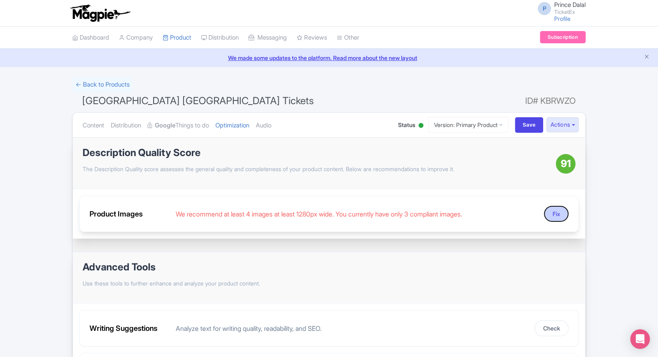
click at [551, 216] on button "Fix" at bounding box center [556, 214] width 25 height 16
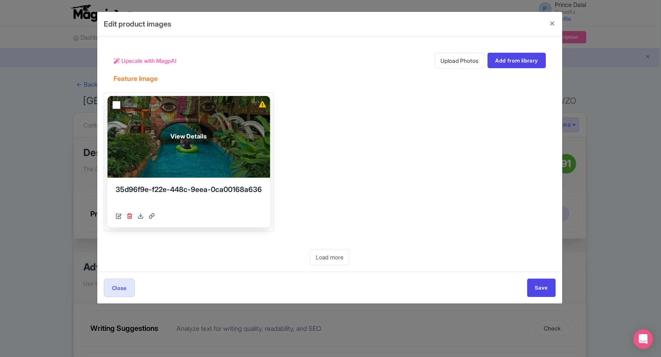
click at [116, 106] on input "checkbox" at bounding box center [116, 105] width 8 height 8
checkbox input "true"
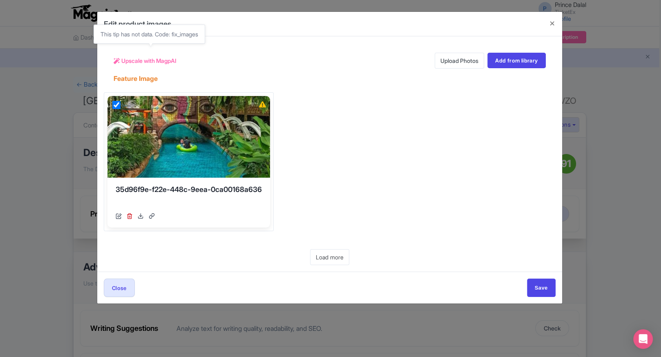
click at [170, 60] on span "Upscale with MagpAI" at bounding box center [148, 60] width 55 height 9
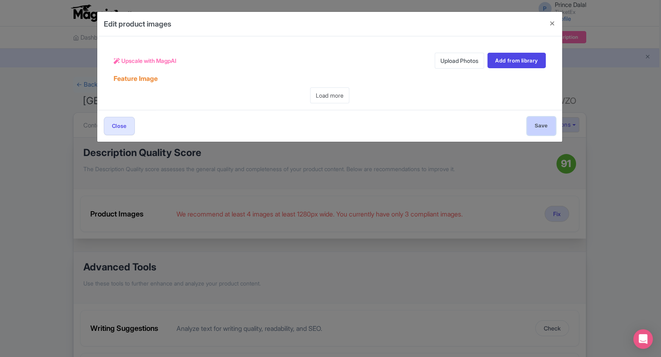
click at [542, 132] on input "Save" at bounding box center [541, 126] width 29 height 18
type input "Save"
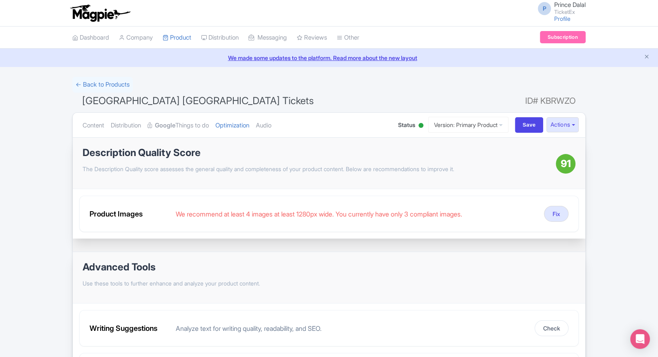
click at [291, 125] on ul "Content Distribution Google Things to do Optimization Audio" at bounding box center [232, 125] width 306 height 25
click at [288, 125] on ul "Content Distribution Google Things to do Optimization Audio" at bounding box center [232, 125] width 306 height 25
click at [271, 126] on link "Audio" at bounding box center [264, 126] width 16 height 26
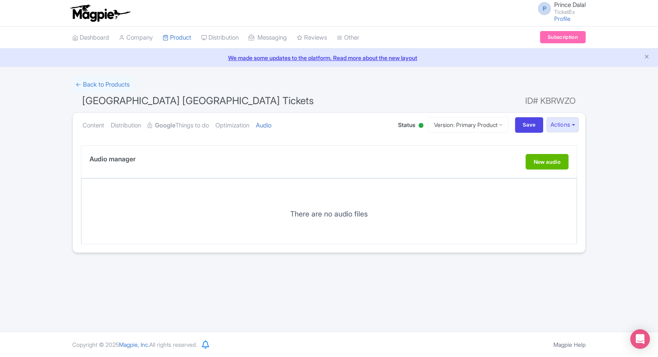
click at [258, 125] on ul "Content Distribution Google Things to do Optimization Audio" at bounding box center [232, 125] width 306 height 25
click at [249, 125] on link "Optimization" at bounding box center [232, 126] width 34 height 26
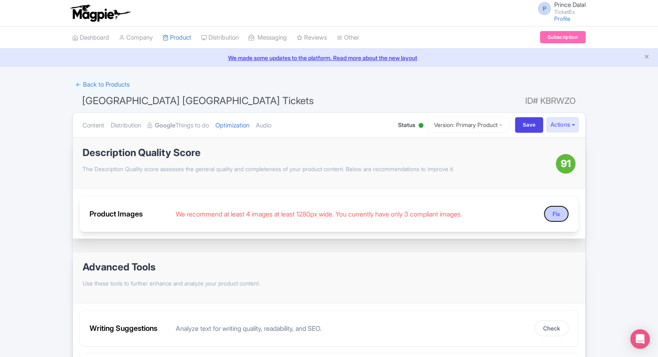
click at [552, 213] on button "Fix" at bounding box center [556, 214] width 25 height 16
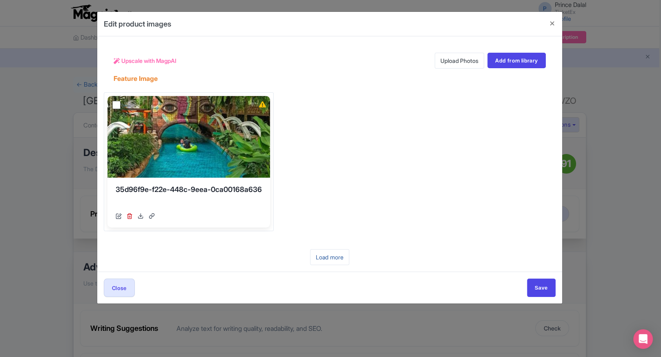
click at [338, 257] on link "Load more" at bounding box center [329, 257] width 39 height 16
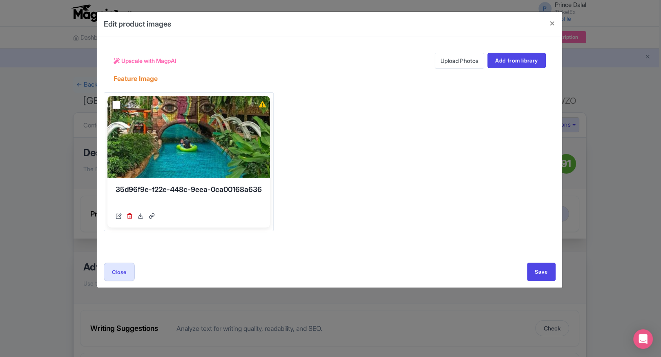
click at [465, 63] on link "Upload Photos" at bounding box center [459, 61] width 49 height 16
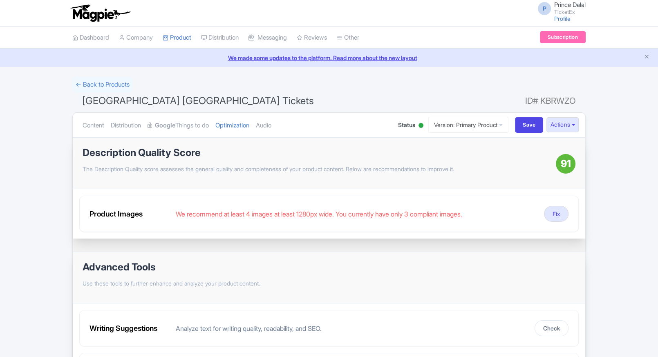
click at [271, 122] on link "Audio" at bounding box center [264, 126] width 16 height 26
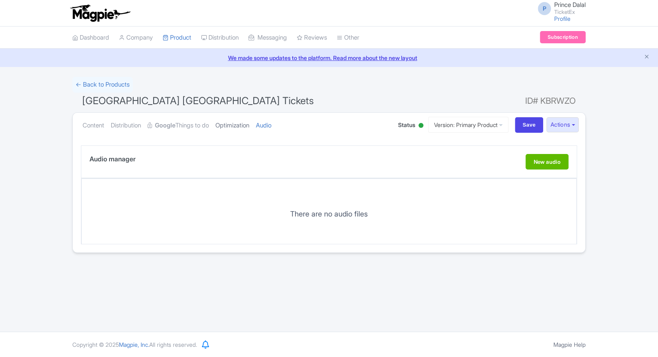
click at [246, 123] on link "Optimization" at bounding box center [232, 126] width 34 height 26
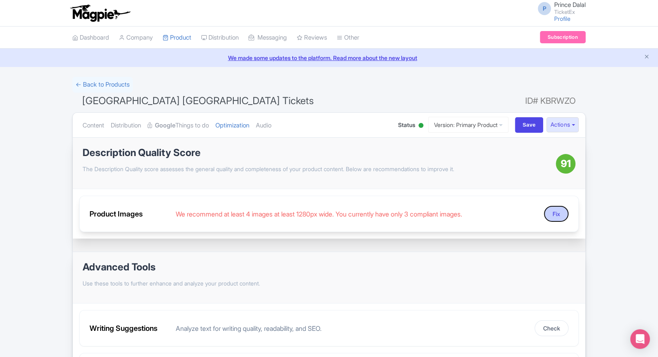
click at [549, 216] on button "Fix" at bounding box center [556, 214] width 25 height 16
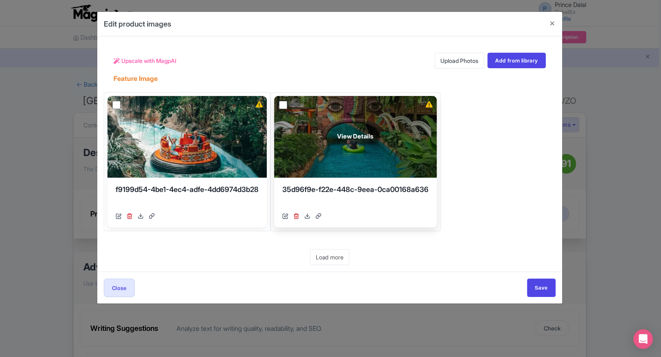
click at [287, 104] on input "checkbox" at bounding box center [283, 105] width 8 height 8
checkbox input "true"
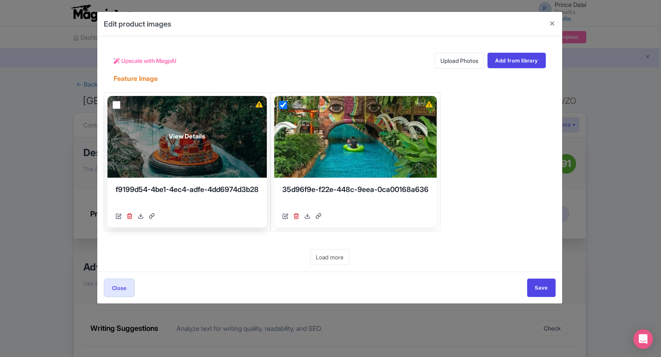
click at [117, 104] on input "checkbox" at bounding box center [116, 105] width 8 height 8
checkbox input "true"
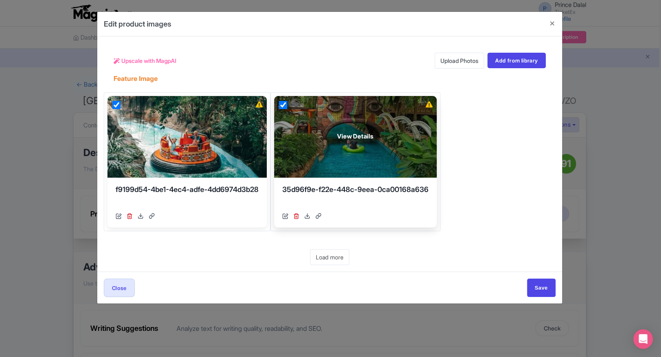
click at [287, 101] on input "checkbox" at bounding box center [283, 105] width 8 height 8
checkbox input "false"
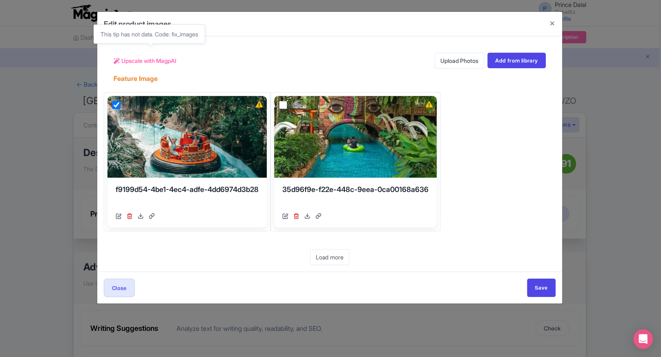
click at [162, 60] on span "Upscale with MagpAI" at bounding box center [148, 60] width 55 height 9
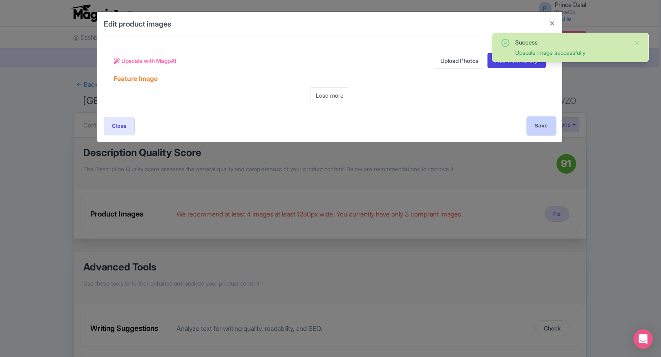
click at [540, 129] on input "Save" at bounding box center [541, 126] width 29 height 18
type input "Save"
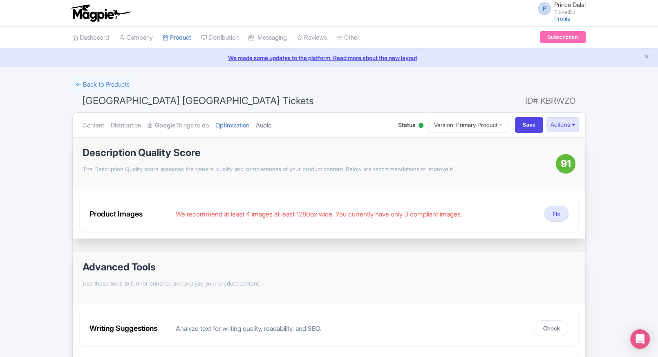
click at [267, 125] on link "Audio" at bounding box center [264, 126] width 16 height 26
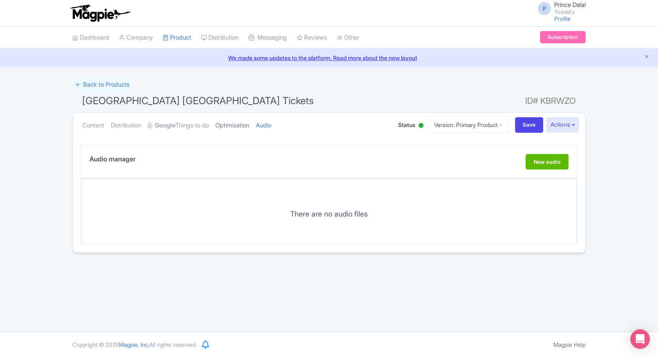
click at [249, 126] on link "Optimization" at bounding box center [232, 126] width 34 height 26
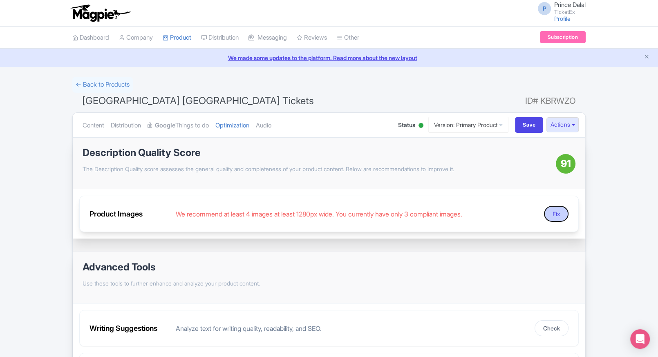
click at [549, 215] on button "Fix" at bounding box center [556, 214] width 25 height 16
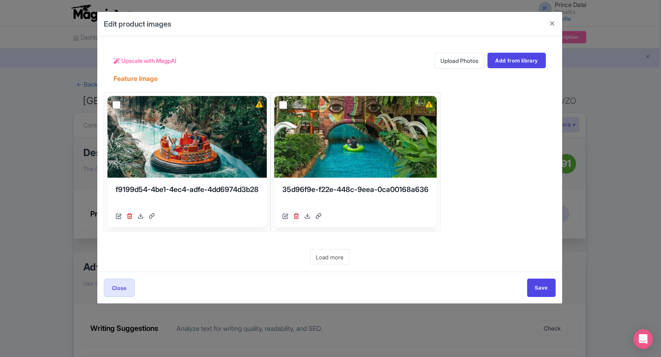
click at [466, 60] on link "Upload Photos" at bounding box center [459, 61] width 49 height 16
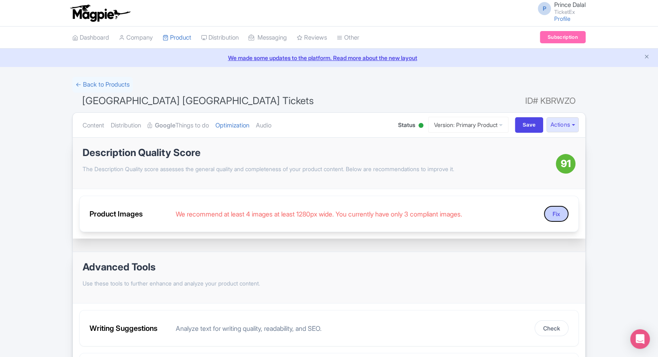
click at [552, 216] on button "Fix" at bounding box center [556, 214] width 25 height 16
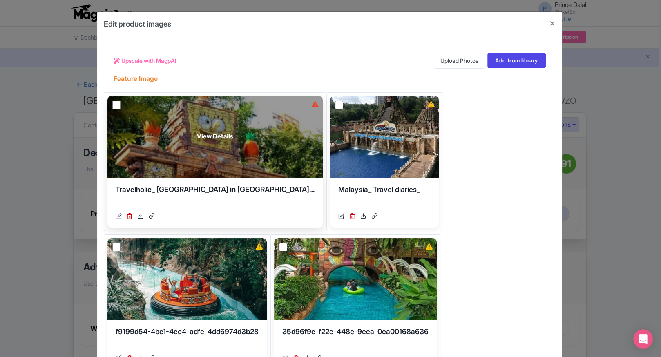
click at [114, 106] on input "checkbox" at bounding box center [116, 105] width 8 height 8
checkbox input "true"
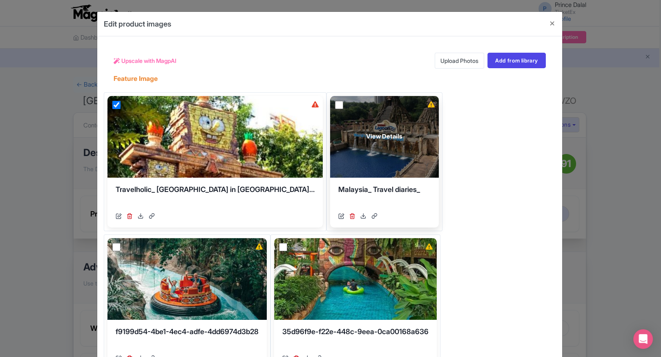
click at [335, 105] on input "checkbox" at bounding box center [339, 105] width 8 height 8
checkbox input "true"
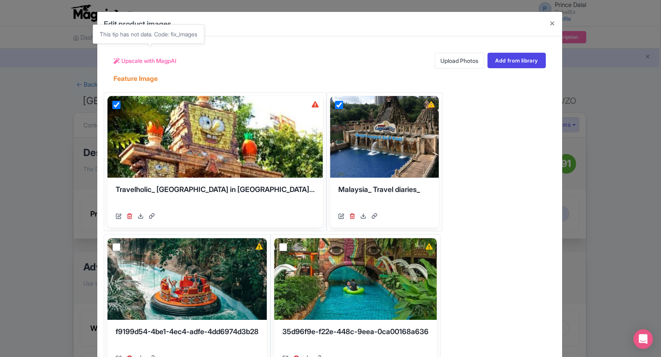
click at [137, 59] on span "Upscale with MagpAI" at bounding box center [148, 60] width 55 height 9
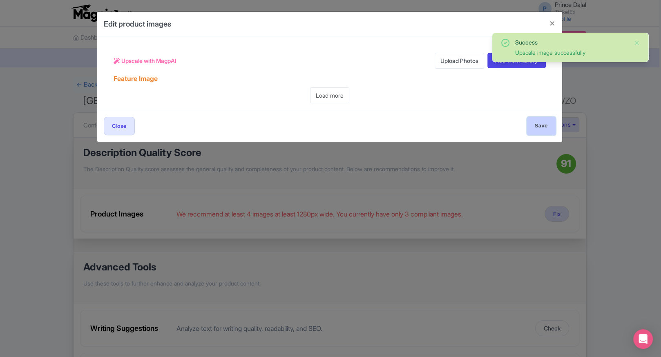
click at [540, 122] on input "Save" at bounding box center [541, 126] width 29 height 18
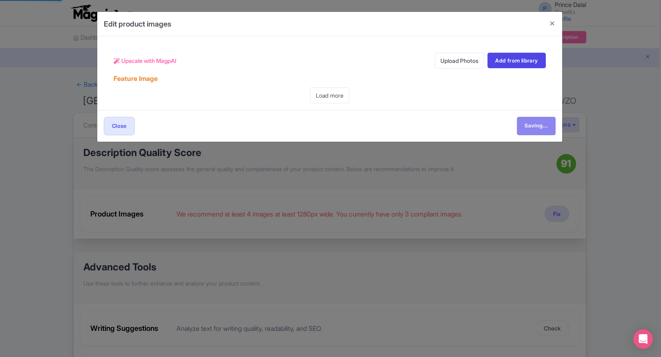
type input "Save"
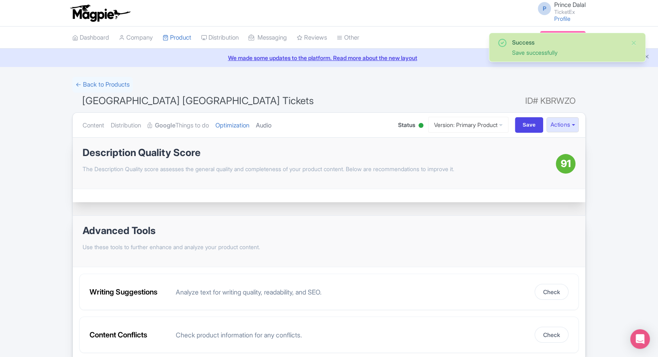
click at [271, 123] on link "Audio" at bounding box center [264, 126] width 16 height 26
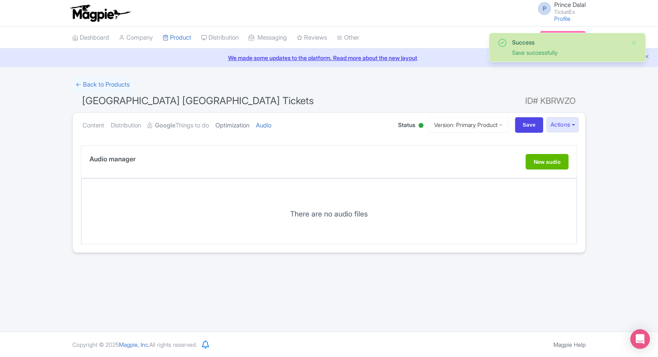
click at [239, 128] on link "Optimization" at bounding box center [232, 126] width 34 height 26
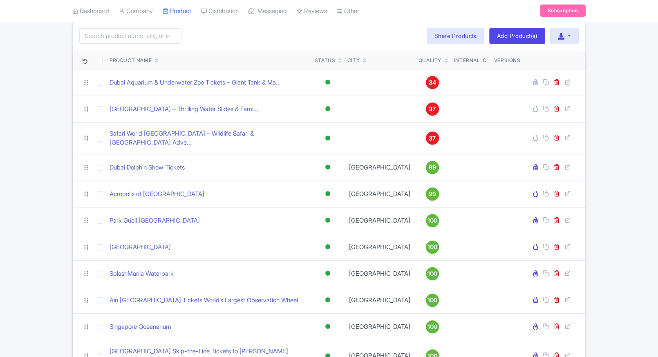
scroll to position [56, 0]
